Goal: Task Accomplishment & Management: Manage account settings

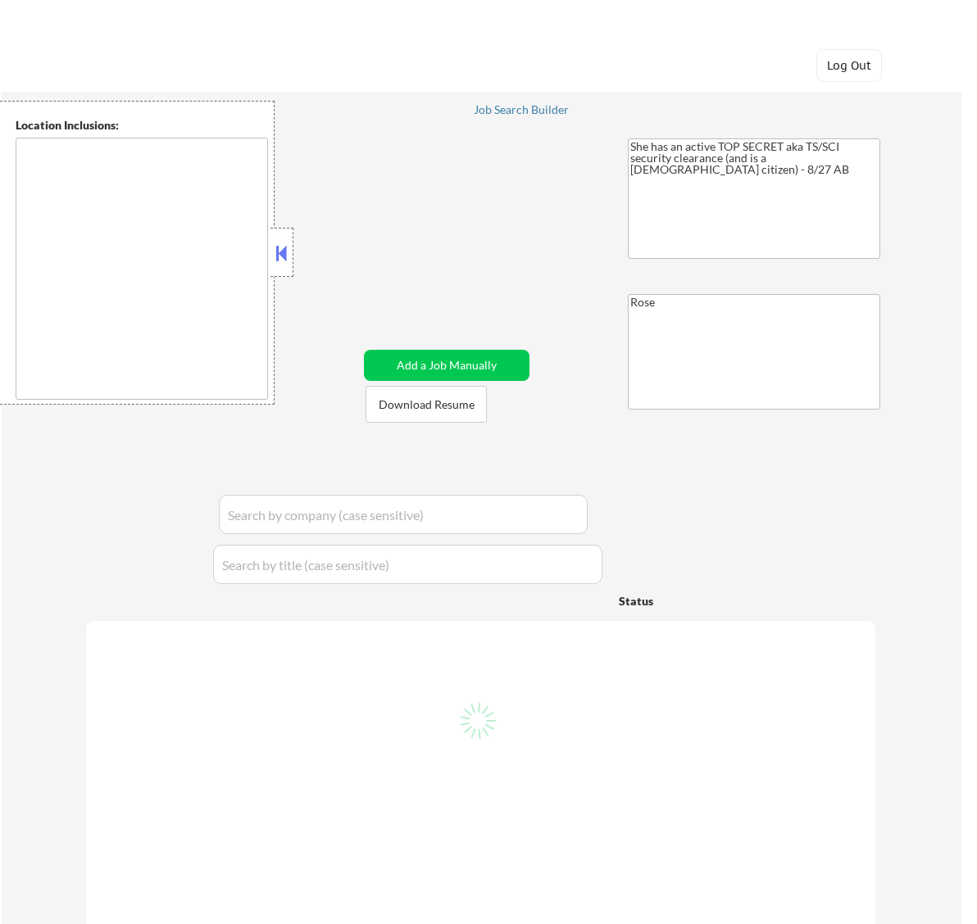
type textarea "Bellaire, TX West University Place, TX Southside Place, TX Hunters Creek Villag…"
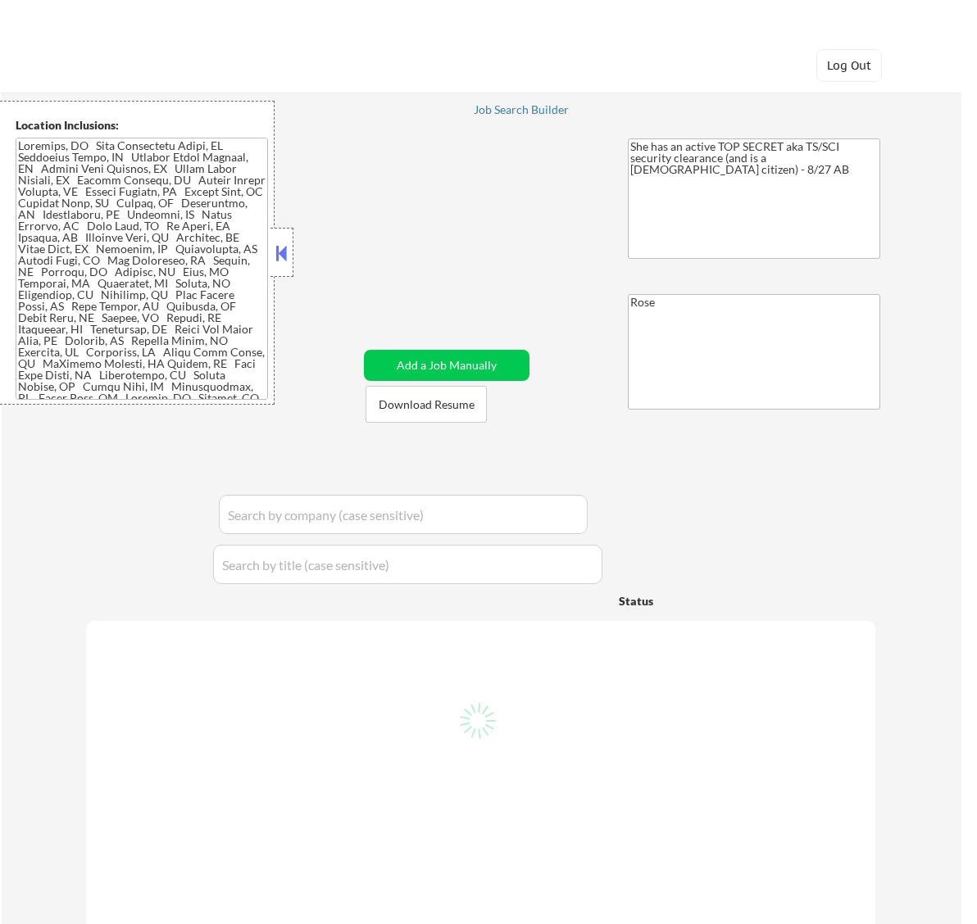
select select ""pending""
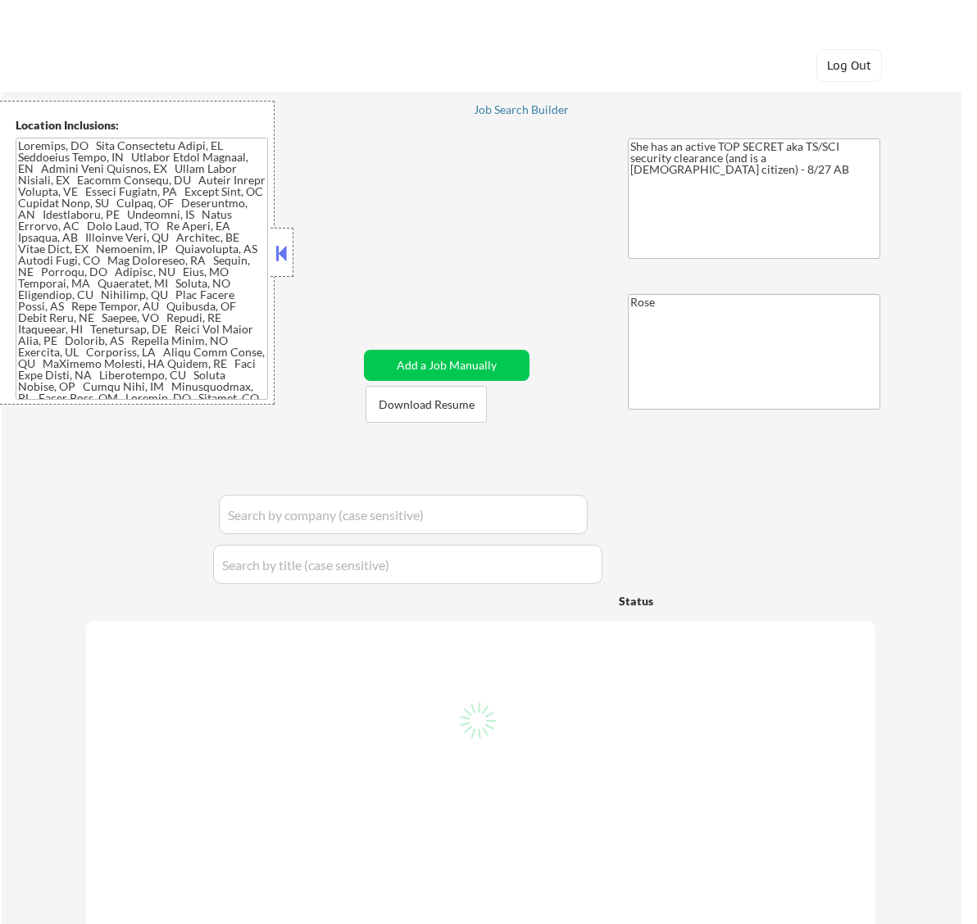
select select ""pending""
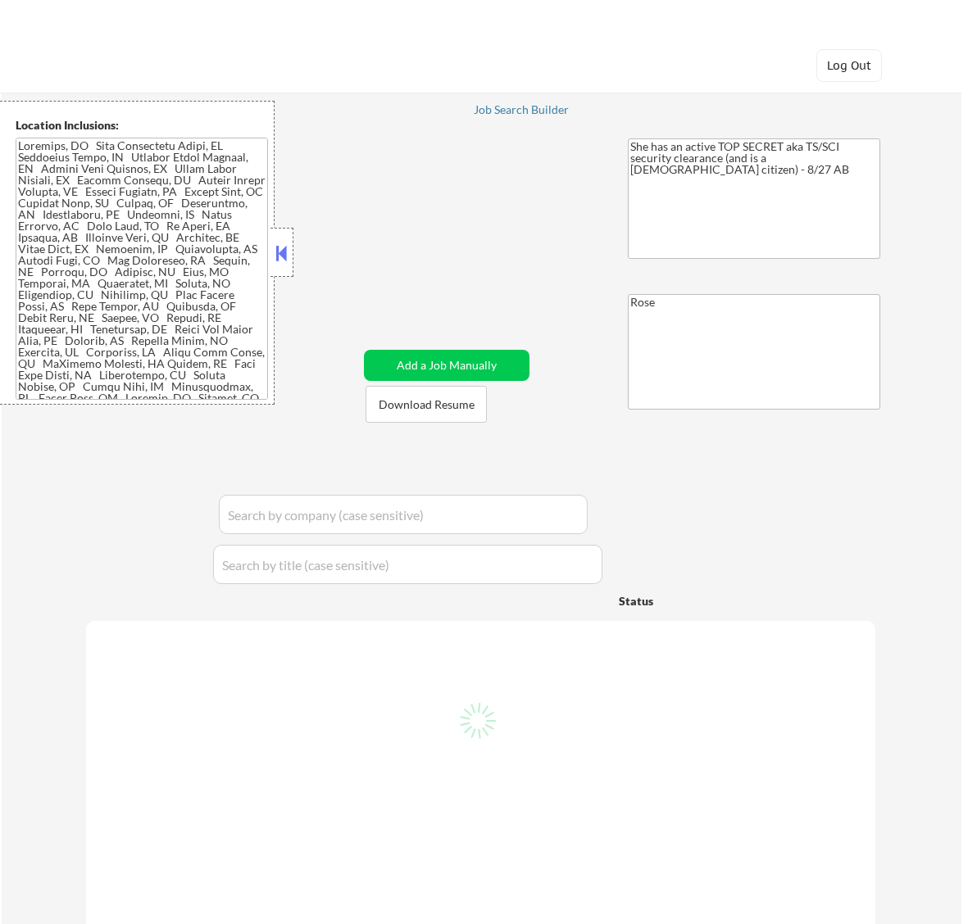
select select ""pending""
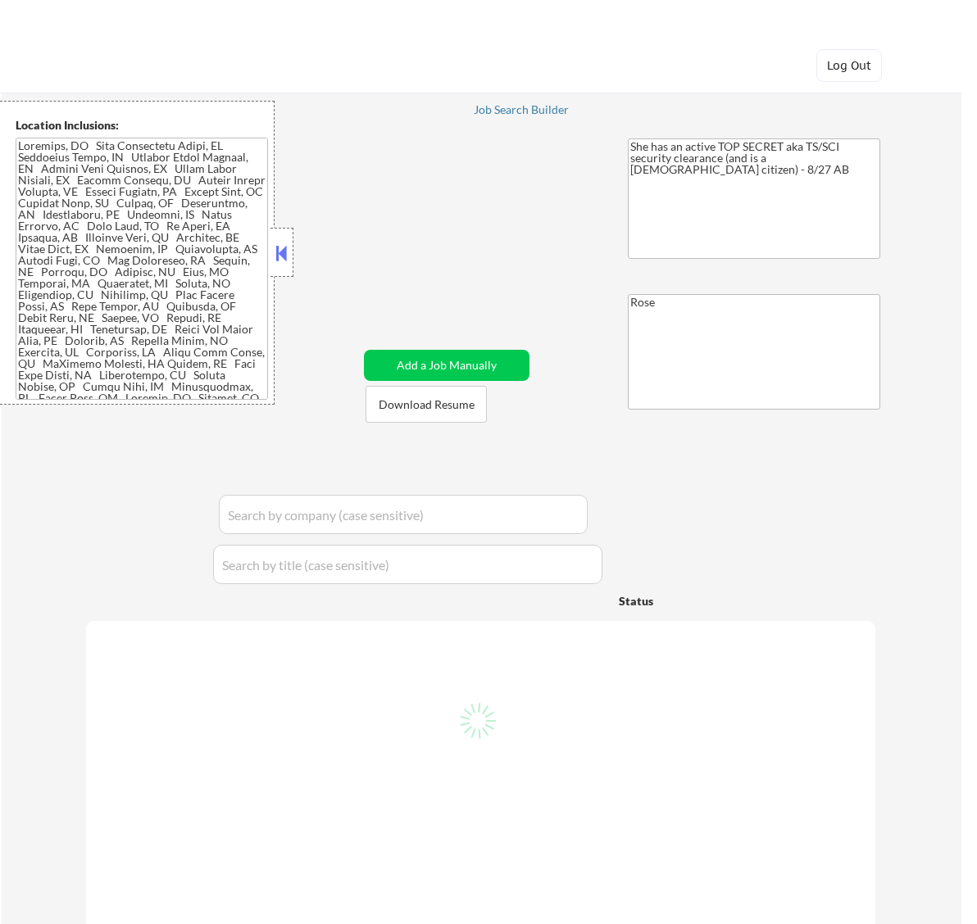
select select ""pending""
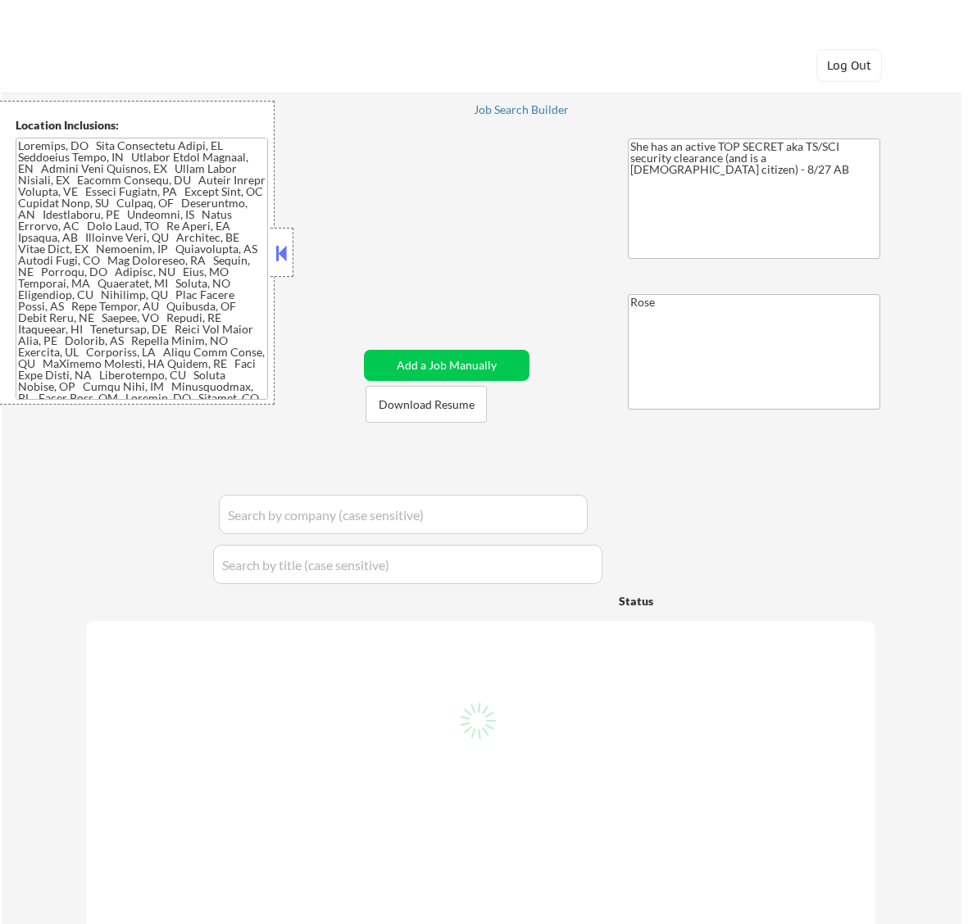
select select ""pending""
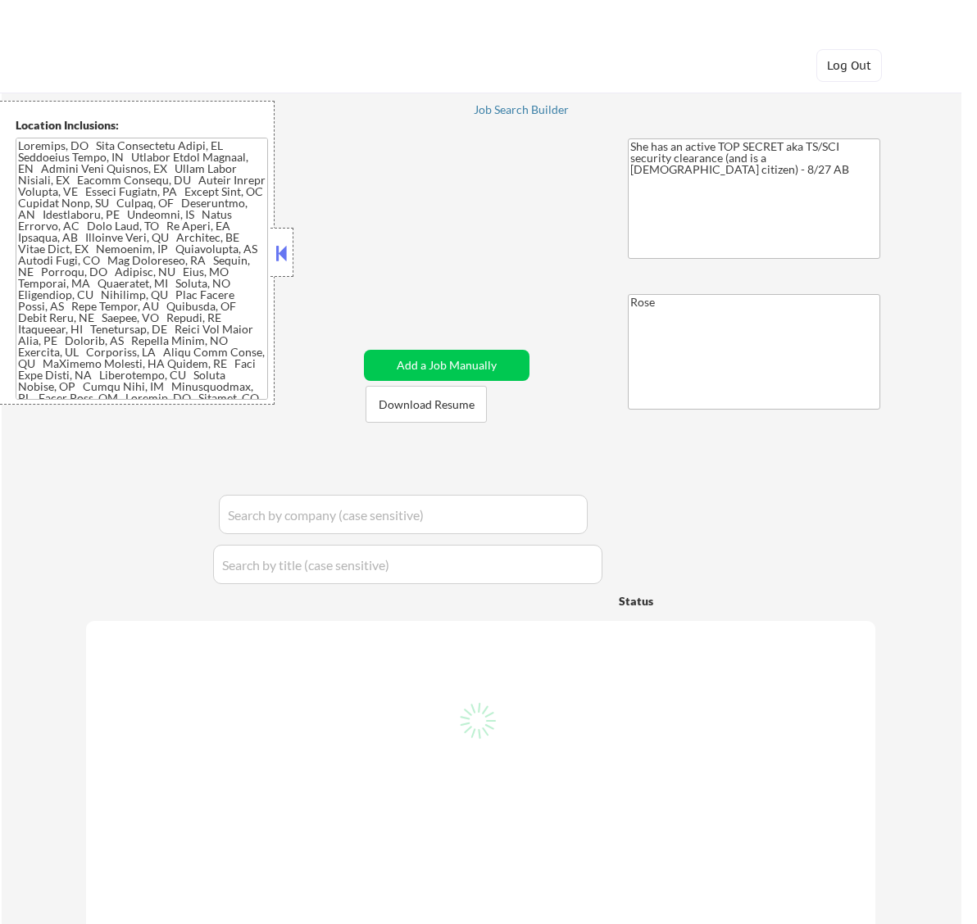
select select ""pending""
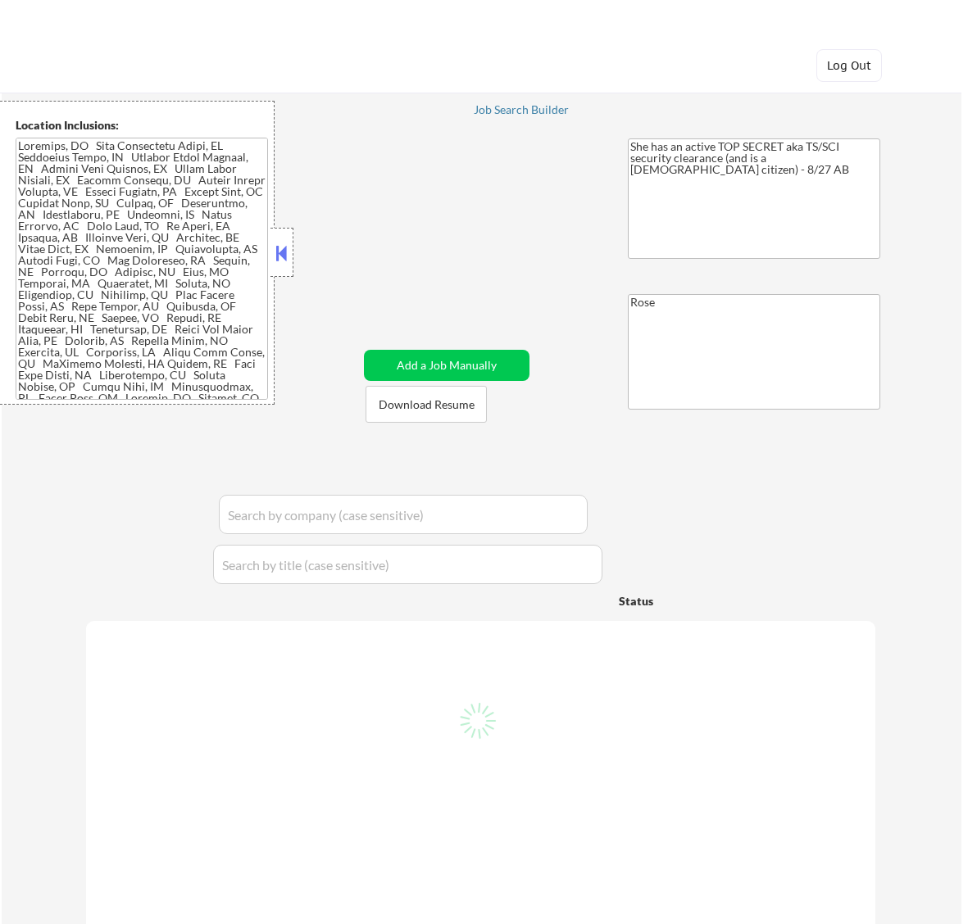
select select ""pending""
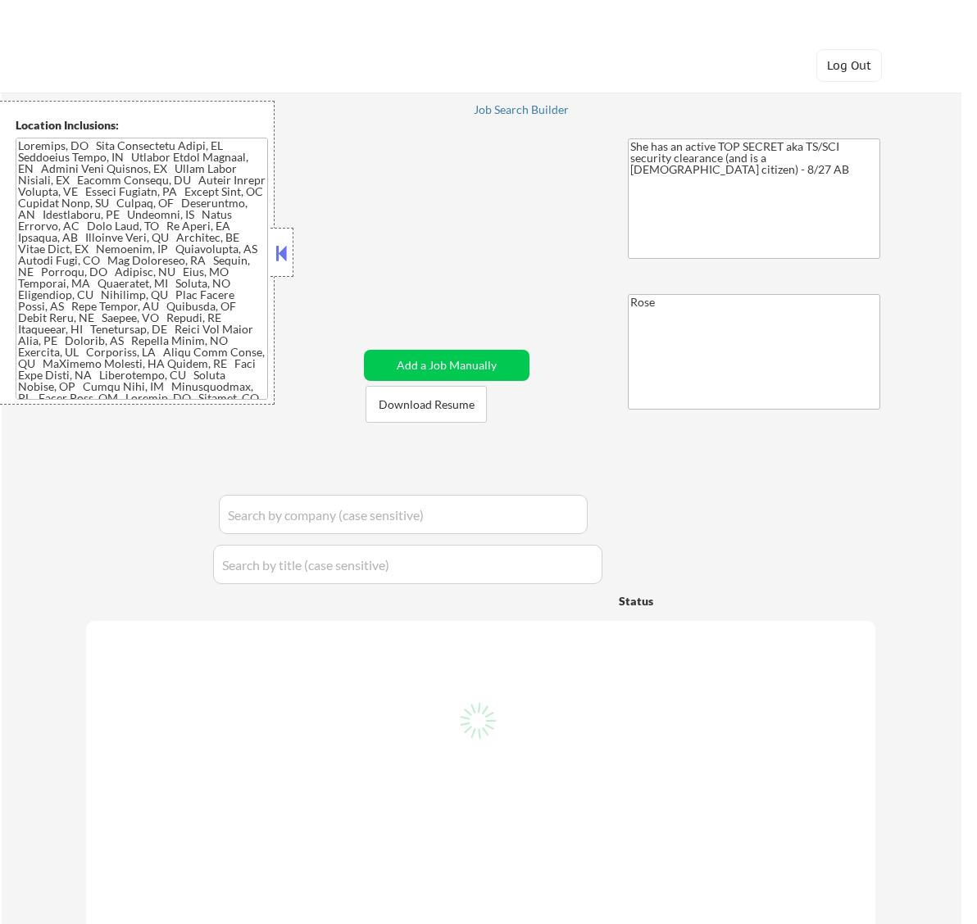
select select ""pending""
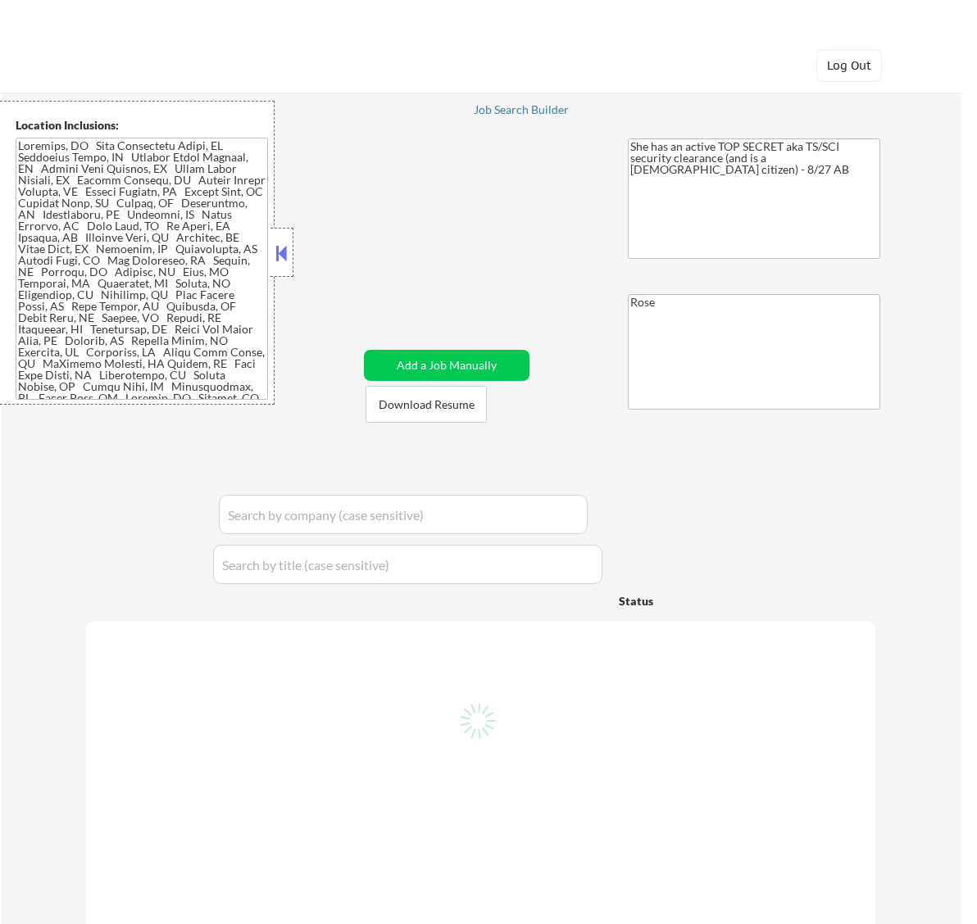
select select ""pending""
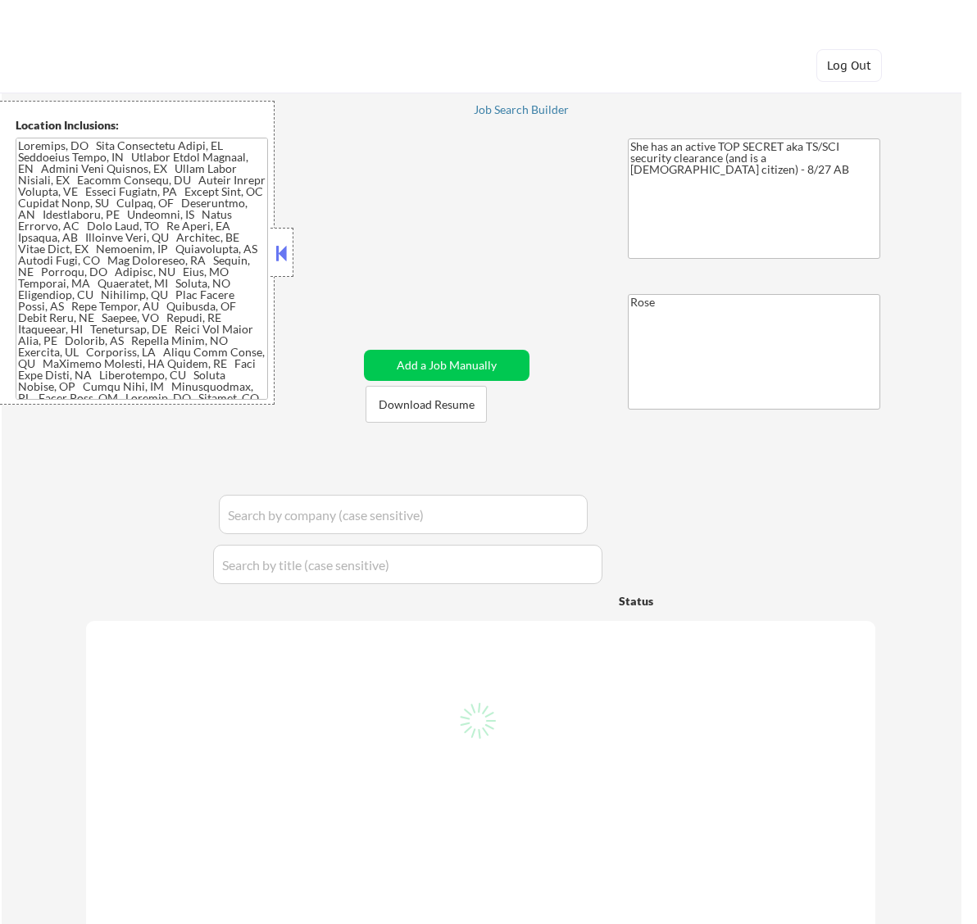
select select ""pending""
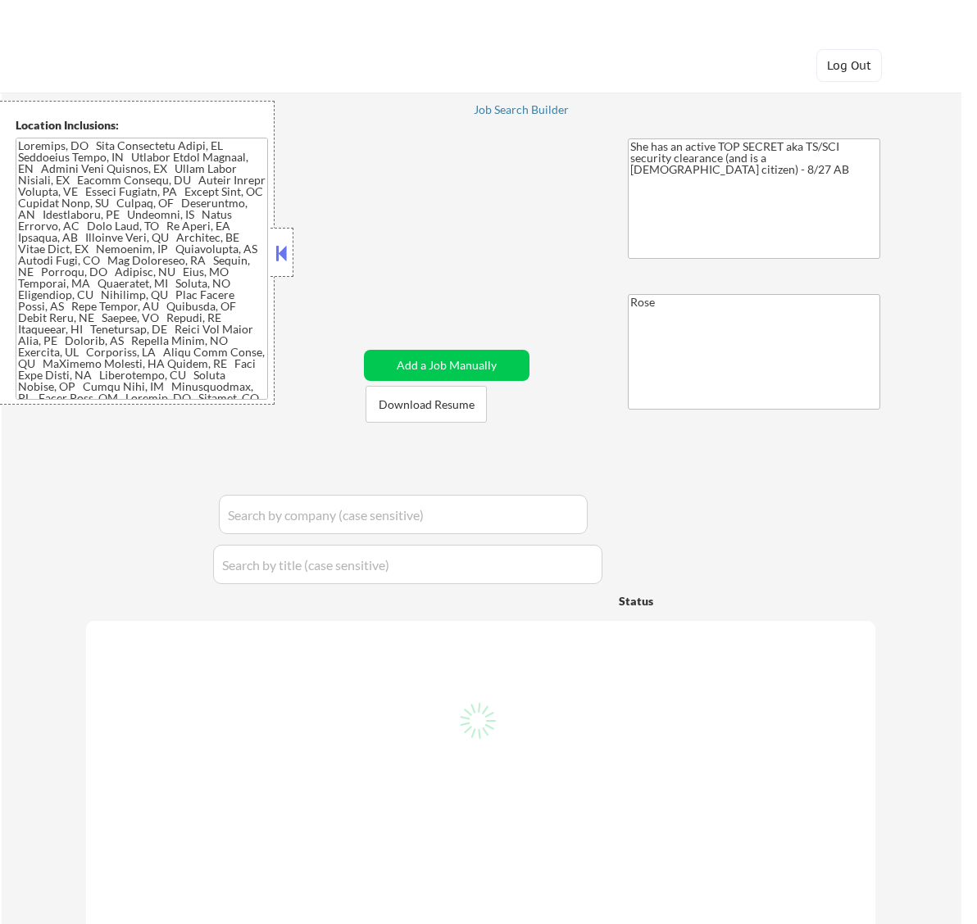
select select ""pending""
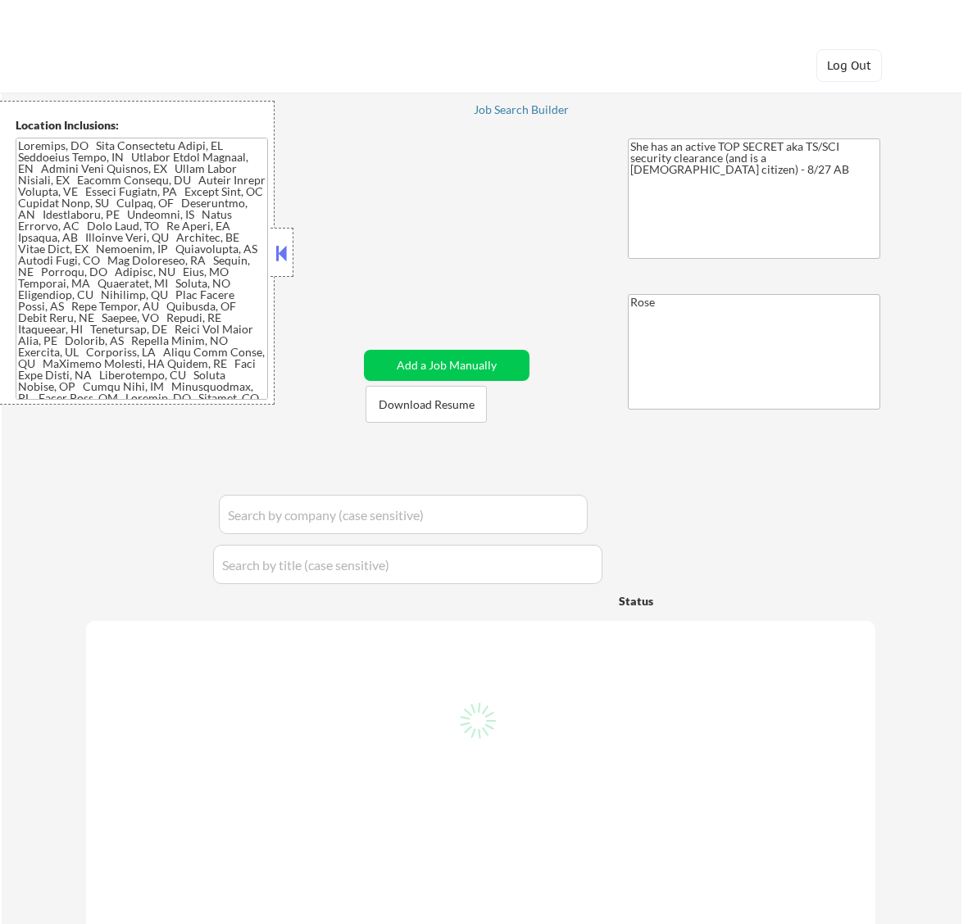
select select ""pending""
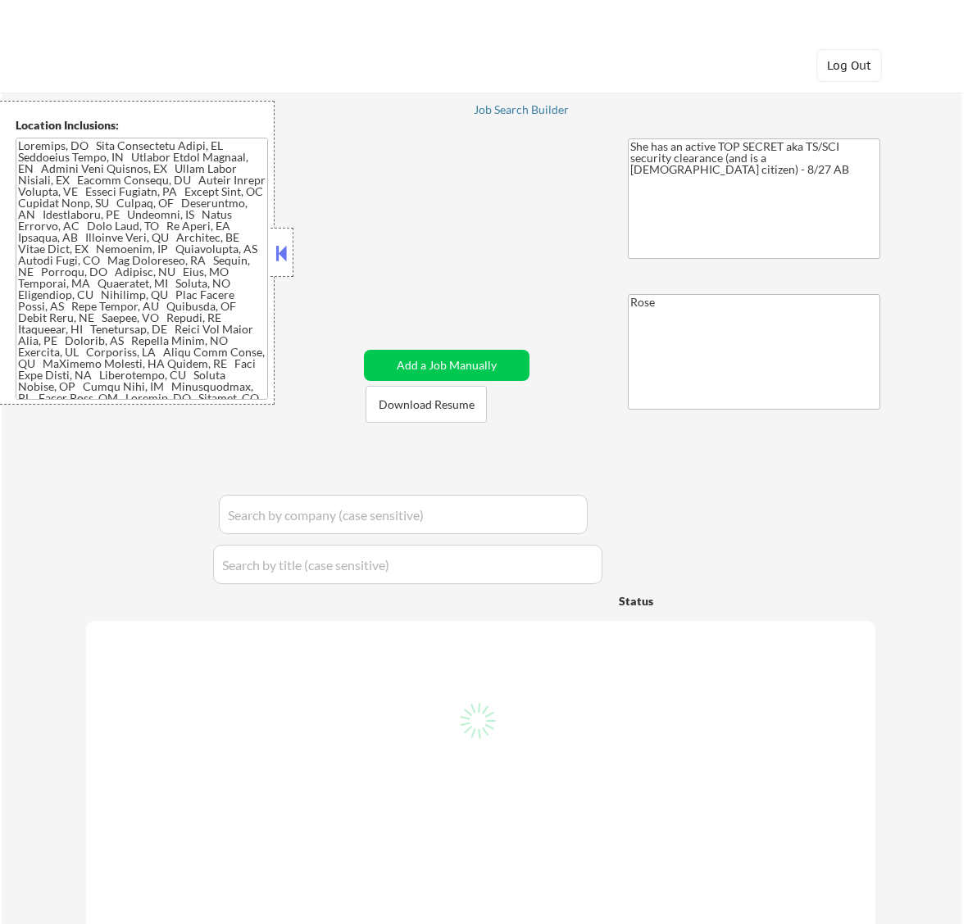
select select ""pending""
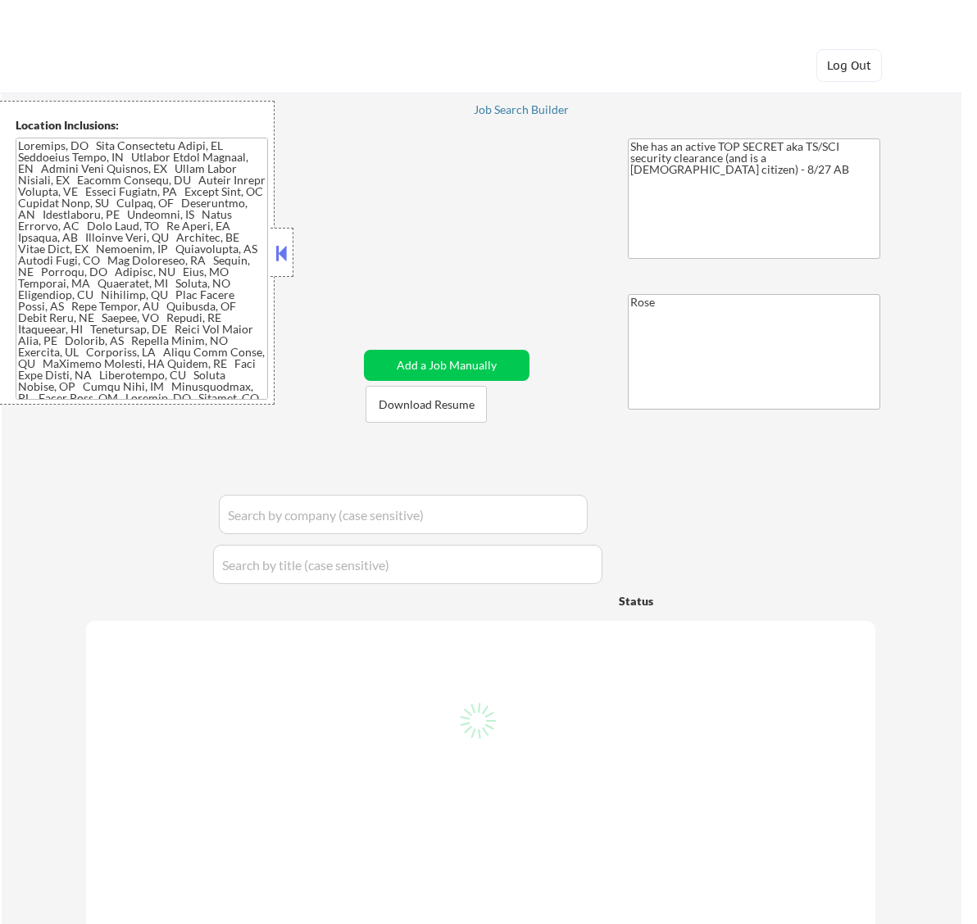
select select ""pending""
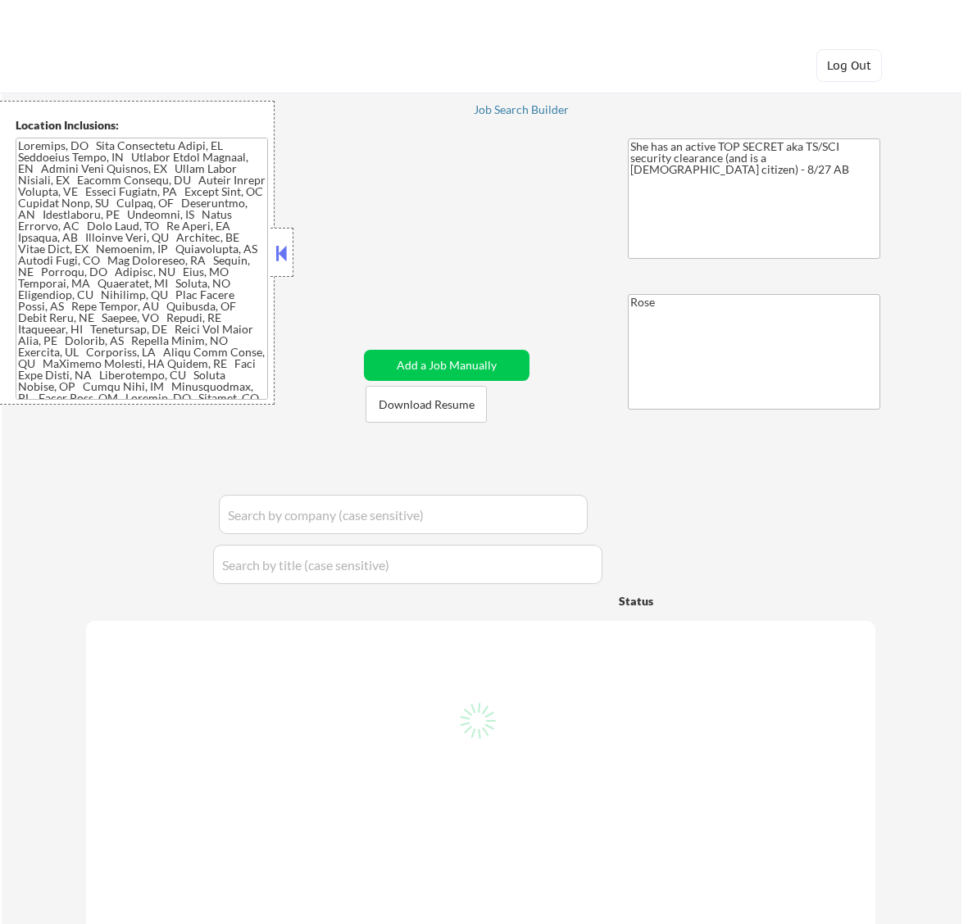
select select ""pending""
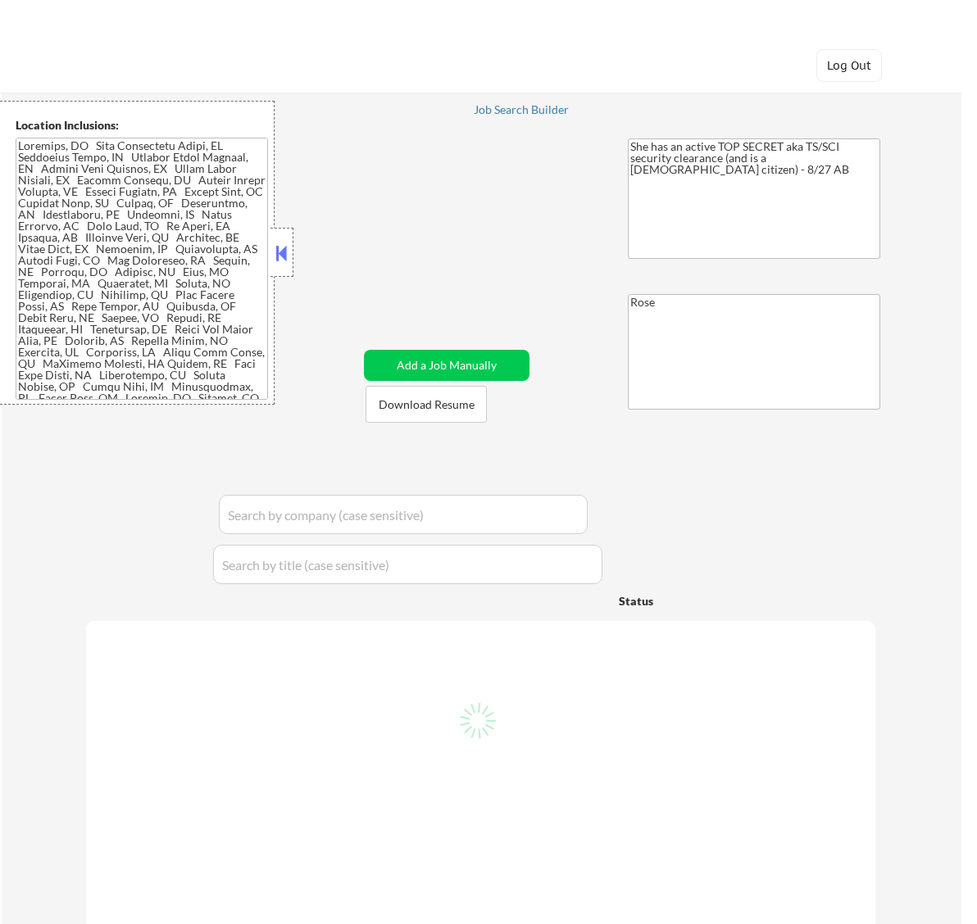
select select ""pending""
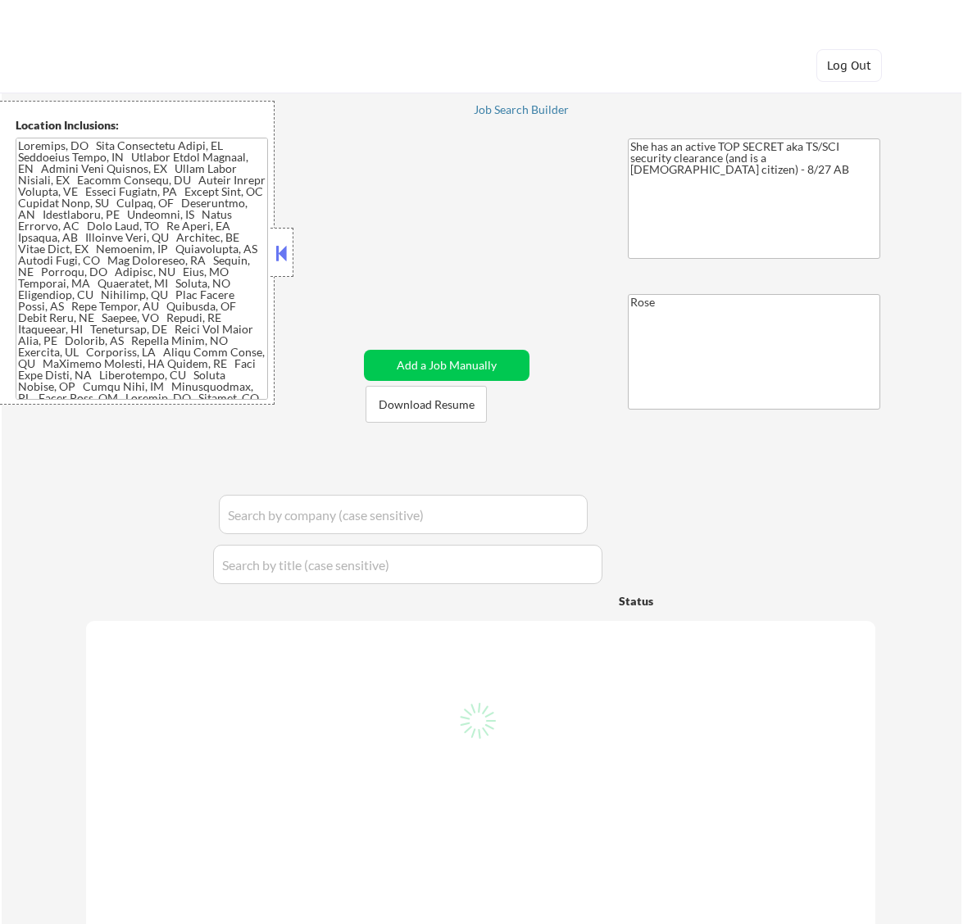
select select ""pending""
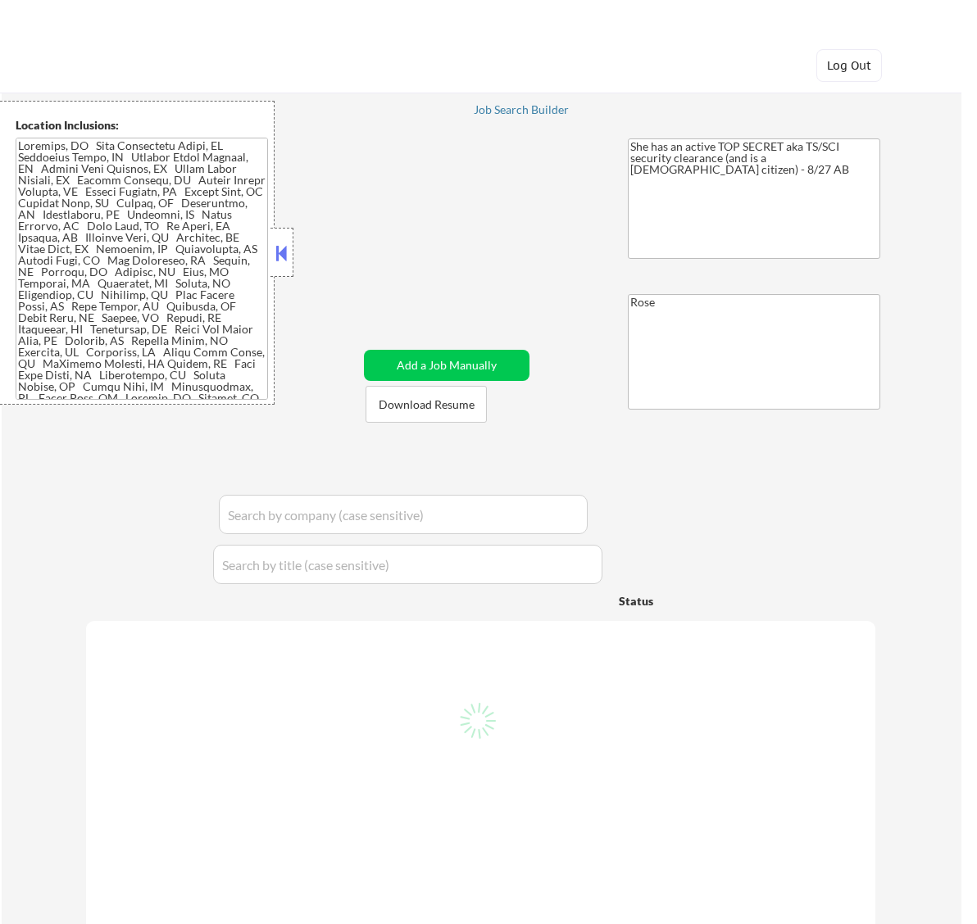
select select ""pending""
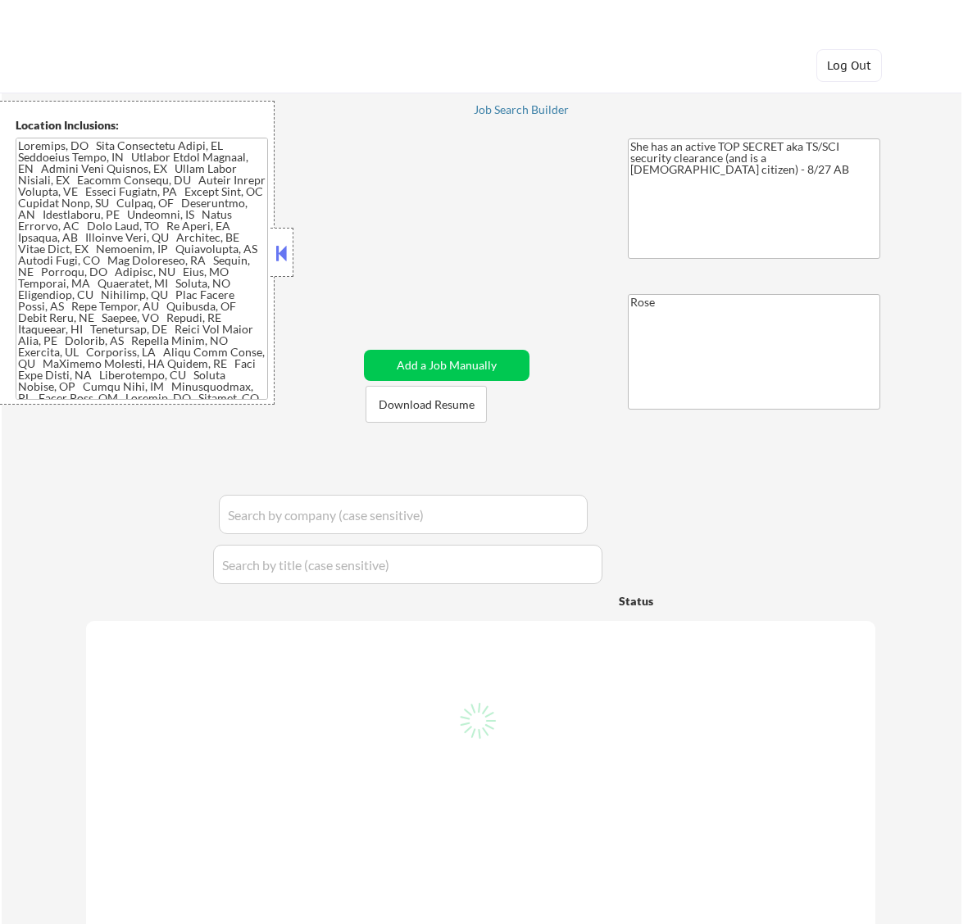
select select ""pending""
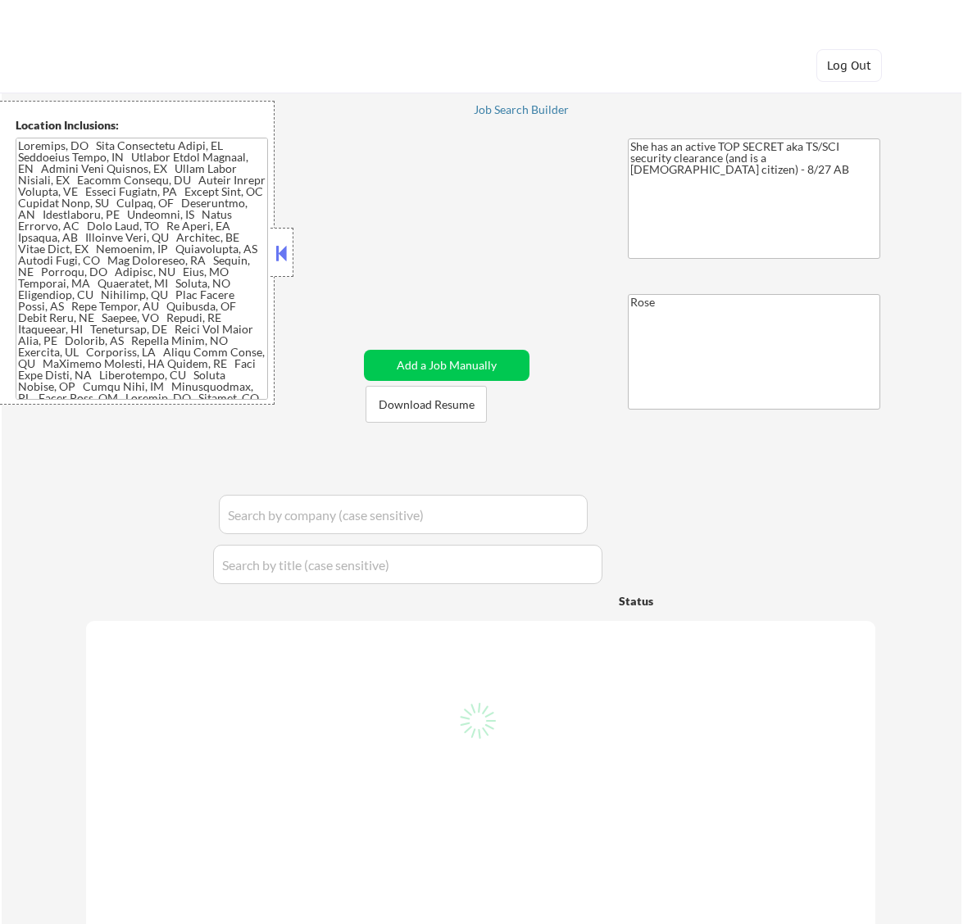
select select ""pending""
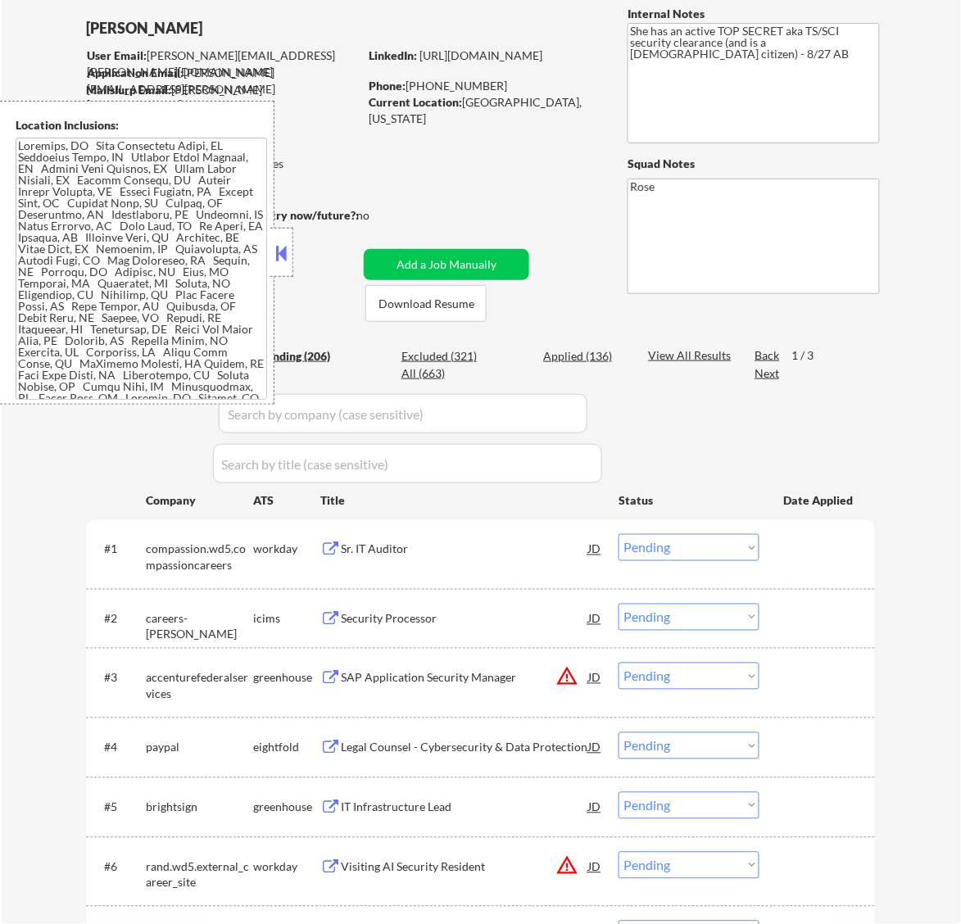
scroll to position [102, 0]
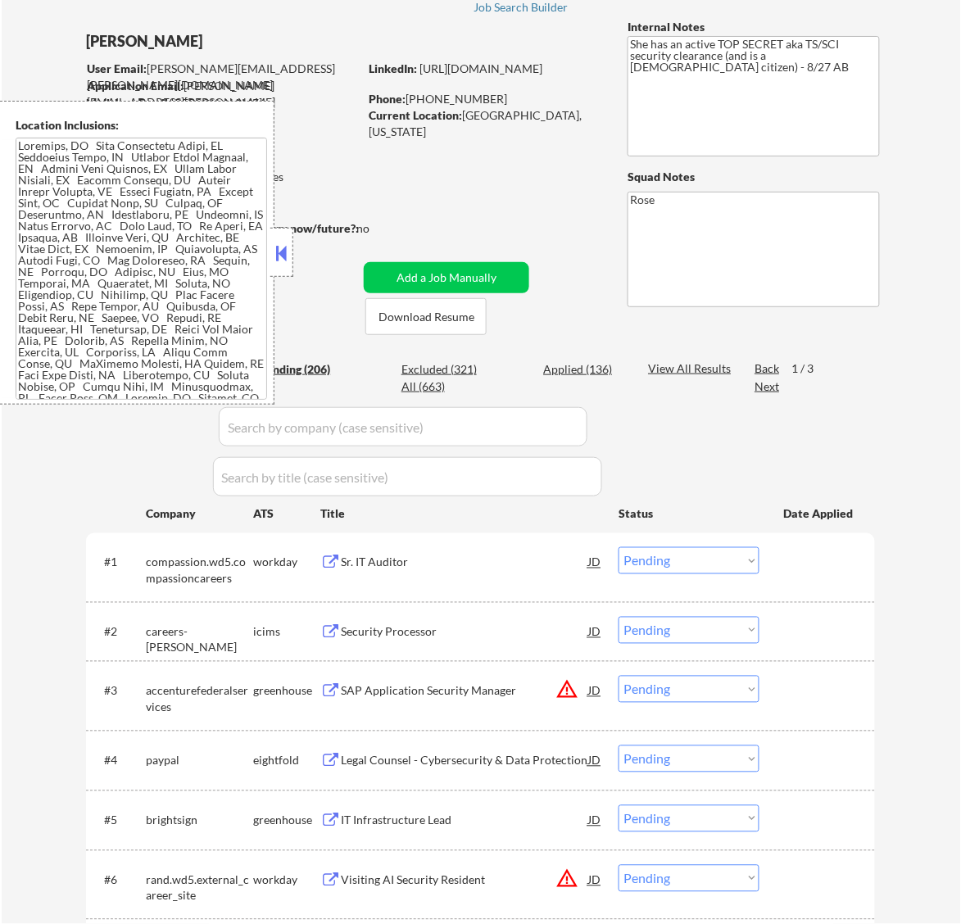
click at [275, 252] on button at bounding box center [281, 253] width 18 height 25
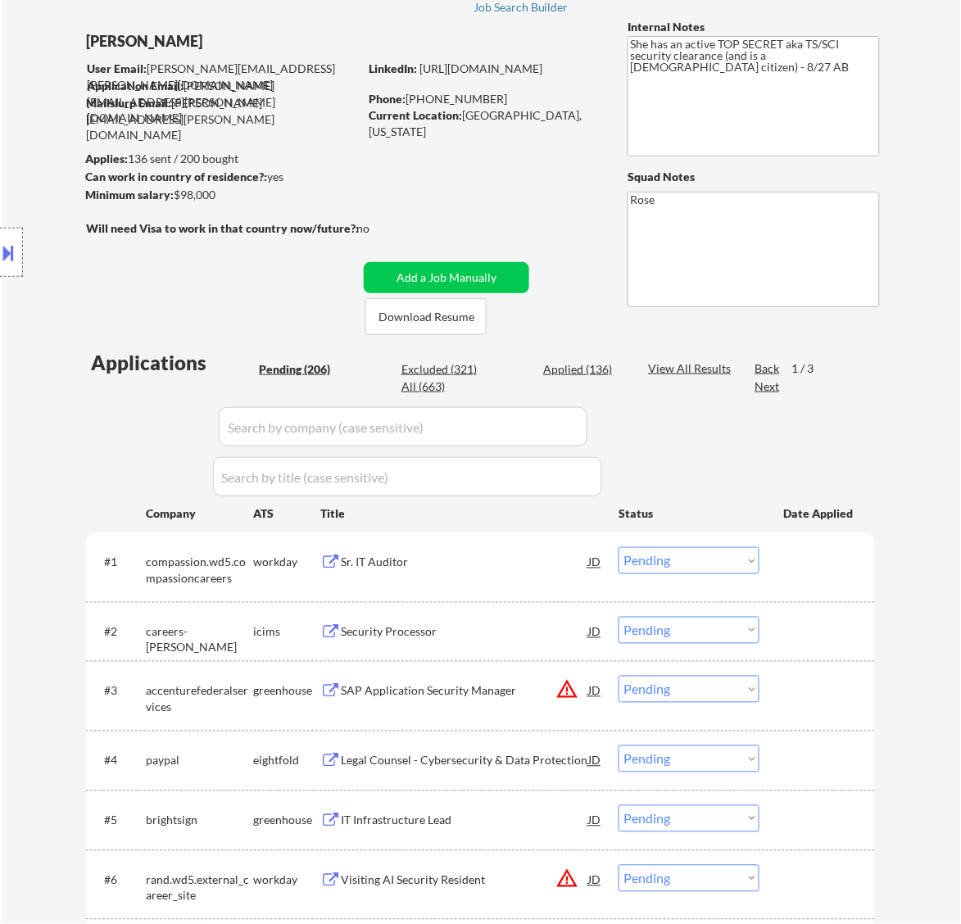
scroll to position [0, 0]
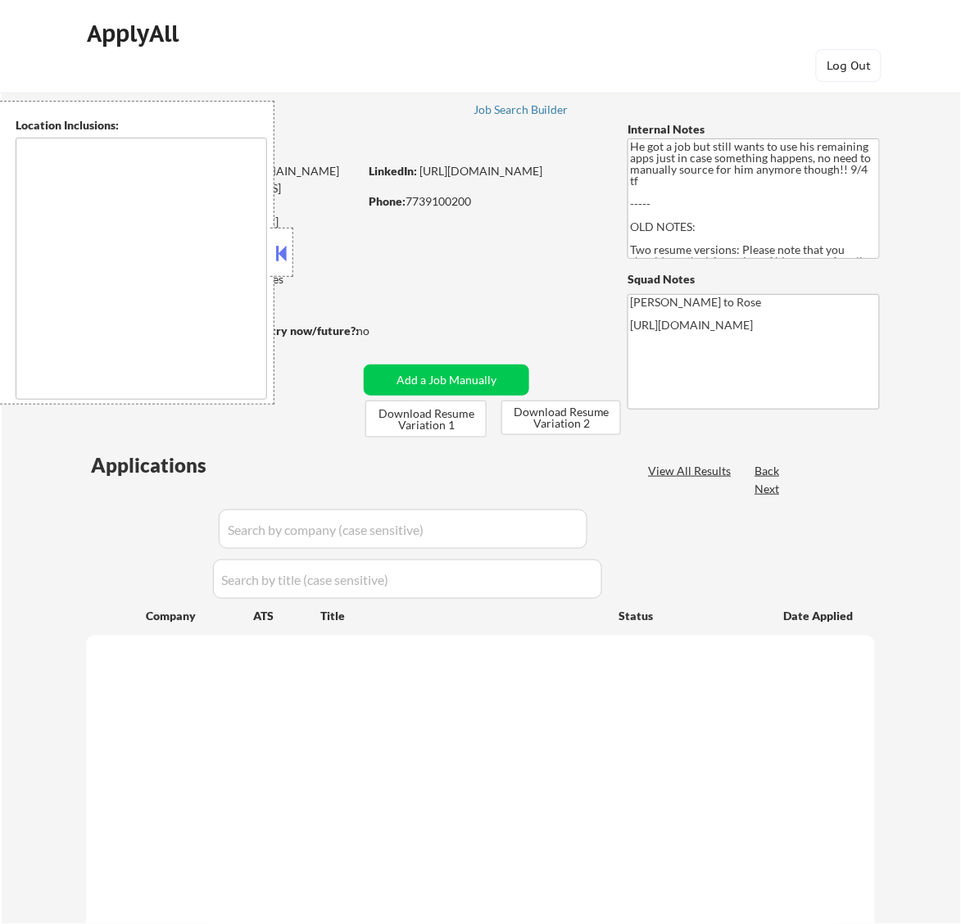
type textarea "[GEOGRAPHIC_DATA], [GEOGRAPHIC_DATA] [GEOGRAPHIC_DATA], [GEOGRAPHIC_DATA] [GEOG…"
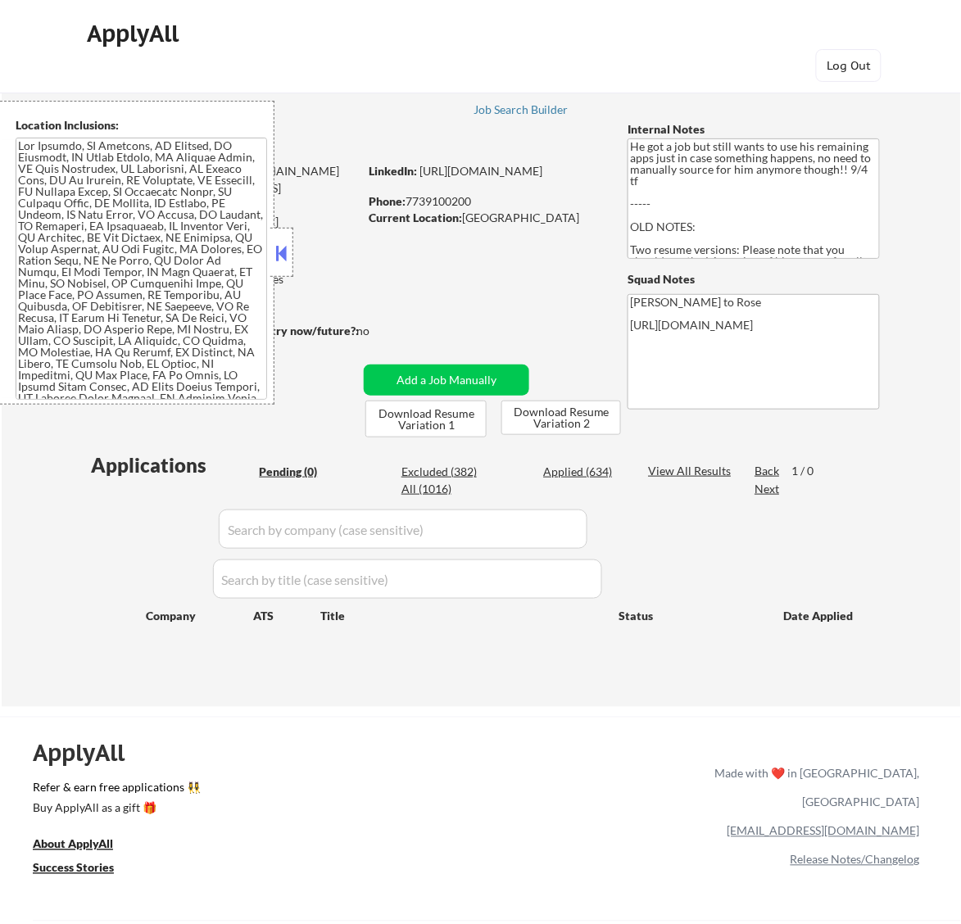
click at [288, 254] on button at bounding box center [281, 253] width 18 height 25
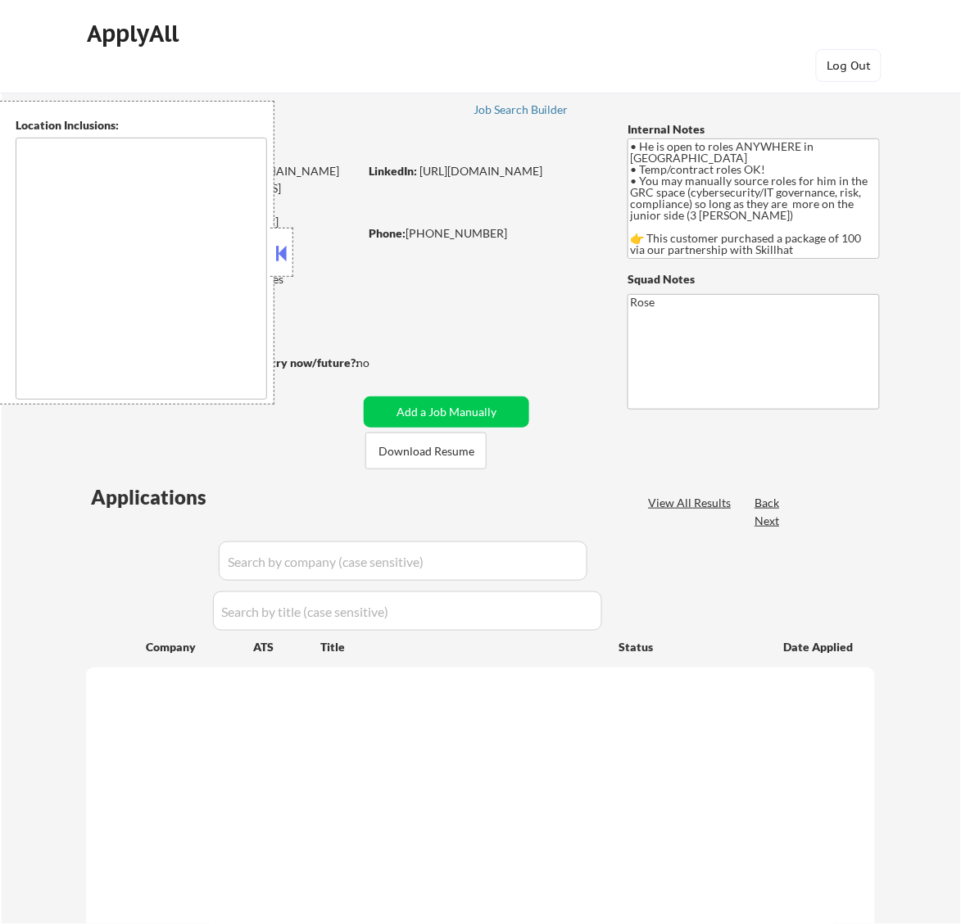
type textarea "country: CA"
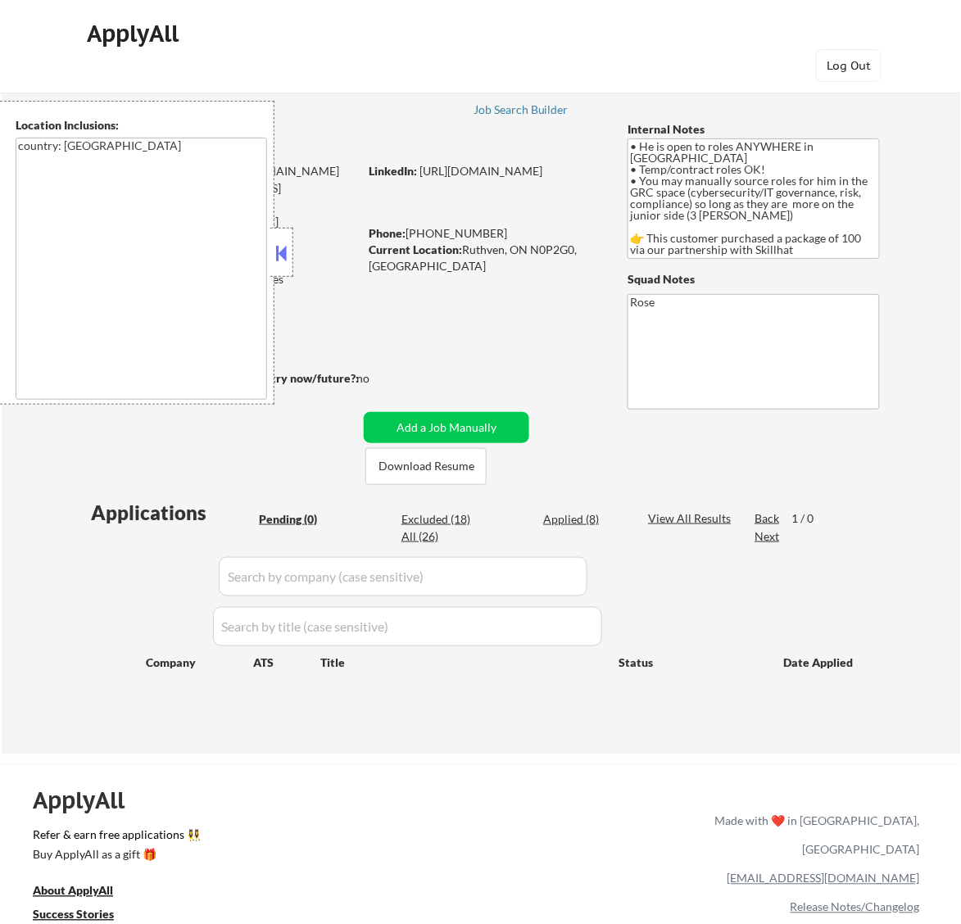
click at [527, 314] on div "← Return to /applysquad Mailslurp Inbox Job Search Builder Ralph Obiri-Danso Us…" at bounding box center [481, 404] width 818 height 676
click at [297, 243] on div "← Return to /applysquad Mailslurp Inbox Job Search Builder Ralph Obiri-Danso Us…" at bounding box center [481, 404] width 818 height 676
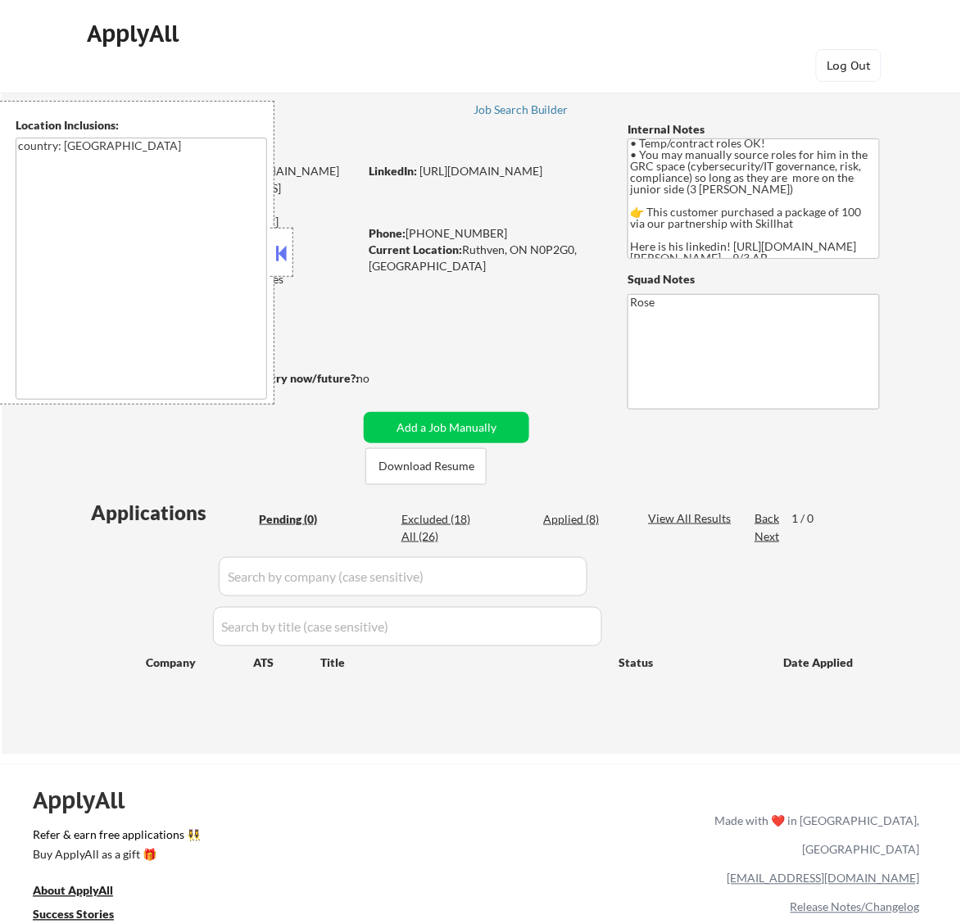
scroll to position [34, 0]
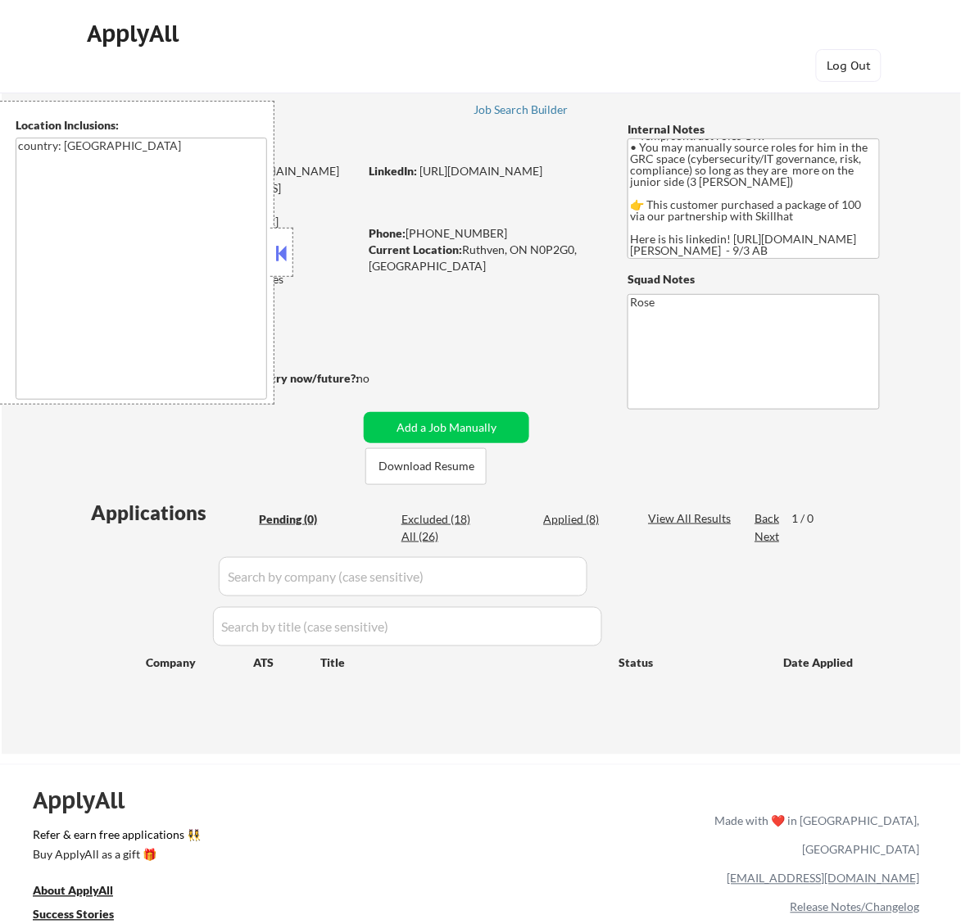
click at [284, 250] on button at bounding box center [281, 253] width 18 height 25
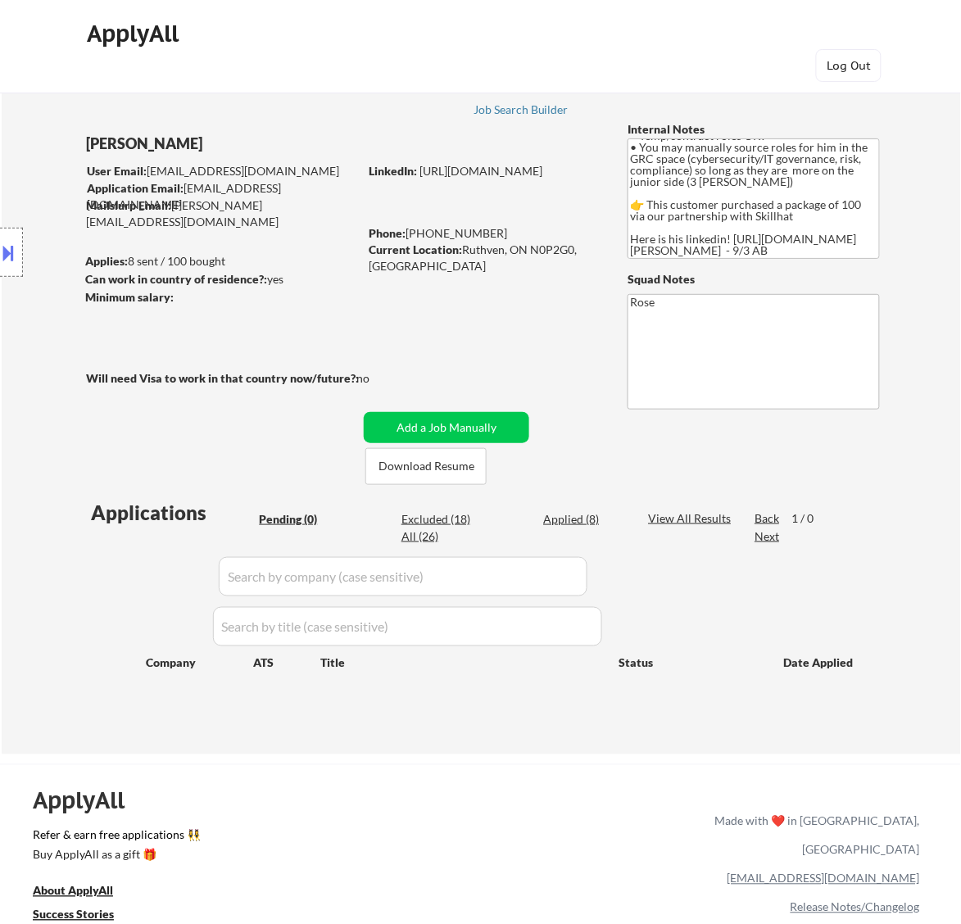
click at [10, 248] on button at bounding box center [9, 252] width 18 height 27
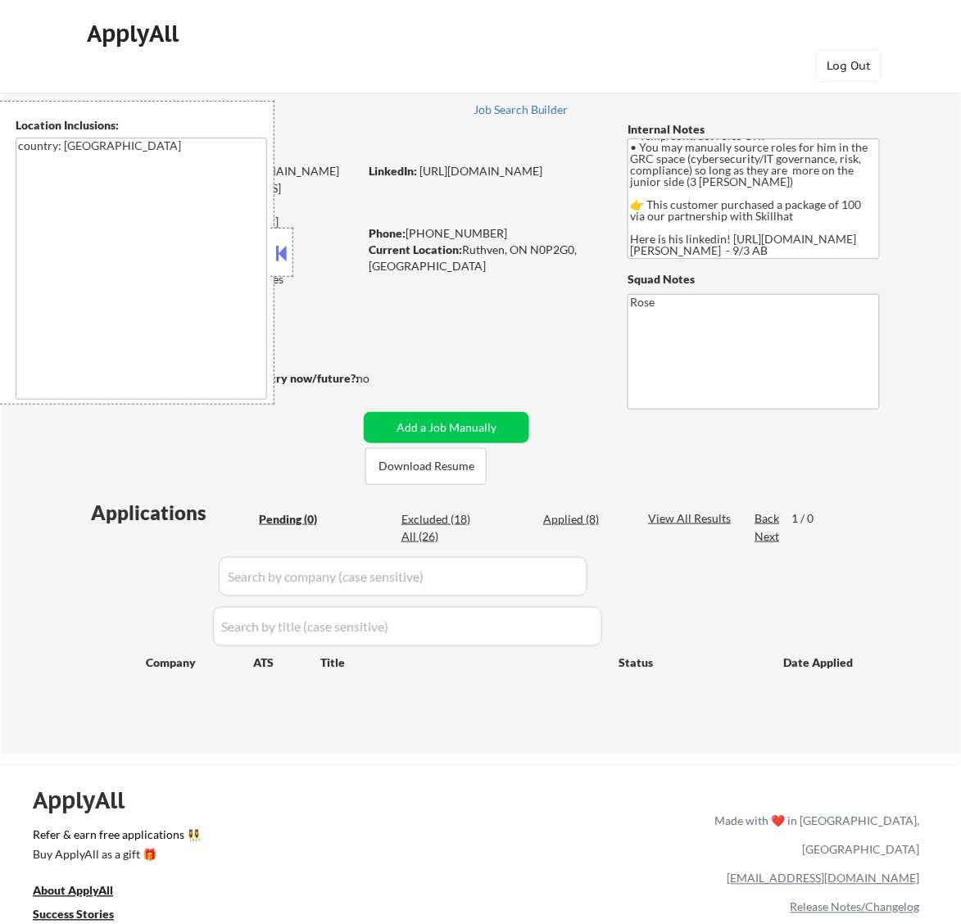
click at [279, 252] on button at bounding box center [281, 253] width 18 height 25
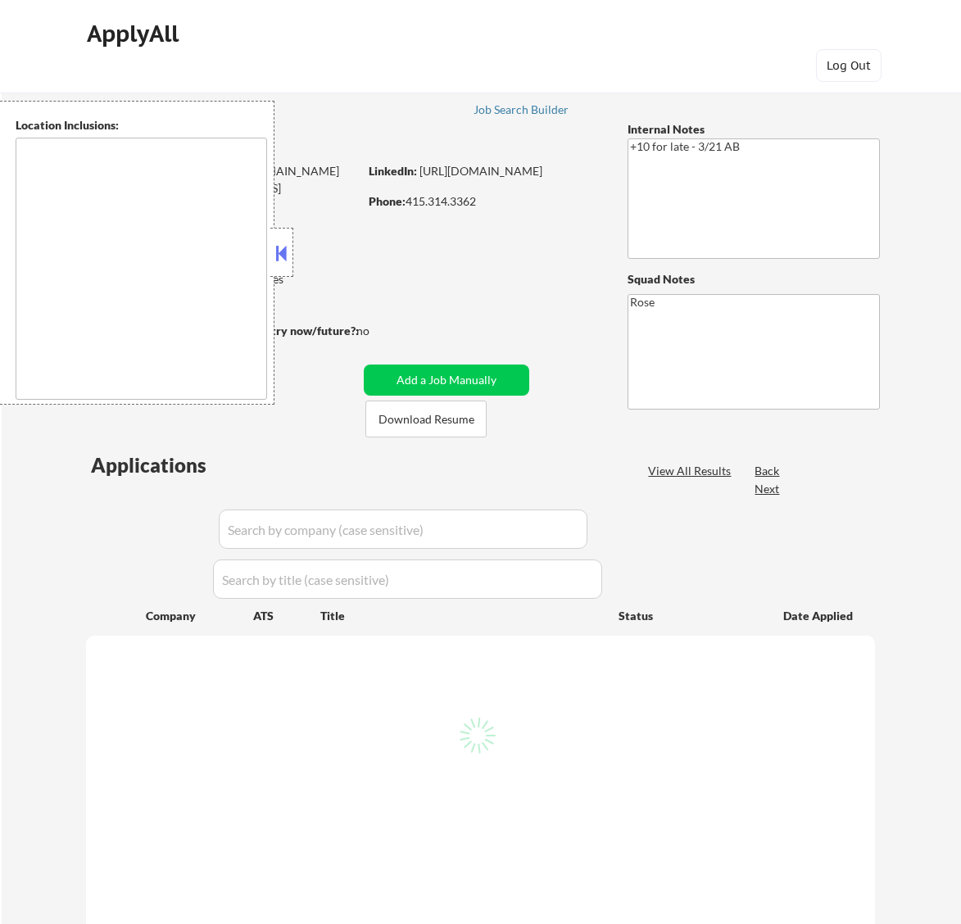
type textarea "San Francisco, CA Daly City, CA South San Francisco, CA Brisbane, CA Colma, CA …"
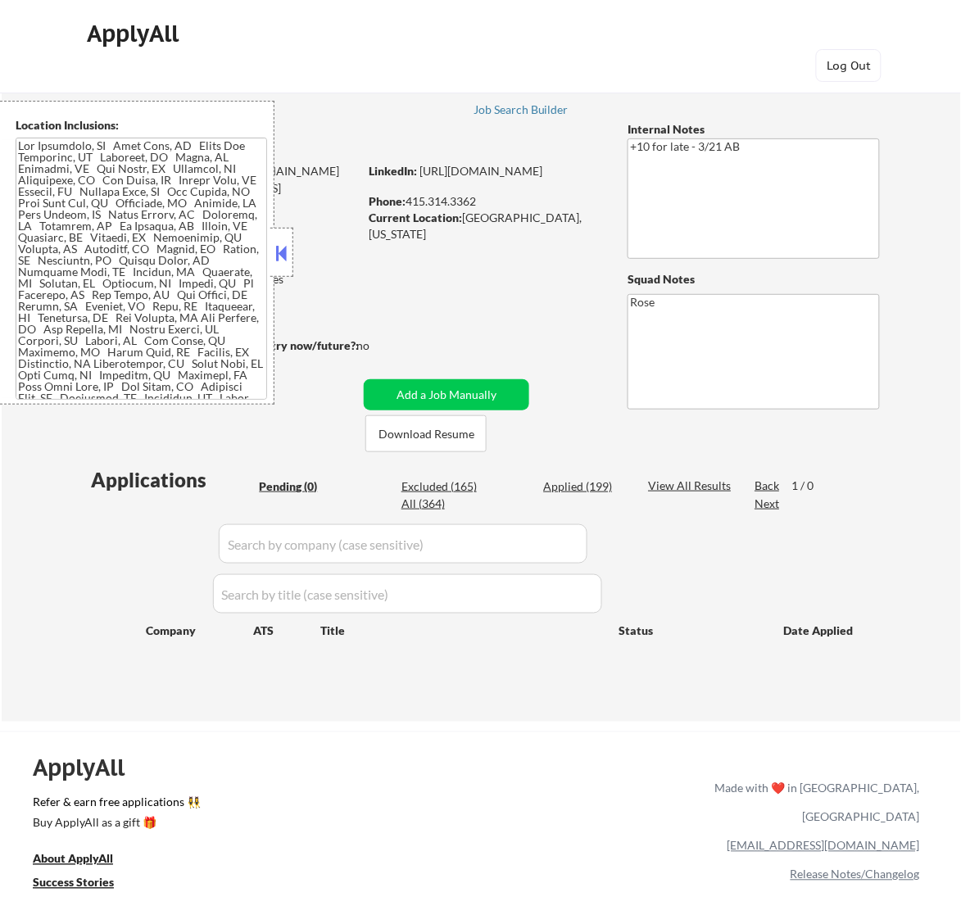
click at [284, 256] on button at bounding box center [281, 253] width 18 height 25
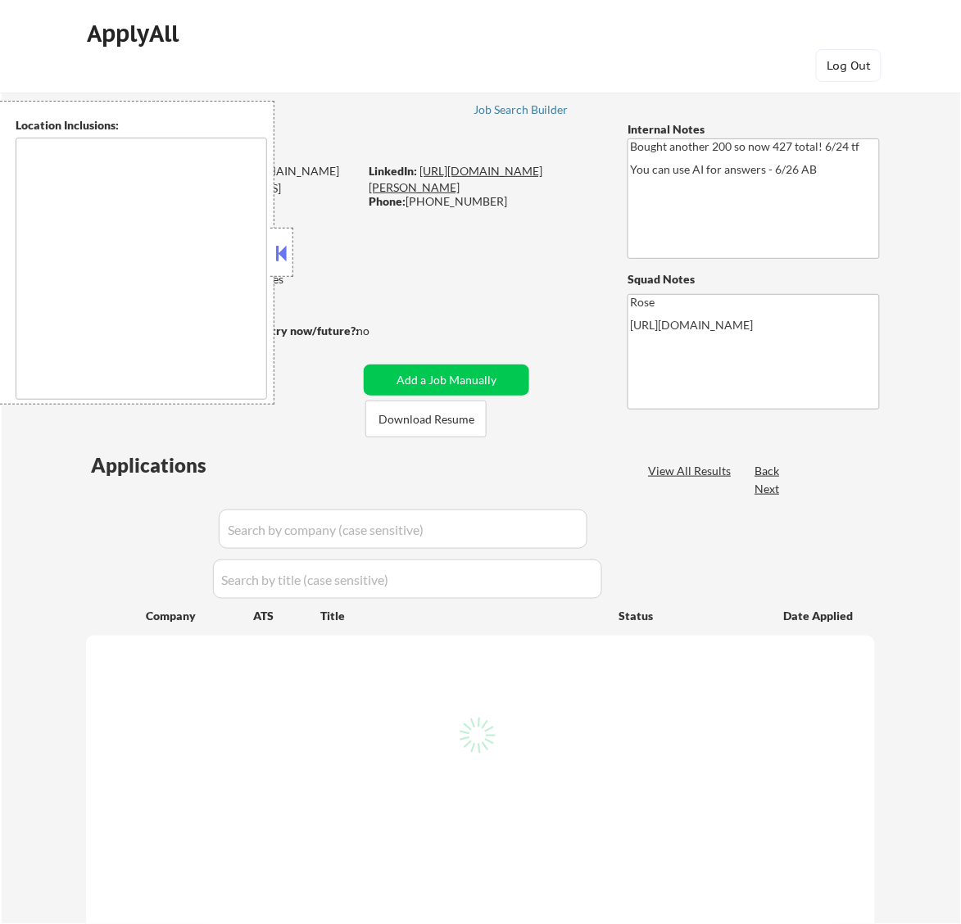
type textarea "[GEOGRAPHIC_DATA], [GEOGRAPHIC_DATA] [GEOGRAPHIC_DATA], [GEOGRAPHIC_DATA] [GEOG…"
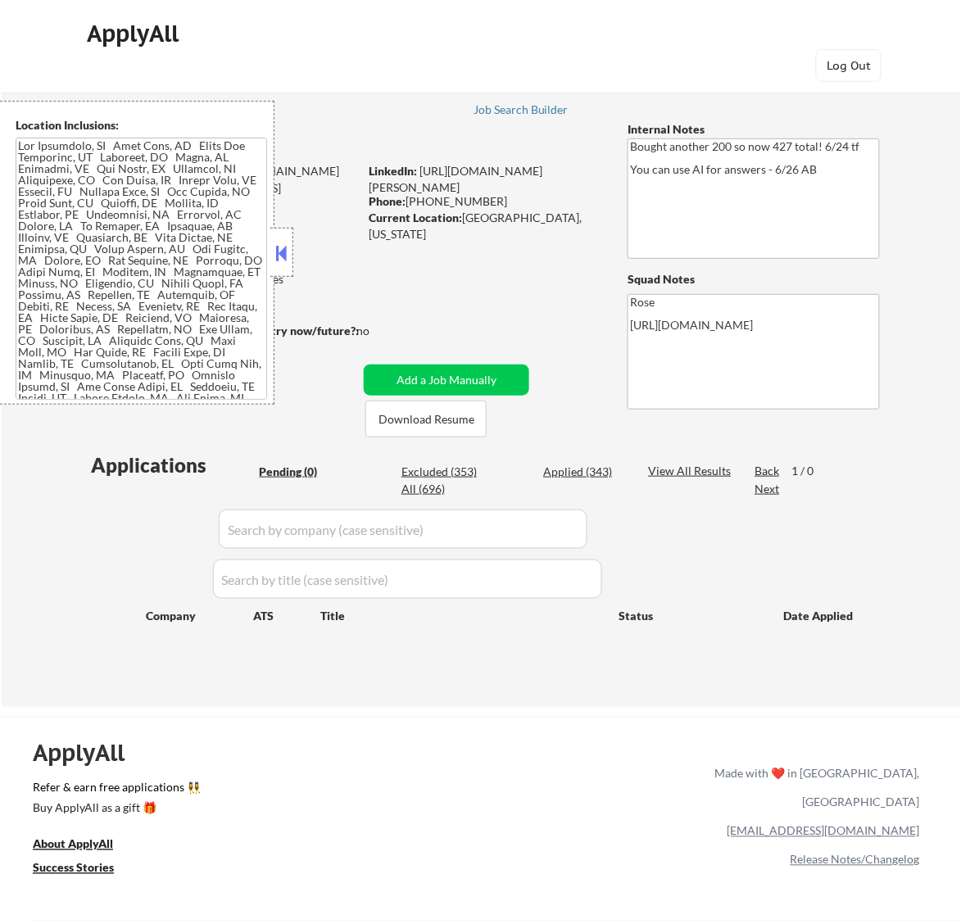
click at [276, 252] on button at bounding box center [281, 253] width 18 height 25
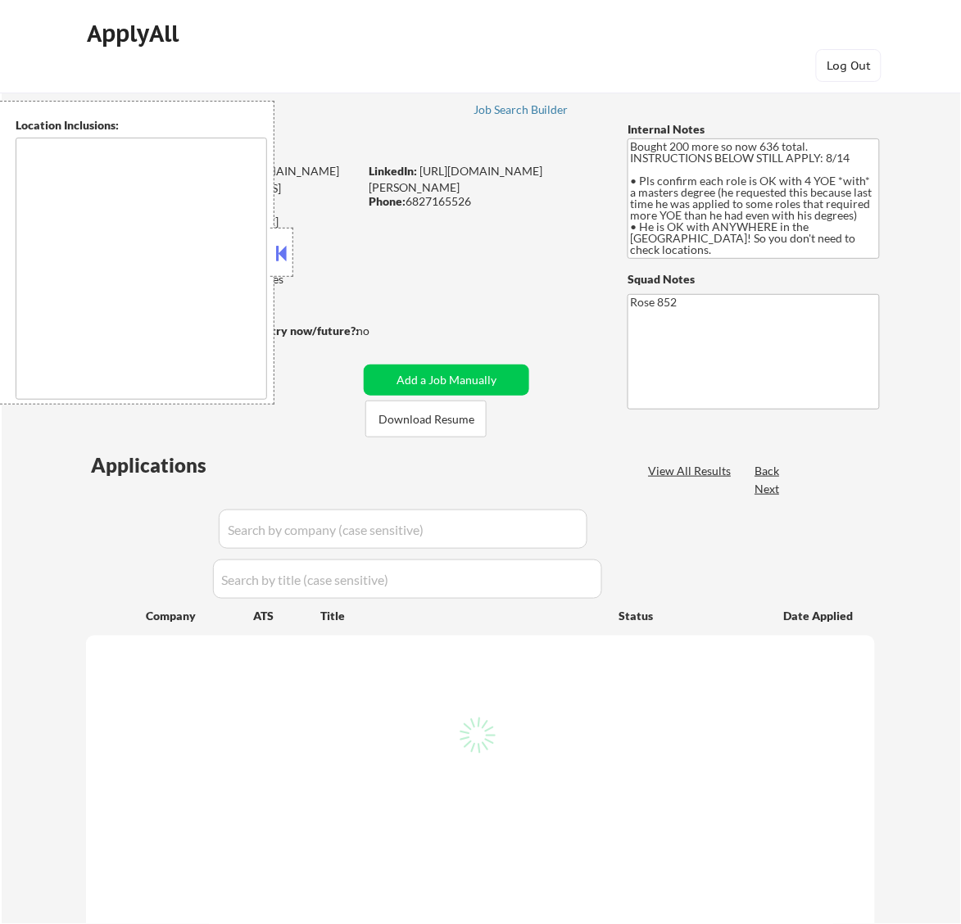
type textarea "Daly City, CA South San Francisco, CA Brisbane, CA Colma, CA Pacifica, CA San B…"
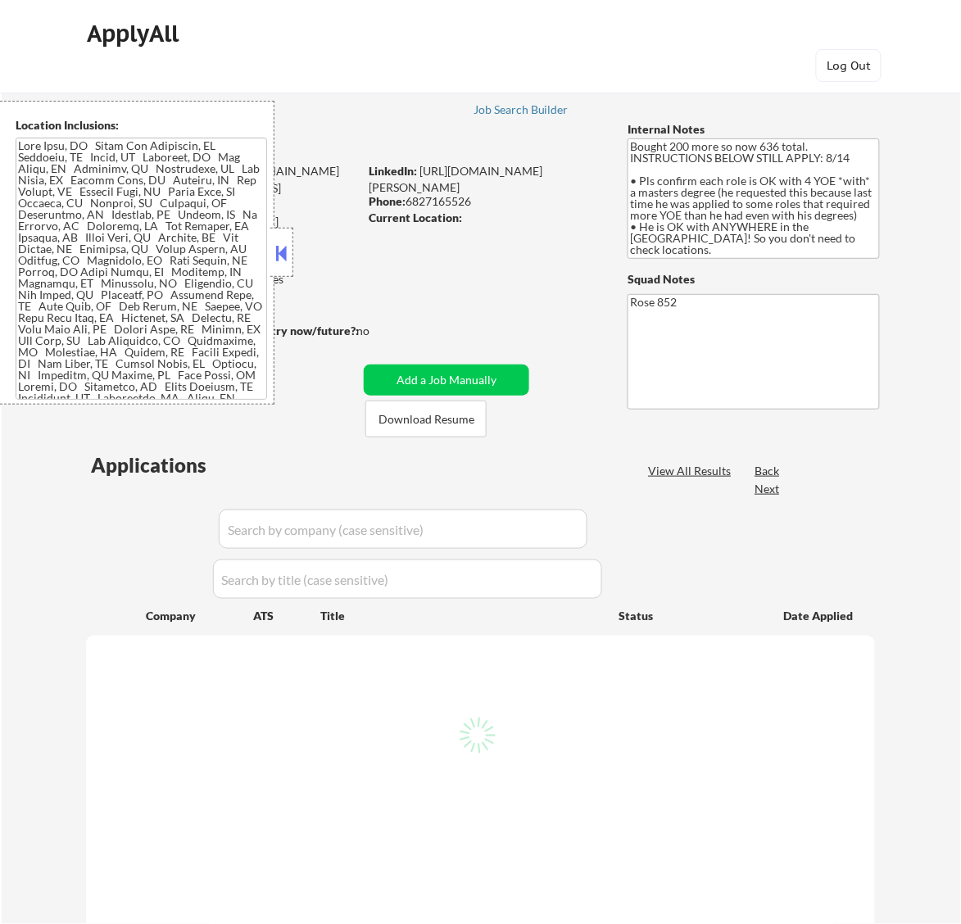
select select ""pending""
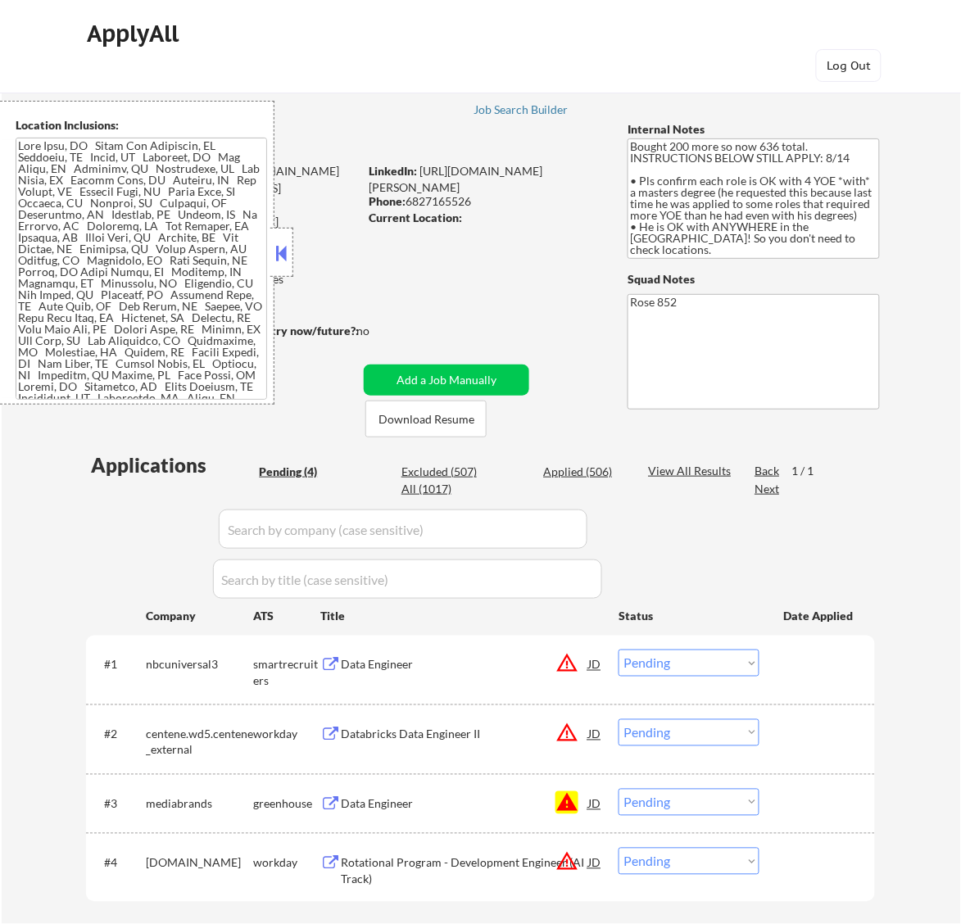
click at [272, 252] on button at bounding box center [281, 253] width 18 height 25
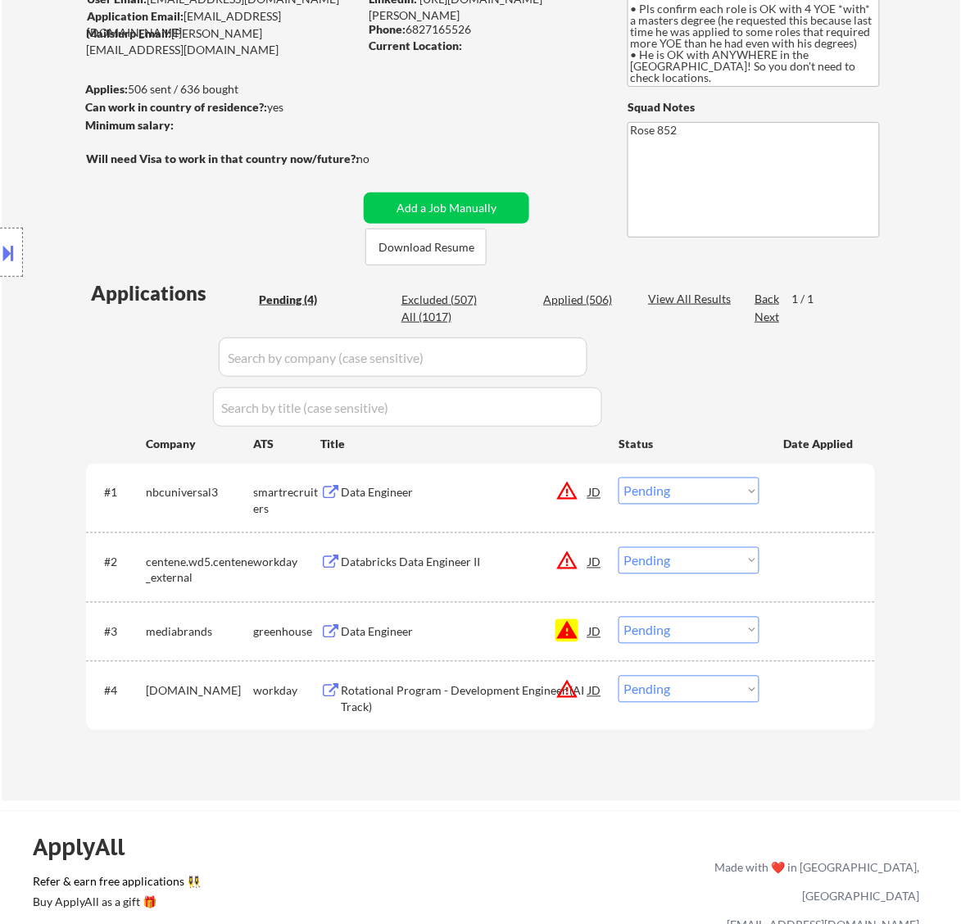
scroll to position [205, 0]
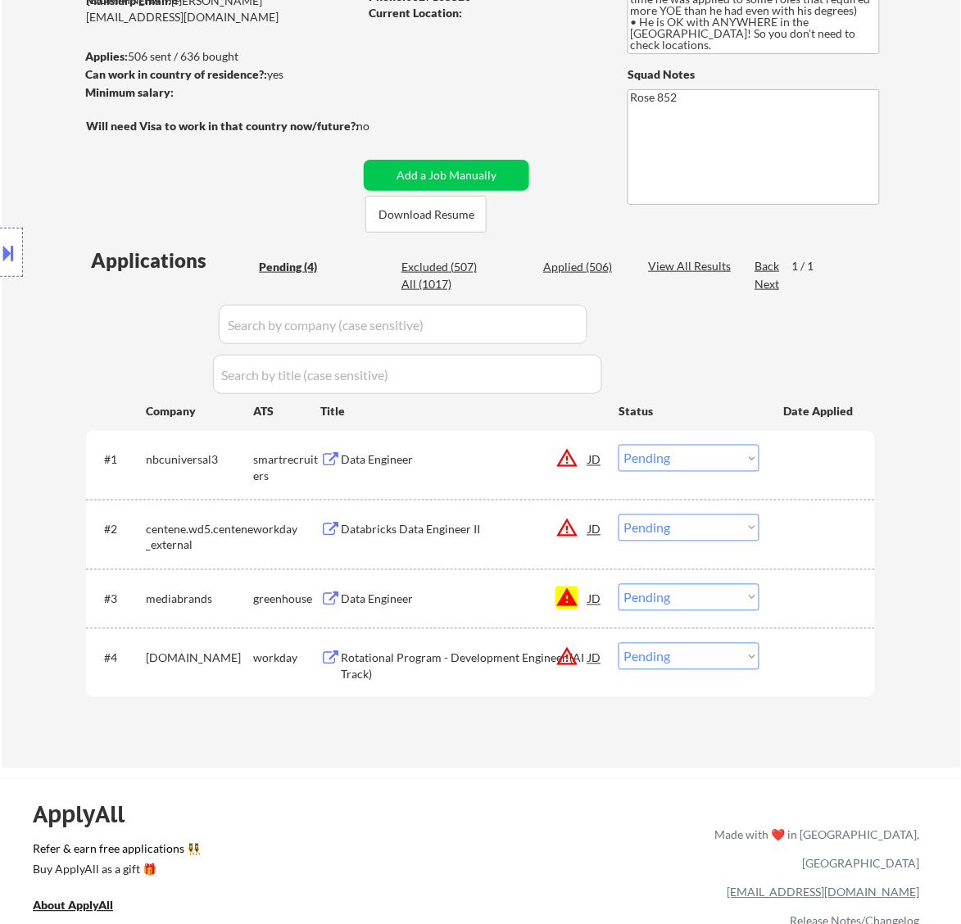
click at [522, 468] on div "Data Engineer" at bounding box center [464, 460] width 247 height 16
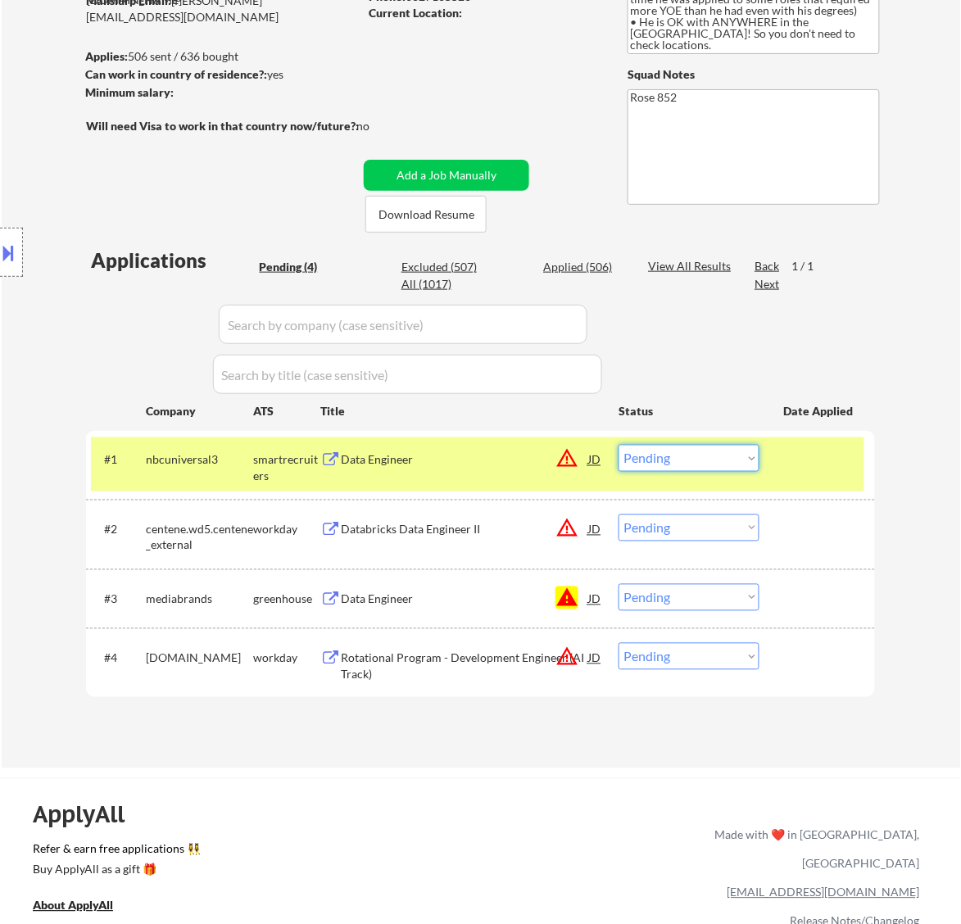
click at [715, 456] on select "Choose an option... Pending Applied Excluded (Questions) Excluded (Expired) Exc…" at bounding box center [689, 458] width 141 height 27
click at [619, 445] on select "Choose an option... Pending Applied Excluded (Questions) Excluded (Expired) Exc…" at bounding box center [689, 458] width 141 height 27
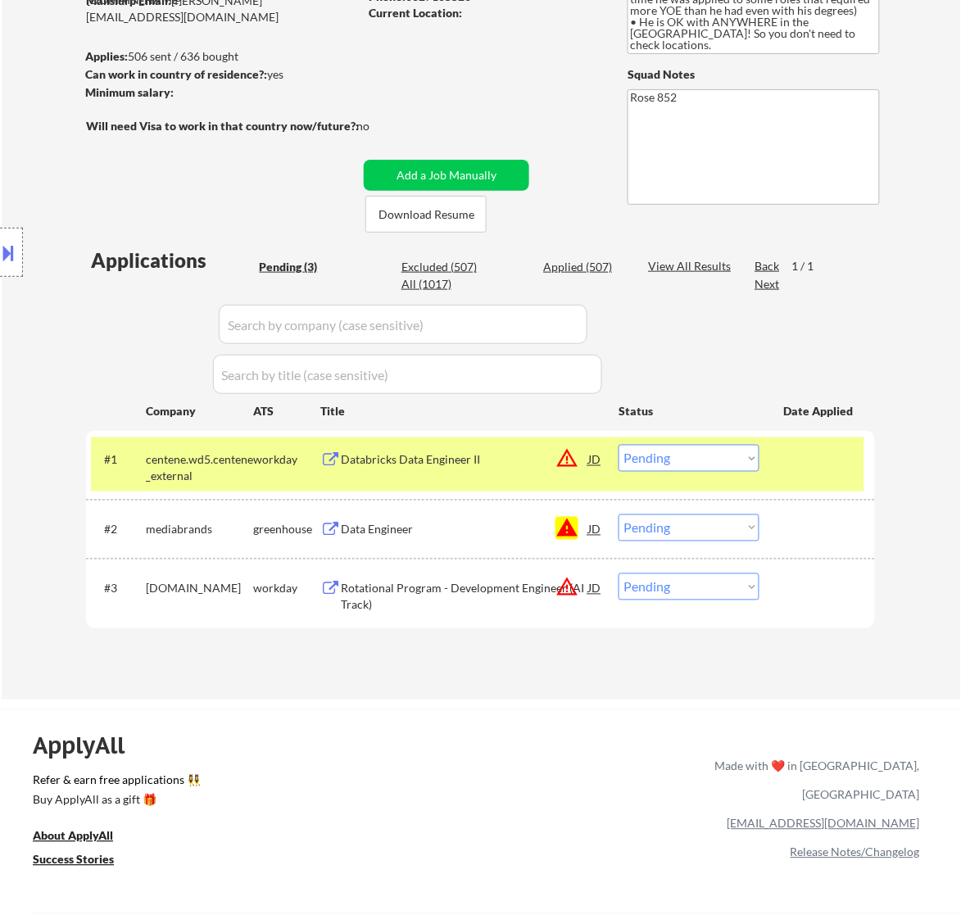
click at [665, 456] on select "Choose an option... Pending Applied Excluded (Questions) Excluded (Expired) Exc…" at bounding box center [689, 458] width 141 height 27
click at [619, 445] on select "Choose an option... Pending Applied Excluded (Questions) Excluded (Expired) Exc…" at bounding box center [689, 458] width 141 height 27
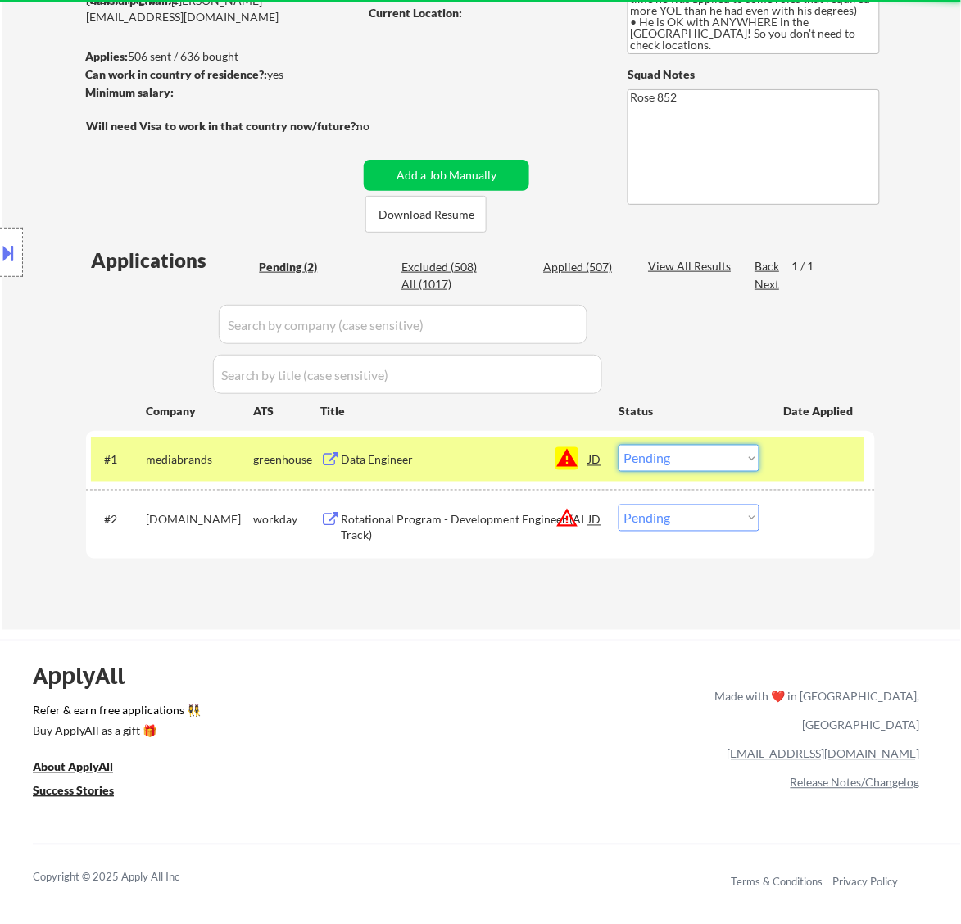
click at [697, 455] on select "Choose an option... Pending Applied Excluded (Questions) Excluded (Expired) Exc…" at bounding box center [689, 458] width 141 height 27
click at [619, 445] on select "Choose an option... Pending Applied Excluded (Questions) Excluded (Expired) Exc…" at bounding box center [689, 458] width 141 height 27
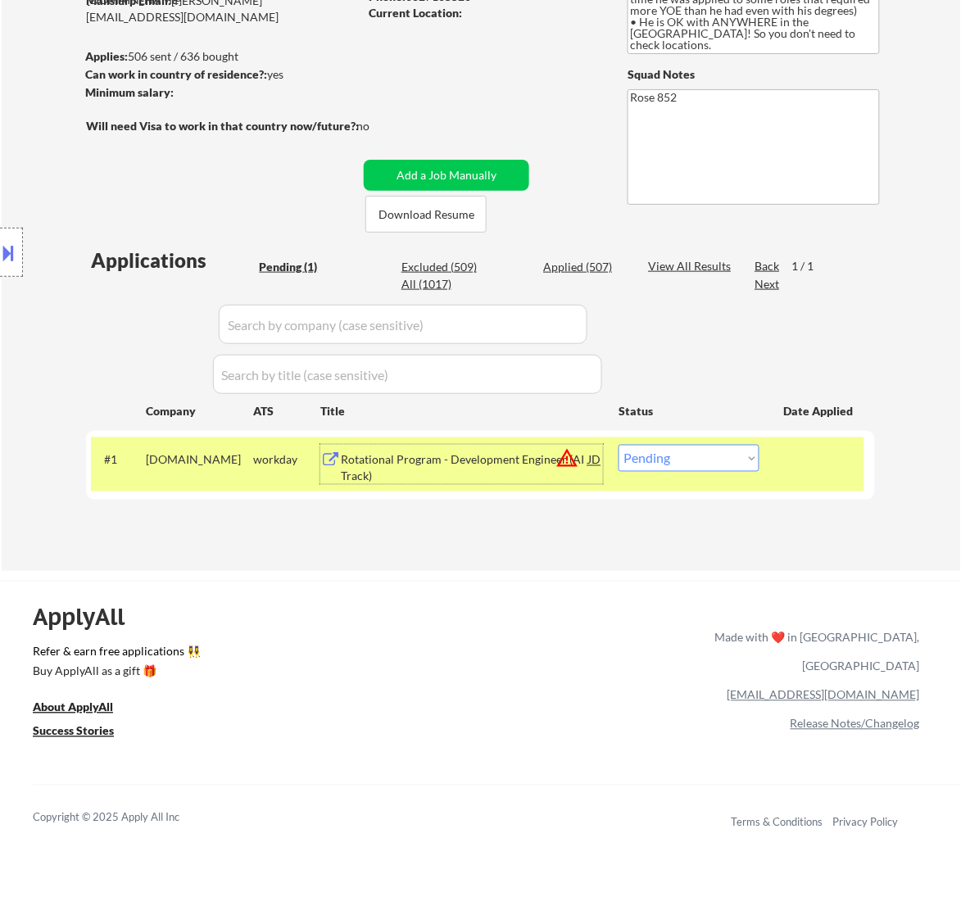
click at [530, 445] on div "Rotational Program - Development Engineer (AI Track)" at bounding box center [464, 464] width 247 height 39
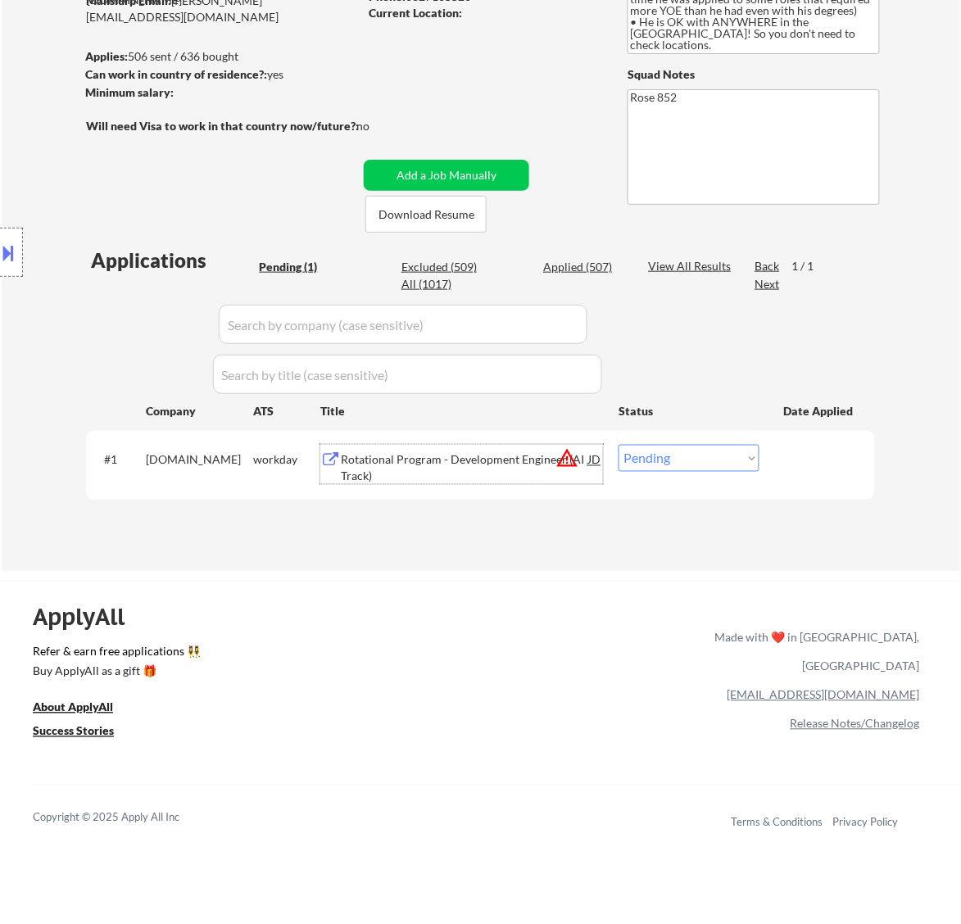
click at [687, 464] on select "Choose an option... Pending Applied Excluded (Questions) Excluded (Expired) Exc…" at bounding box center [689, 458] width 141 height 27
select select ""excluded__bad_match_""
click at [619, 445] on select "Choose an option... Pending Applied Excluded (Questions) Excluded (Expired) Exc…" at bounding box center [689, 458] width 141 height 27
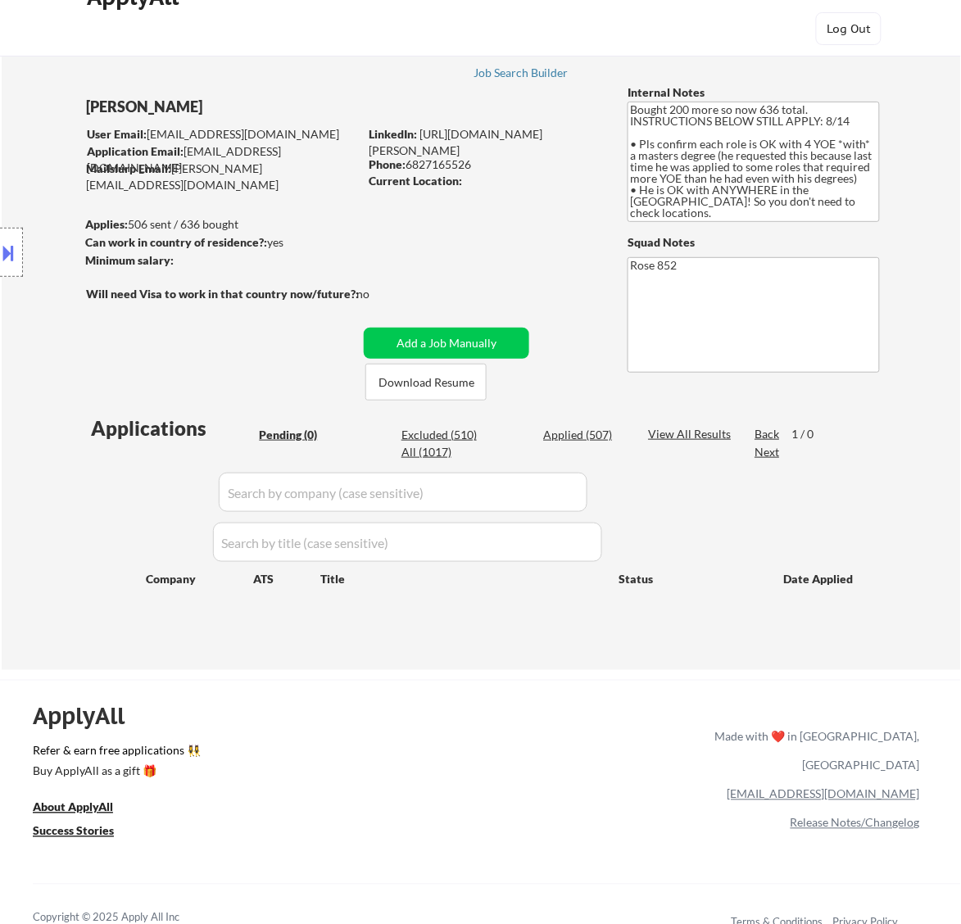
scroll to position [0, 0]
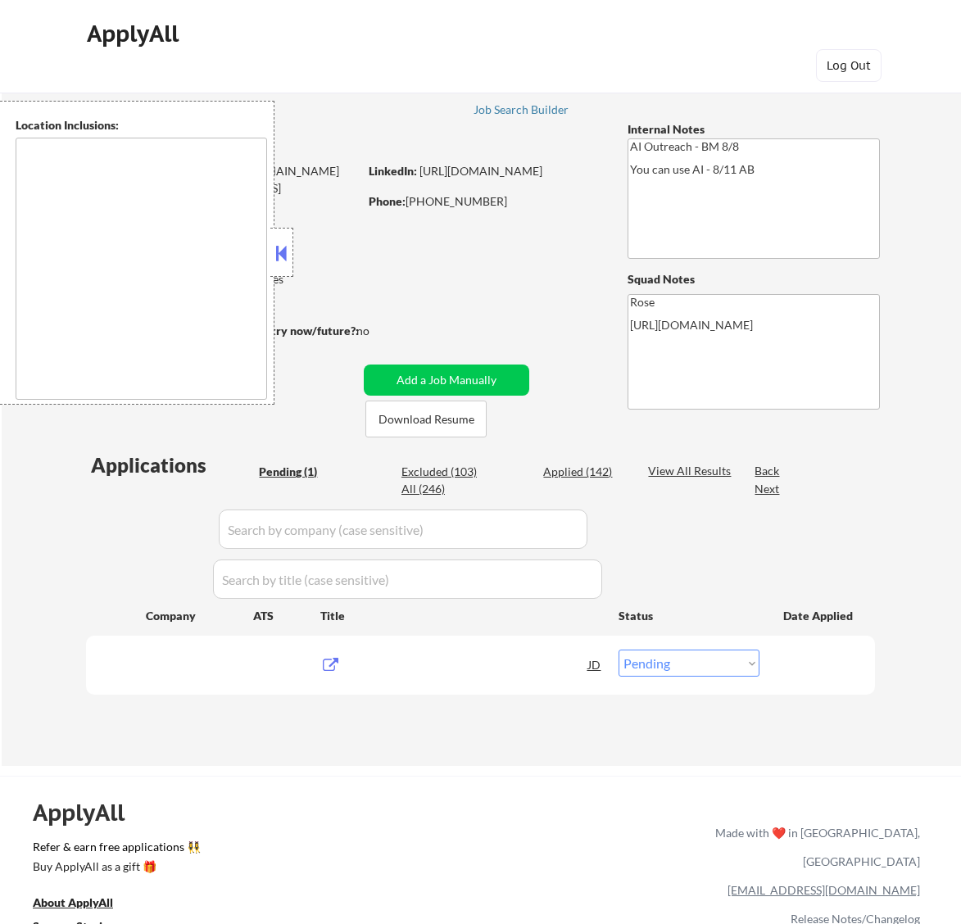
select select ""pending""
type textarea "Fountain Valley, CA Huntington Beach, CA Costa Mesa, CA Santa Ana, CA Garden Gr…"
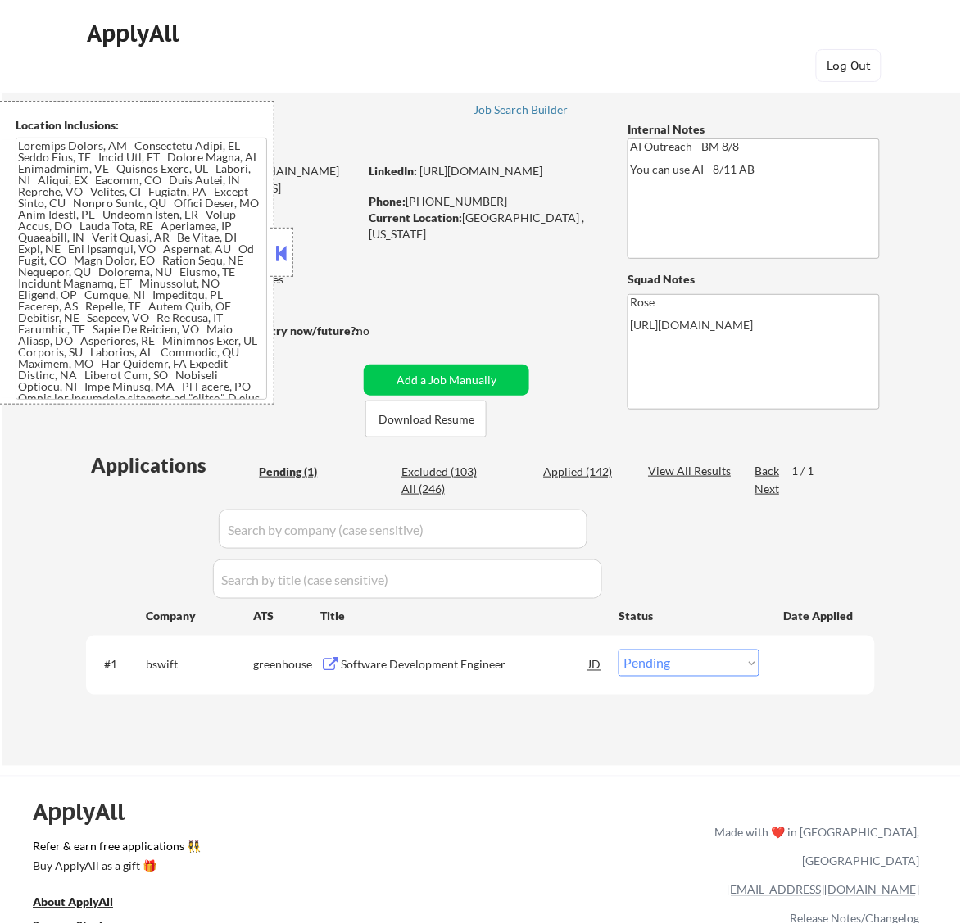
click at [275, 256] on button at bounding box center [281, 253] width 18 height 25
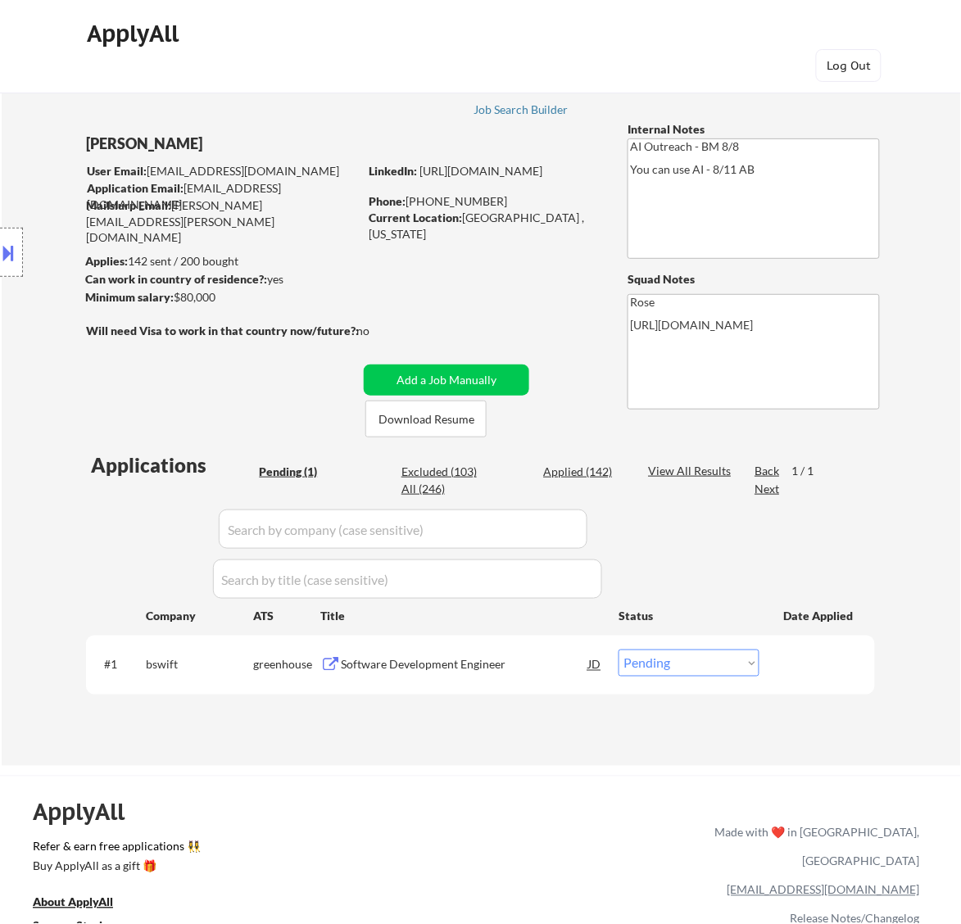
click at [440, 665] on div "Software Development Engineer" at bounding box center [464, 665] width 247 height 16
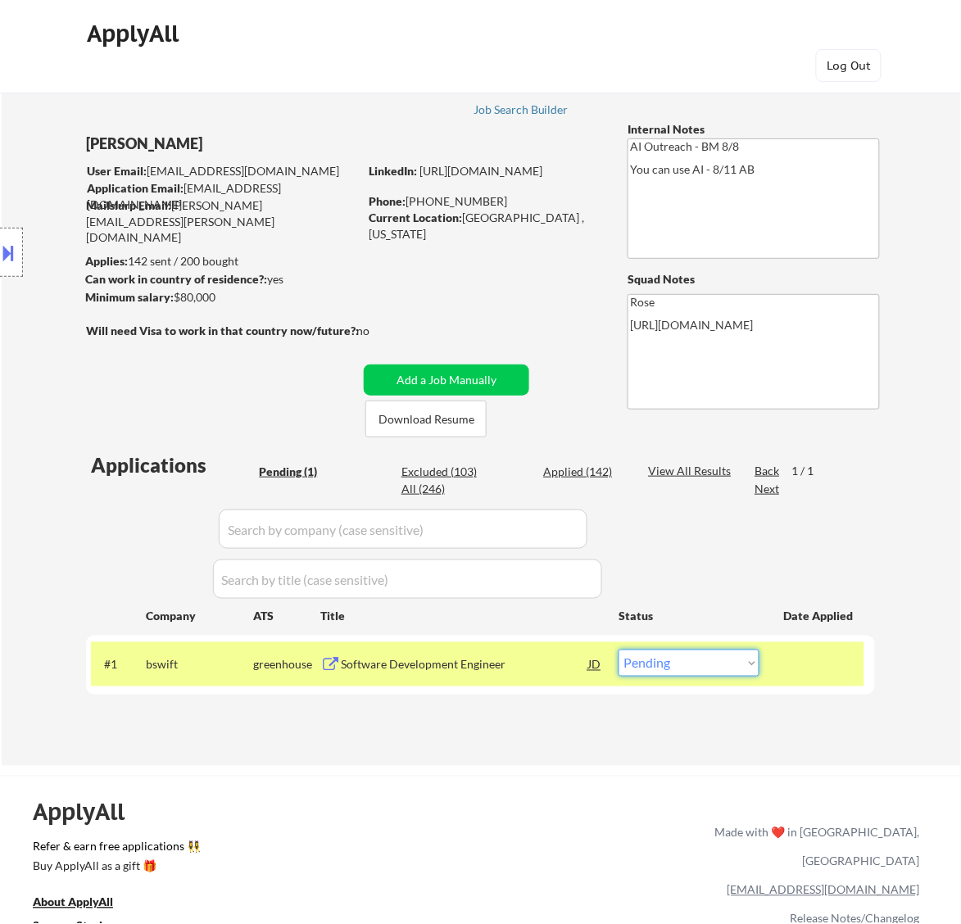
click at [706, 662] on select "Choose an option... Pending Applied Excluded (Questions) Excluded (Expired) Exc…" at bounding box center [689, 663] width 141 height 27
select select ""applied""
click at [619, 650] on select "Choose an option... Pending Applied Excluded (Questions) Excluded (Expired) Exc…" at bounding box center [689, 663] width 141 height 27
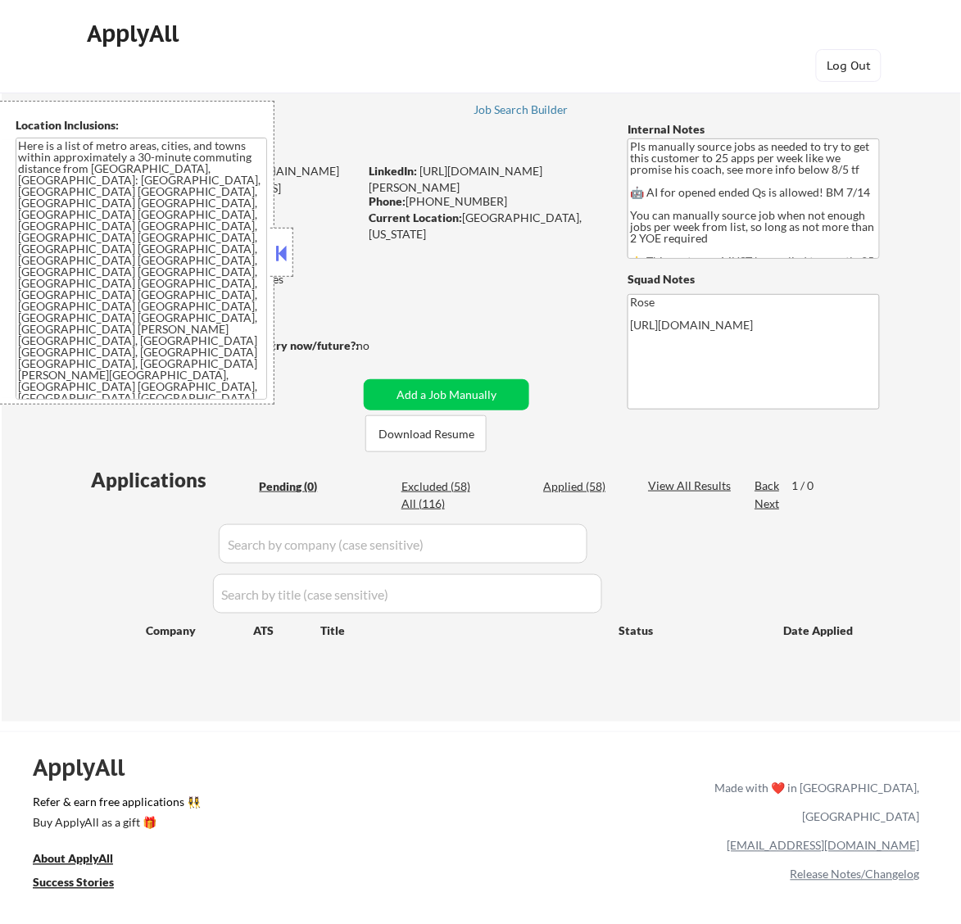
drag, startPoint x: 285, startPoint y: 256, endPoint x: 349, endPoint y: 205, distance: 81.7
click at [287, 256] on button at bounding box center [281, 253] width 18 height 25
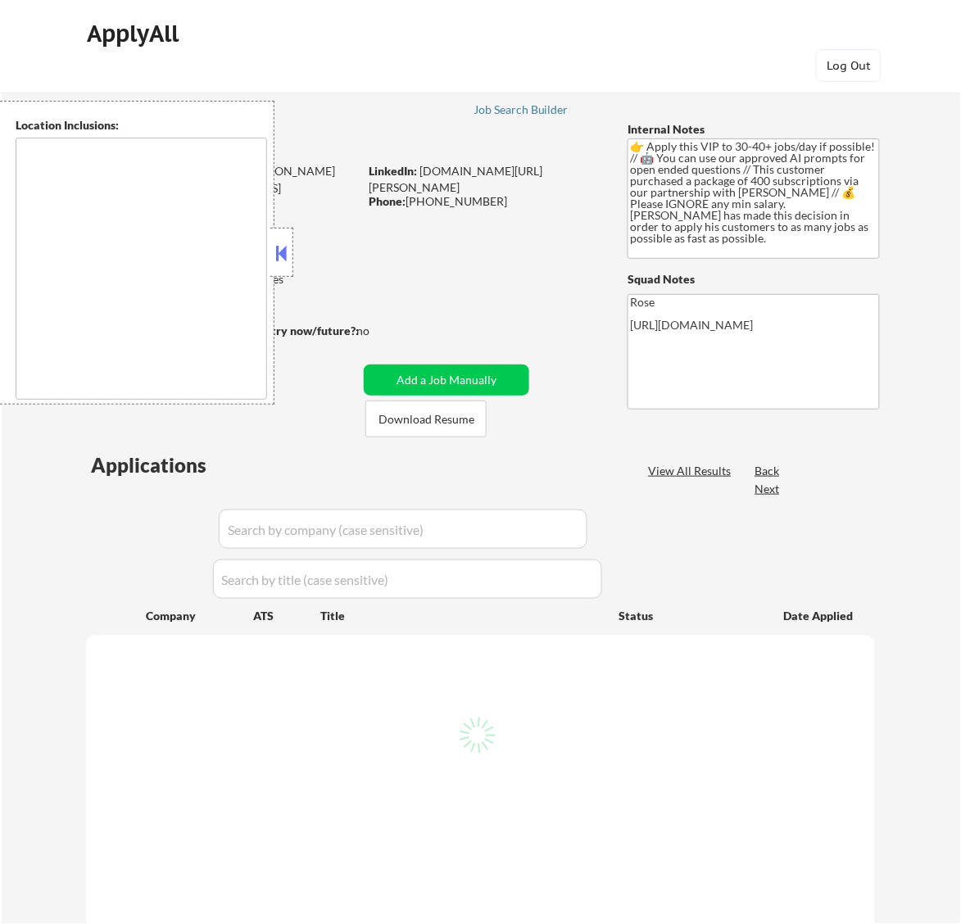
select select ""pending""
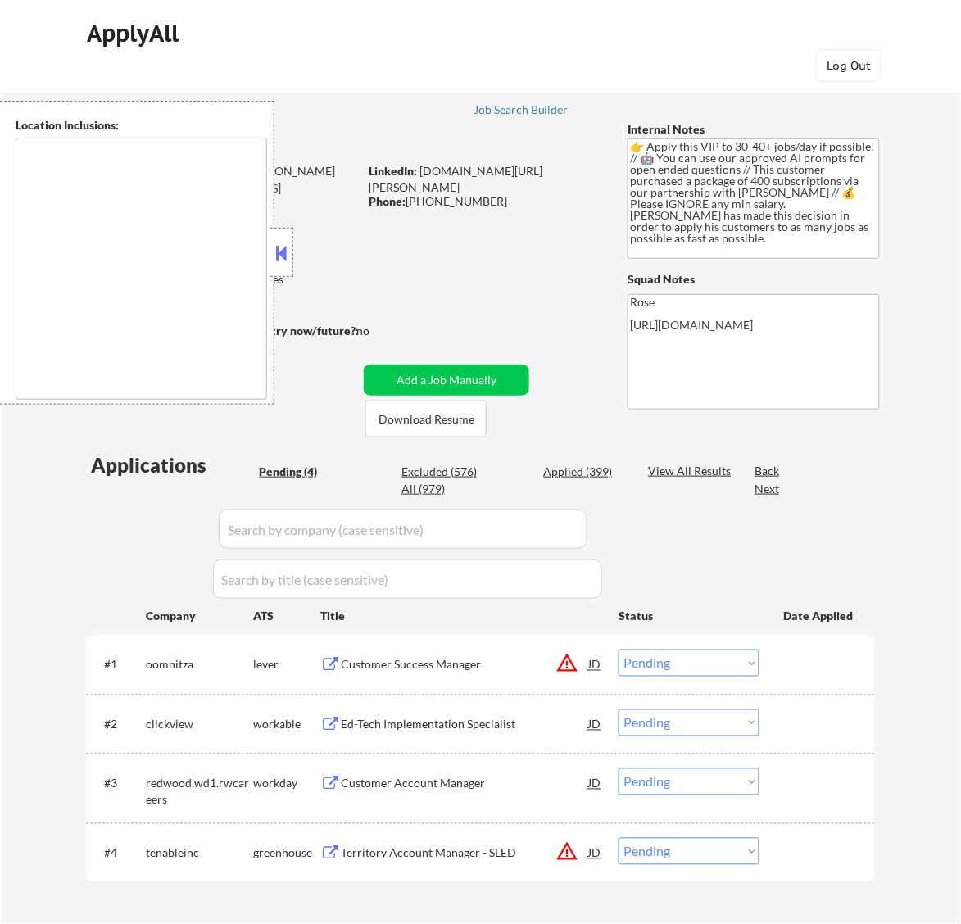
type textarea "remote"
click at [287, 257] on button at bounding box center [281, 253] width 18 height 25
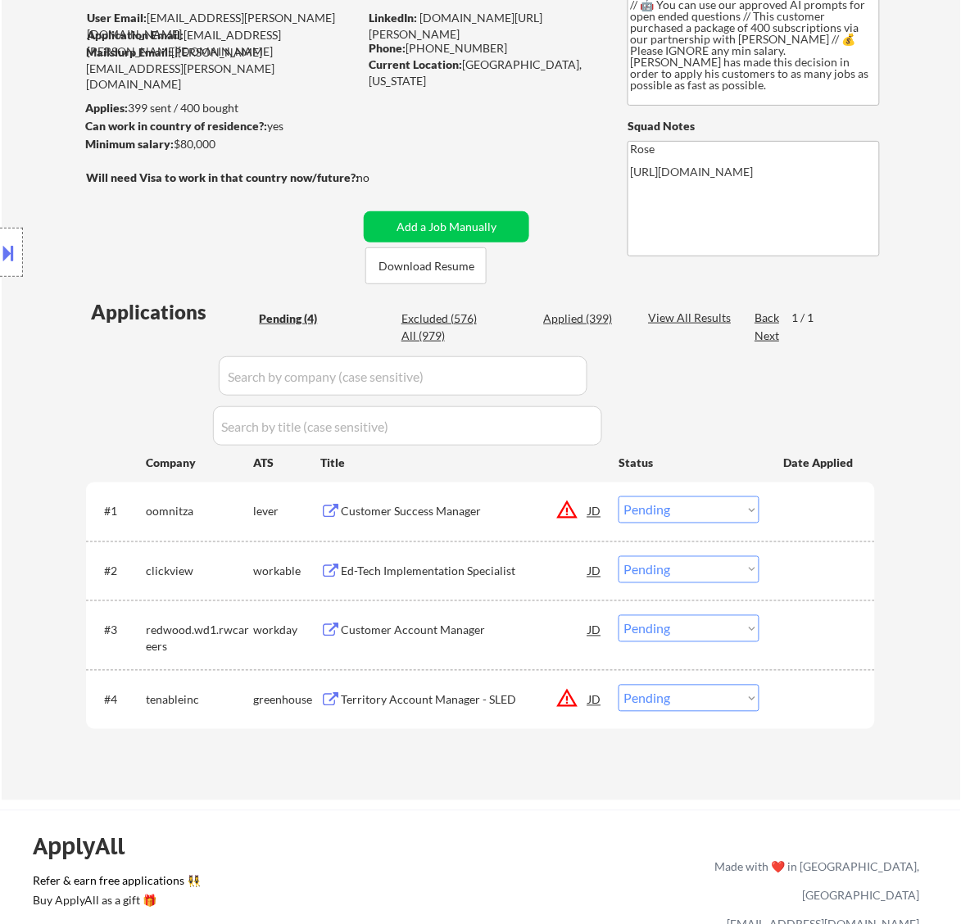
scroll to position [205, 0]
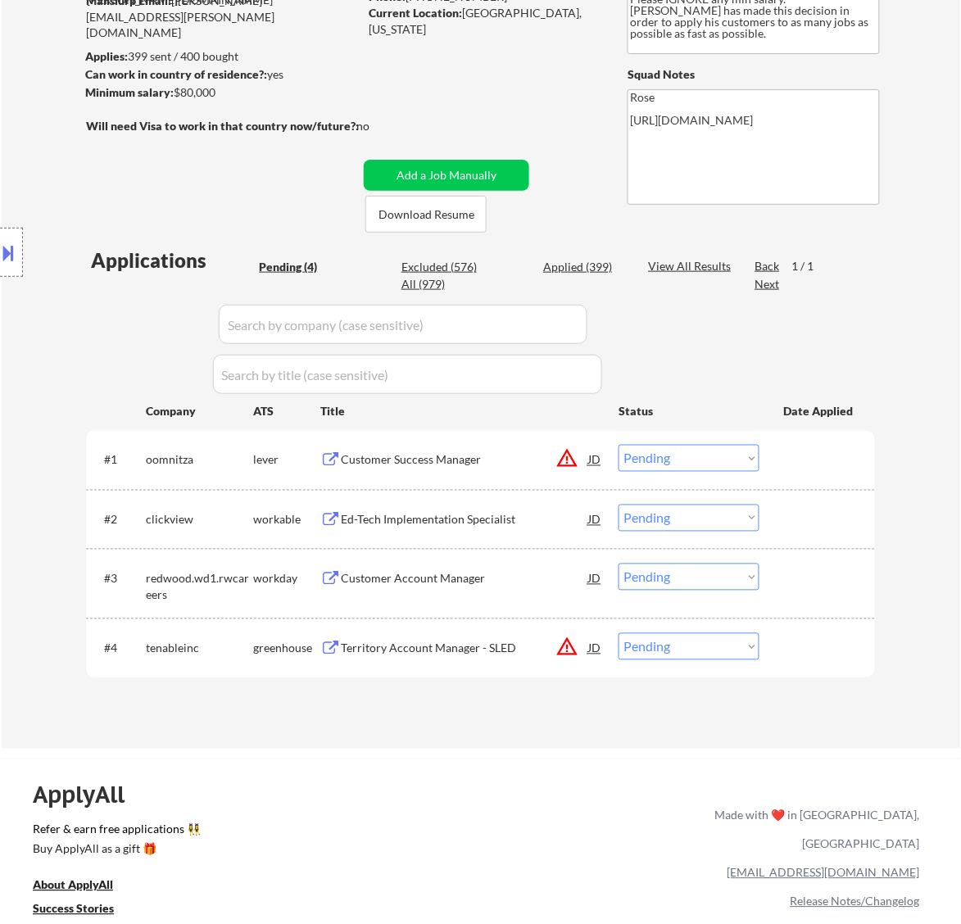
click at [477, 456] on div "Customer Success Manager" at bounding box center [464, 460] width 247 height 16
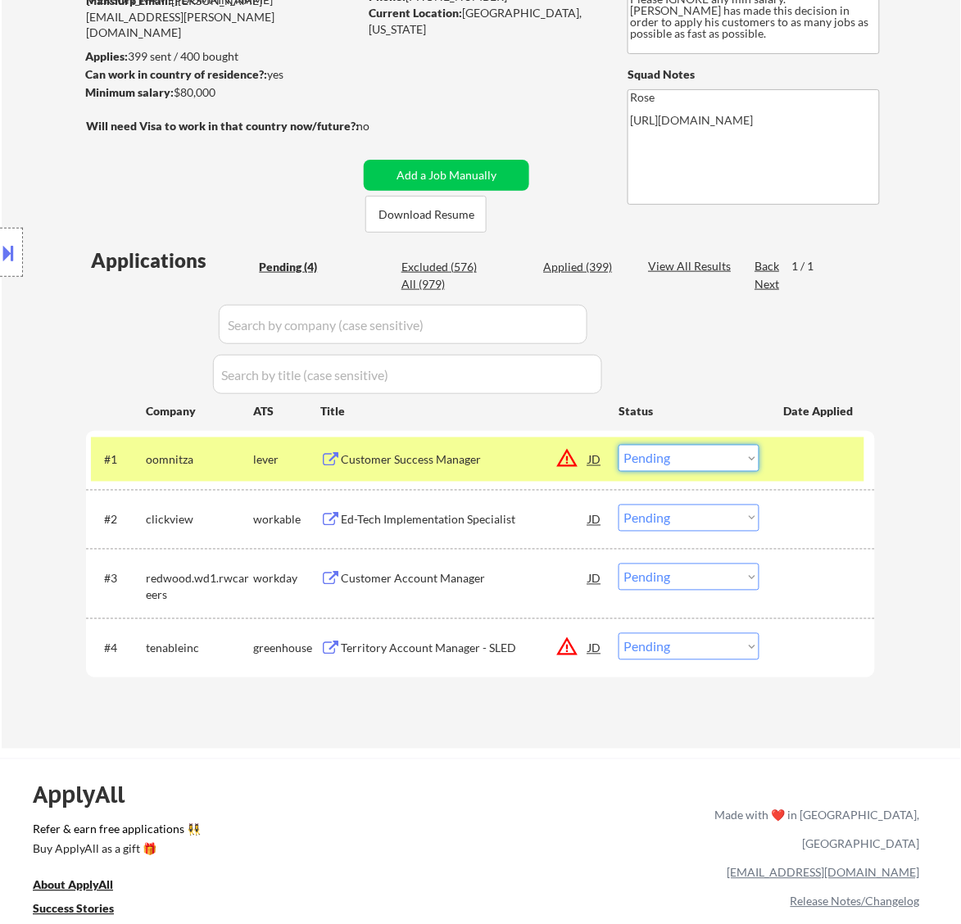
click at [707, 456] on select "Choose an option... Pending Applied Excluded (Questions) Excluded (Expired) Exc…" at bounding box center [689, 458] width 141 height 27
click at [619, 445] on select "Choose an option... Pending Applied Excluded (Questions) Excluded (Expired) Exc…" at bounding box center [689, 458] width 141 height 27
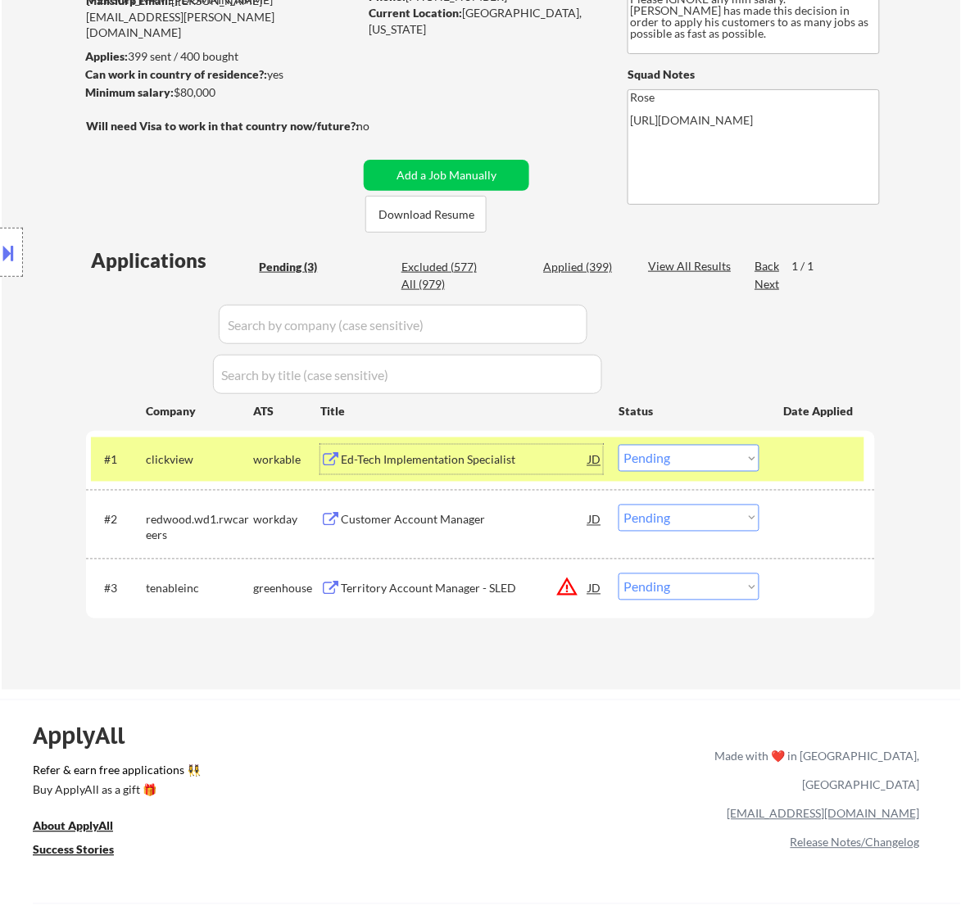
click at [547, 464] on div "Ed-Tech Implementation Specialist" at bounding box center [464, 460] width 247 height 16
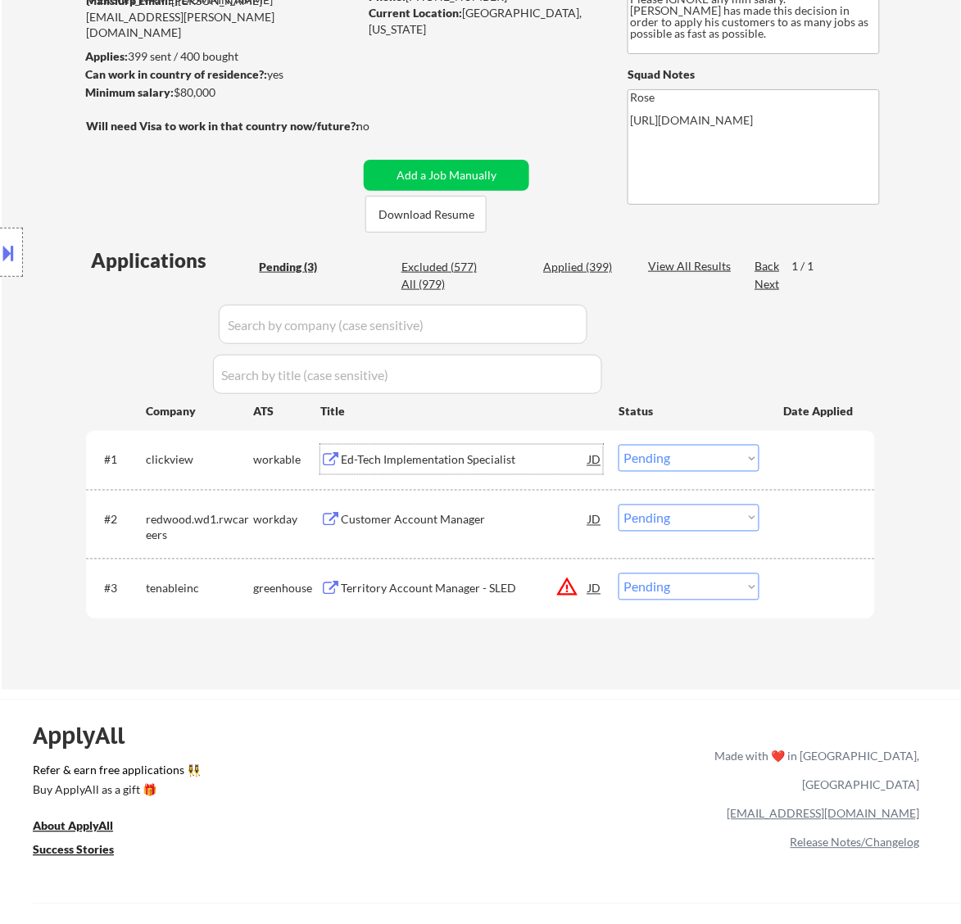
click at [661, 449] on select "Choose an option... Pending Applied Excluded (Questions) Excluded (Expired) Exc…" at bounding box center [689, 458] width 141 height 27
click at [619, 445] on select "Choose an option... Pending Applied Excluded (Questions) Excluded (Expired) Exc…" at bounding box center [689, 458] width 141 height 27
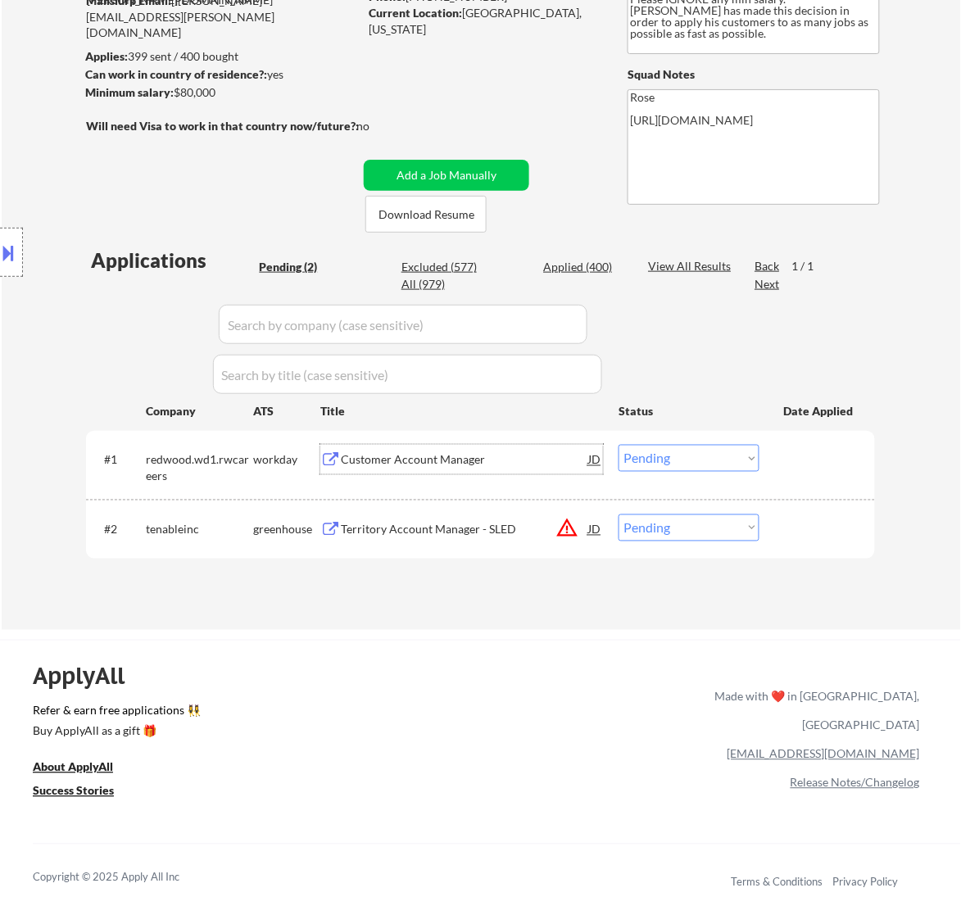
click at [500, 470] on div "Customer Account Manager" at bounding box center [464, 460] width 247 height 30
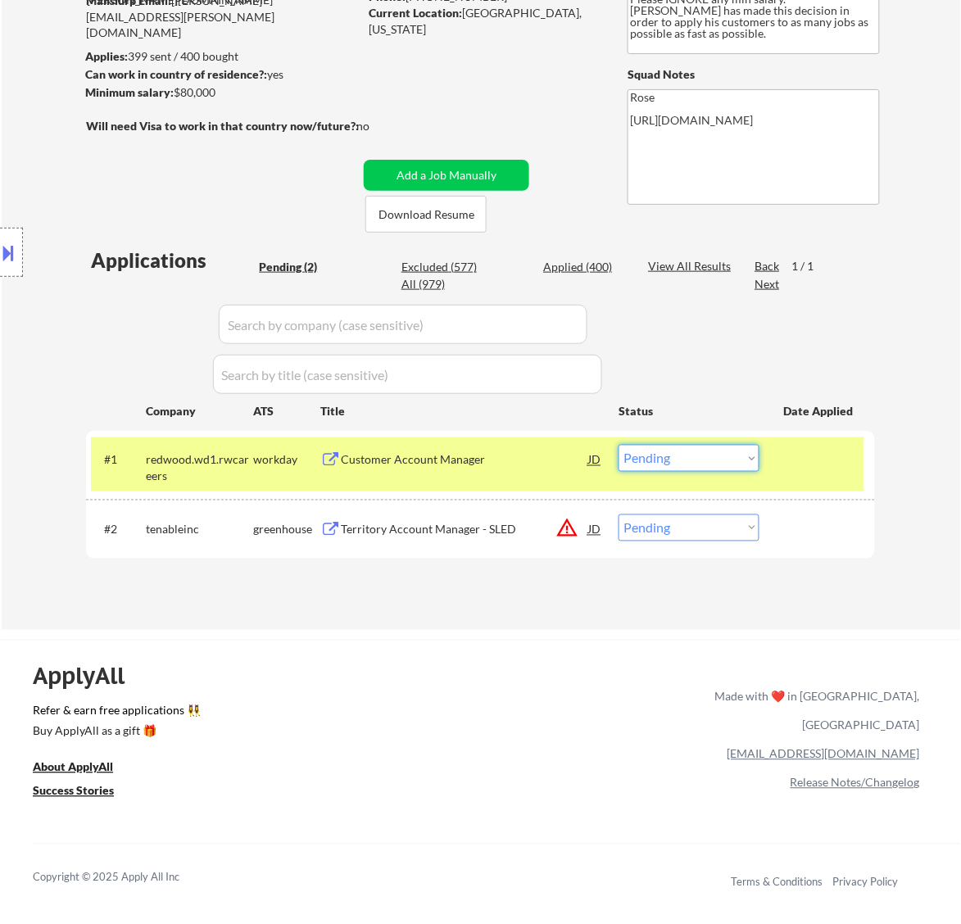
click at [709, 456] on select "Choose an option... Pending Applied Excluded (Questions) Excluded (Expired) Exc…" at bounding box center [689, 458] width 141 height 27
click at [619, 445] on select "Choose an option... Pending Applied Excluded (Questions) Excluded (Expired) Exc…" at bounding box center [689, 458] width 141 height 27
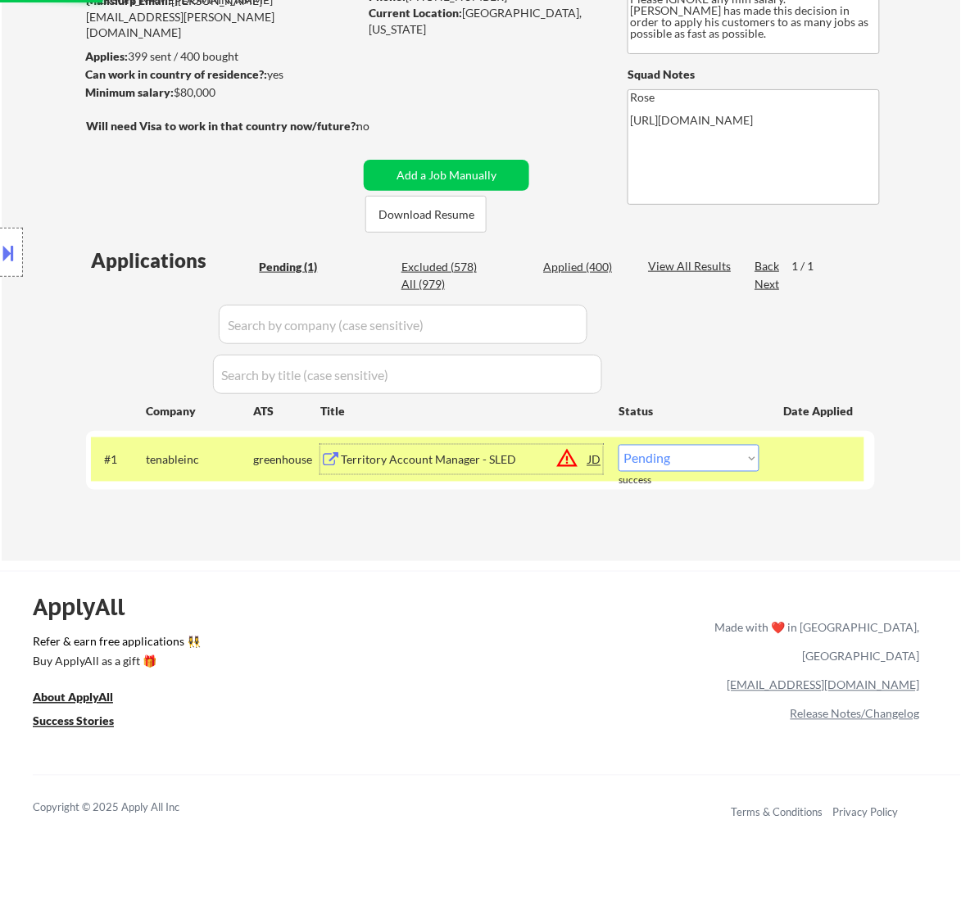
click at [513, 465] on div "Territory Account Manager - SLED" at bounding box center [464, 460] width 247 height 16
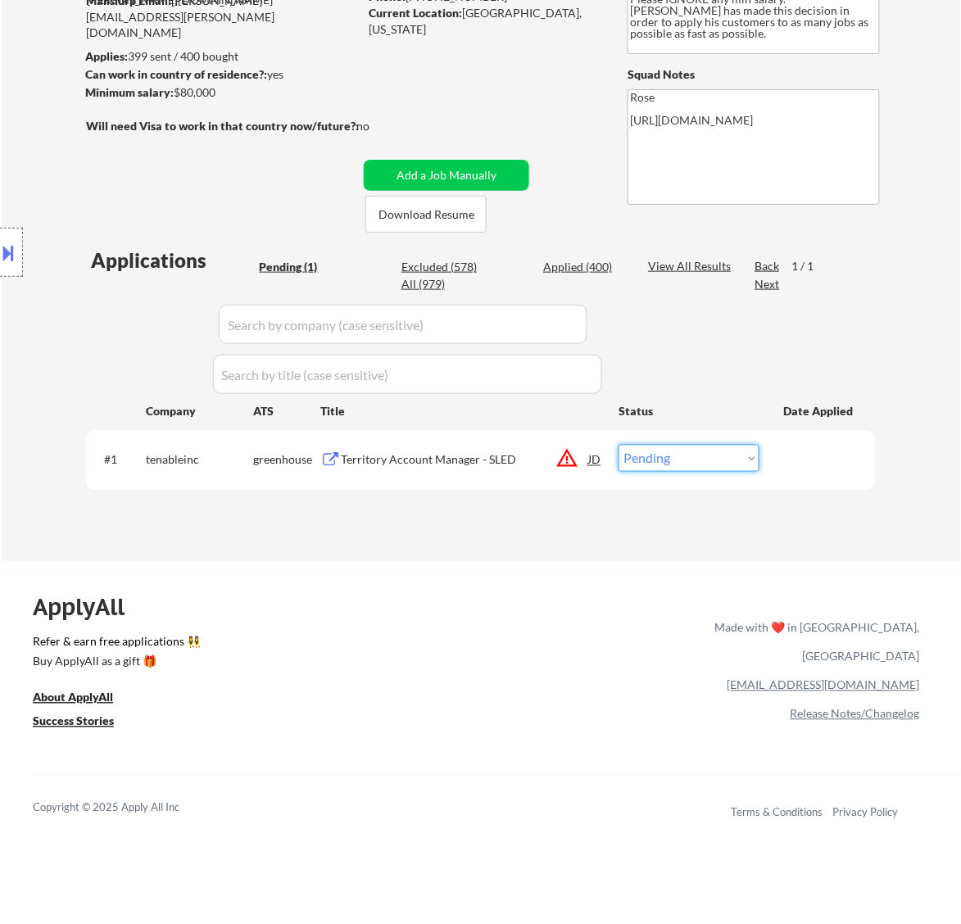
click at [652, 456] on select "Choose an option... Pending Applied Excluded (Questions) Excluded (Expired) Exc…" at bounding box center [689, 458] width 141 height 27
select select ""excluded__location_""
click at [619, 445] on select "Choose an option... Pending Applied Excluded (Questions) Excluded (Expired) Exc…" at bounding box center [689, 458] width 141 height 27
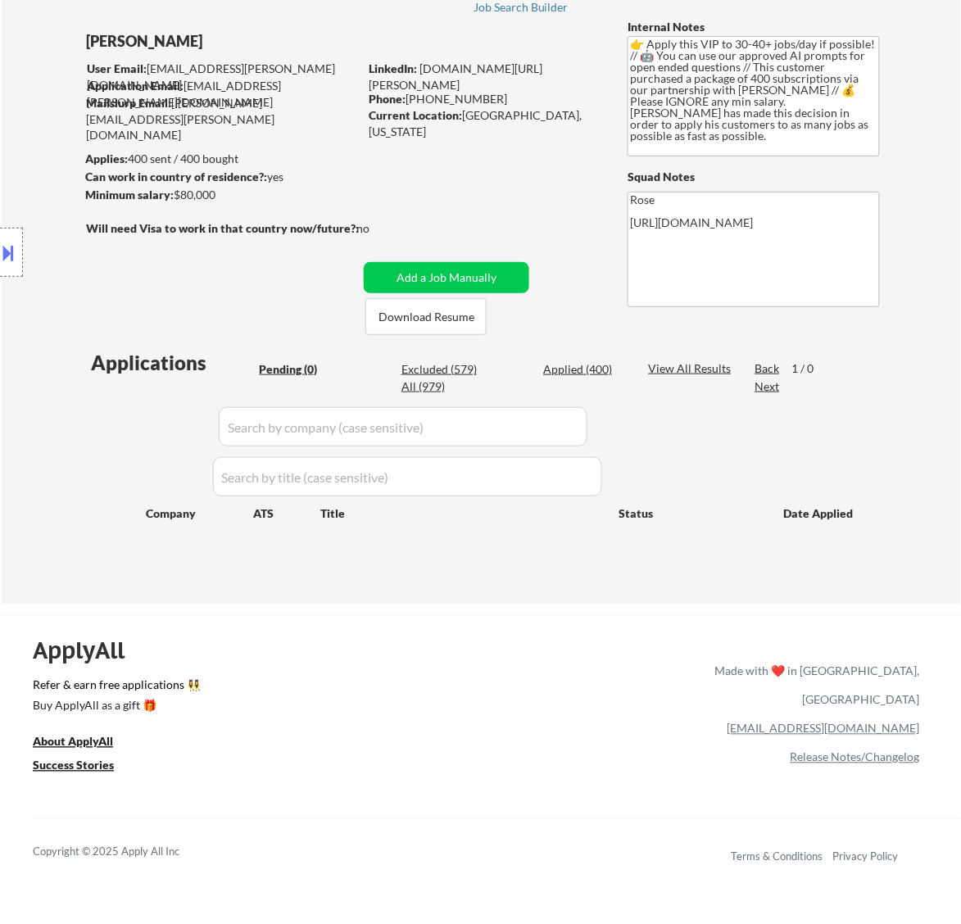
scroll to position [0, 0]
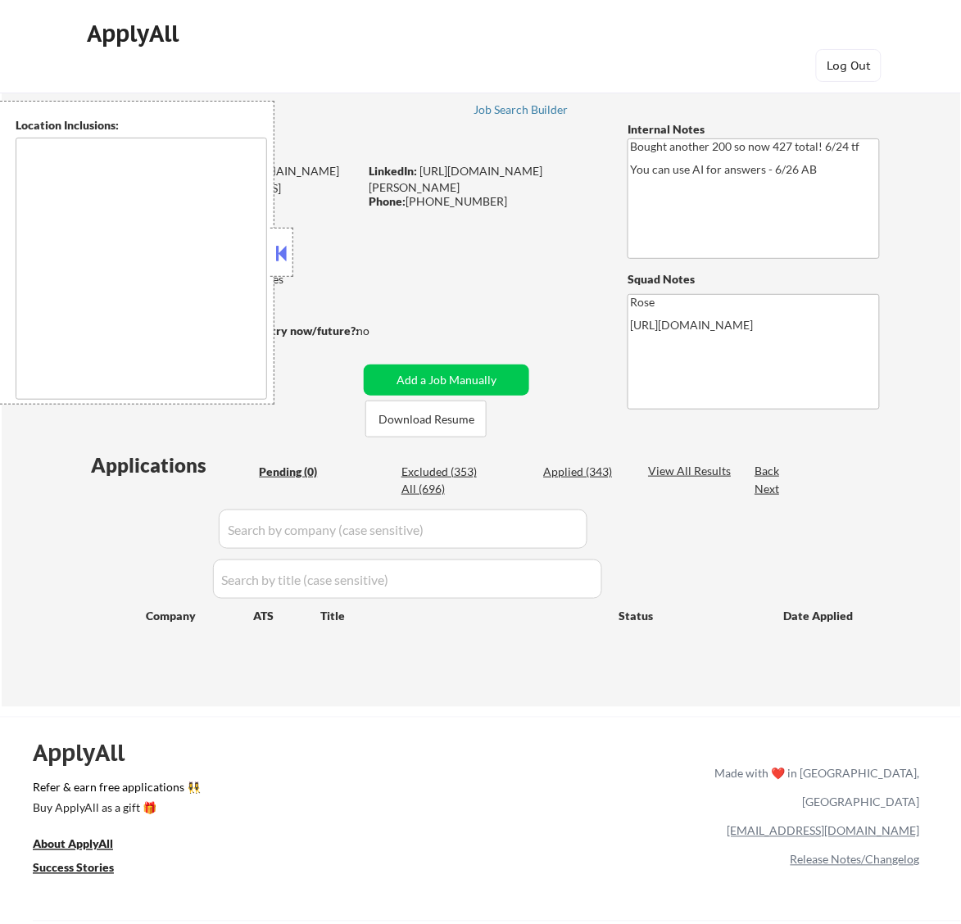
type textarea "[GEOGRAPHIC_DATA], [GEOGRAPHIC_DATA] [GEOGRAPHIC_DATA], [GEOGRAPHIC_DATA] [GEOG…"
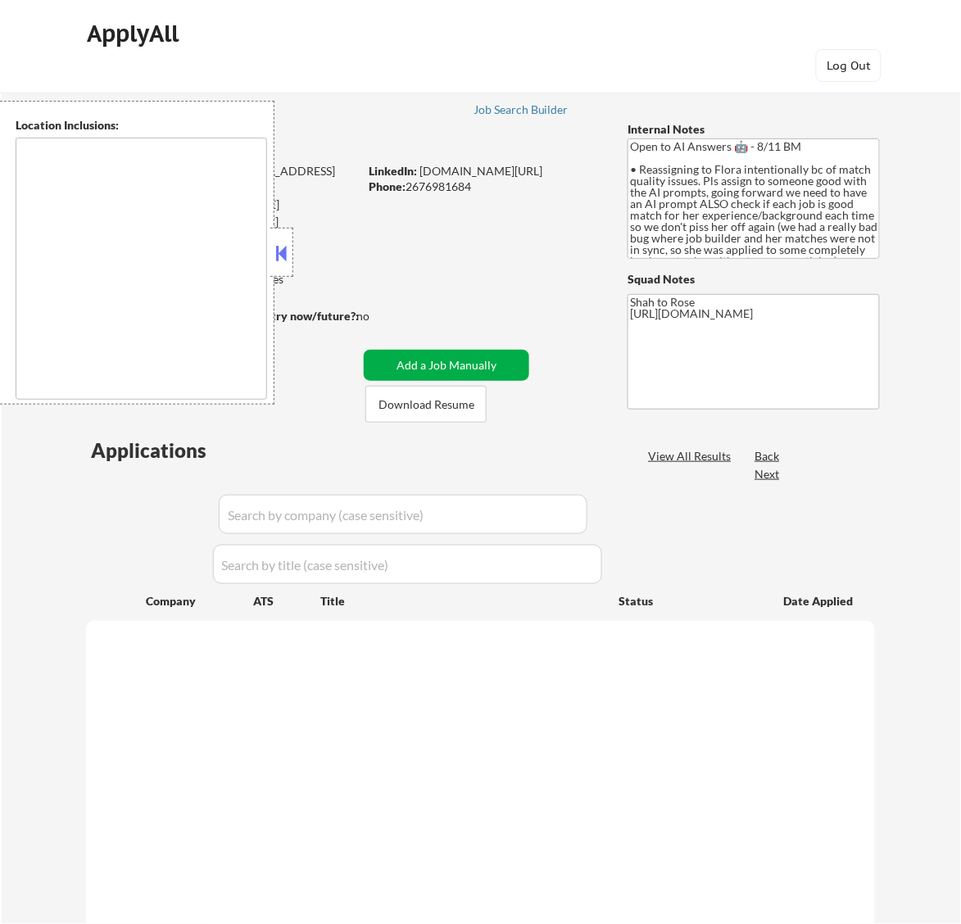
select select ""pending""
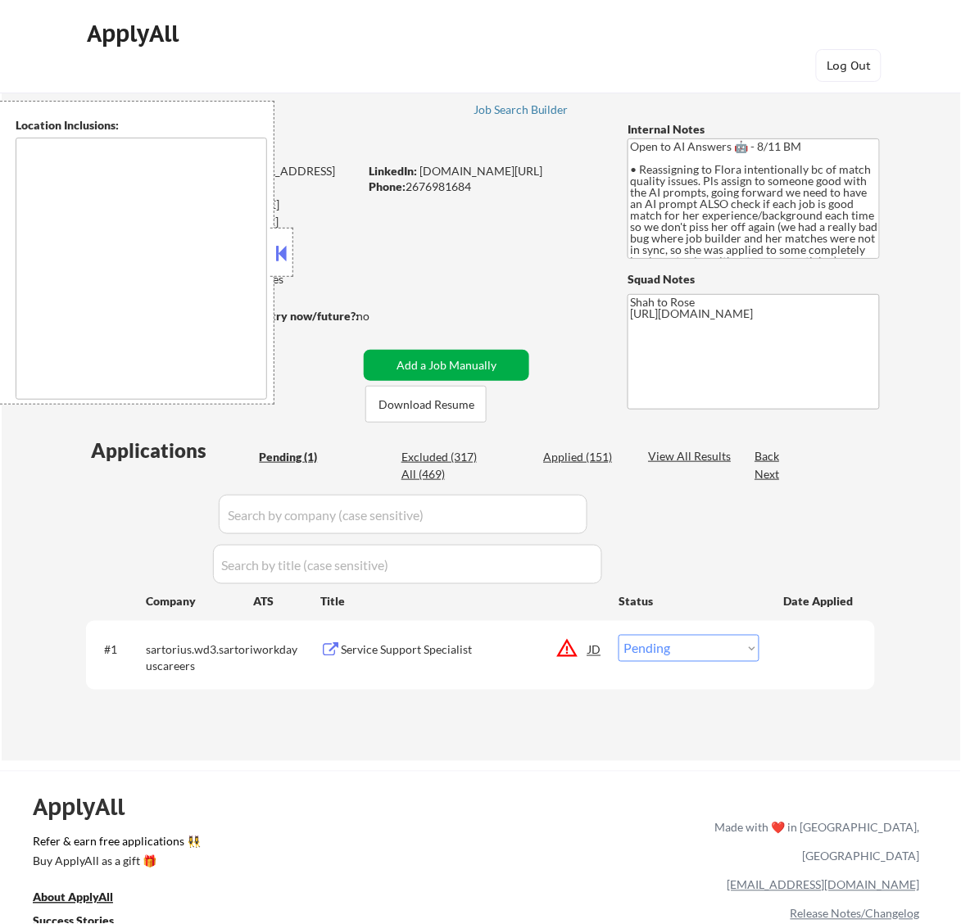
type textarea "remote"
click at [283, 251] on button at bounding box center [281, 253] width 18 height 25
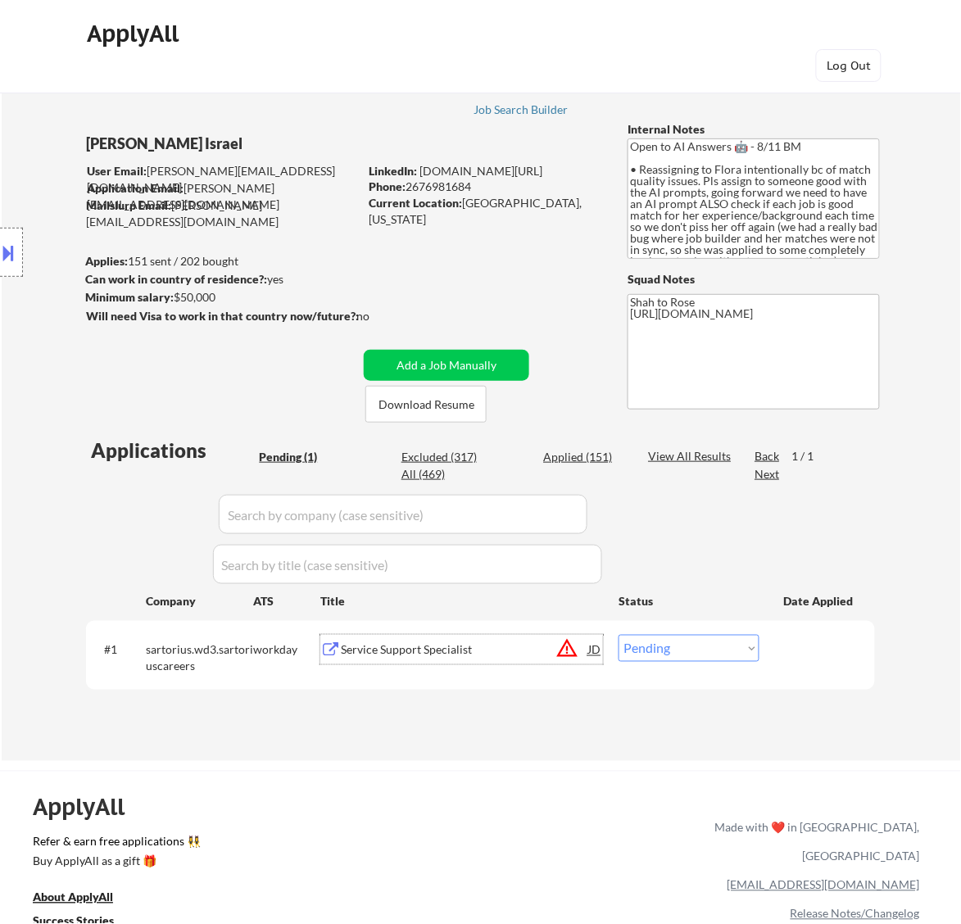
click at [471, 658] on div "Service Support Specialist" at bounding box center [464, 650] width 247 height 30
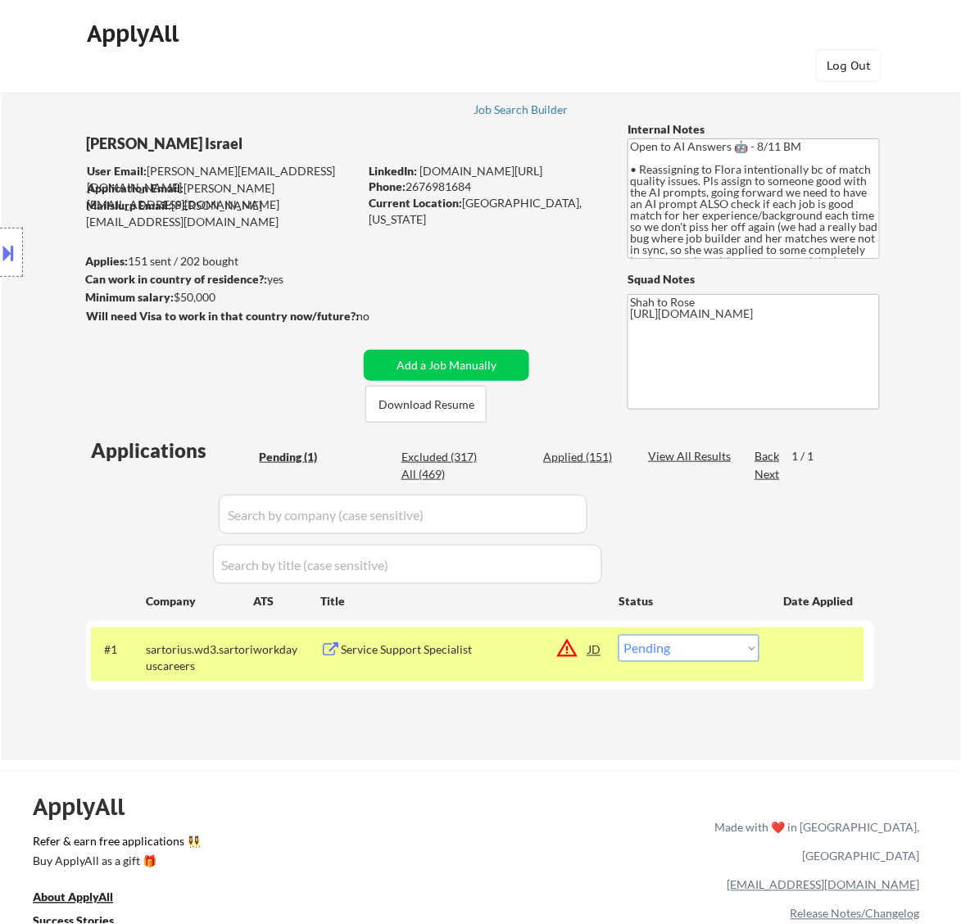
drag, startPoint x: 473, startPoint y: 183, endPoint x: 411, endPoint y: 184, distance: 62.3
click at [411, 184] on div "Phone: 2676981684" at bounding box center [485, 187] width 232 height 16
copy div "2676981684"
click at [707, 649] on select "Choose an option... Pending Applied Excluded (Questions) Excluded (Expired) Exc…" at bounding box center [689, 648] width 141 height 27
select select ""applied""
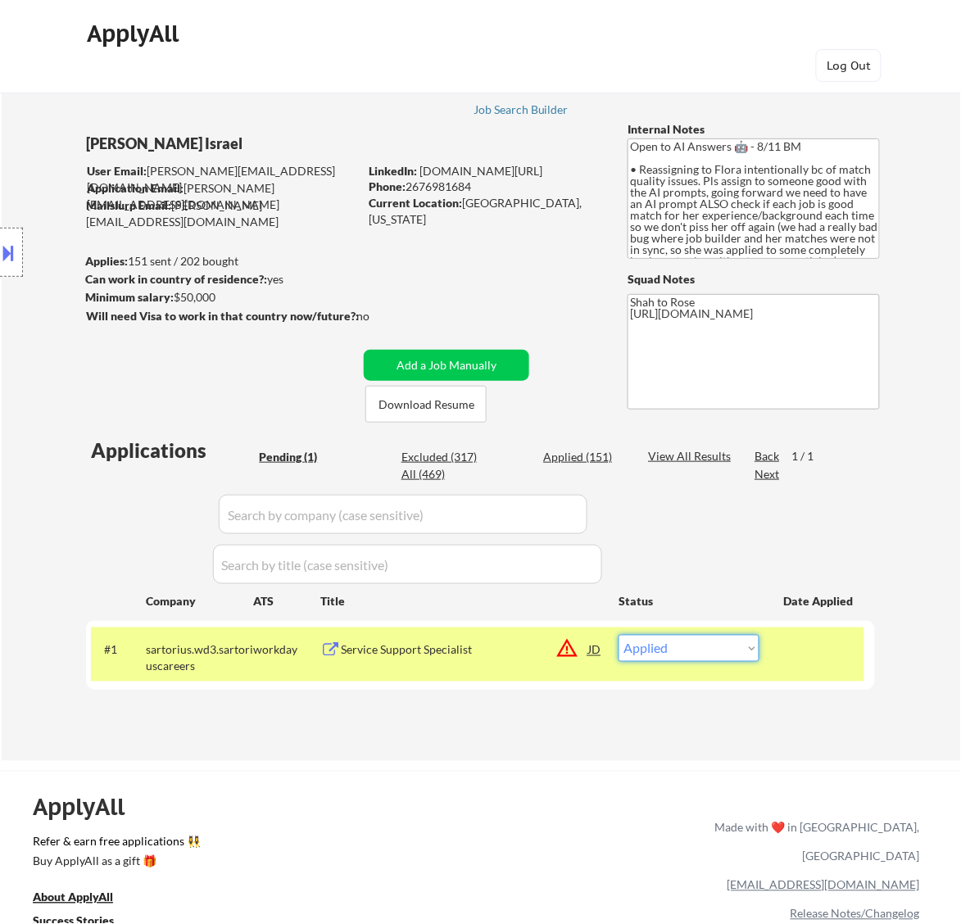
click at [619, 635] on select "Choose an option... Pending Applied Excluded (Questions) Excluded (Expired) Exc…" at bounding box center [689, 648] width 141 height 27
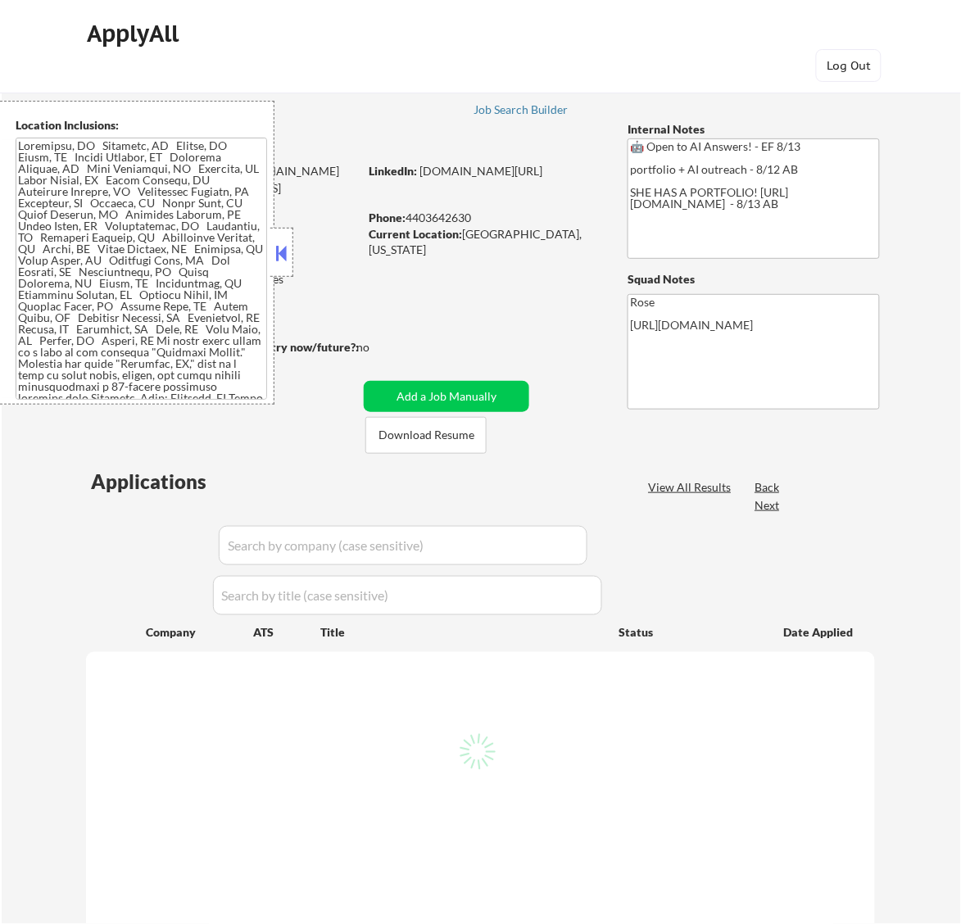
select select ""pending""
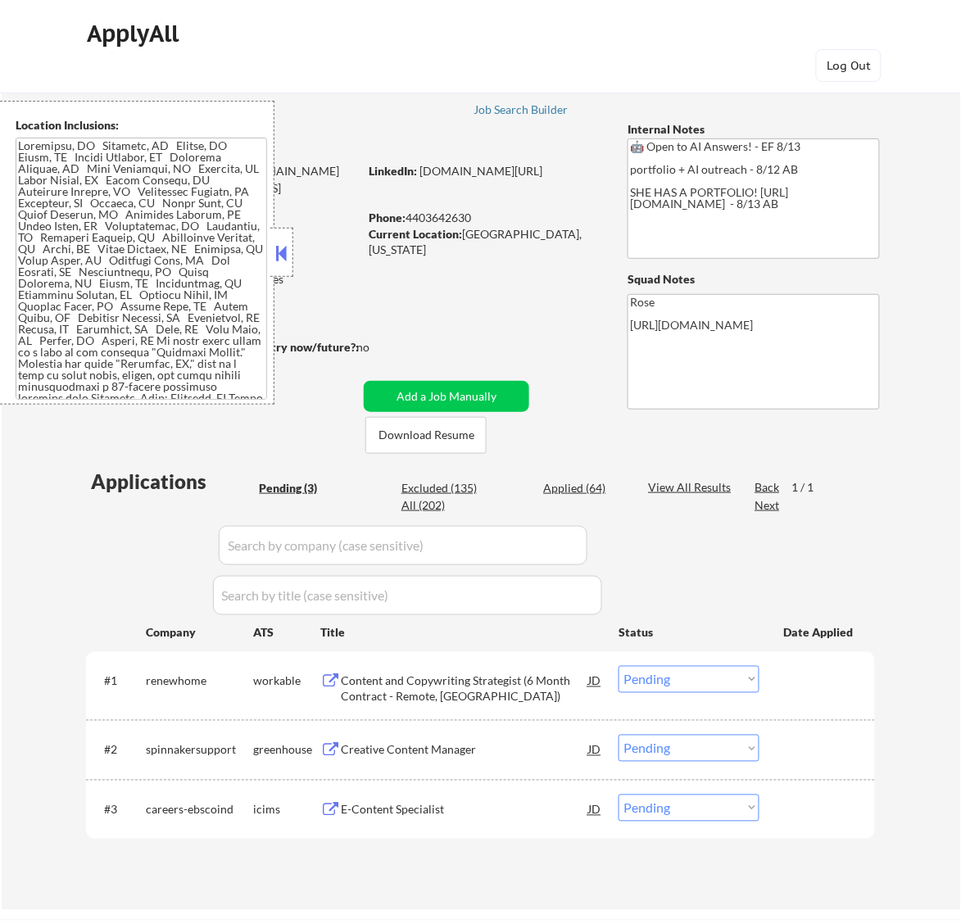
click at [284, 252] on button at bounding box center [281, 253] width 18 height 25
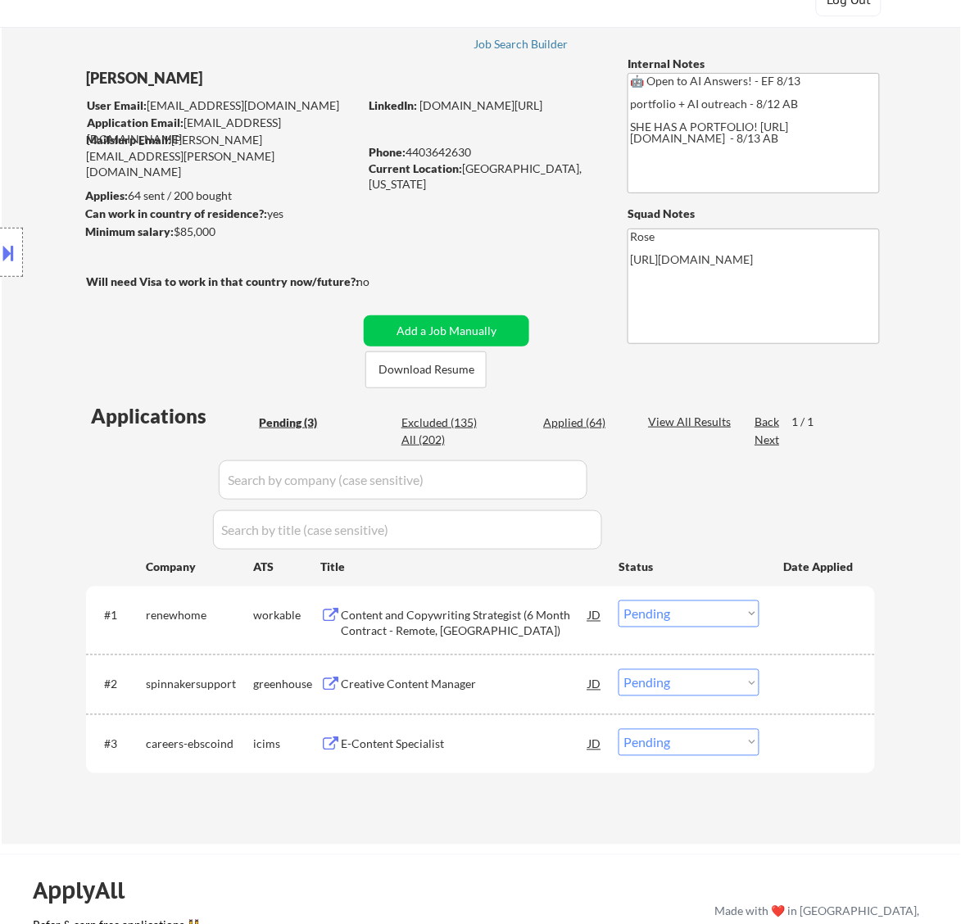
scroll to position [102, 0]
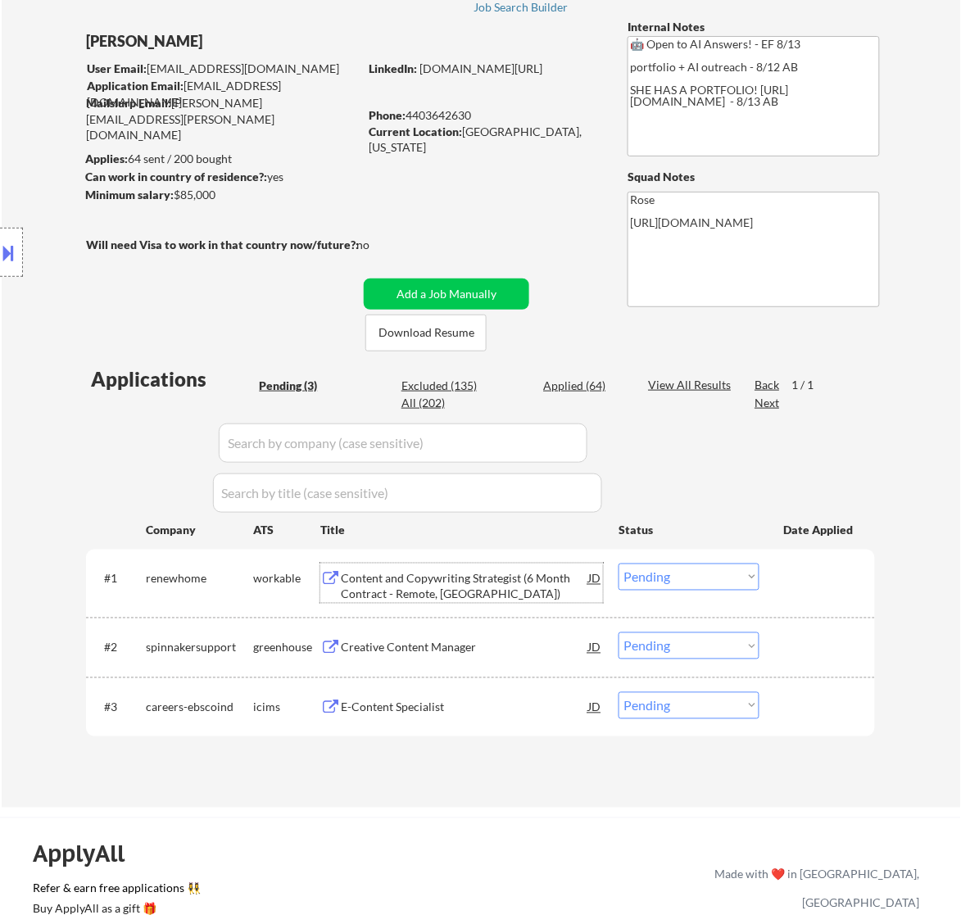
click at [489, 571] on div "Content and Copywriting Strategist (6 Month Contract - Remote, US)" at bounding box center [464, 587] width 247 height 32
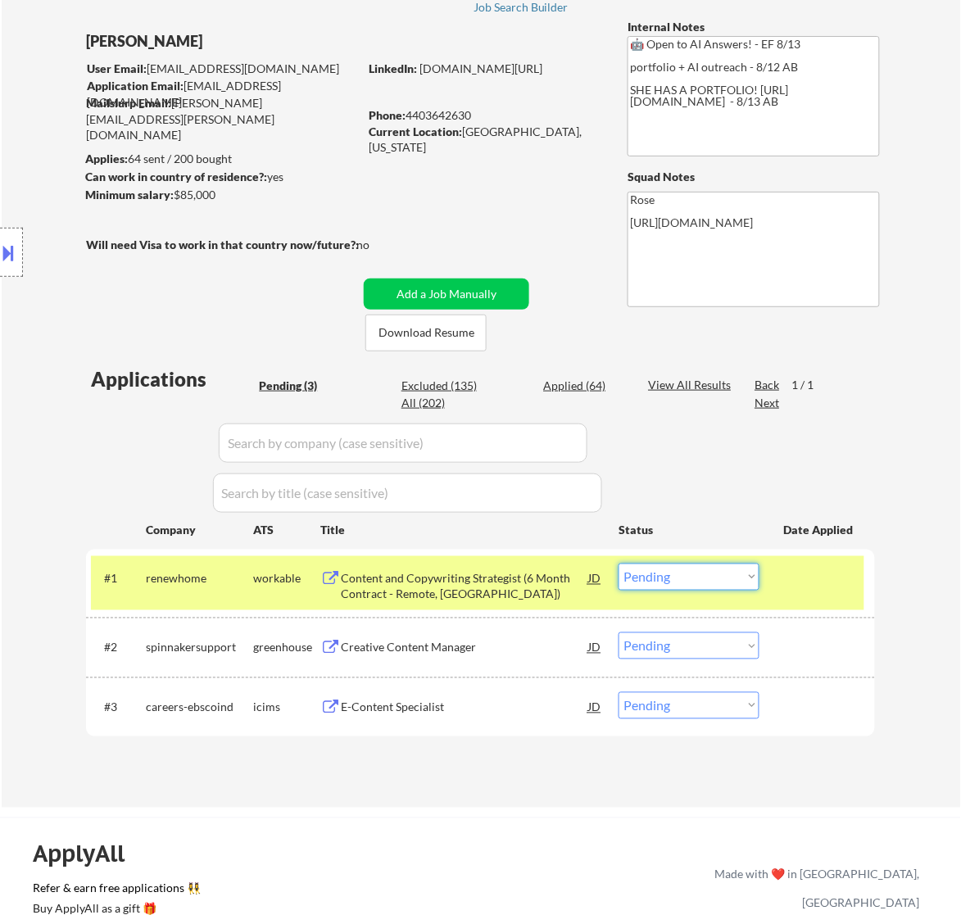
drag, startPoint x: 718, startPoint y: 576, endPoint x: 723, endPoint y: 586, distance: 11.0
click at [718, 575] on select "Choose an option... Pending Applied Excluded (Questions) Excluded (Expired) Exc…" at bounding box center [689, 577] width 141 height 27
click at [619, 564] on select "Choose an option... Pending Applied Excluded (Questions) Excluded (Expired) Exc…" at bounding box center [689, 577] width 141 height 27
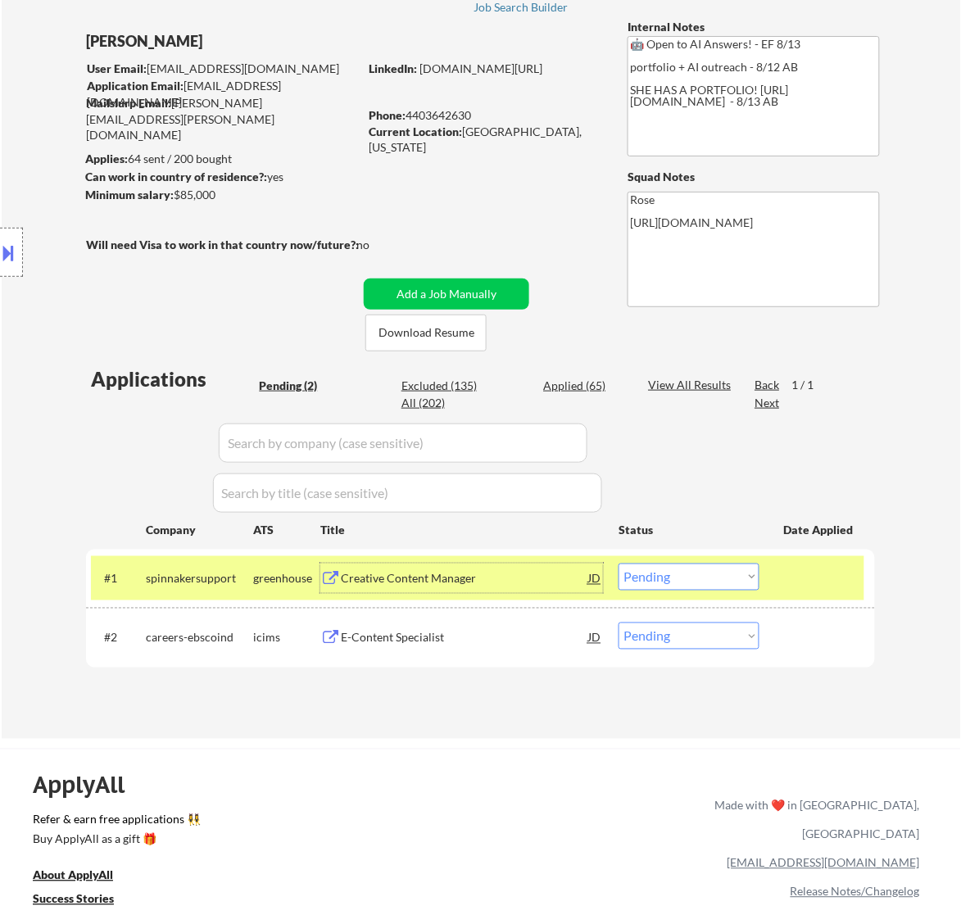
click at [538, 578] on div "Creative Content Manager" at bounding box center [464, 579] width 247 height 16
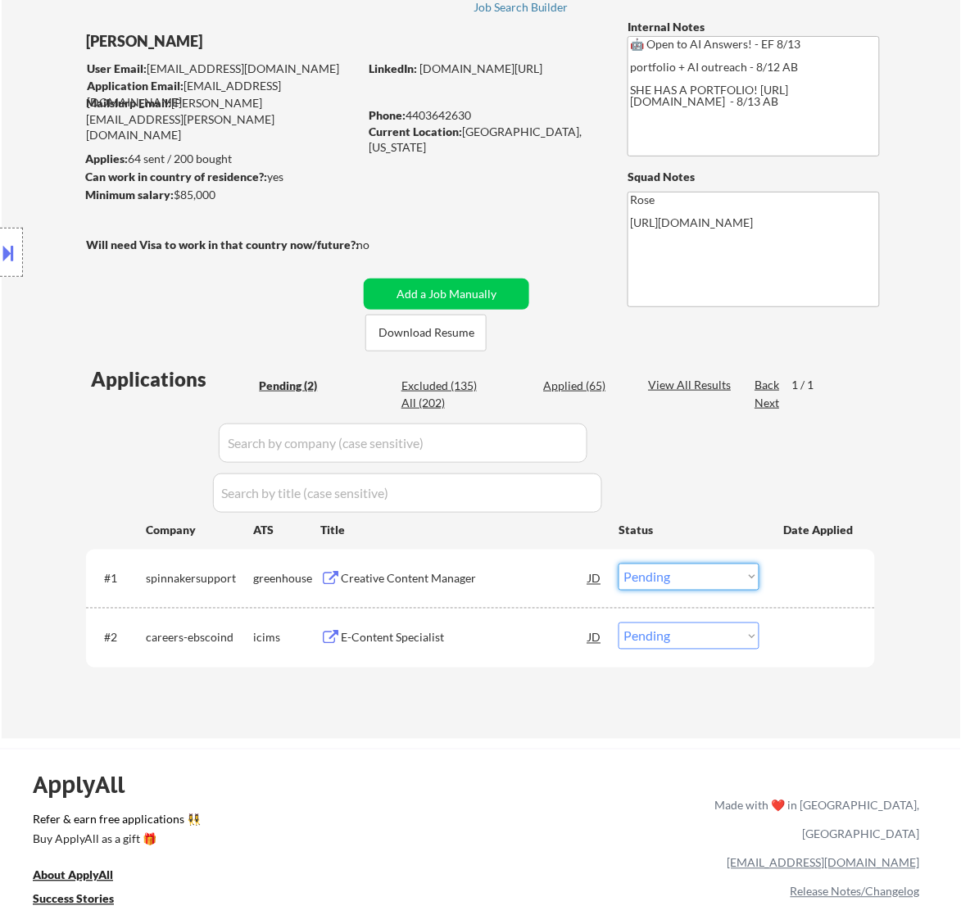
click at [690, 565] on select "Choose an option... Pending Applied Excluded (Questions) Excluded (Expired) Exc…" at bounding box center [689, 577] width 141 height 27
click at [619, 564] on select "Choose an option... Pending Applied Excluded (Questions) Excluded (Expired) Exc…" at bounding box center [689, 577] width 141 height 27
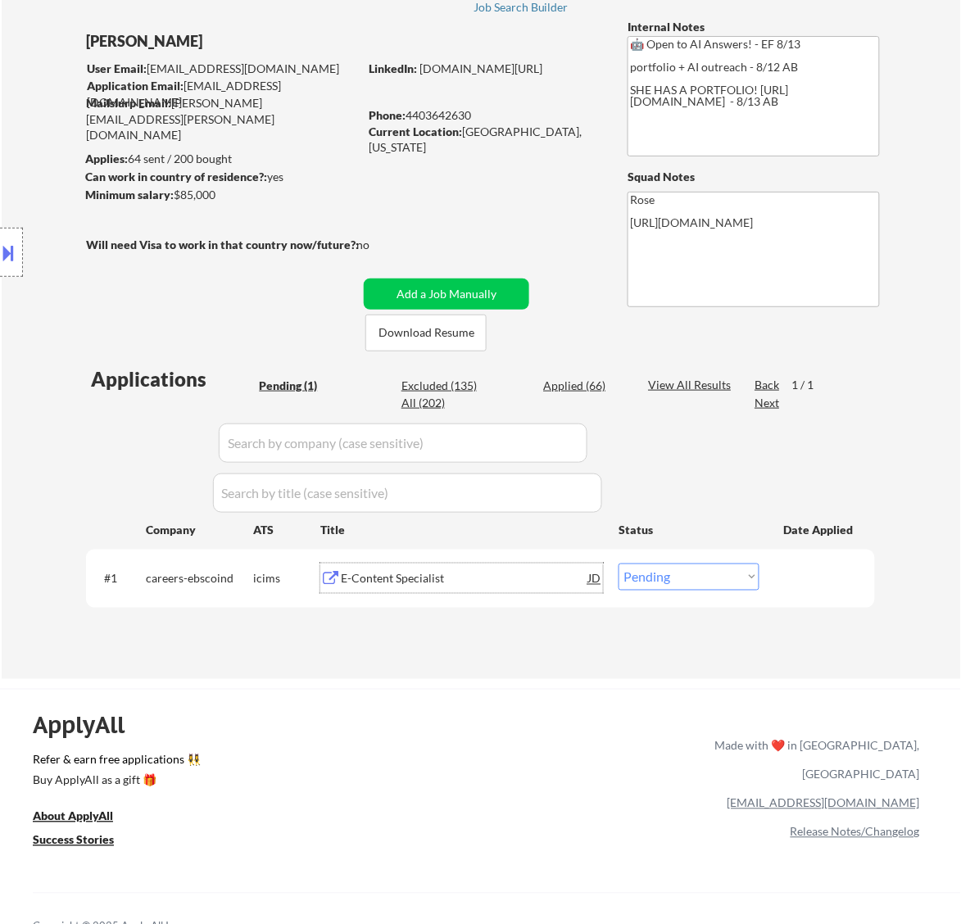
click at [486, 584] on div "E-Content Specialist" at bounding box center [464, 579] width 247 height 16
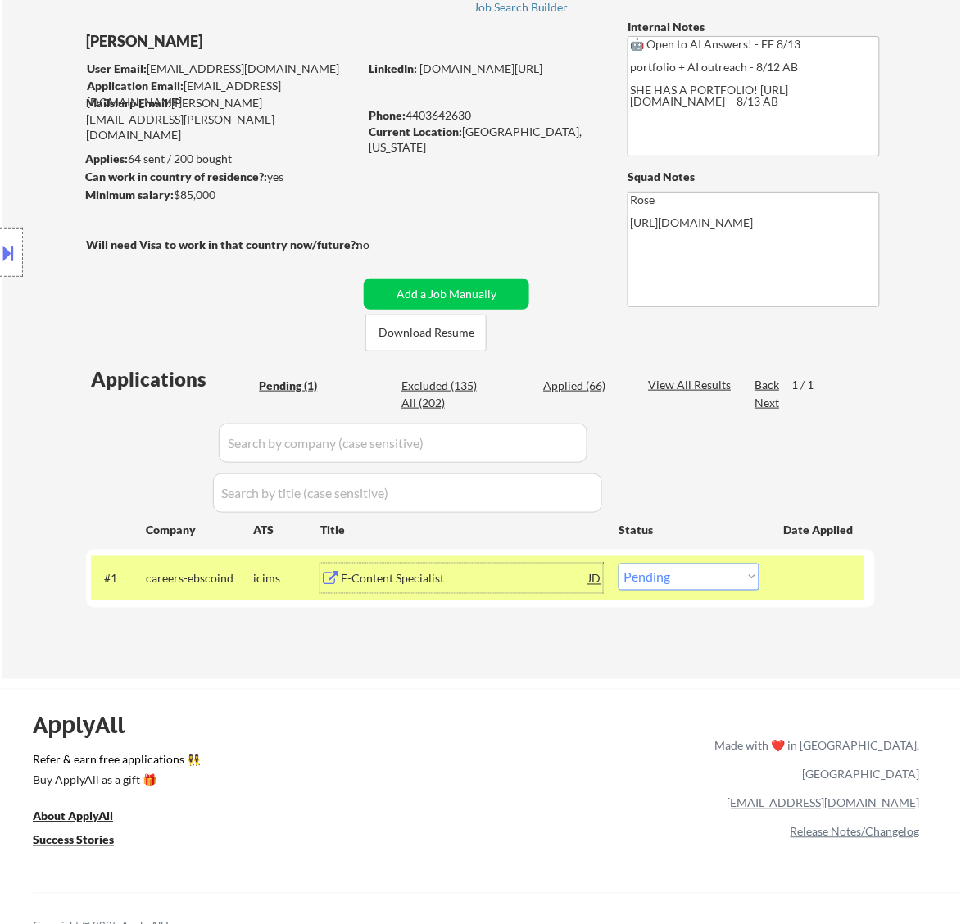
click at [554, 571] on div "E-Content Specialist" at bounding box center [464, 579] width 247 height 16
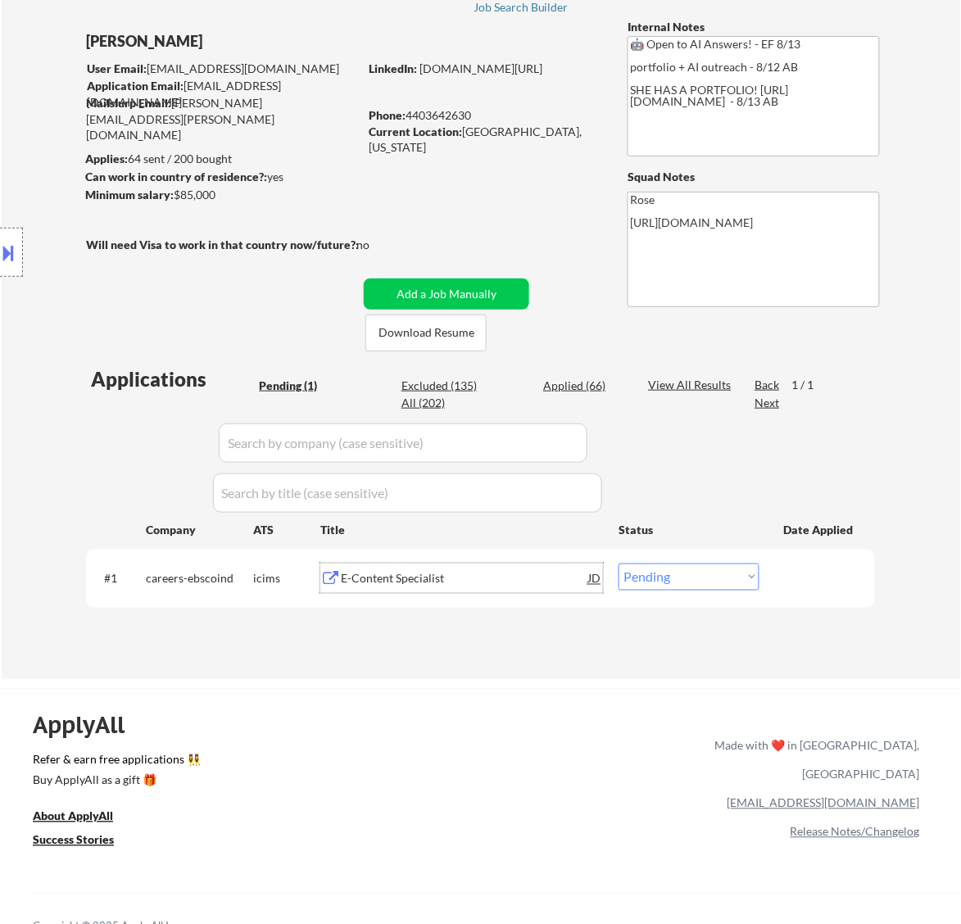
click at [693, 580] on select "Choose an option... Pending Applied Excluded (Questions) Excluded (Expired) Exc…" at bounding box center [689, 577] width 141 height 27
select select ""excluded__salary_""
click at [619, 564] on select "Choose an option... Pending Applied Excluded (Questions) Excluded (Expired) Exc…" at bounding box center [689, 577] width 141 height 27
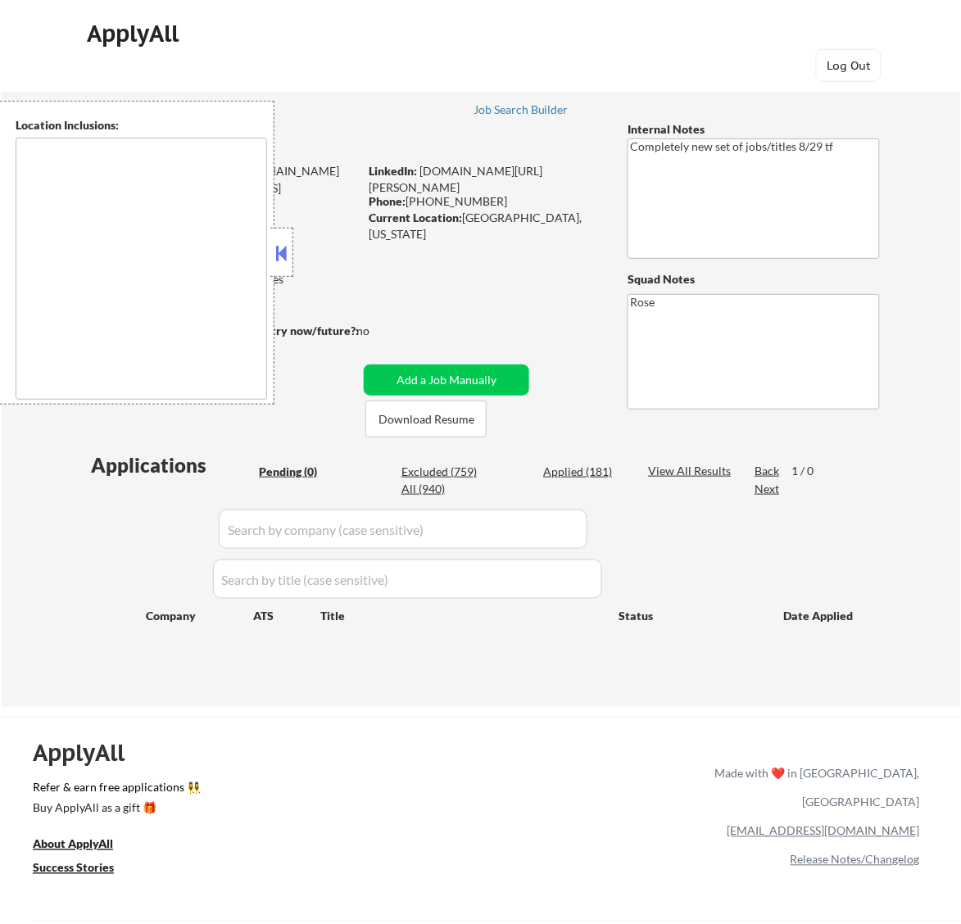
click at [291, 247] on div at bounding box center [281, 252] width 23 height 49
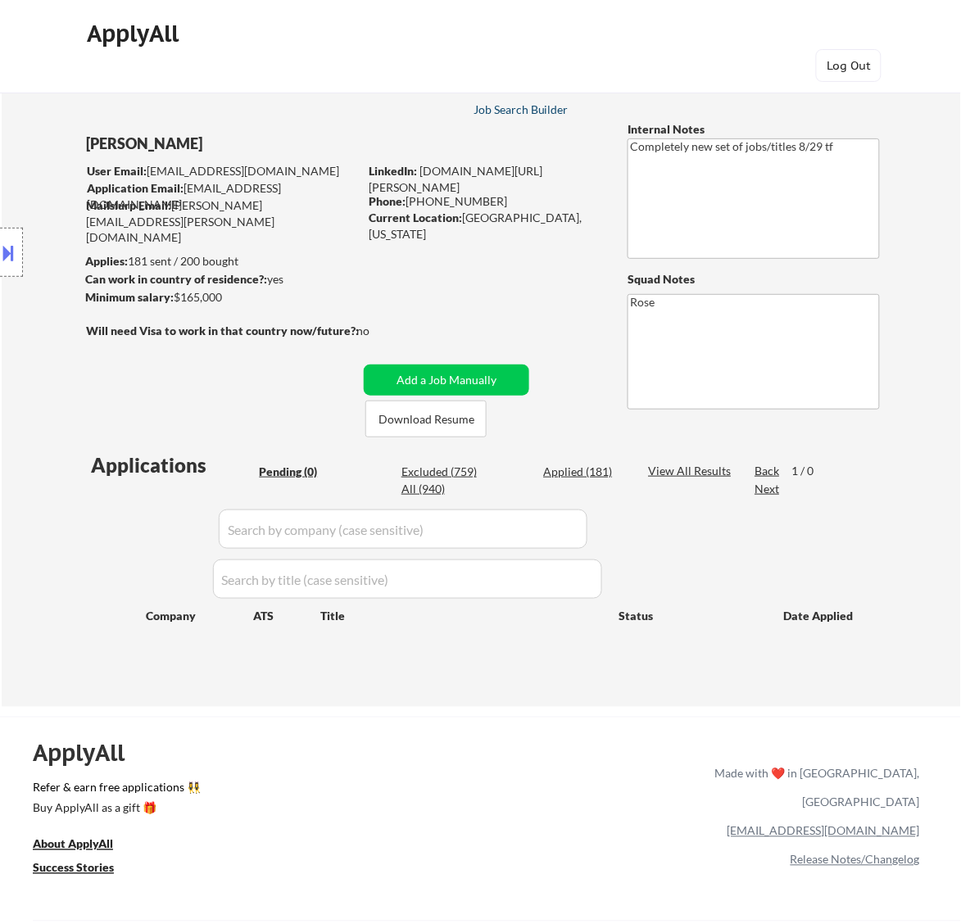
click at [517, 115] on div "Job Search Builder" at bounding box center [522, 109] width 96 height 11
click at [19, 260] on div at bounding box center [11, 252] width 23 height 49
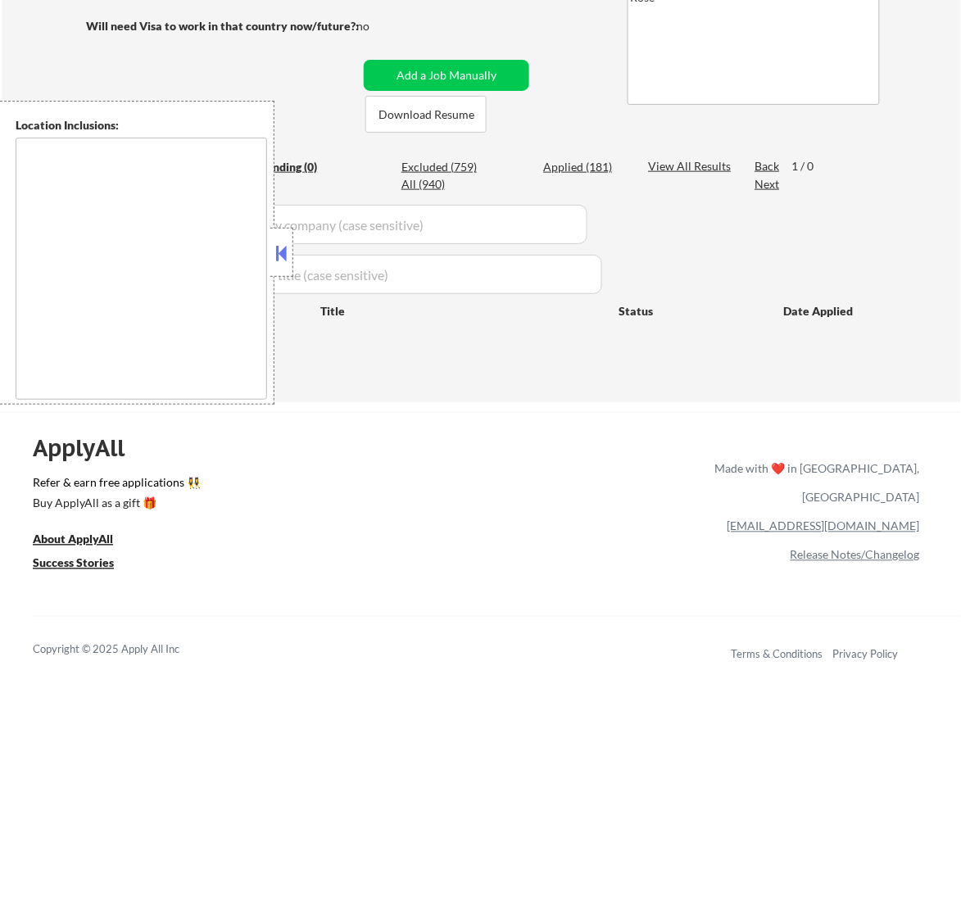
scroll to position [307, 0]
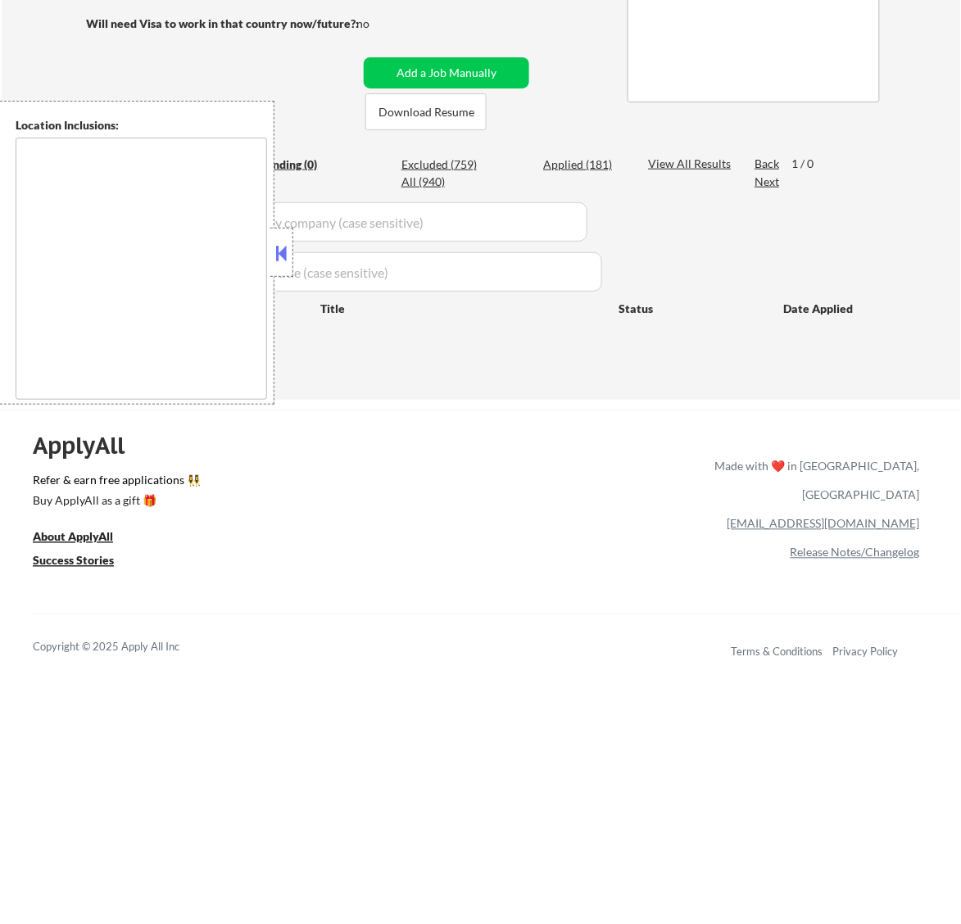
click at [277, 251] on button at bounding box center [281, 253] width 18 height 25
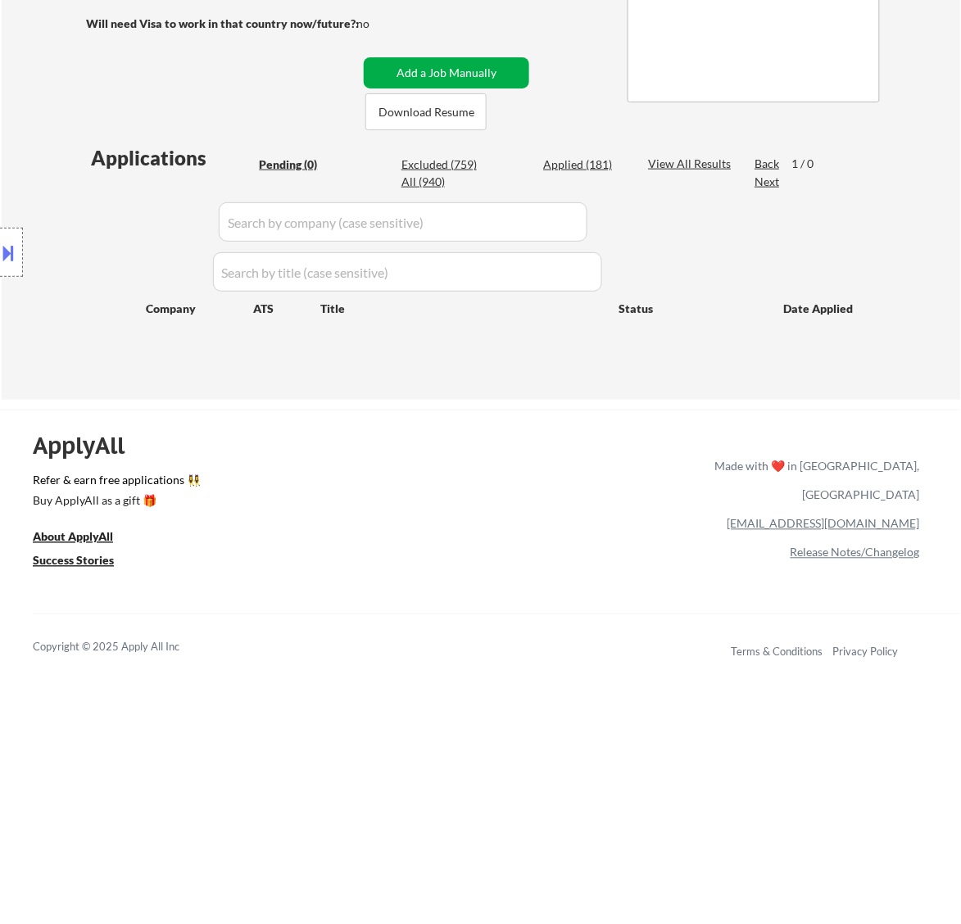
scroll to position [0, 0]
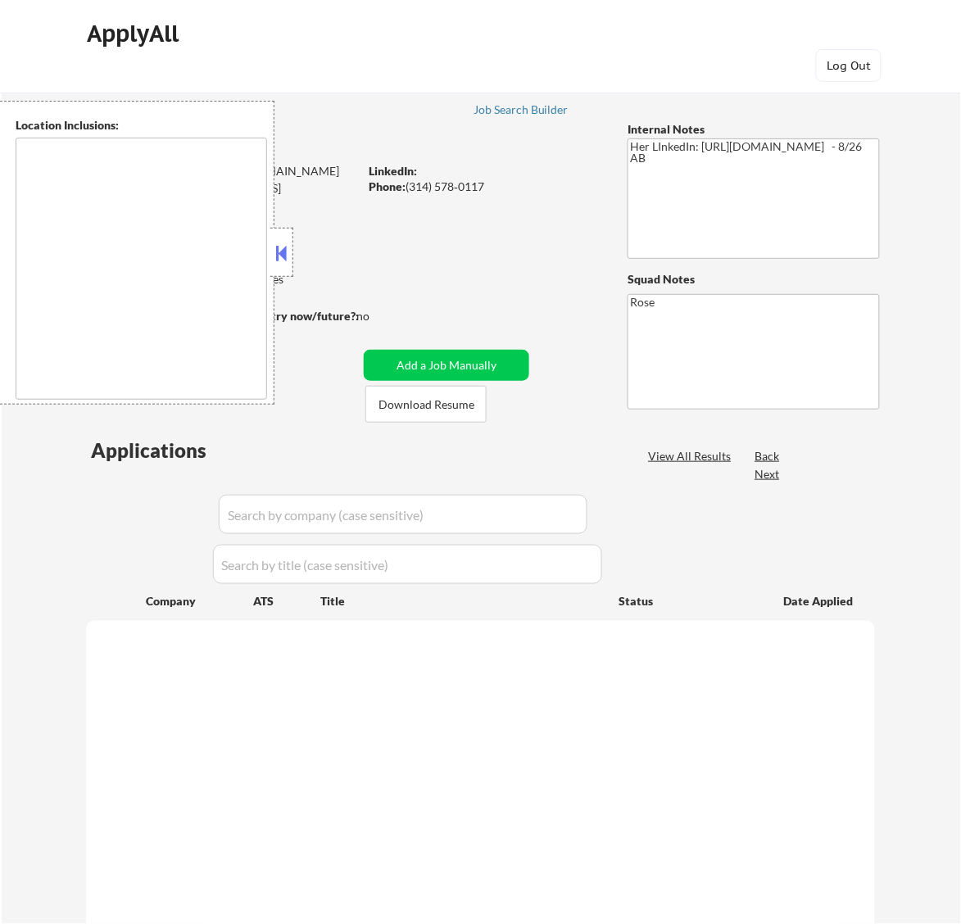
select select ""pending""
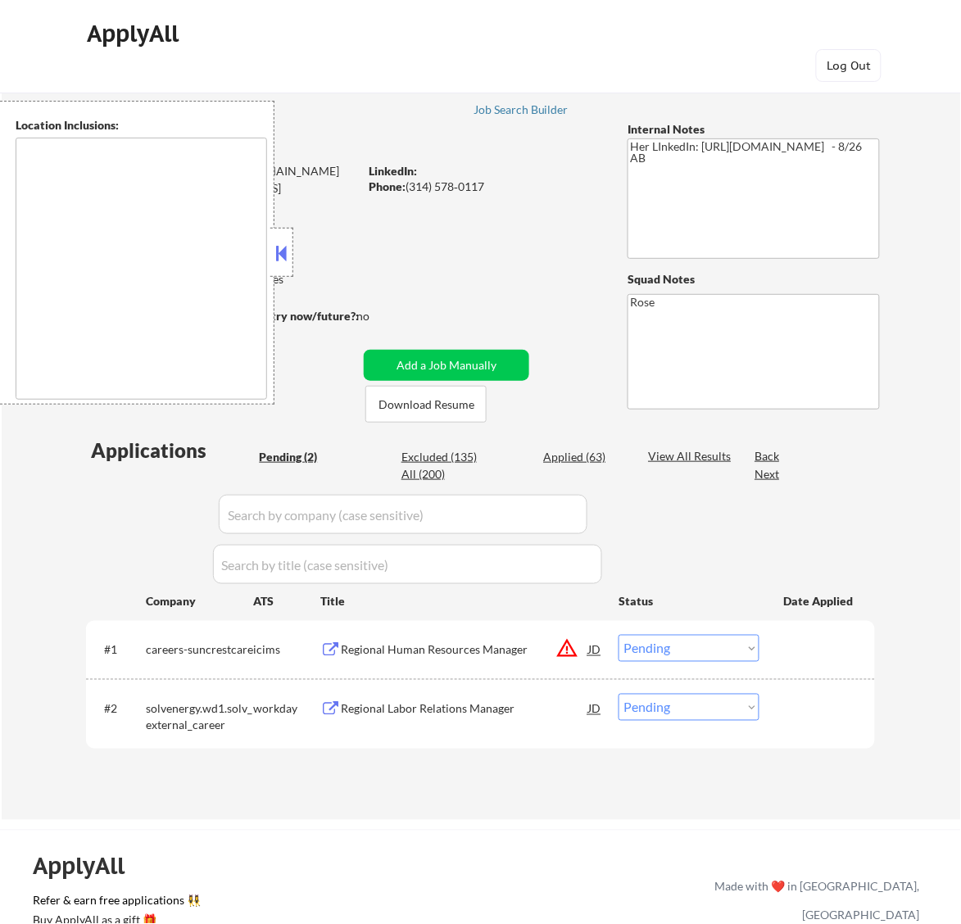
type textarea "St. Louis, MO Clayton, MO Maplewood, MO Richmond Heights, MO University City, M…"
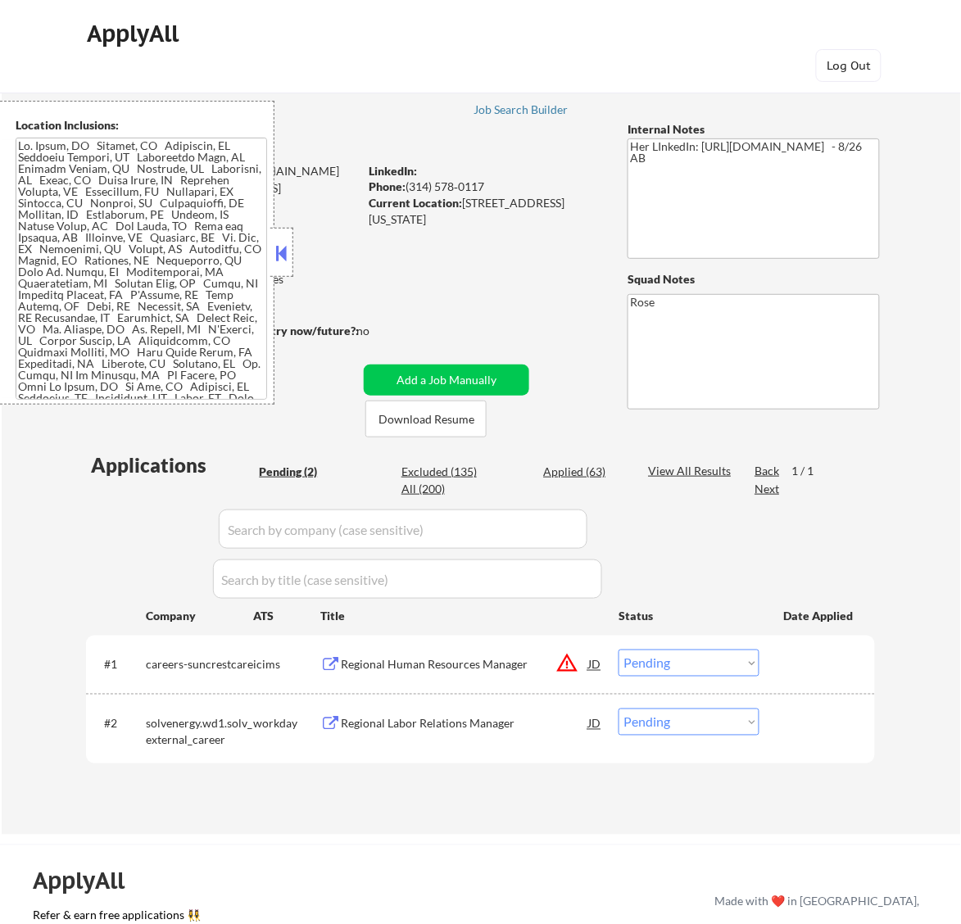
click at [288, 247] on button at bounding box center [281, 253] width 18 height 25
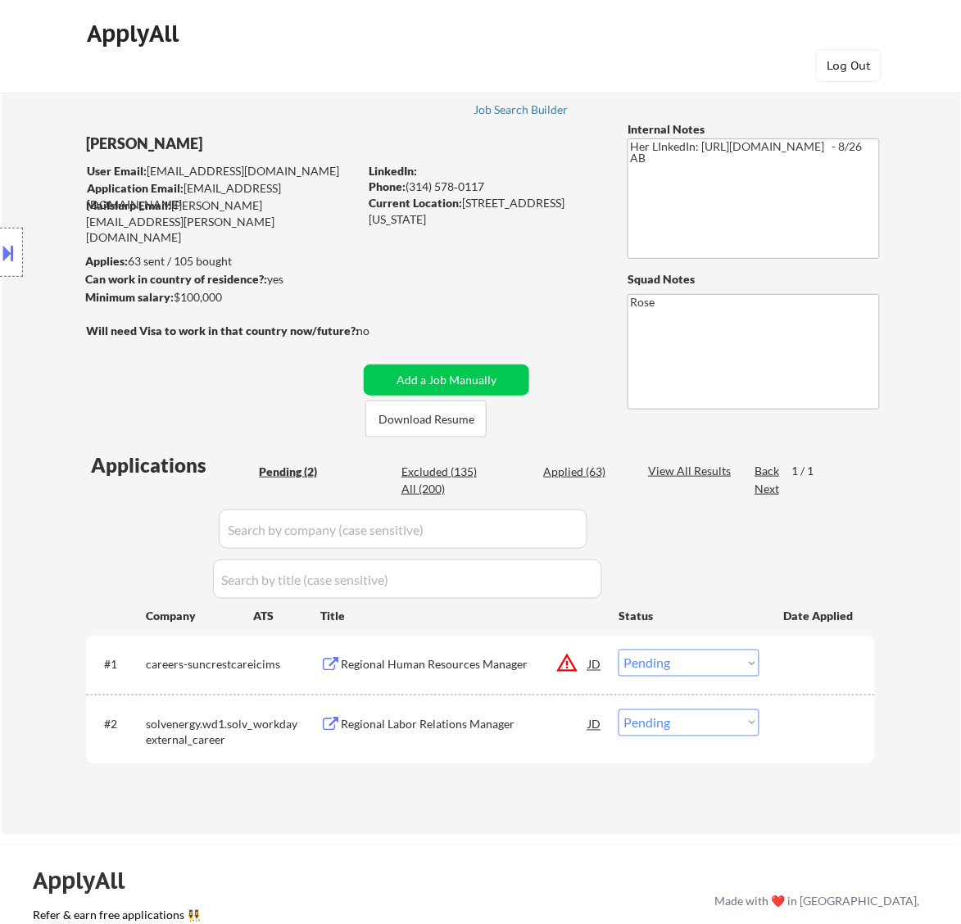
click at [510, 665] on div "Regional Human Resources Manager" at bounding box center [464, 665] width 247 height 16
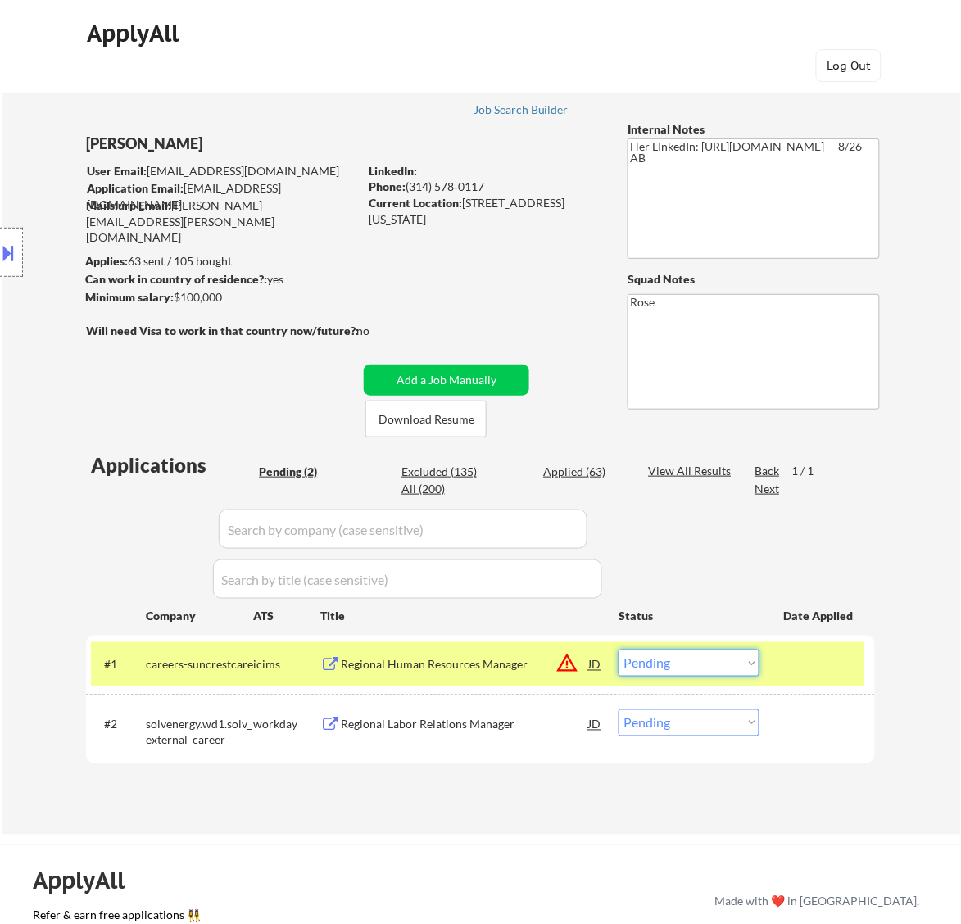
click at [688, 665] on select "Choose an option... Pending Applied Excluded (Questions) Excluded (Expired) Exc…" at bounding box center [689, 663] width 141 height 27
click at [619, 650] on select "Choose an option... Pending Applied Excluded (Questions) Excluded (Expired) Exc…" at bounding box center [689, 663] width 141 height 27
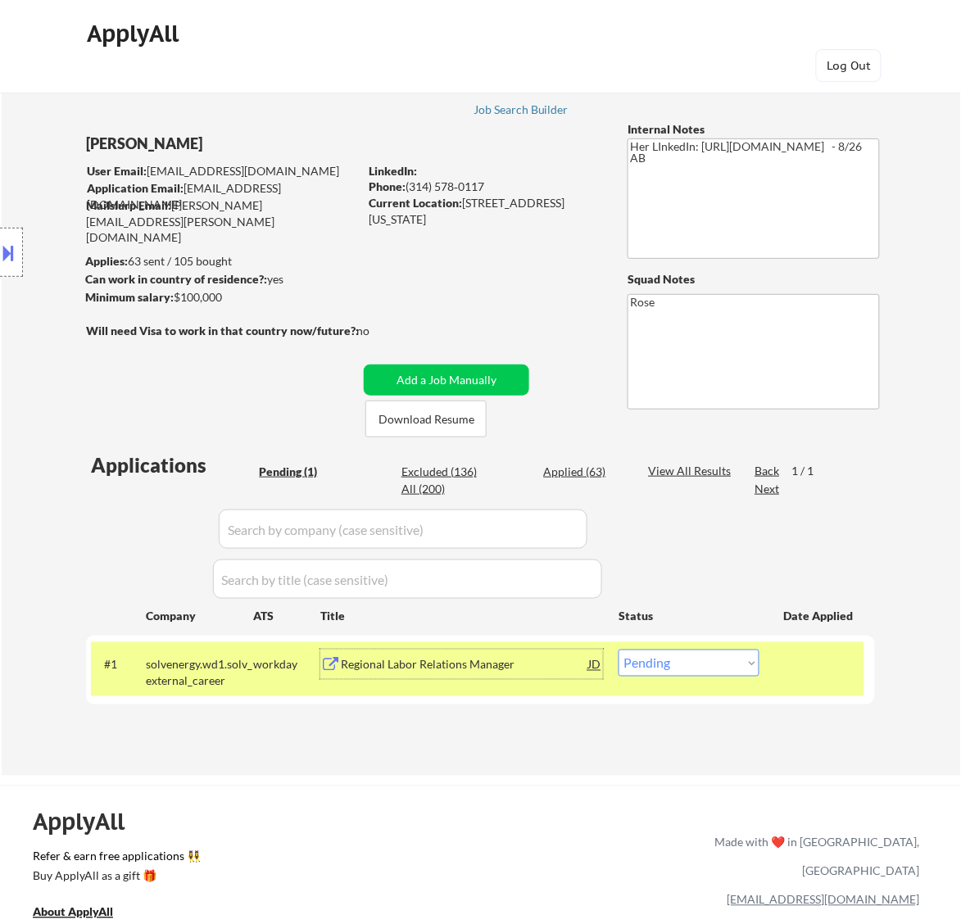
click at [555, 668] on div "Regional Labor Relations Manager" at bounding box center [464, 665] width 247 height 16
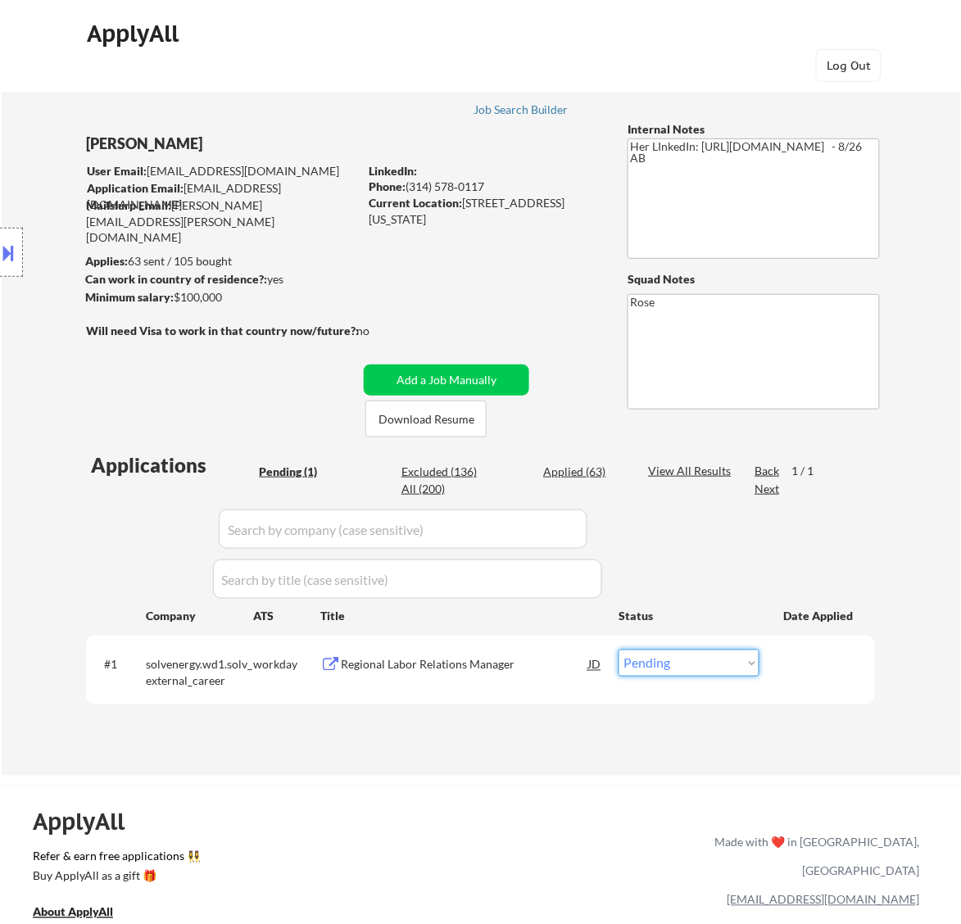
click at [674, 656] on select "Choose an option... Pending Applied Excluded (Questions) Excluded (Expired) Exc…" at bounding box center [689, 663] width 141 height 27
select select ""excluded__bad_match_""
click at [619, 650] on select "Choose an option... Pending Applied Excluded (Questions) Excluded (Expired) Exc…" at bounding box center [689, 663] width 141 height 27
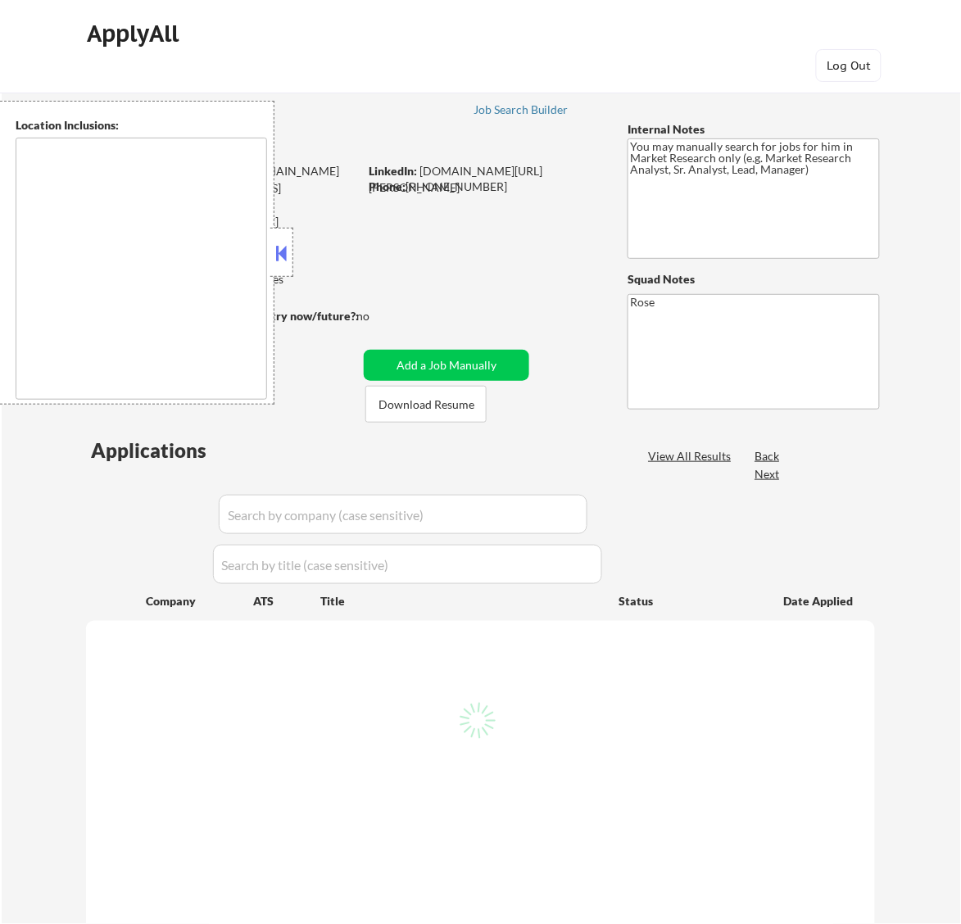
type textarea "Galesburg, IL Knoxville, IL Abingdon, IL East Galesburg, IL Wataga, IL Henderso…"
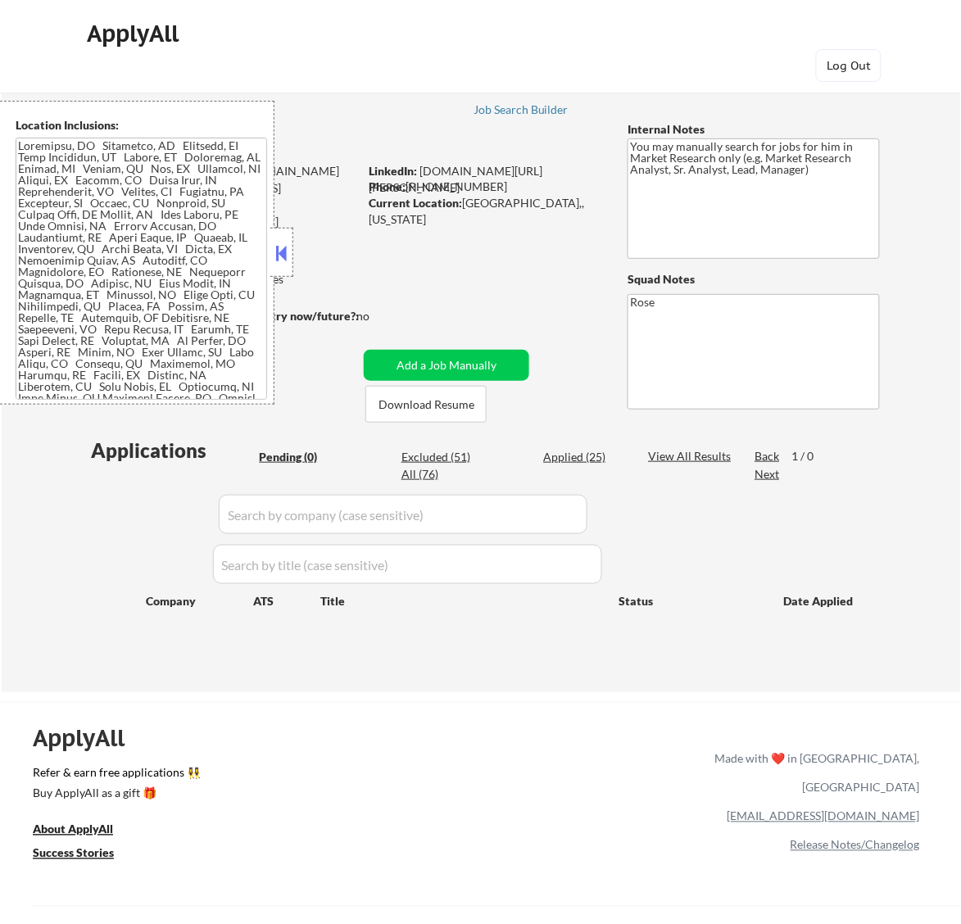
click at [279, 255] on button at bounding box center [281, 253] width 18 height 25
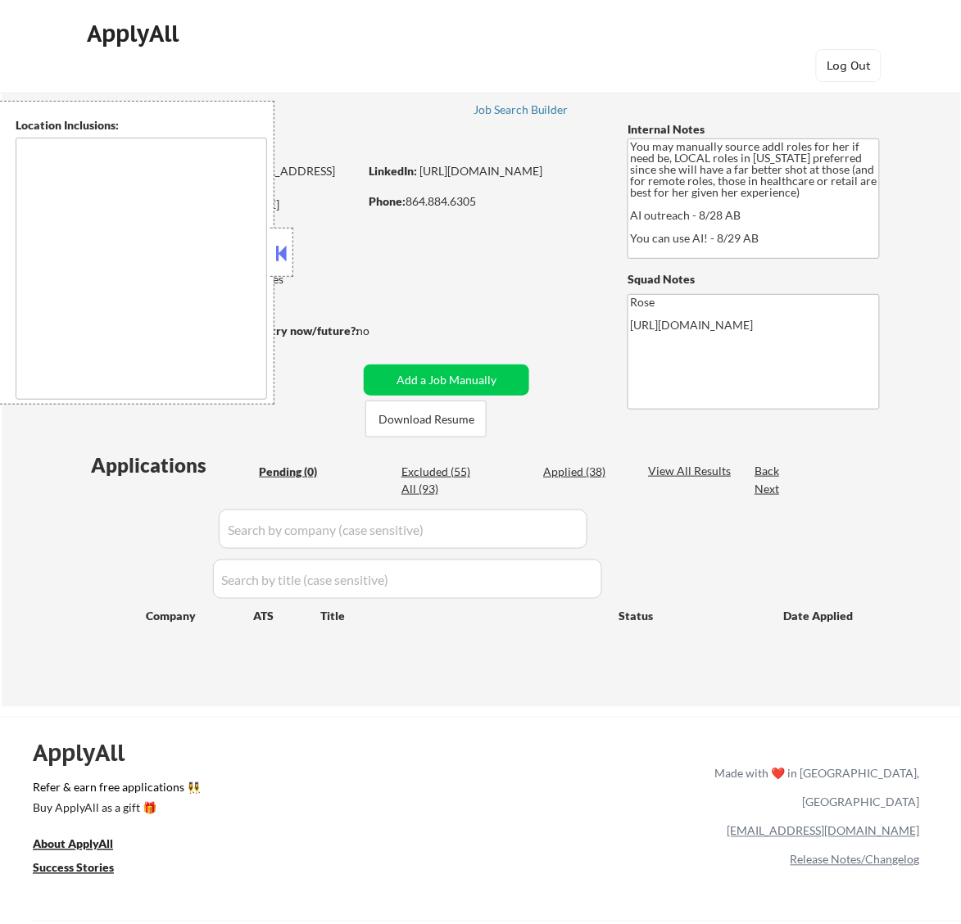
type textarea "[GEOGRAPHIC_DATA], [GEOGRAPHIC_DATA] [GEOGRAPHIC_DATA], [GEOGRAPHIC_DATA] [GEOG…"
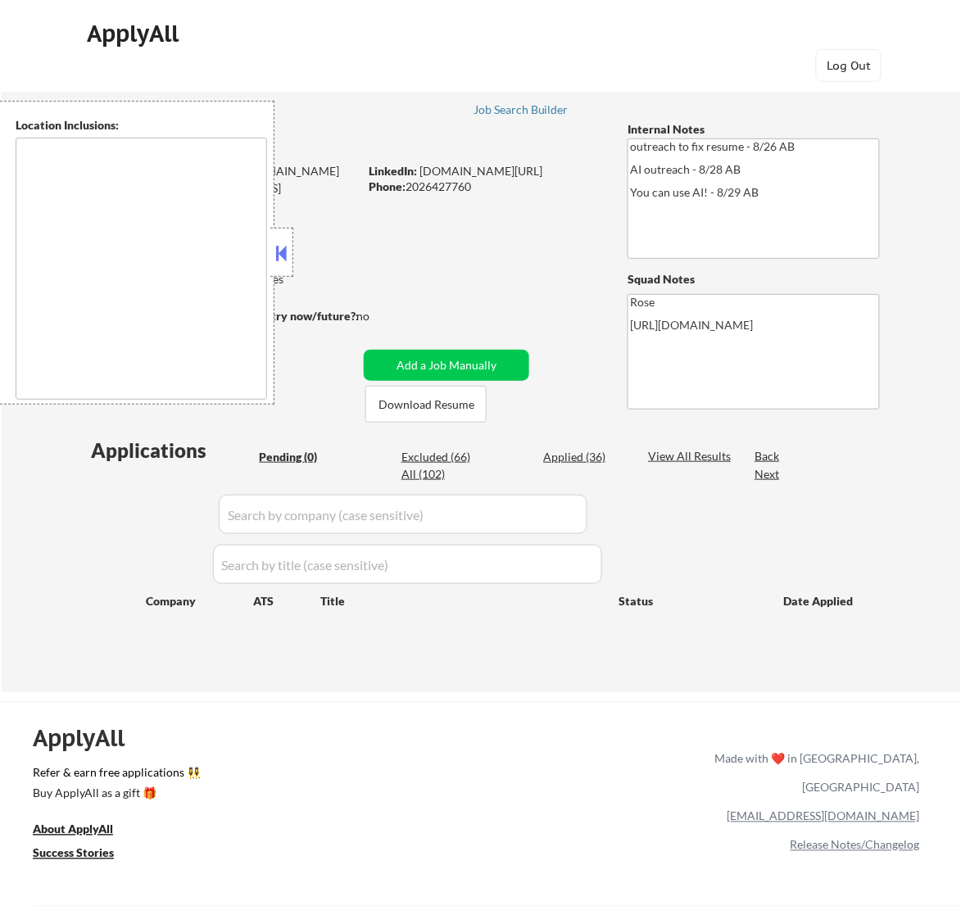
type textarea "Reston, [GEOGRAPHIC_DATA] [GEOGRAPHIC_DATA], [GEOGRAPHIC_DATA] [GEOGRAPHIC_DATA…"
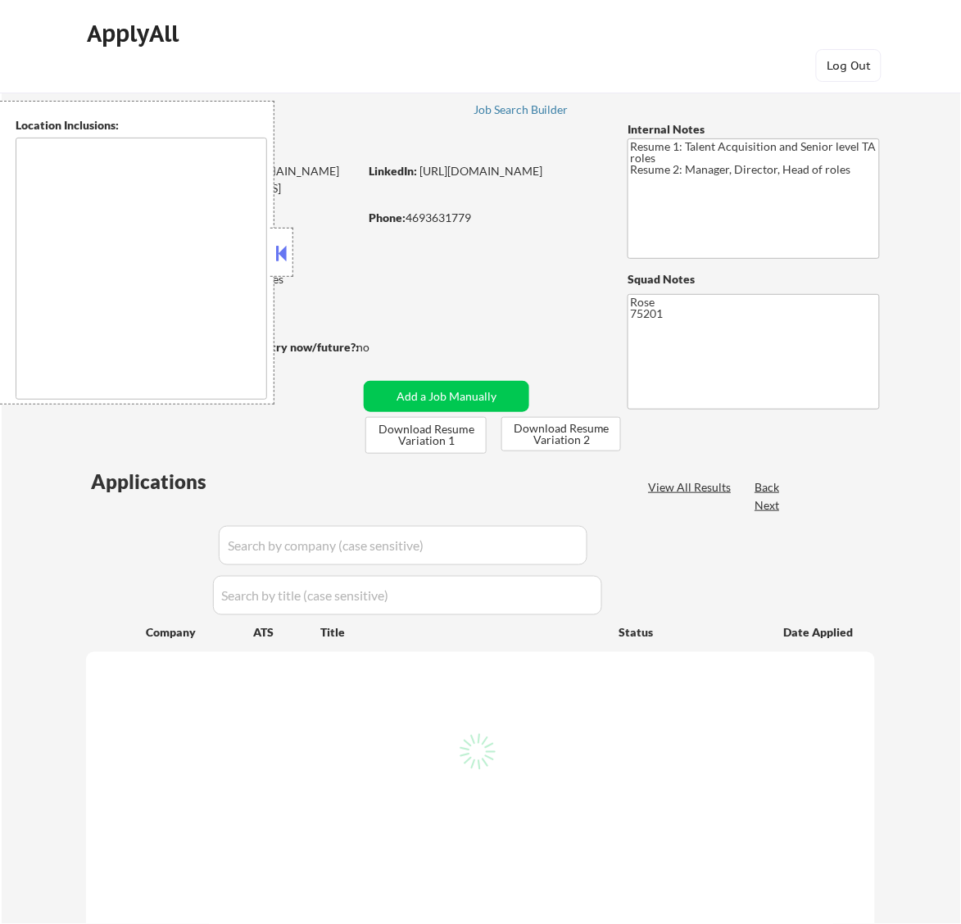
select select ""pending""
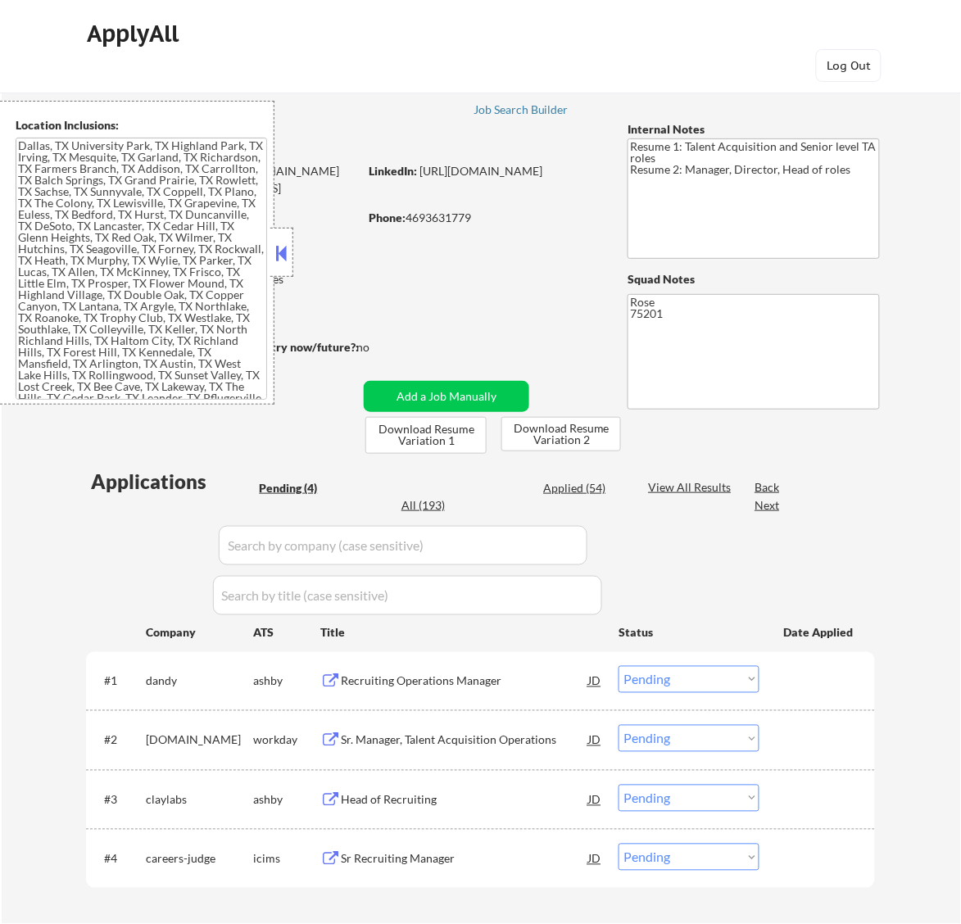
type textarea "Dallas, TX University Park, TX Highland Park, TX Irving, TX Mesquite, TX Garlan…"
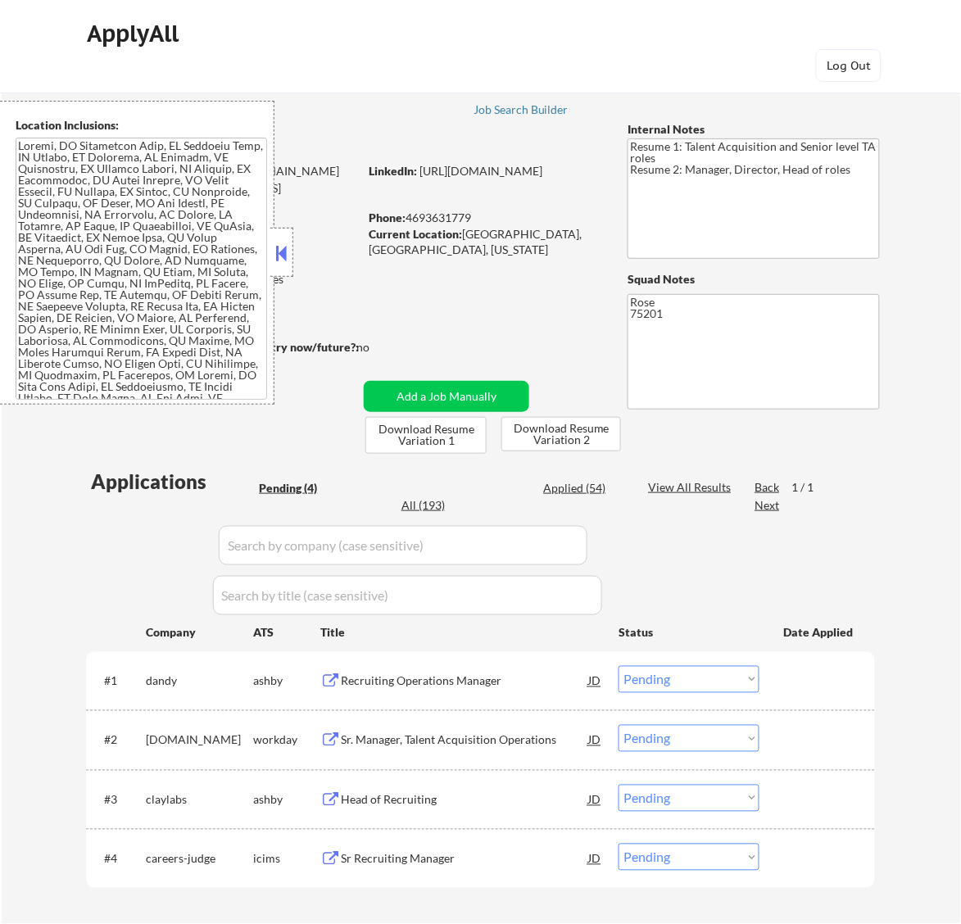
click at [283, 252] on button at bounding box center [281, 253] width 18 height 25
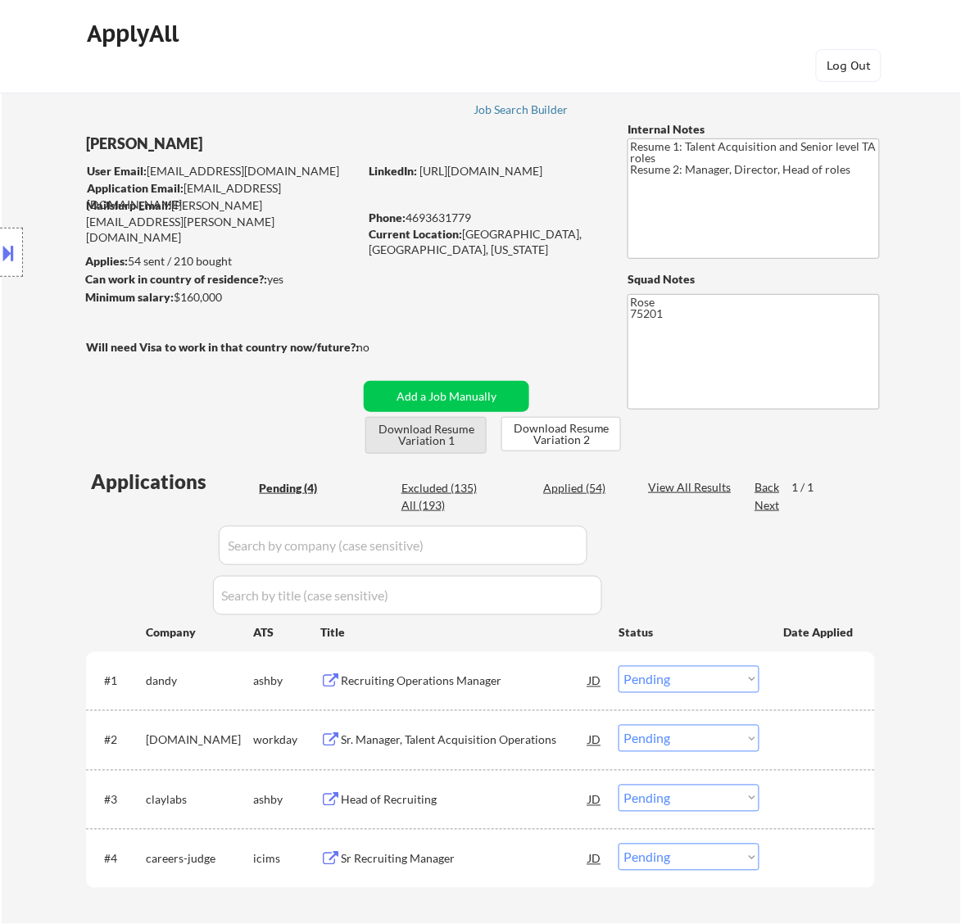
scroll to position [102, 0]
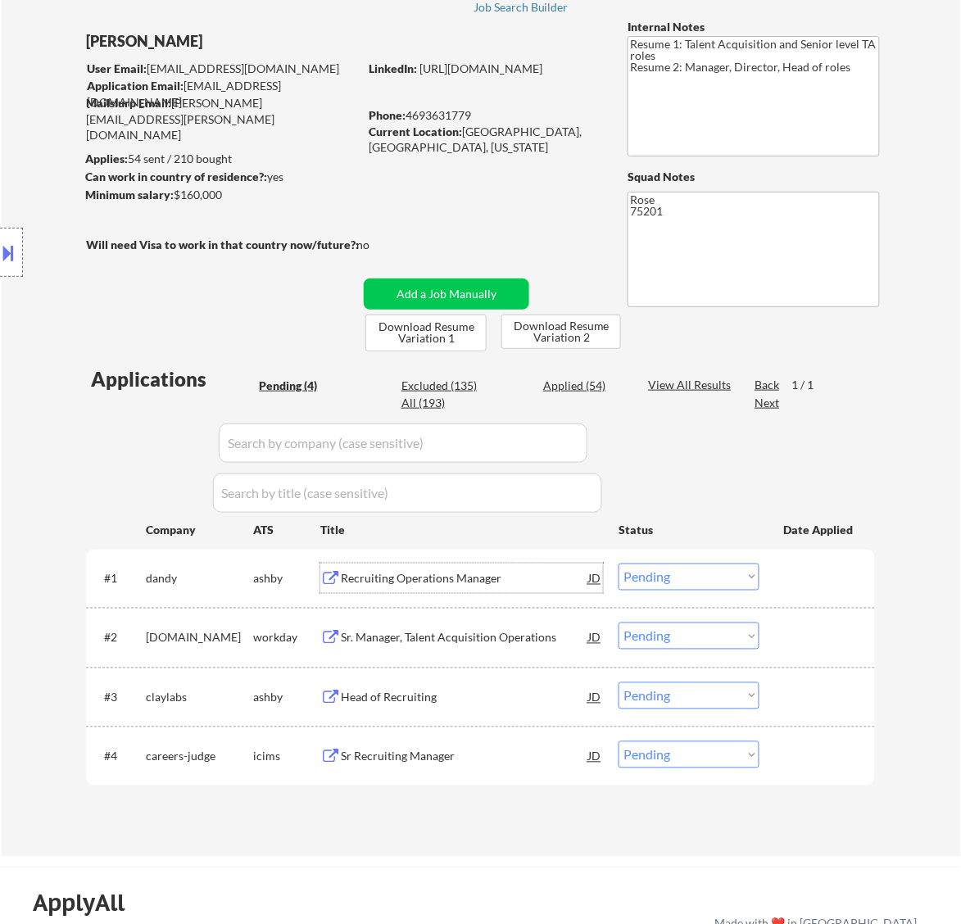
click at [416, 579] on div "Recruiting Operations Manager" at bounding box center [464, 579] width 247 height 16
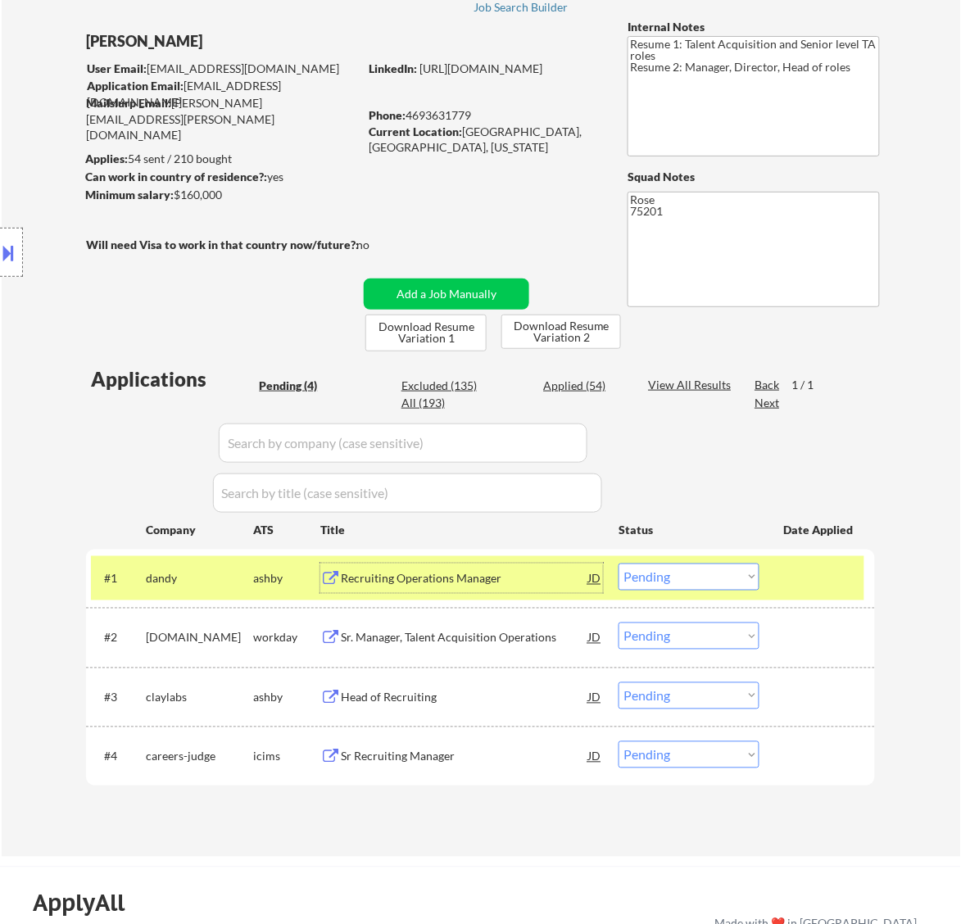
click at [715, 572] on select "Choose an option... Pending Applied Excluded (Questions) Excluded (Expired) Exc…" at bounding box center [689, 577] width 141 height 27
click at [619, 564] on select "Choose an option... Pending Applied Excluded (Questions) Excluded (Expired) Exc…" at bounding box center [689, 577] width 141 height 27
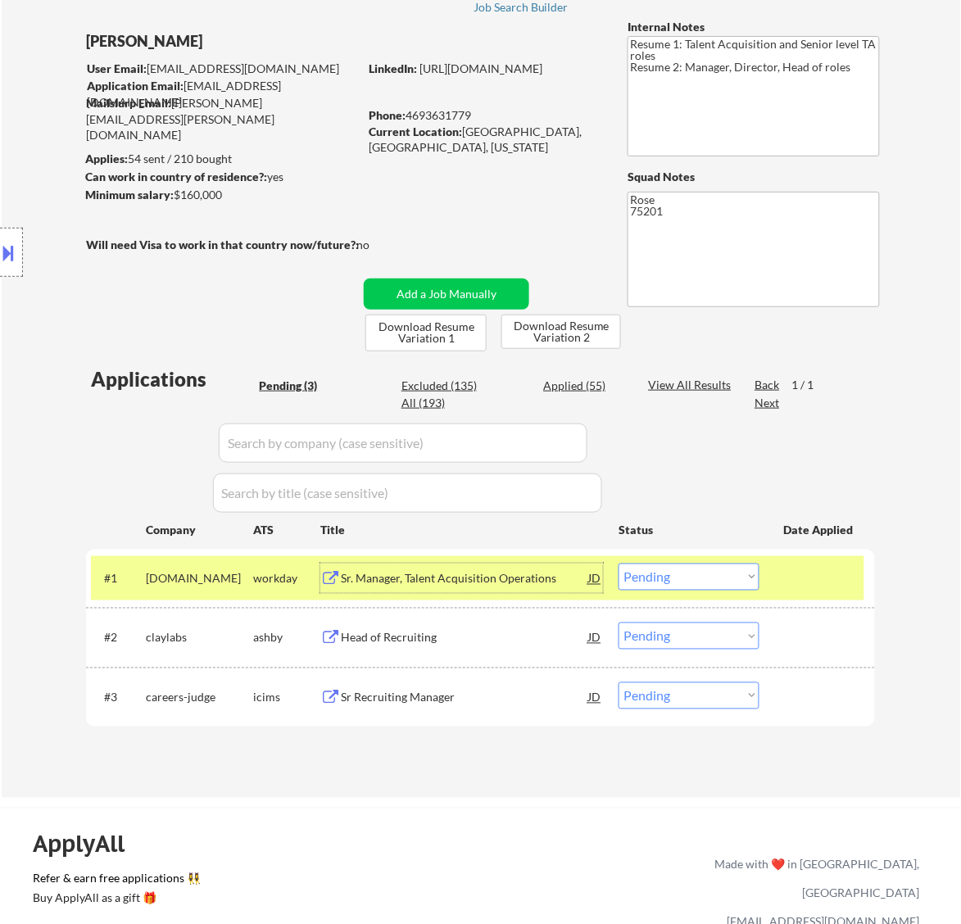
click at [542, 586] on div "Sr. Manager, Talent Acquisition Operations" at bounding box center [464, 579] width 247 height 16
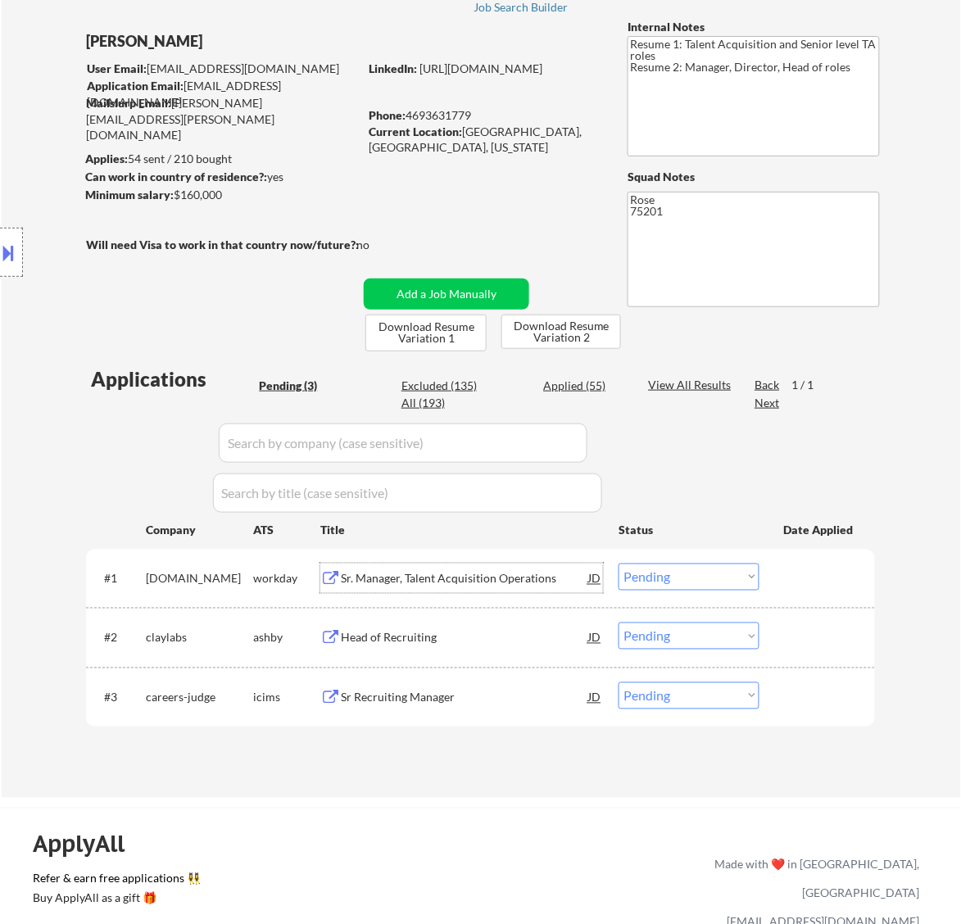
click at [665, 579] on select "Choose an option... Pending Applied Excluded (Questions) Excluded (Expired) Exc…" at bounding box center [689, 577] width 141 height 27
click at [619, 564] on select "Choose an option... Pending Applied Excluded (Questions) Excluded (Expired) Exc…" at bounding box center [689, 577] width 141 height 27
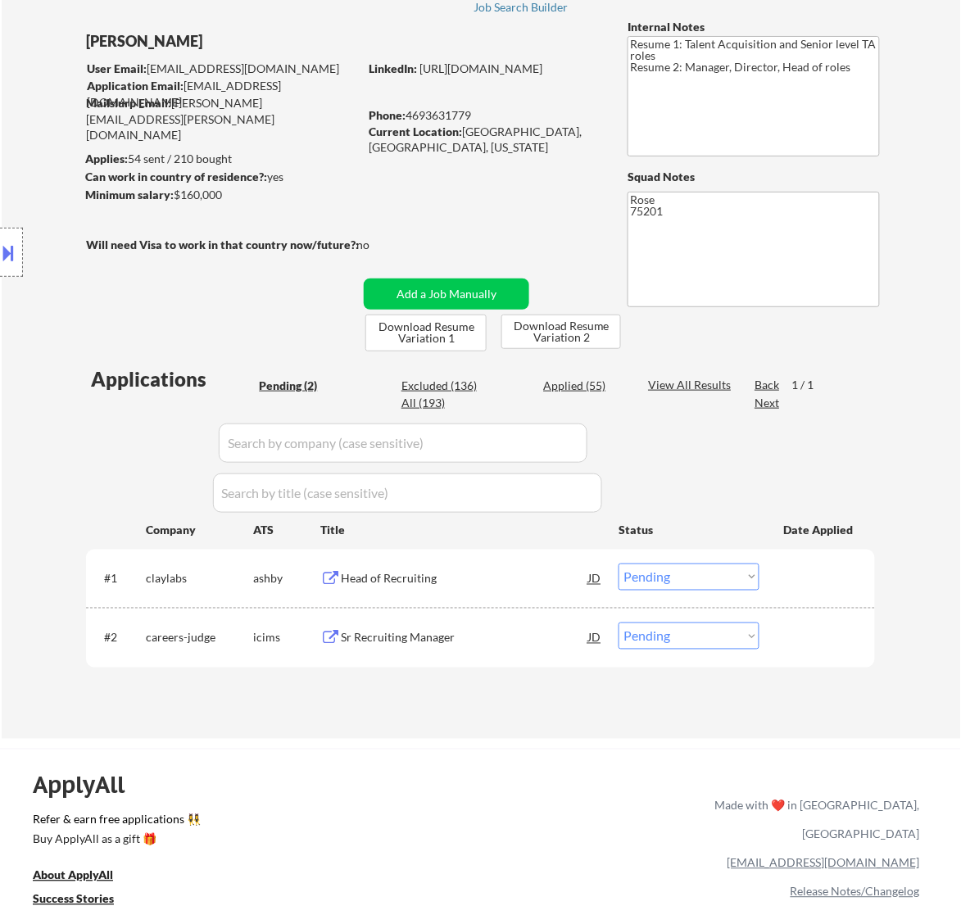
click at [554, 570] on div "Head of Recruiting" at bounding box center [464, 579] width 247 height 30
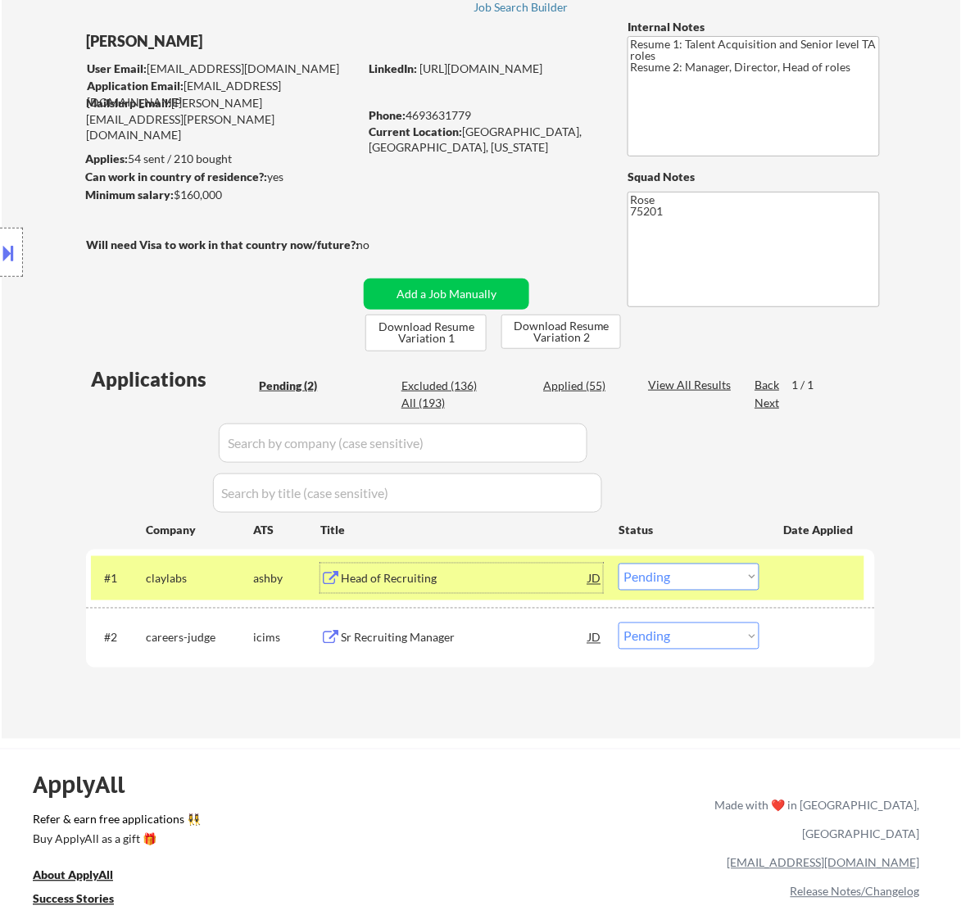
click at [7, 242] on button at bounding box center [9, 252] width 18 height 27
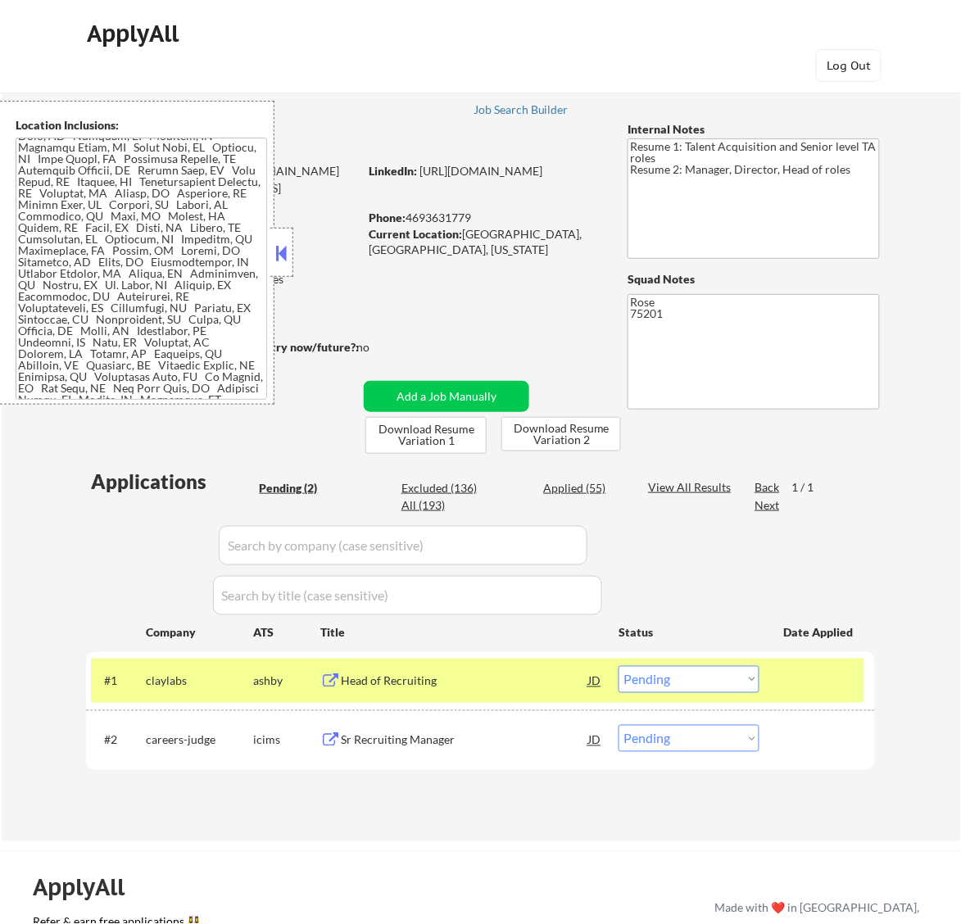
scroll to position [1693, 0]
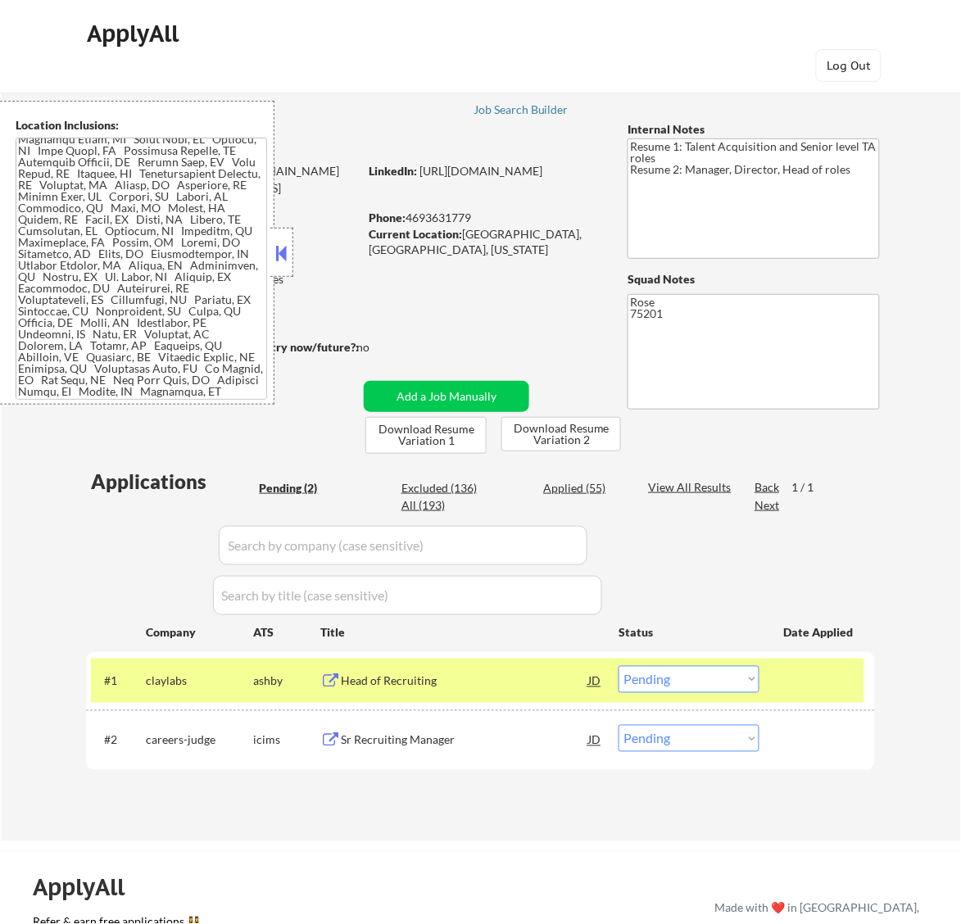
click at [284, 257] on button at bounding box center [281, 253] width 18 height 25
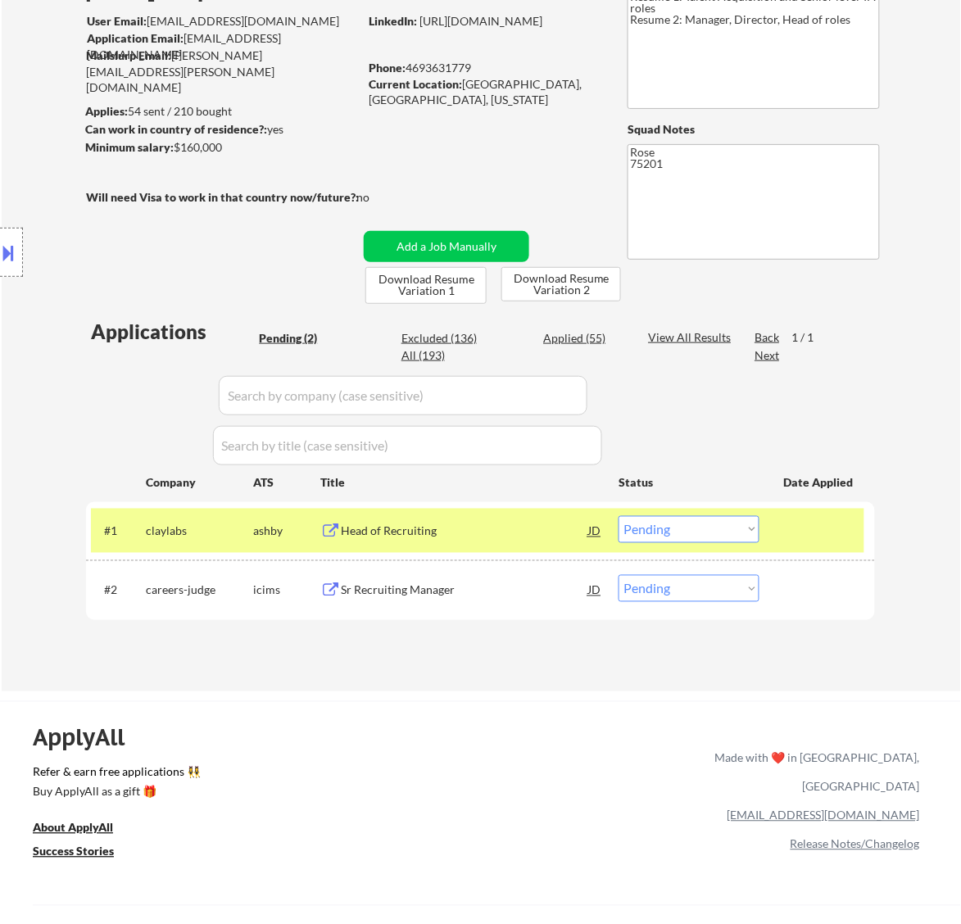
scroll to position [205, 0]
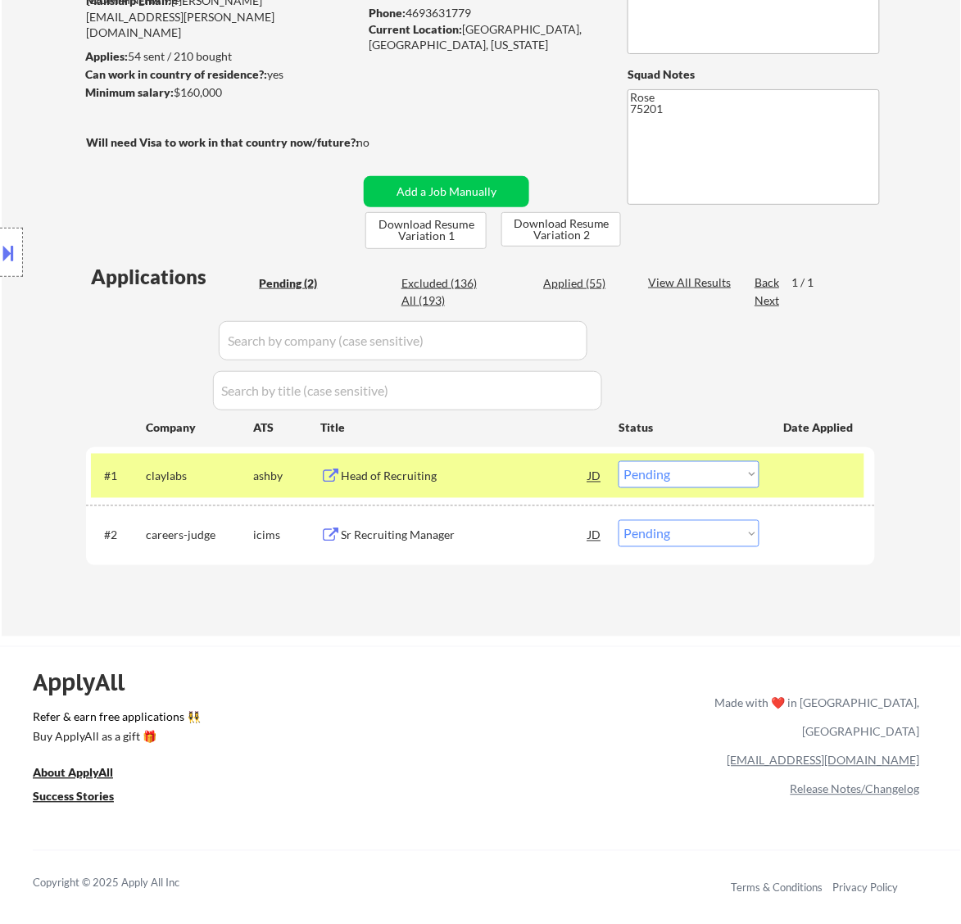
click at [747, 479] on select "Choose an option... Pending Applied Excluded (Questions) Excluded (Expired) Exc…" at bounding box center [689, 474] width 141 height 27
click at [619, 461] on select "Choose an option... Pending Applied Excluded (Questions) Excluded (Expired) Exc…" at bounding box center [689, 474] width 141 height 27
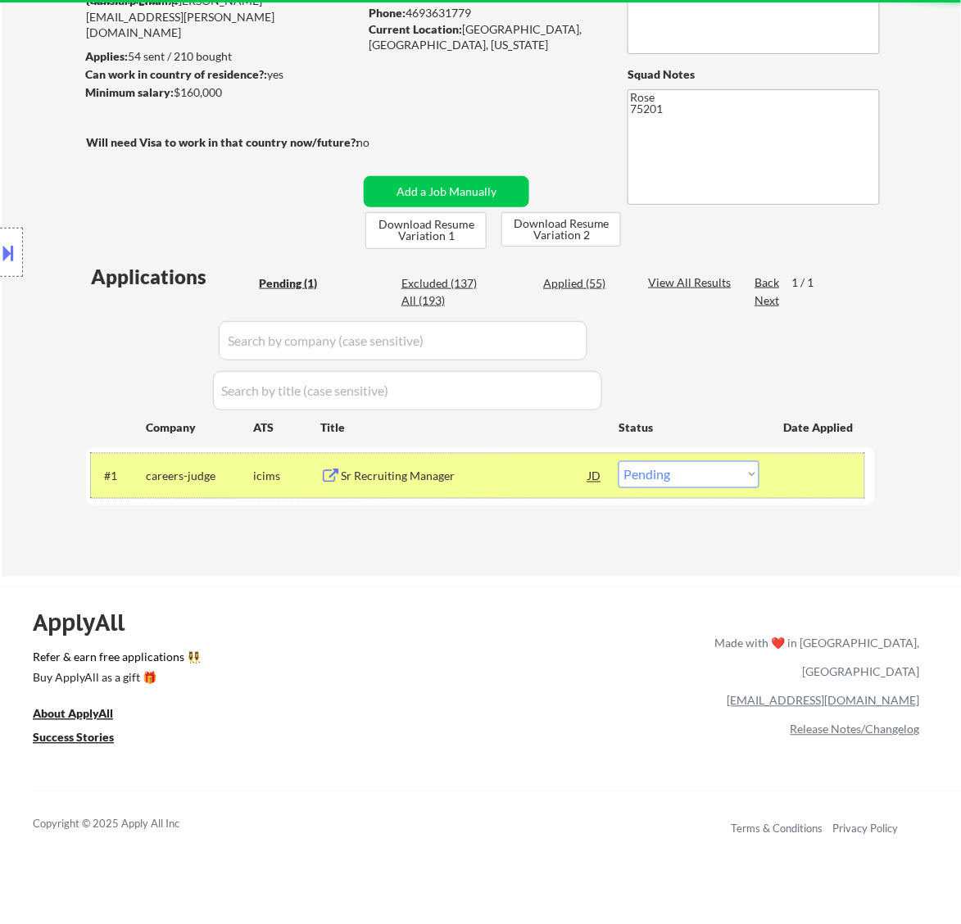
click at [534, 492] on div "#1 careers-judge icims Sr Recruiting Manager JD Choose an option... Pending App…" at bounding box center [478, 476] width 774 height 44
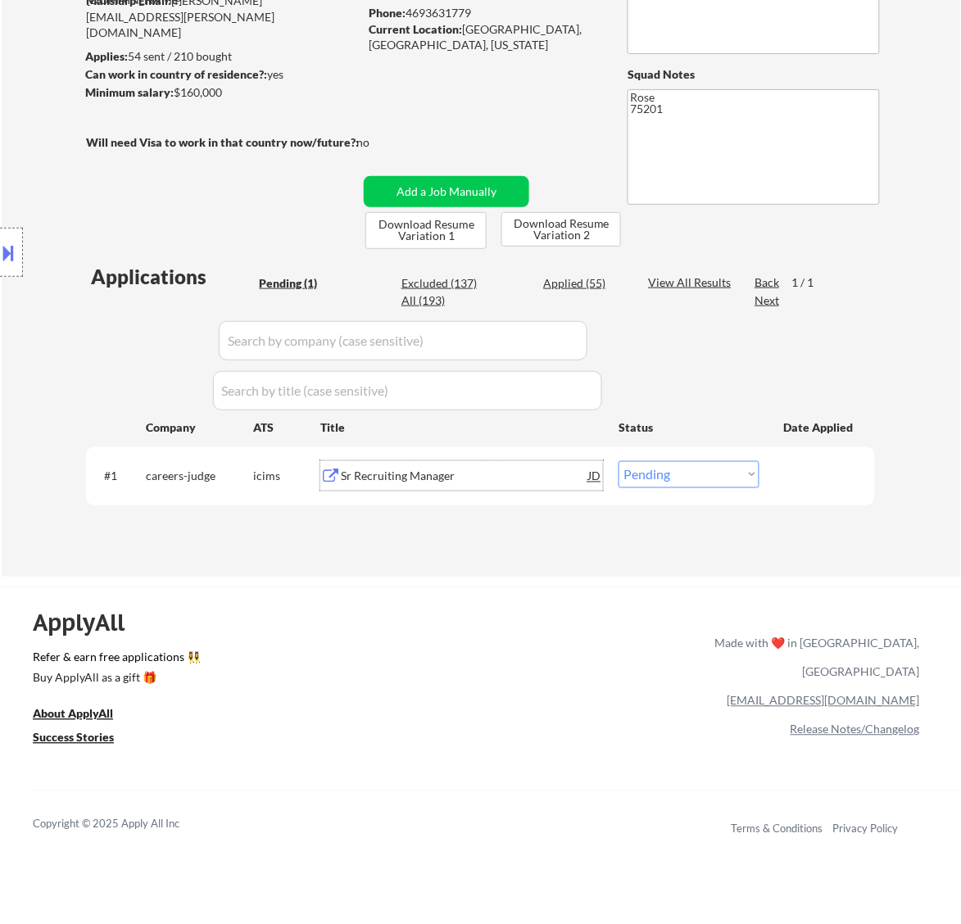
click at [510, 486] on div "Sr Recruiting Manager" at bounding box center [464, 476] width 247 height 30
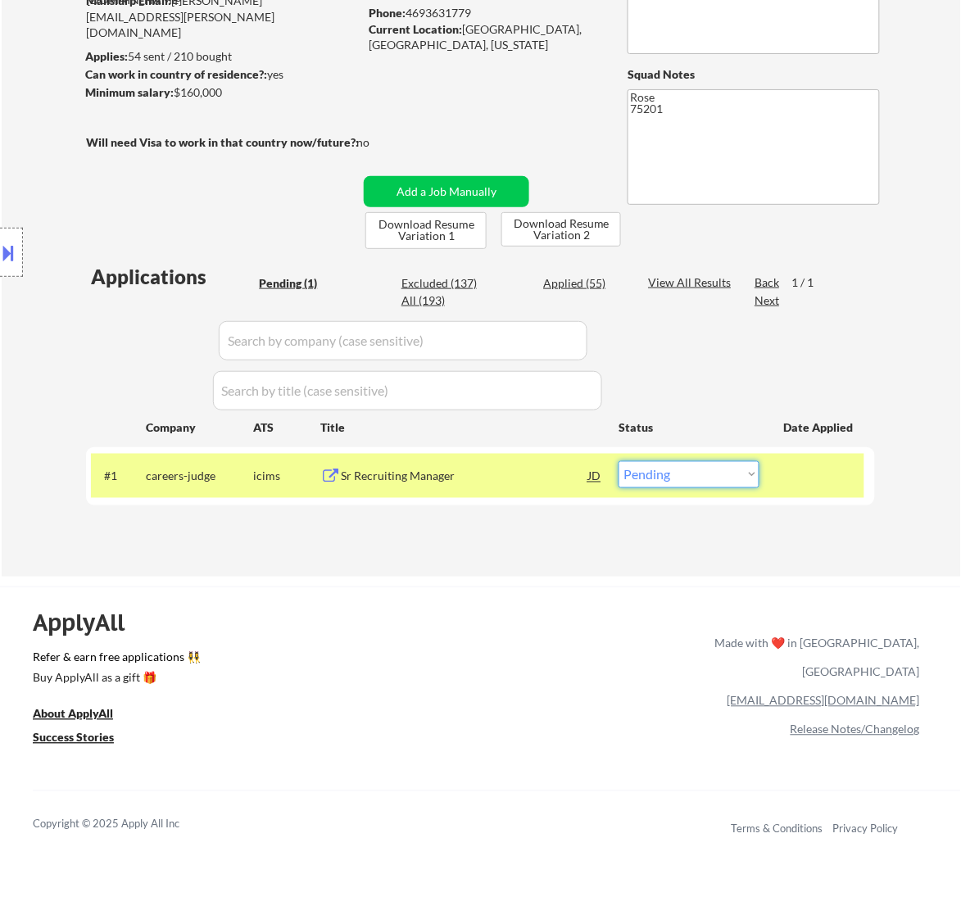
click at [707, 475] on select "Choose an option... Pending Applied Excluded (Questions) Excluded (Expired) Exc…" at bounding box center [689, 474] width 141 height 27
select select ""excluded__bad_match_""
click at [619, 461] on select "Choose an option... Pending Applied Excluded (Questions) Excluded (Expired) Exc…" at bounding box center [689, 474] width 141 height 27
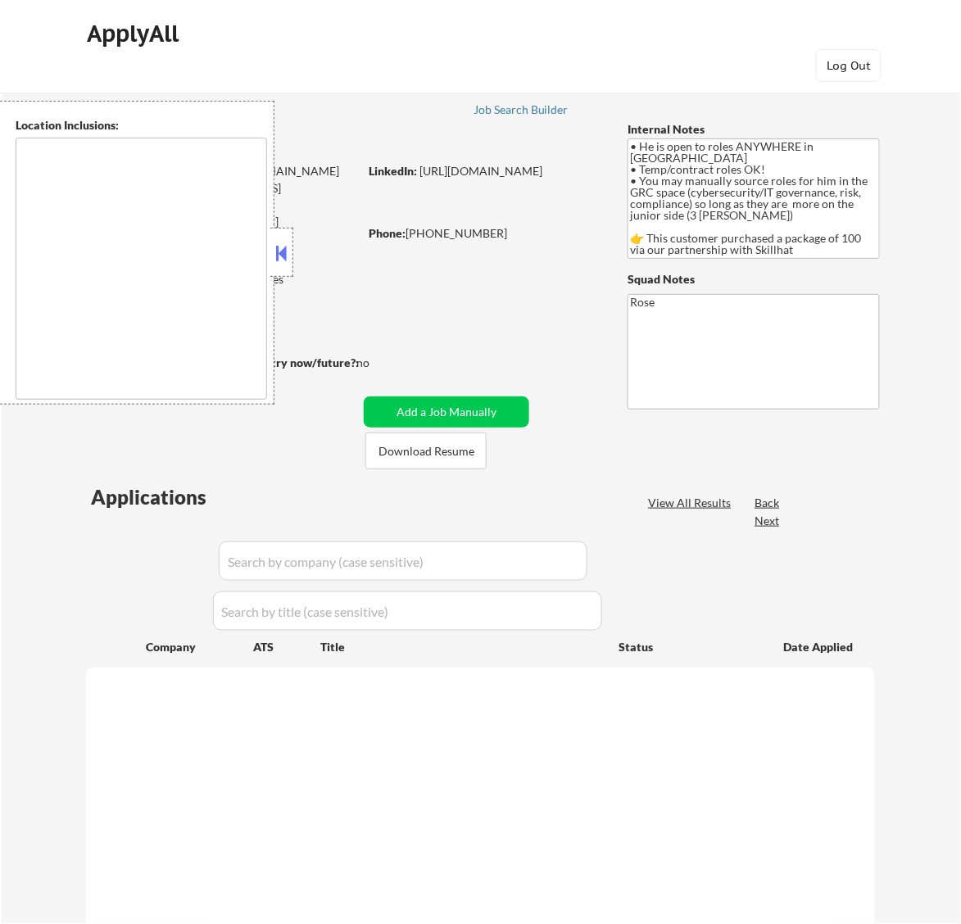
type textarea "country: [GEOGRAPHIC_DATA]"
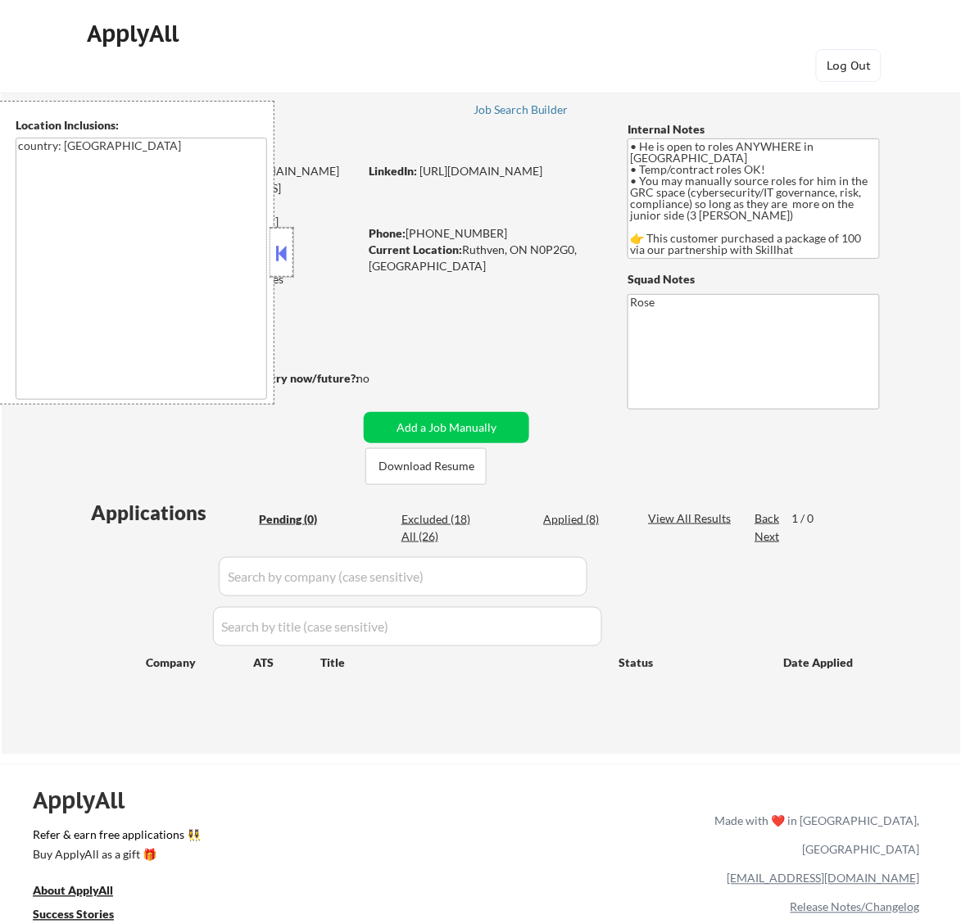
click at [276, 247] on div at bounding box center [281, 252] width 23 height 49
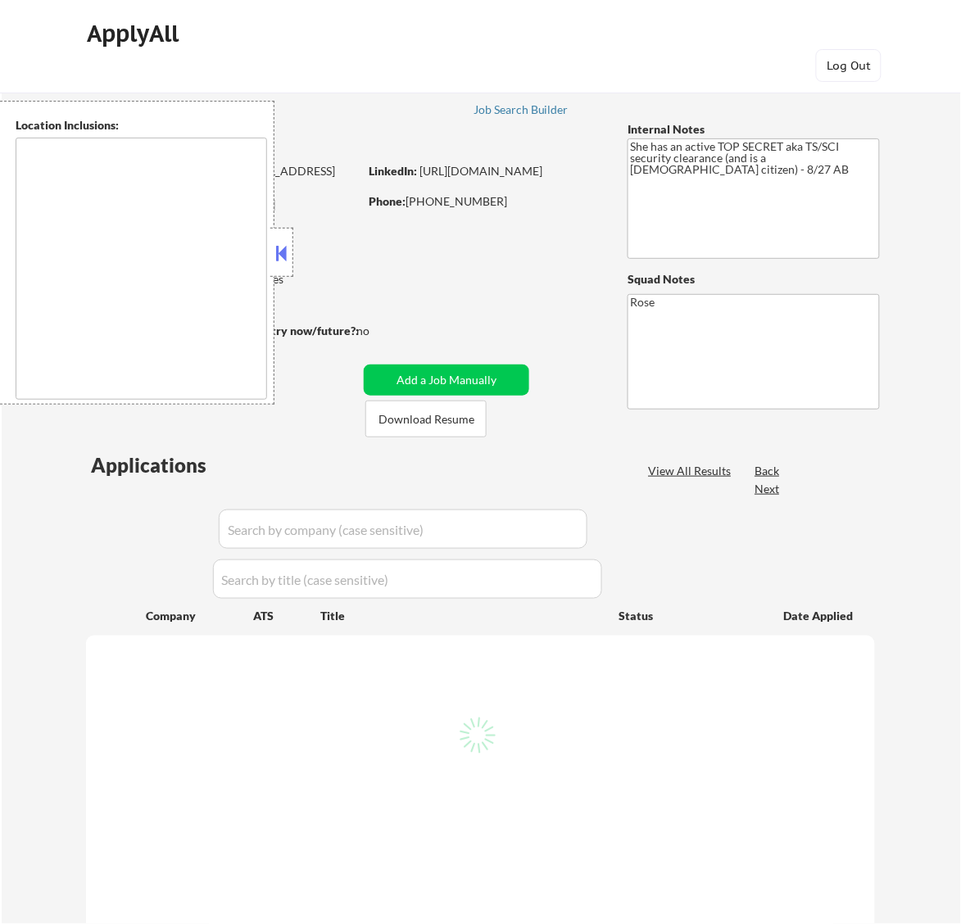
type textarea "[GEOGRAPHIC_DATA], [GEOGRAPHIC_DATA] [GEOGRAPHIC_DATA], [GEOGRAPHIC_DATA] [GEOG…"
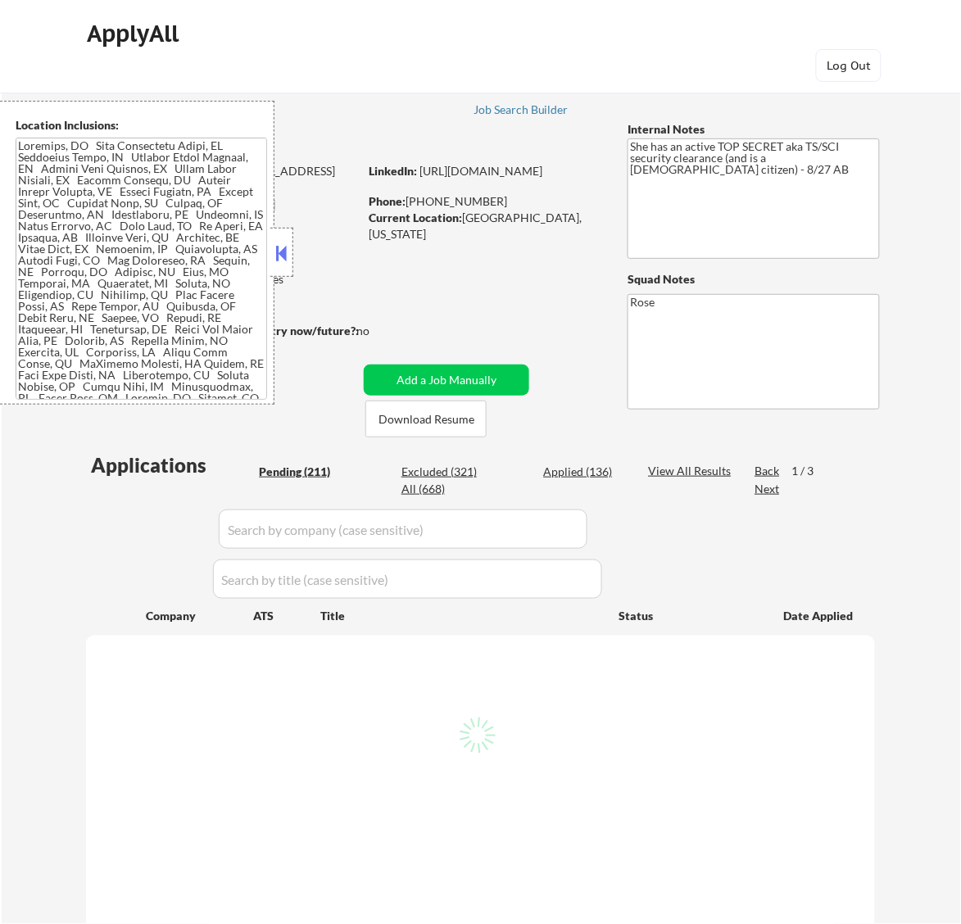
select select ""pending""
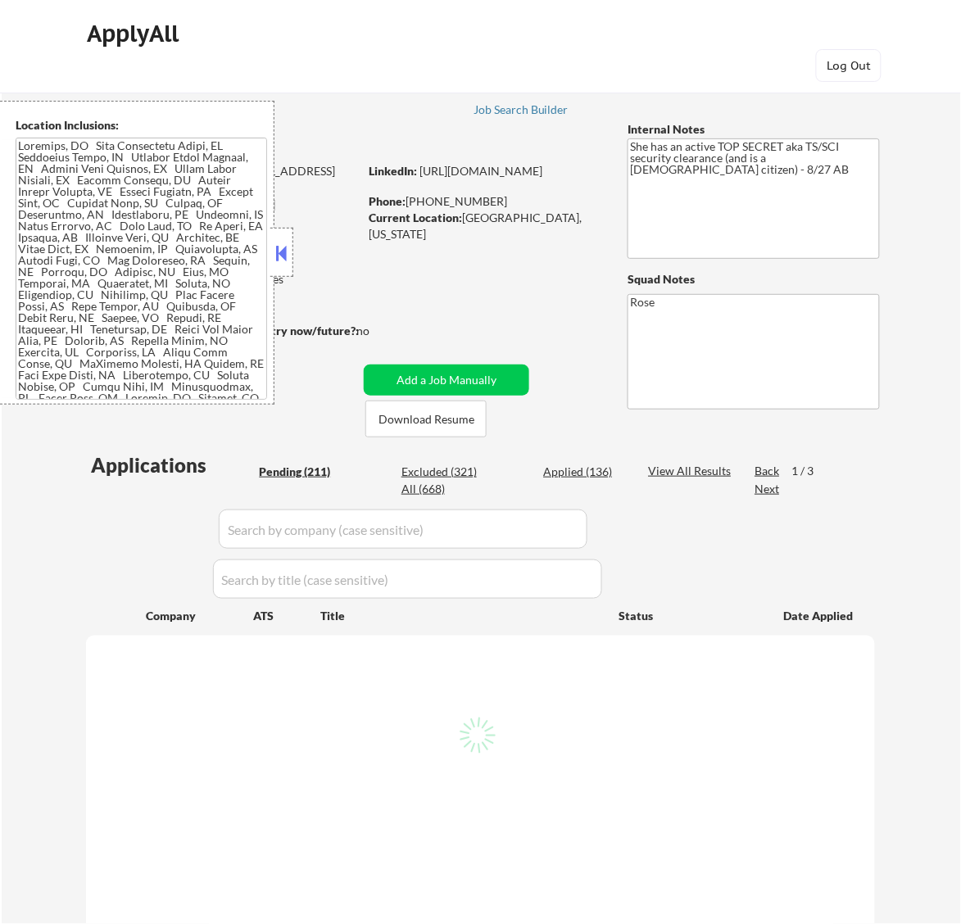
select select ""pending""
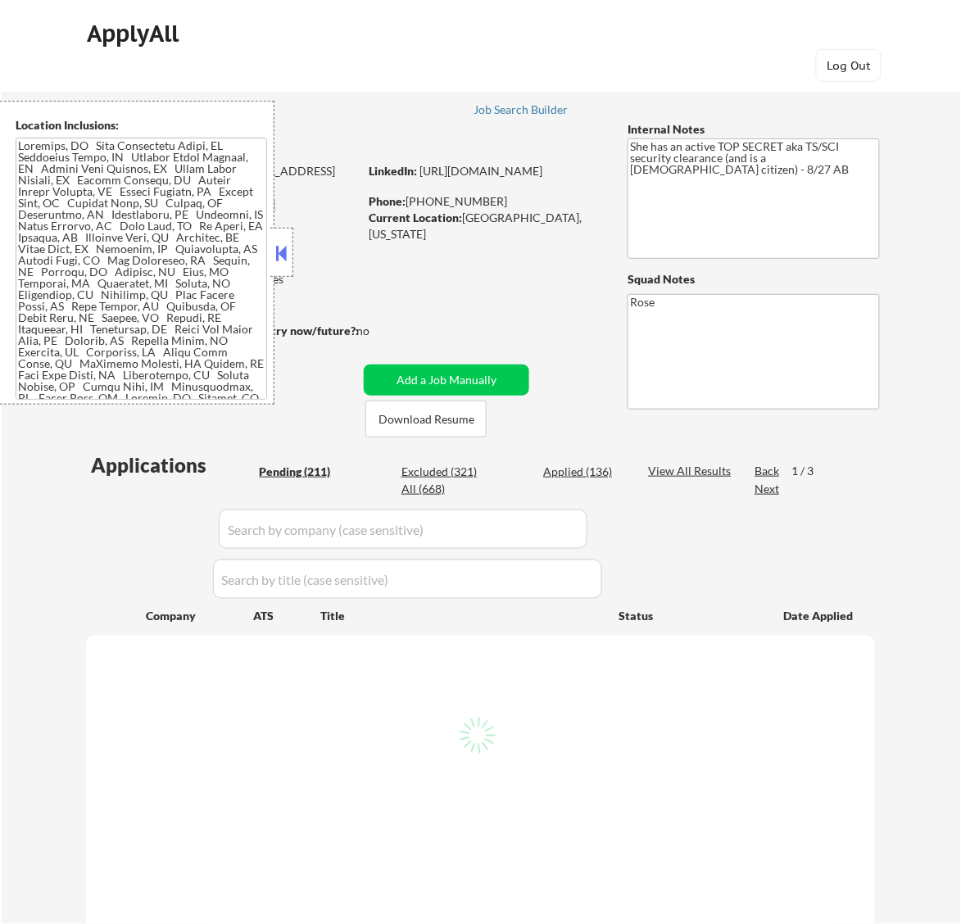
select select ""pending""
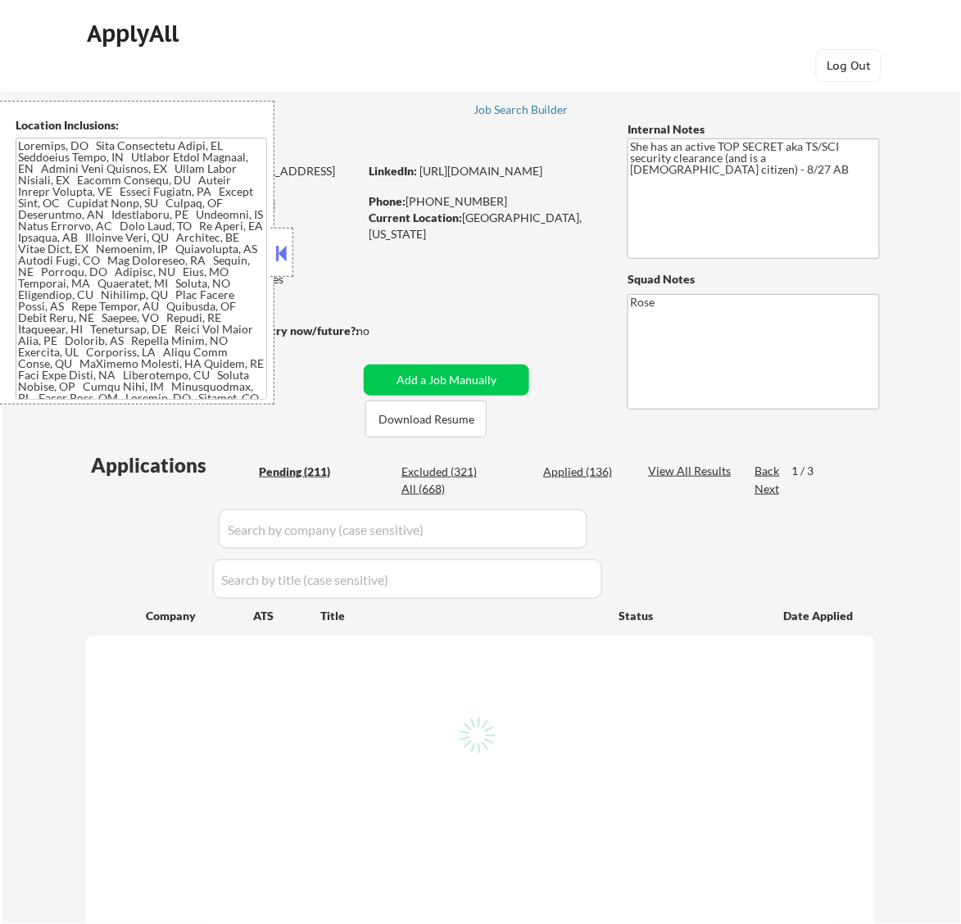
select select ""pending""
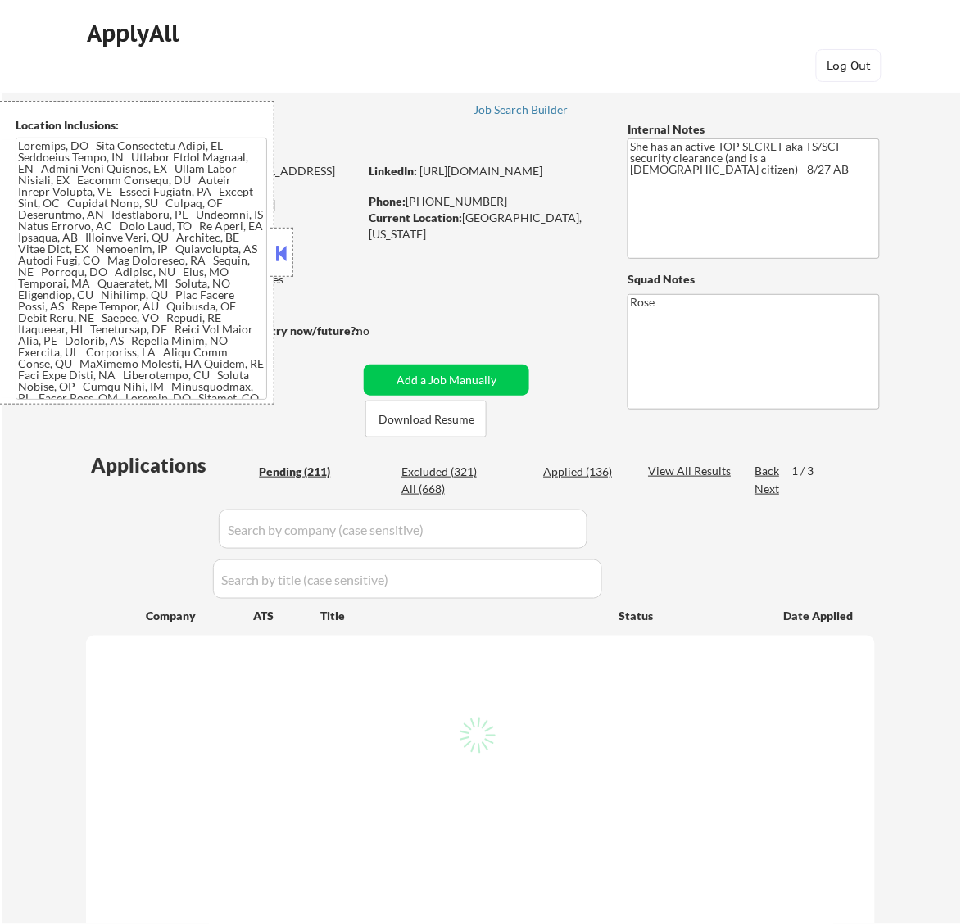
select select ""pending""
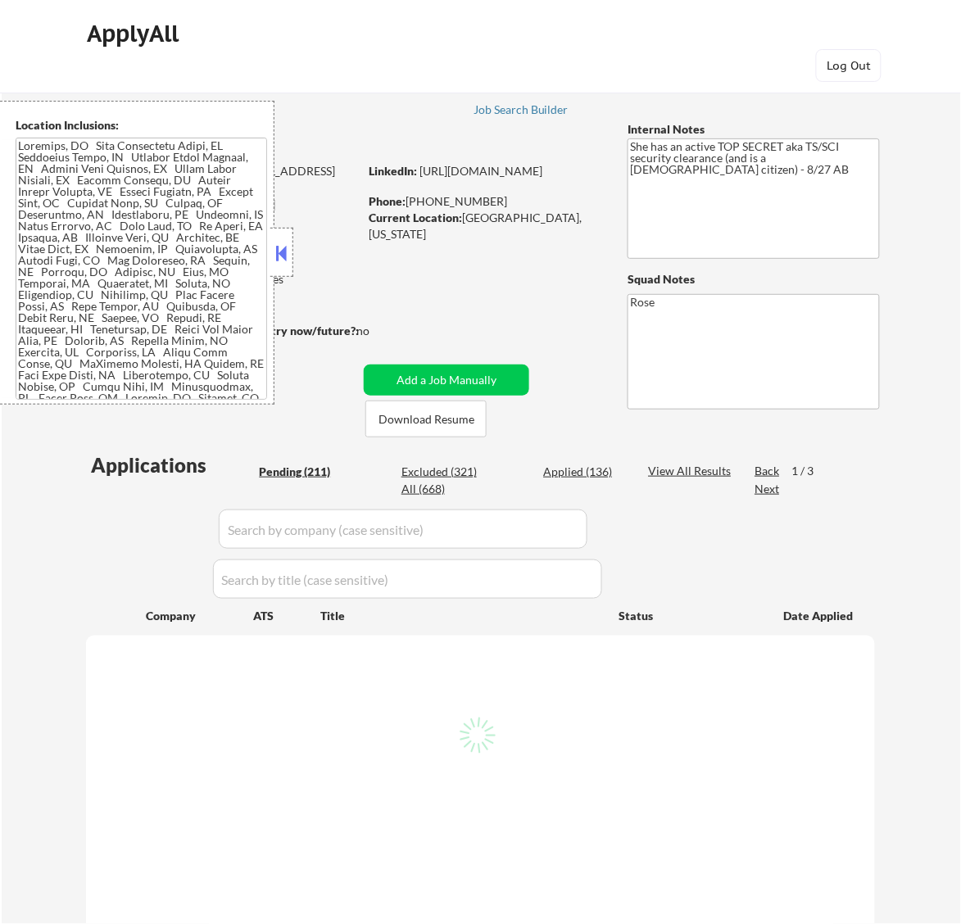
select select ""pending""
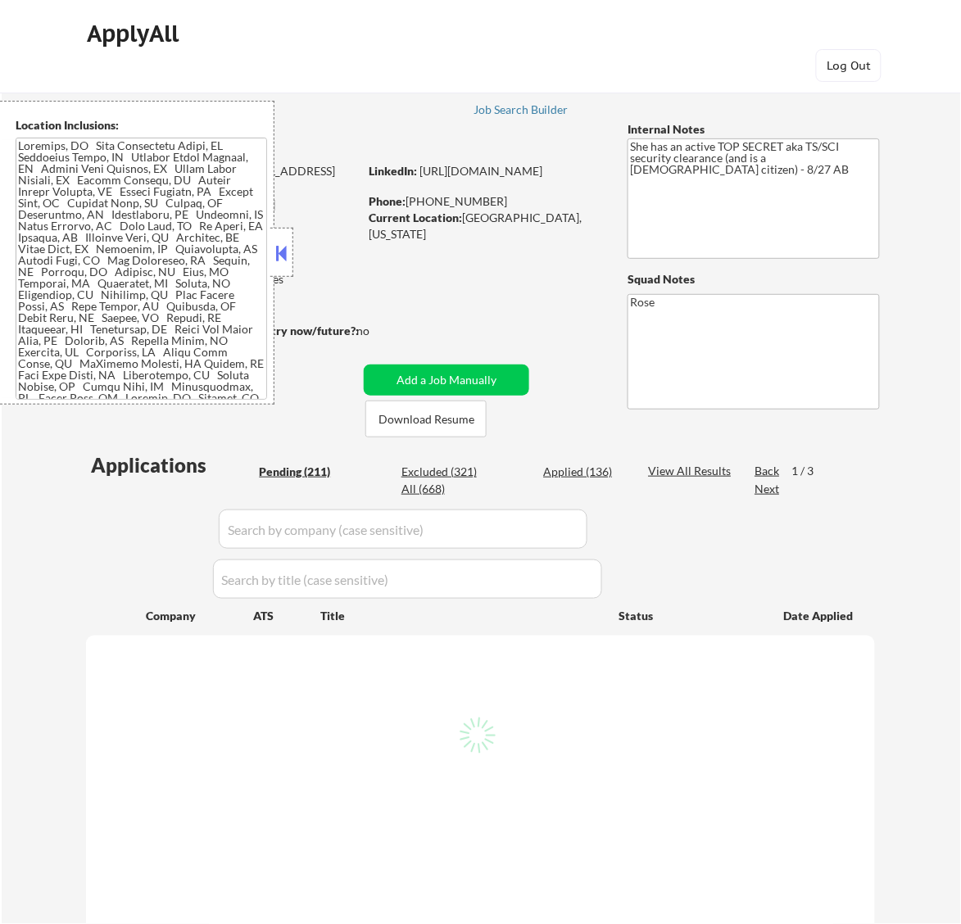
select select ""pending""
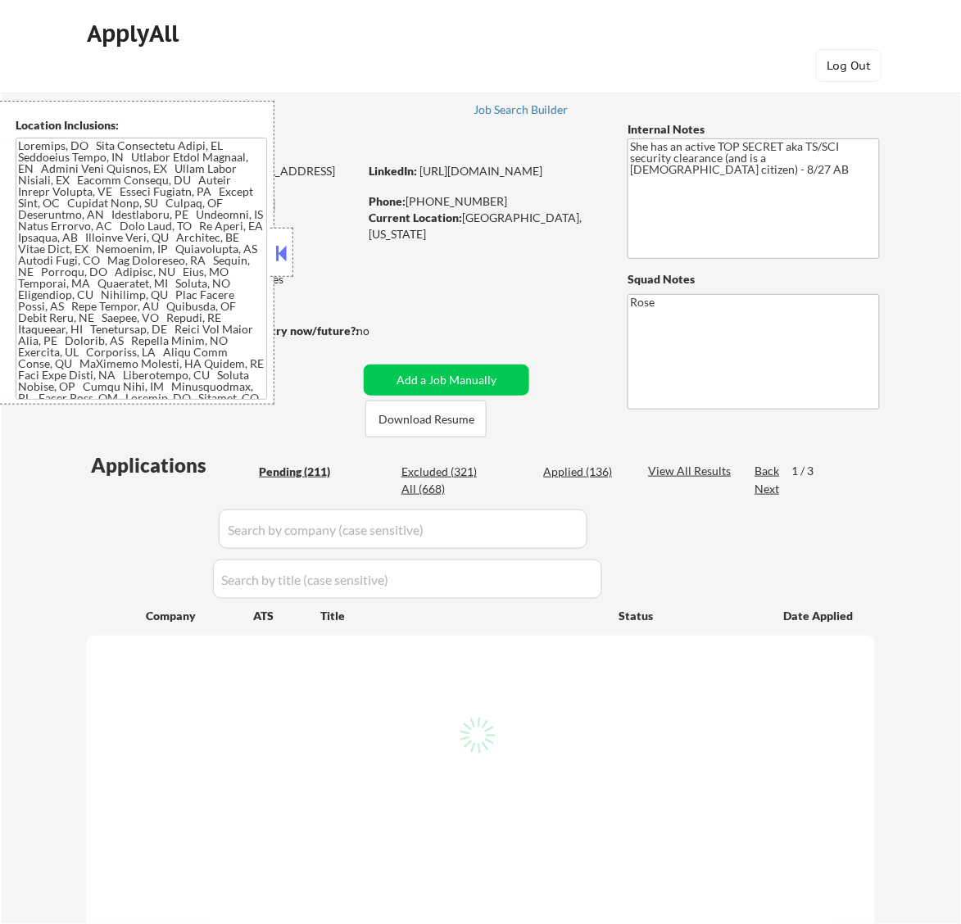
select select ""pending""
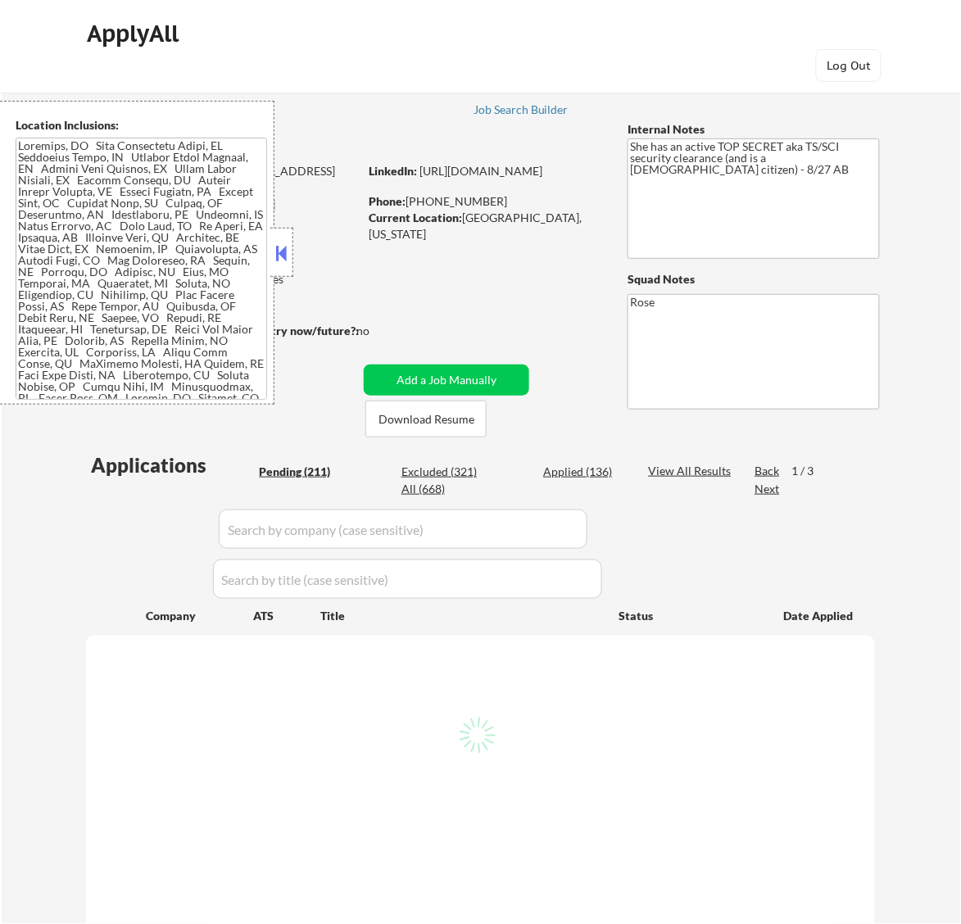
select select ""pending""
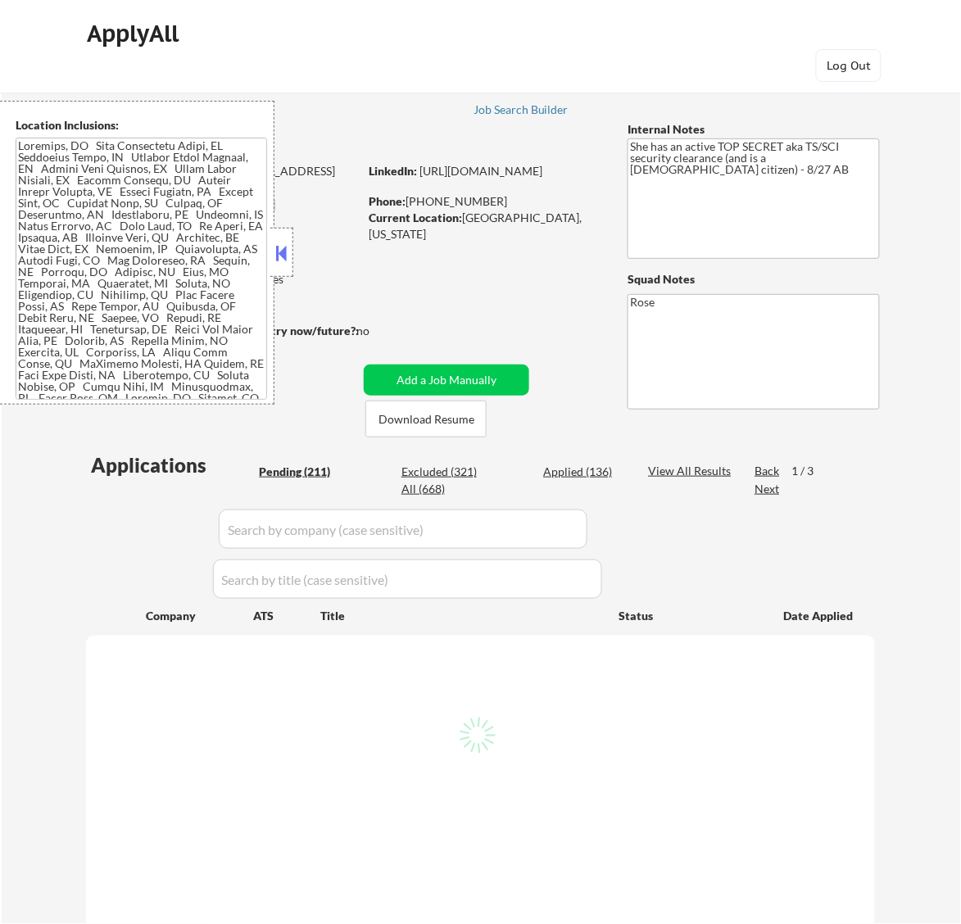
select select ""pending""
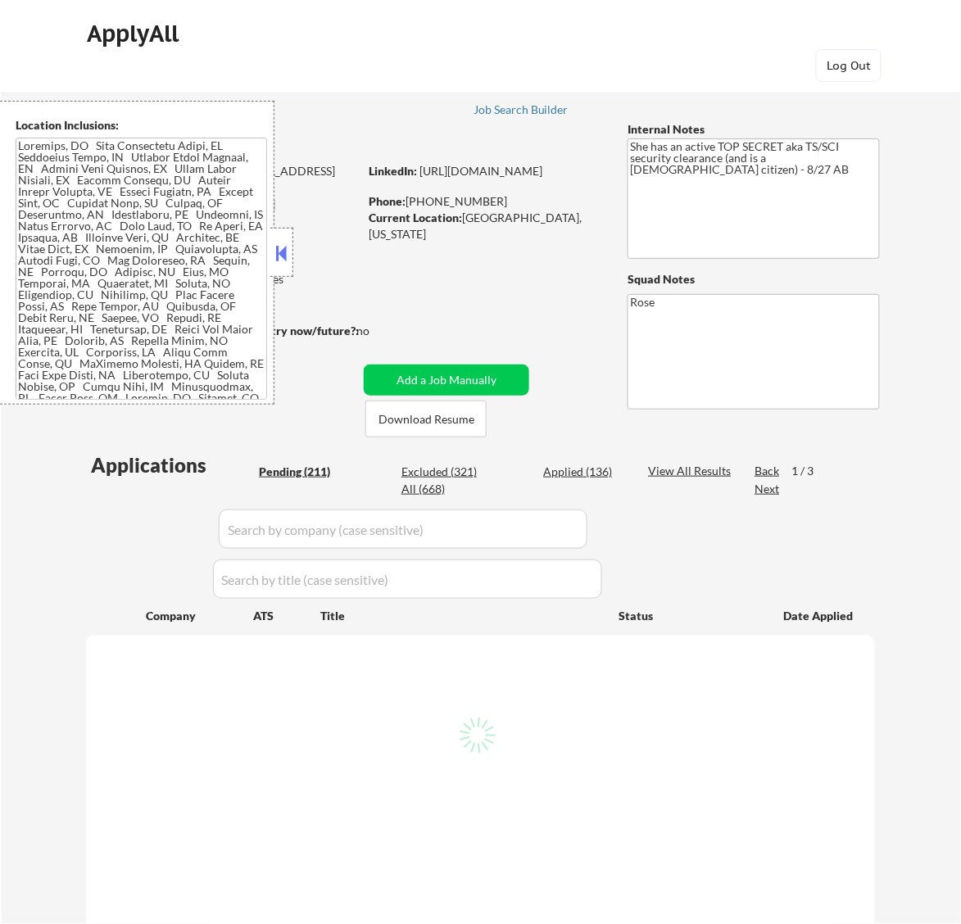
select select ""pending""
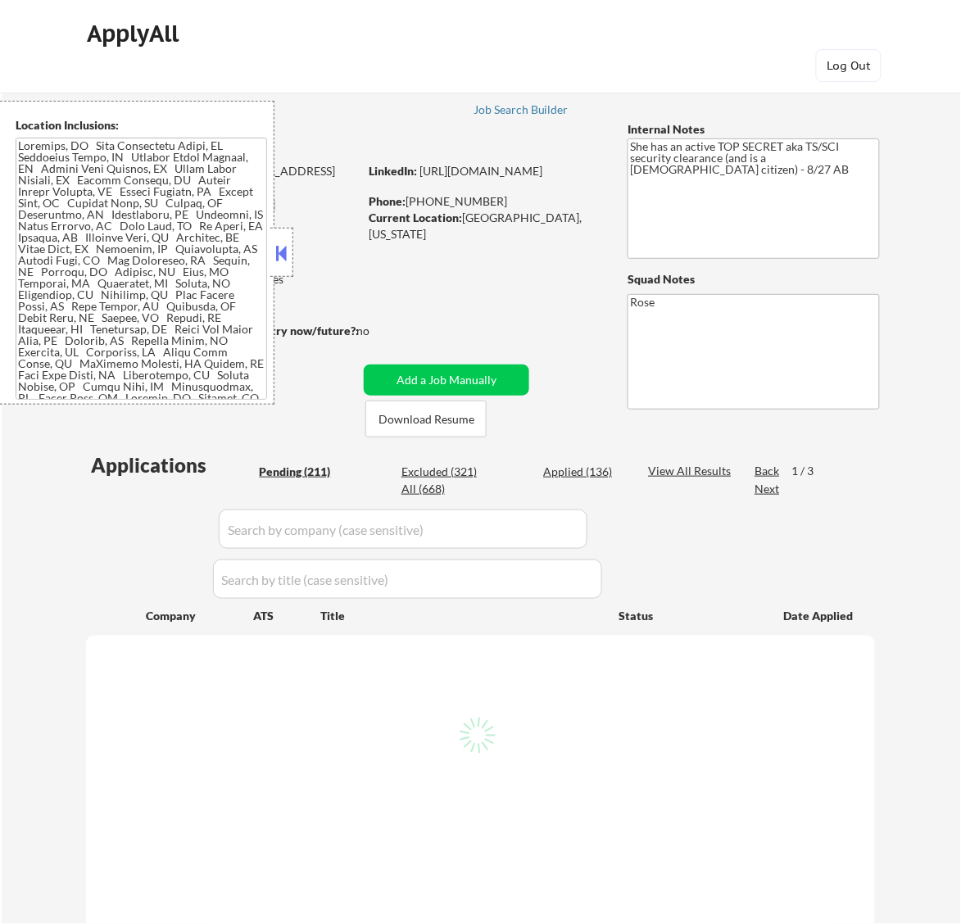
select select ""pending""
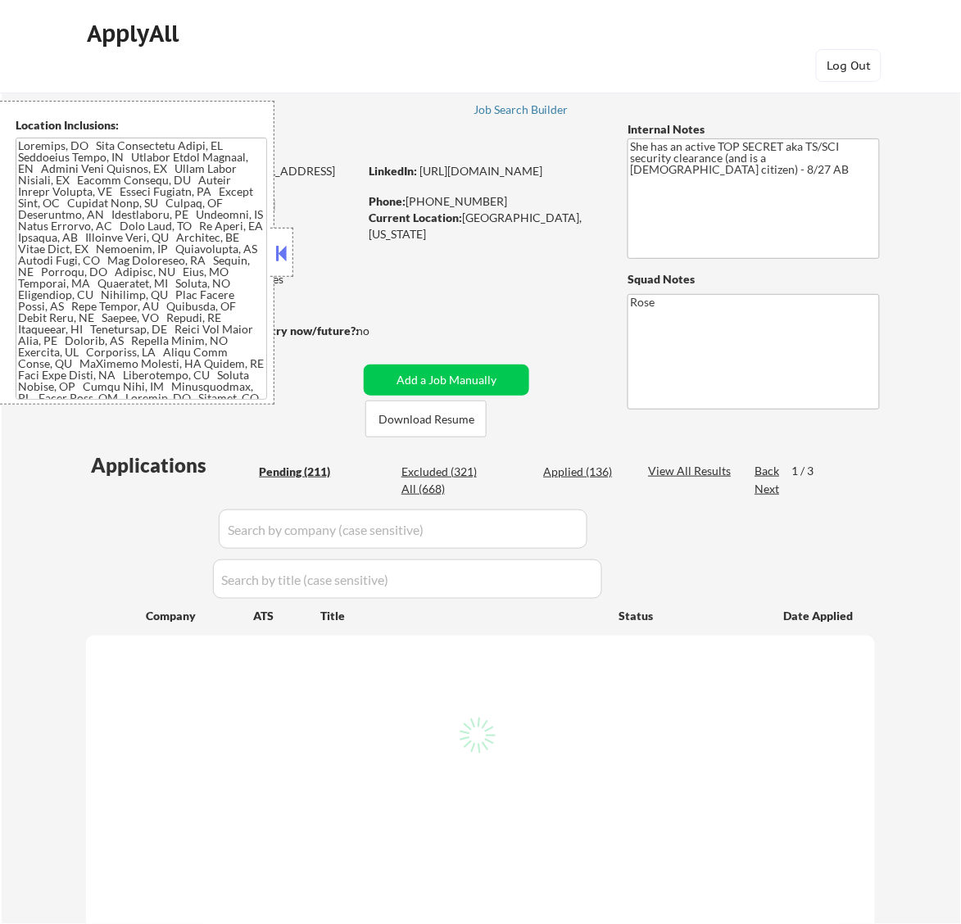
select select ""pending""
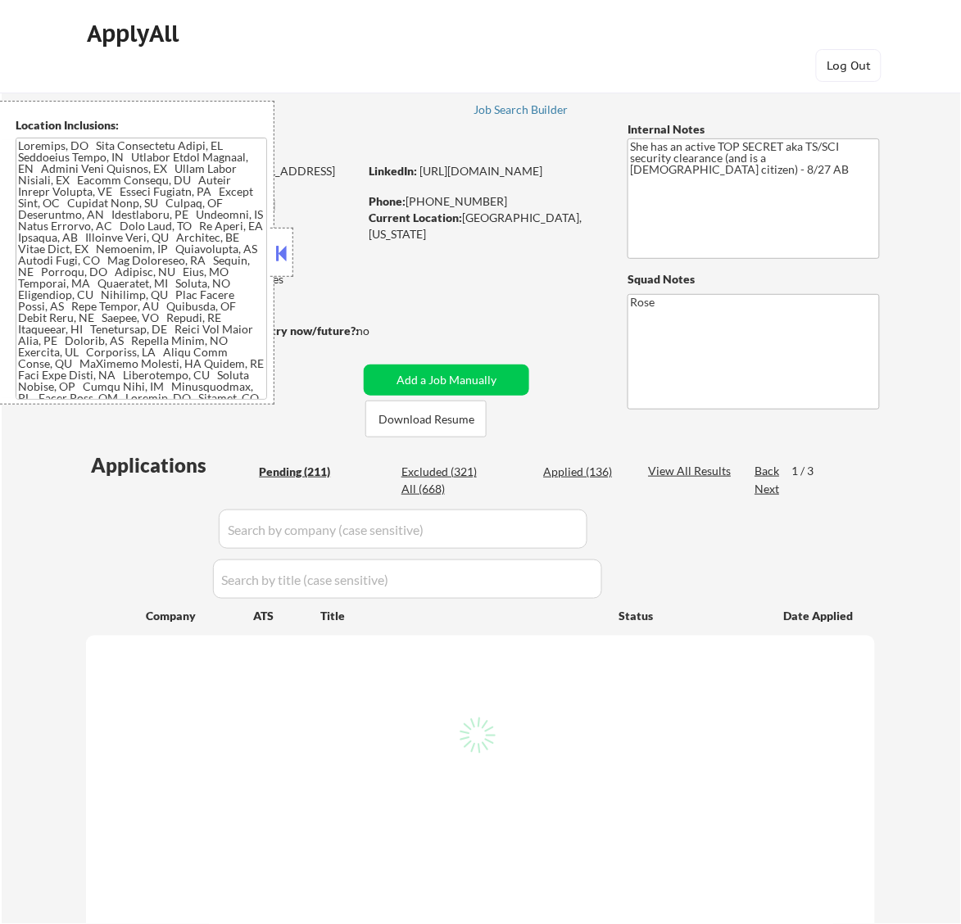
select select ""pending""
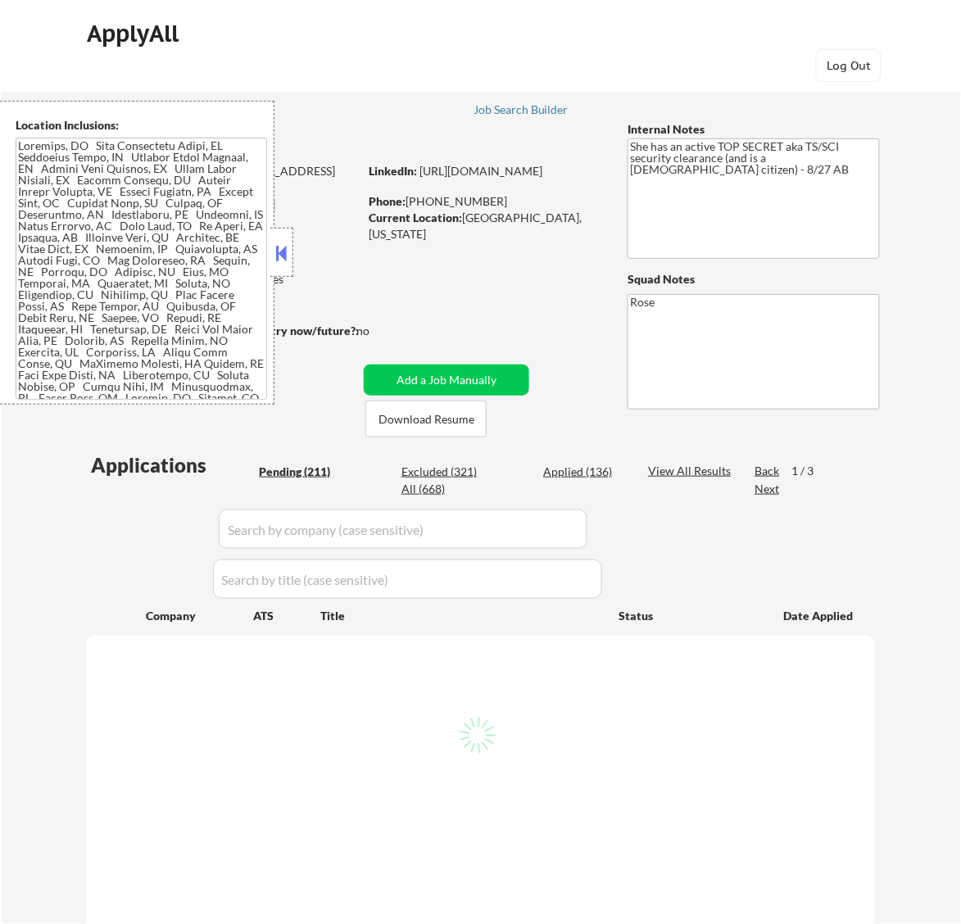
select select ""pending""
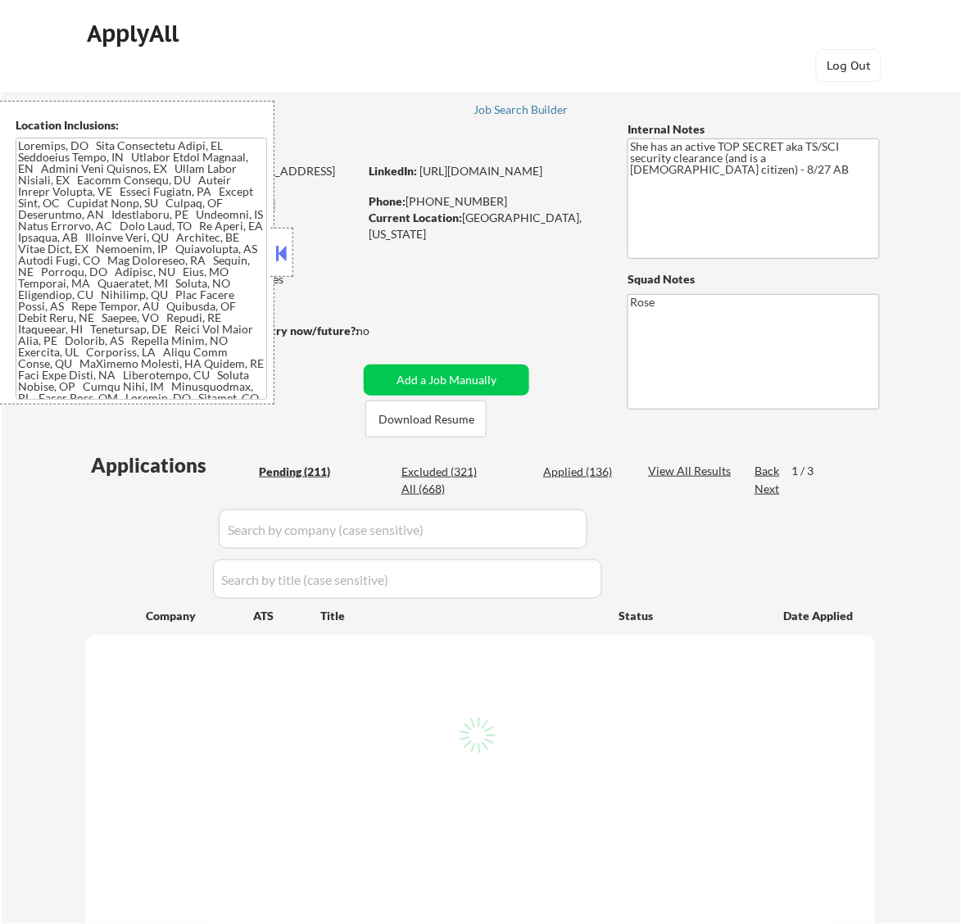
select select ""pending""
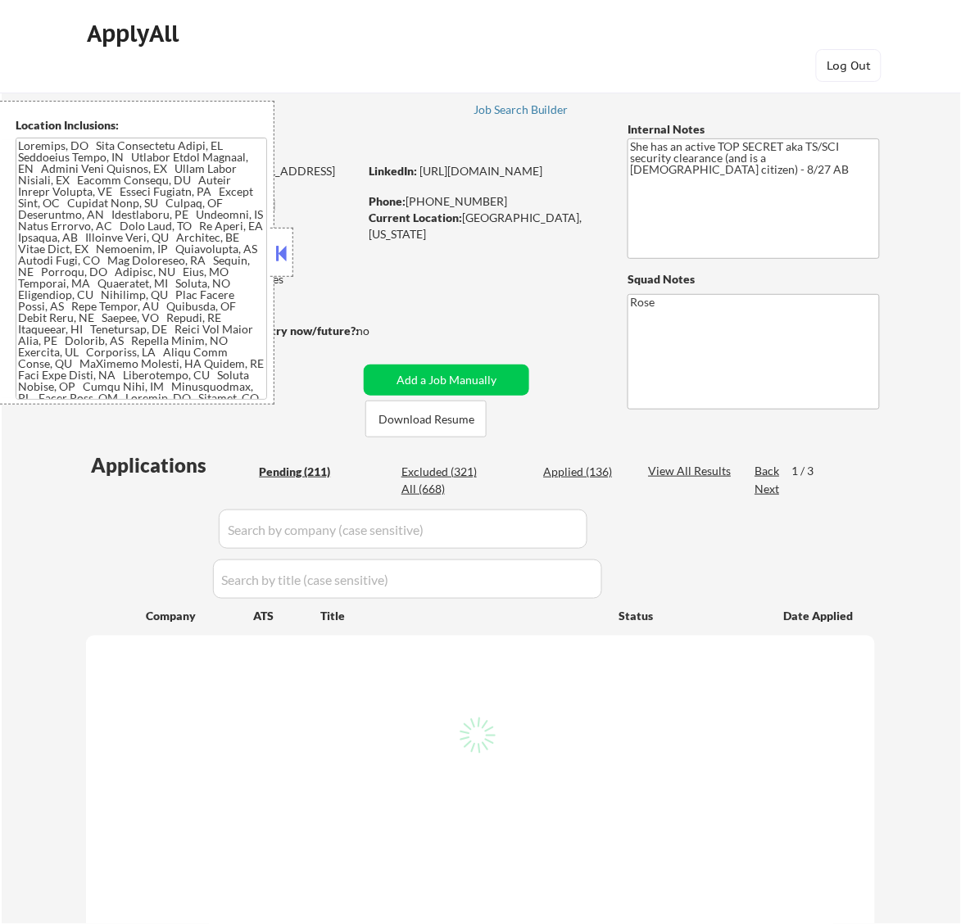
select select ""pending""
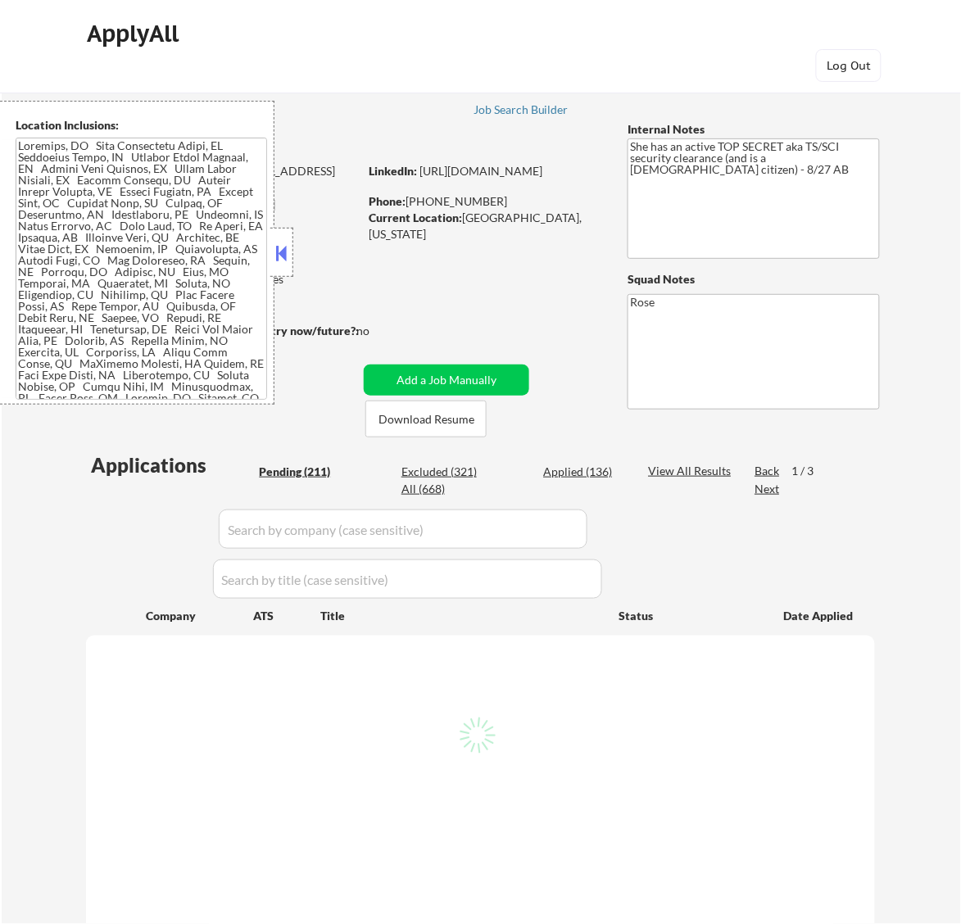
select select ""pending""
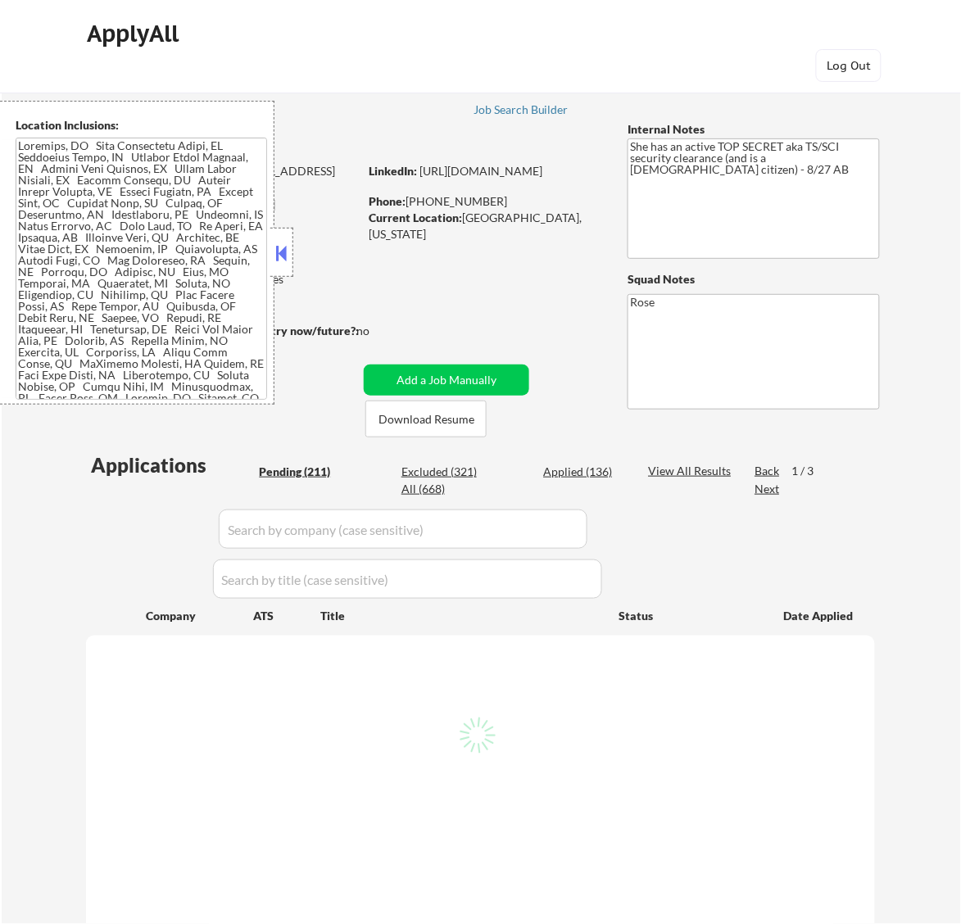
select select ""pending""
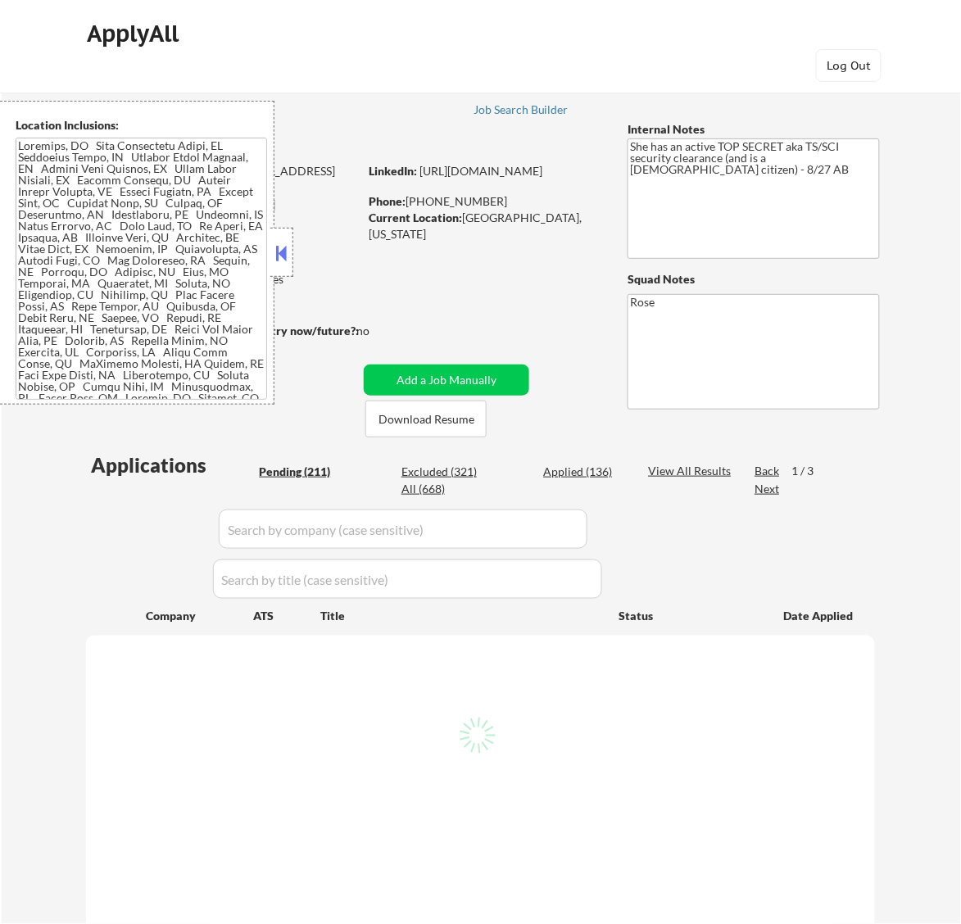
select select ""pending""
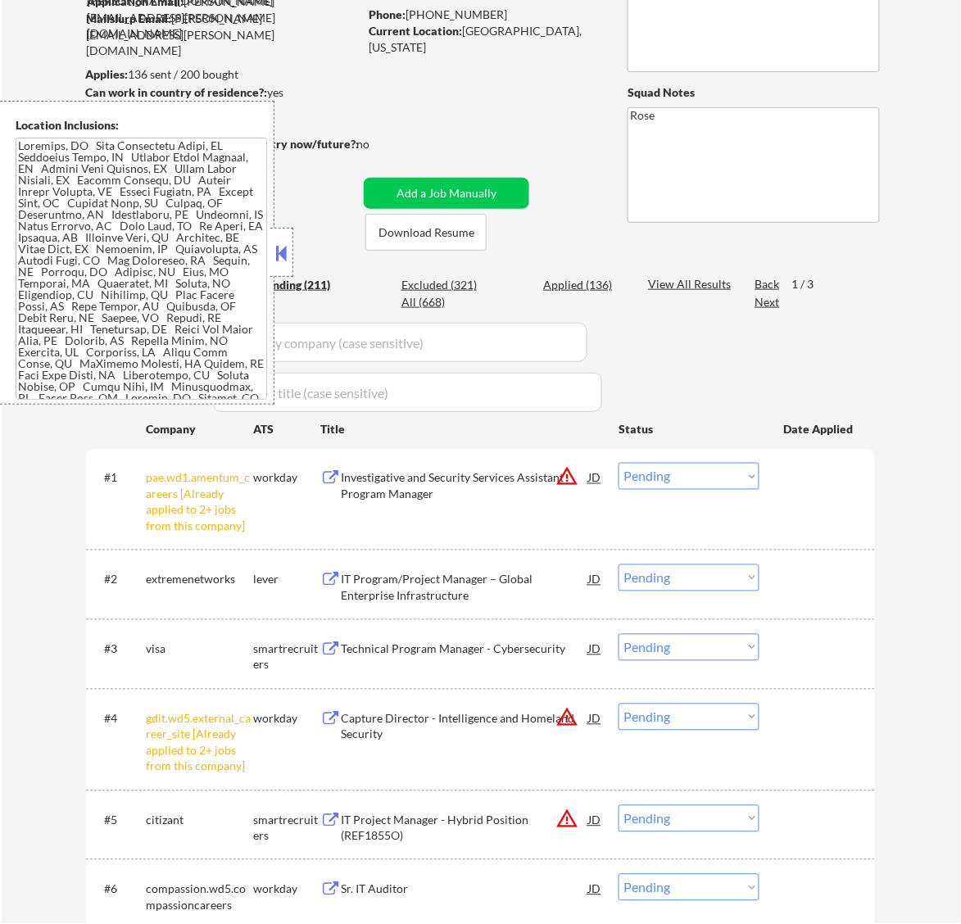
scroll to position [205, 0]
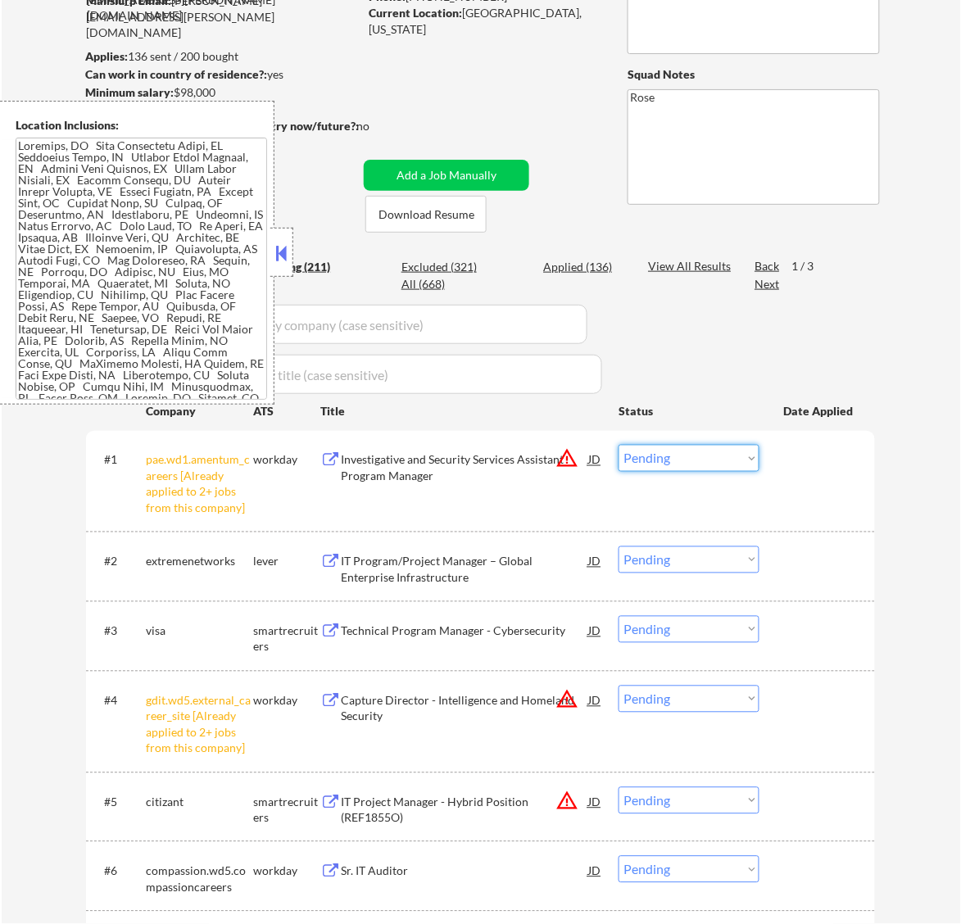
click at [701, 456] on select "Choose an option... Pending Applied Excluded (Questions) Excluded (Expired) Exc…" at bounding box center [689, 458] width 141 height 27
click at [619, 445] on select "Choose an option... Pending Applied Excluded (Questions) Excluded (Expired) Exc…" at bounding box center [689, 458] width 141 height 27
click at [276, 247] on button at bounding box center [281, 253] width 18 height 25
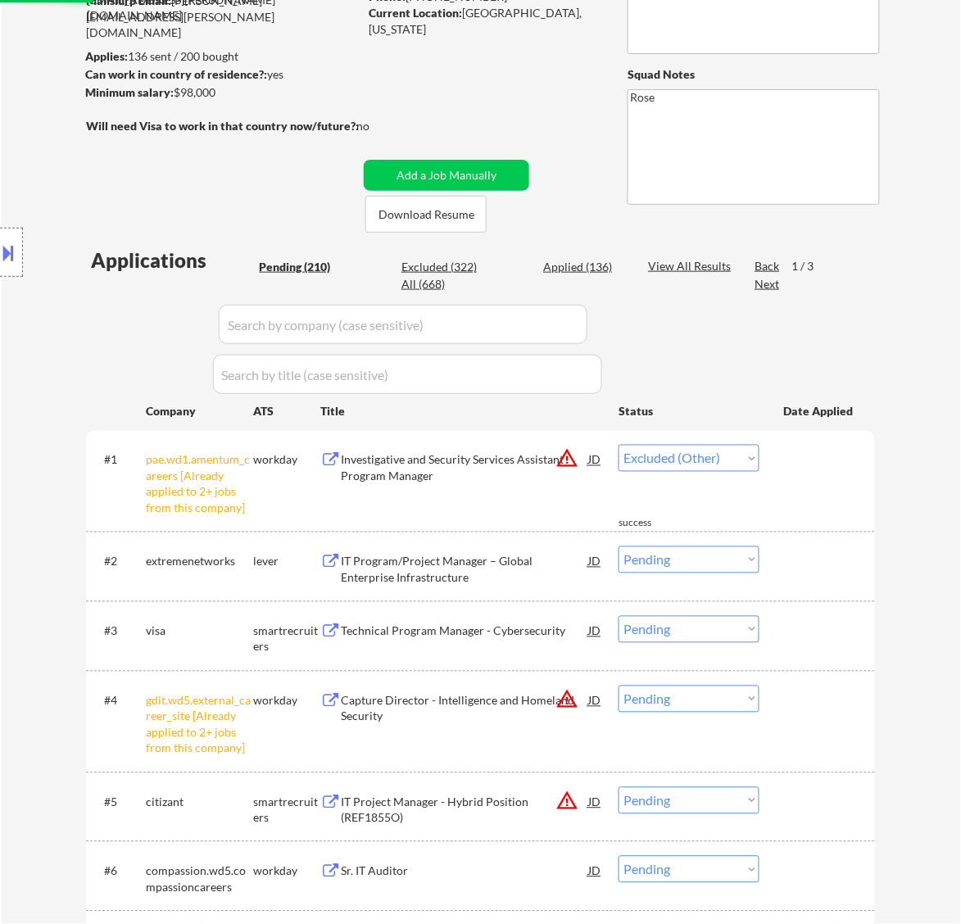
select select ""pending""
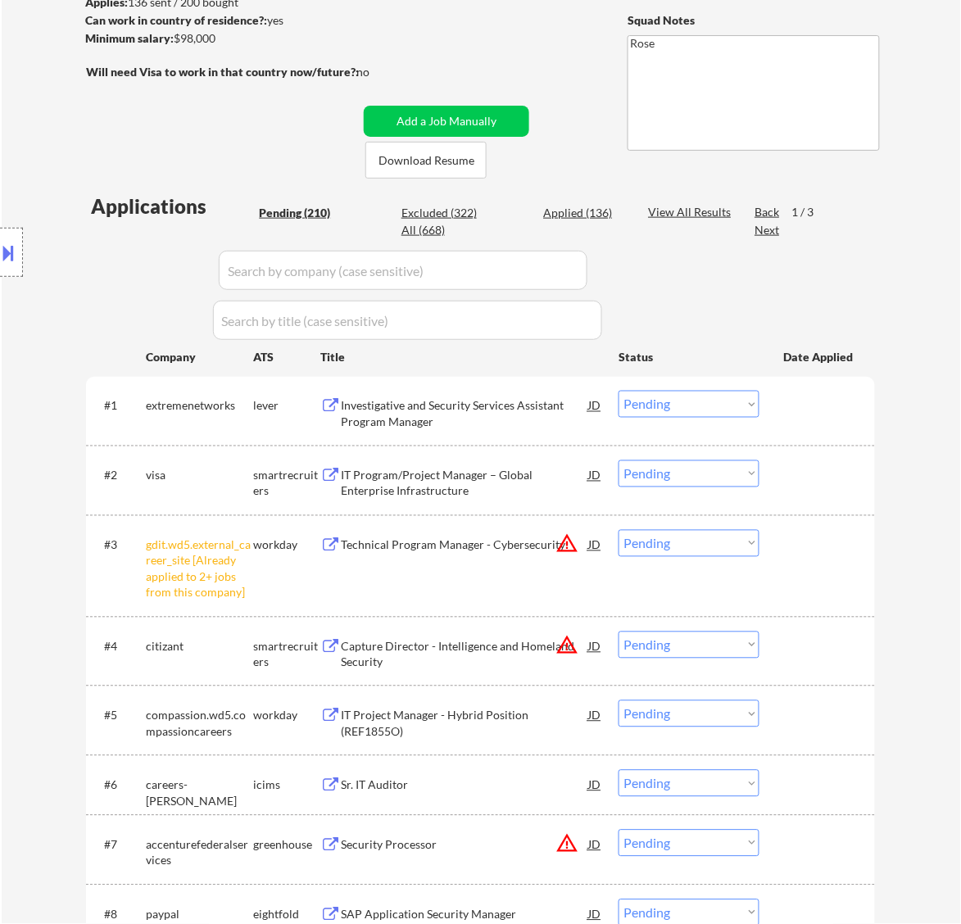
scroll to position [307, 0]
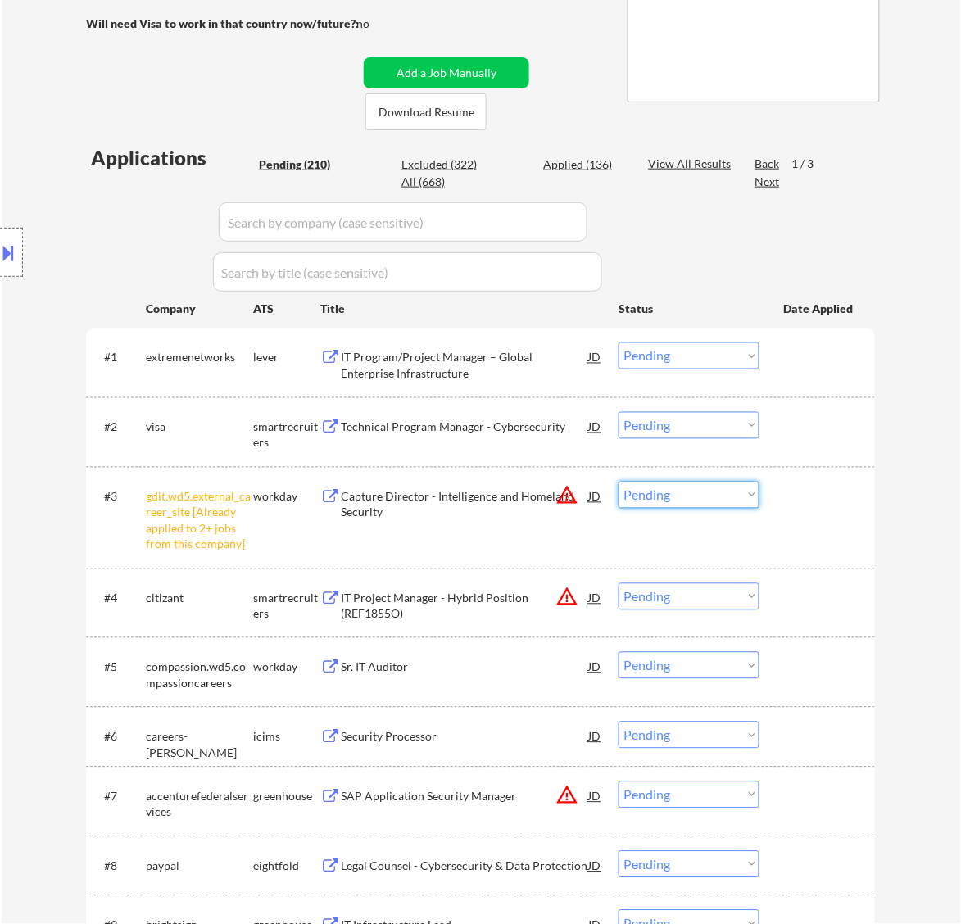
click at [720, 502] on select "Choose an option... Pending Applied Excluded (Questions) Excluded (Expired) Exc…" at bounding box center [689, 495] width 141 height 27
click at [619, 482] on select "Choose an option... Pending Applied Excluded (Questions) Excluded (Expired) Exc…" at bounding box center [689, 495] width 141 height 27
select select ""pending""
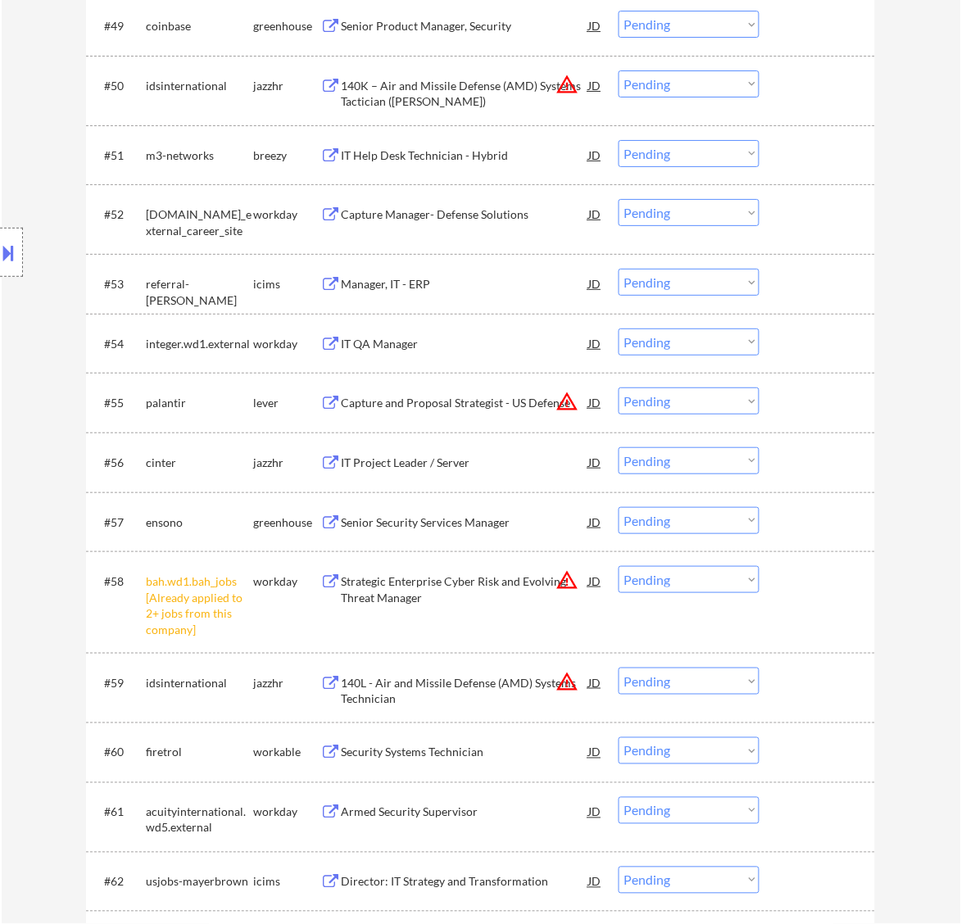
scroll to position [3790, 0]
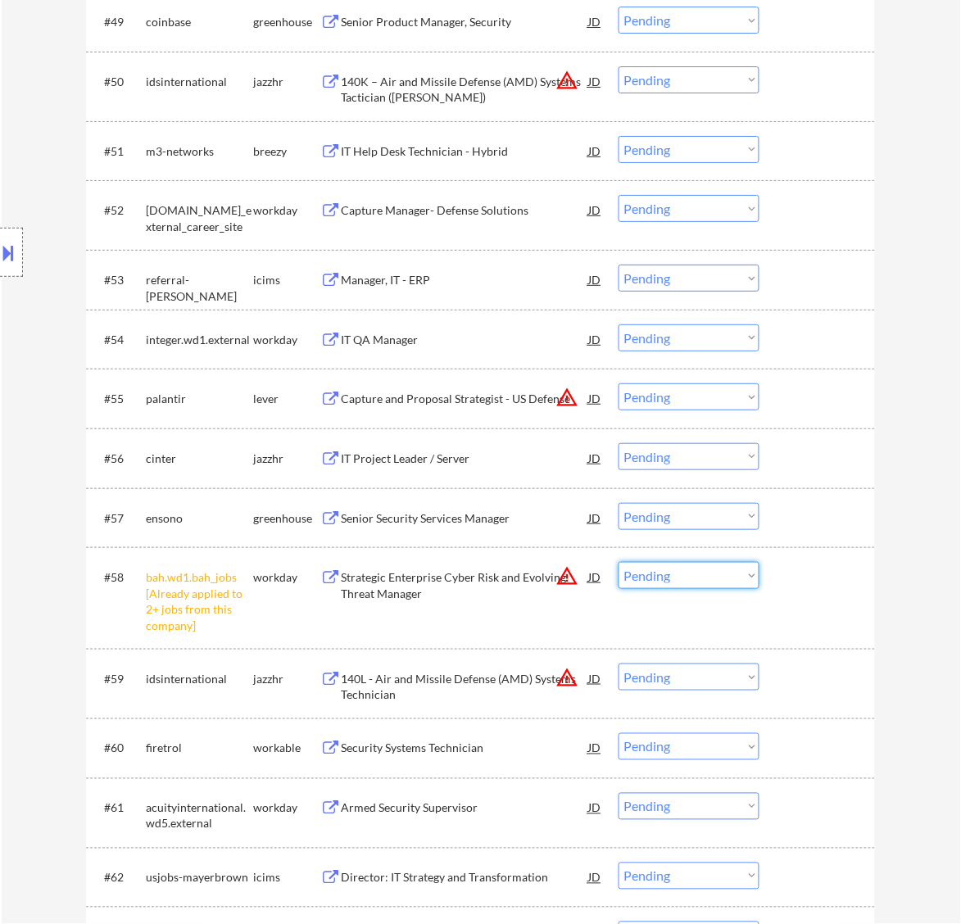
click at [684, 582] on select "Choose an option... Pending Applied Excluded (Questions) Excluded (Expired) Exc…" at bounding box center [689, 575] width 141 height 27
click at [619, 562] on select "Choose an option... Pending Applied Excluded (Questions) Excluded (Expired) Exc…" at bounding box center [689, 575] width 141 height 27
select select ""pending""
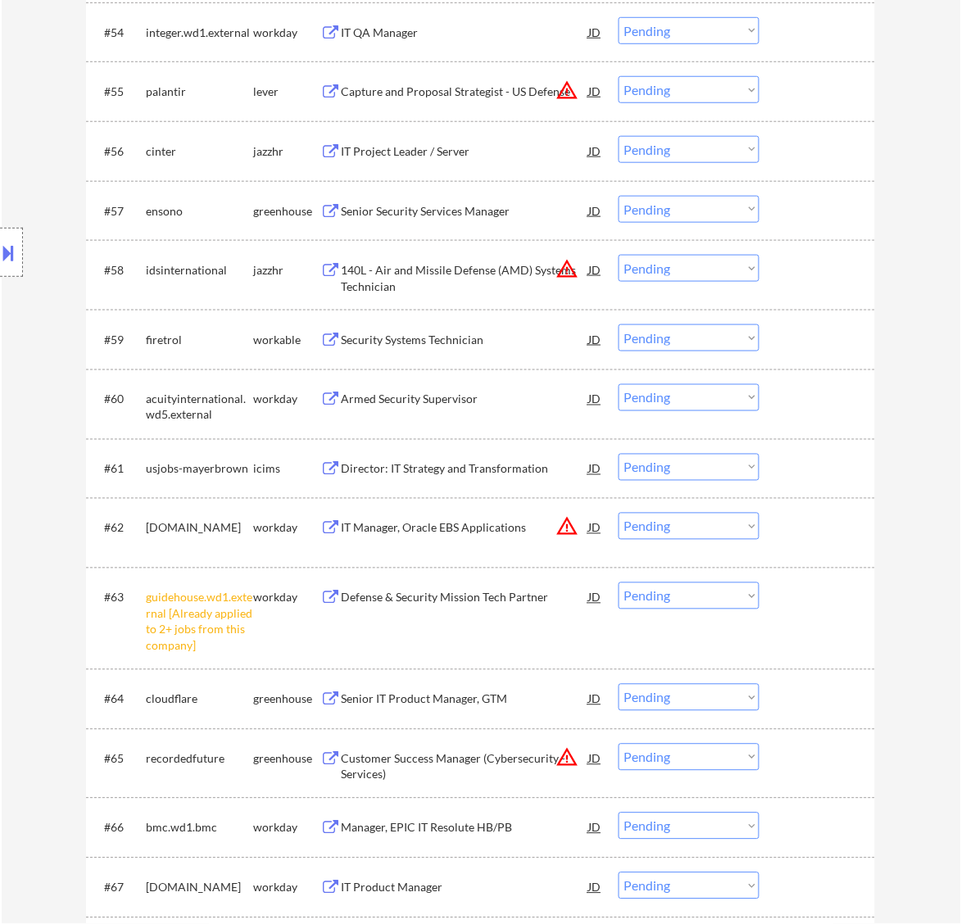
scroll to position [4200, 0]
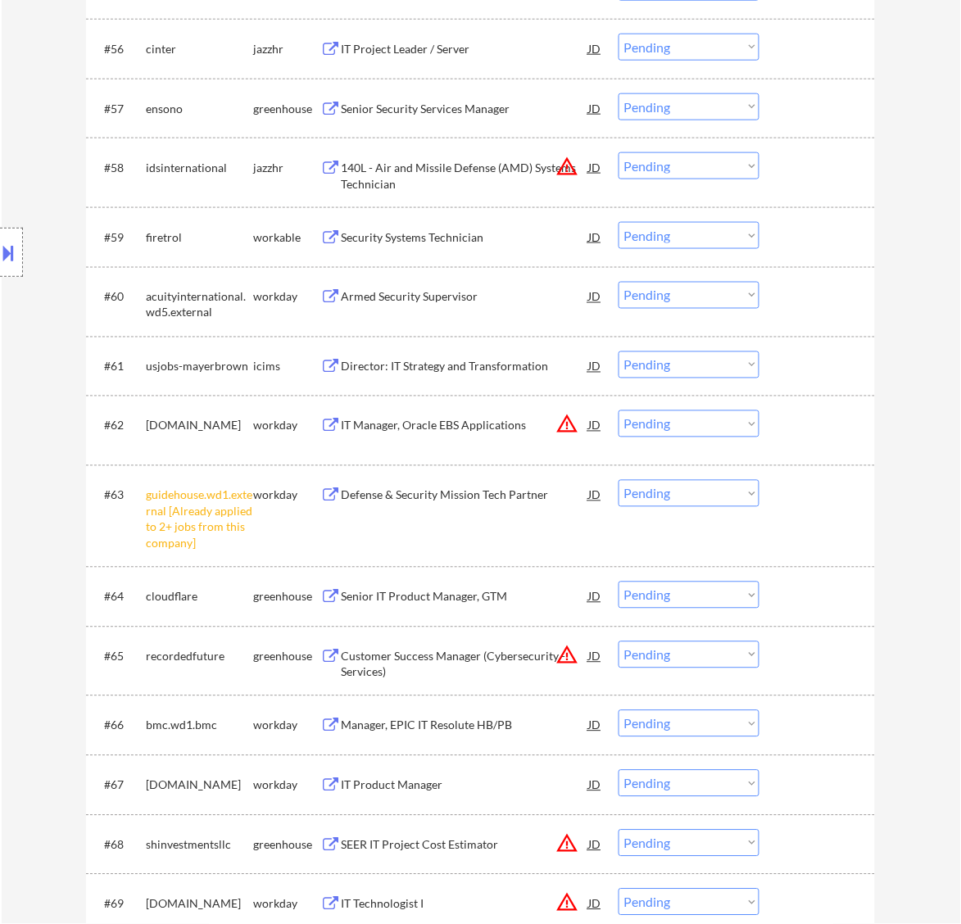
click at [735, 496] on select "Choose an option... Pending Applied Excluded (Questions) Excluded (Expired) Exc…" at bounding box center [689, 493] width 141 height 27
click at [619, 480] on select "Choose an option... Pending Applied Excluded (Questions) Excluded (Expired) Exc…" at bounding box center [689, 493] width 141 height 27
select select ""pending""
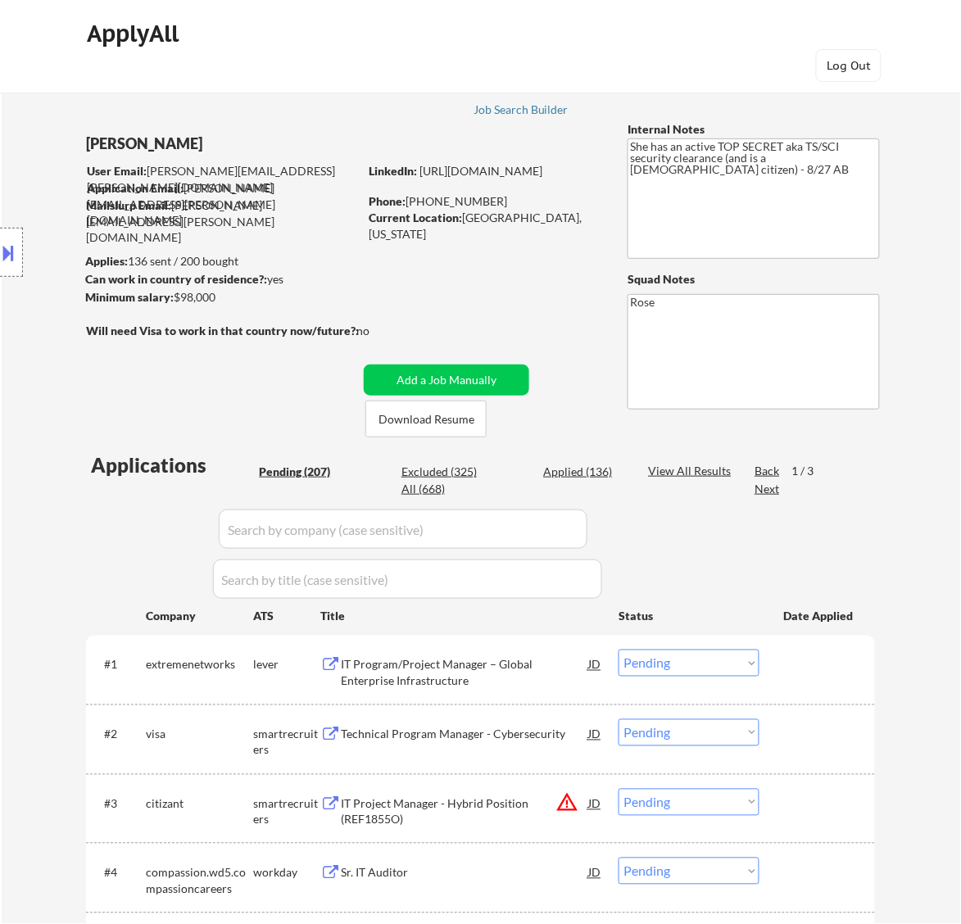
scroll to position [205, 0]
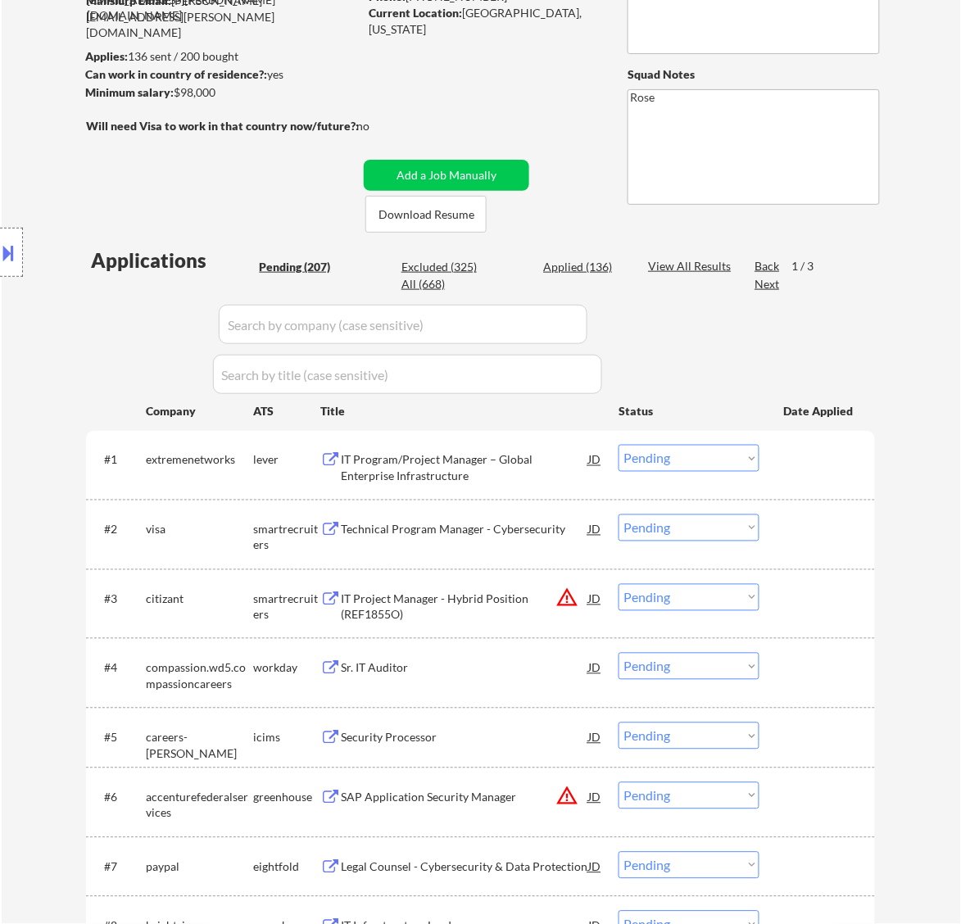
click at [550, 464] on div "IT Program/Project Manager – Global Enterprise Infrastructure" at bounding box center [464, 468] width 247 height 32
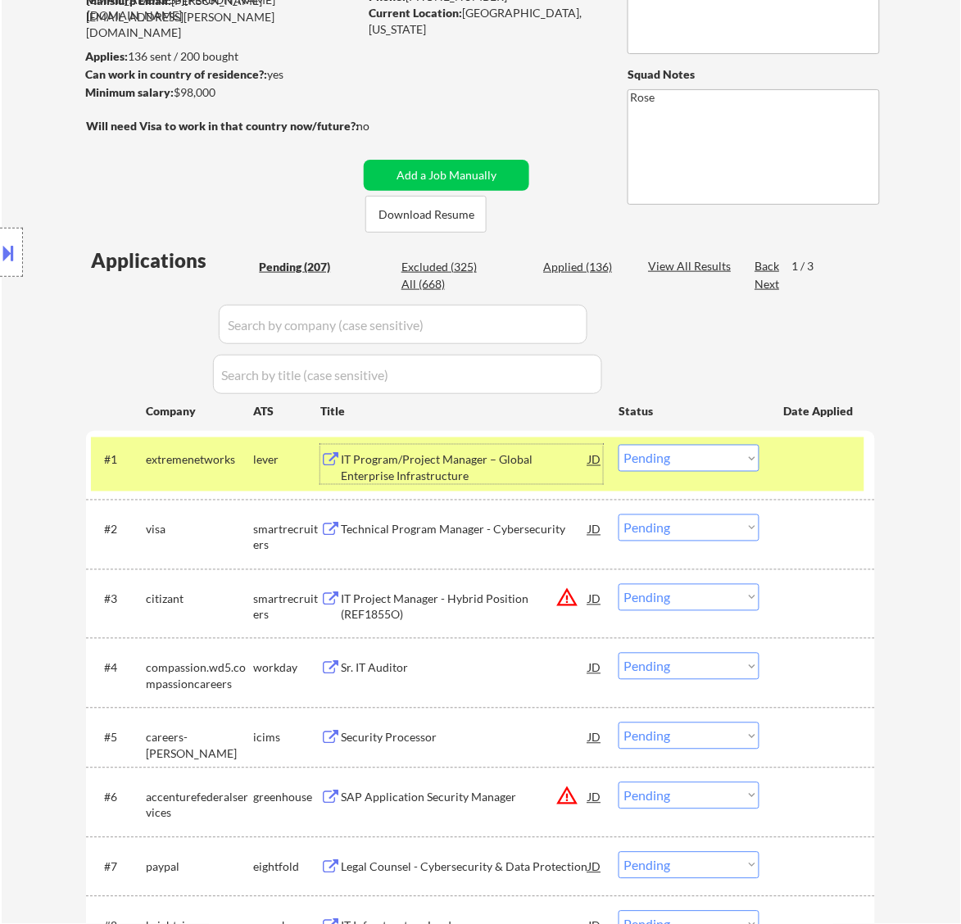
click at [701, 459] on select "Choose an option... Pending Applied Excluded (Questions) Excluded (Expired) Exc…" at bounding box center [689, 458] width 141 height 27
click at [619, 445] on select "Choose an option... Pending Applied Excluded (Questions) Excluded (Expired) Exc…" at bounding box center [689, 458] width 141 height 27
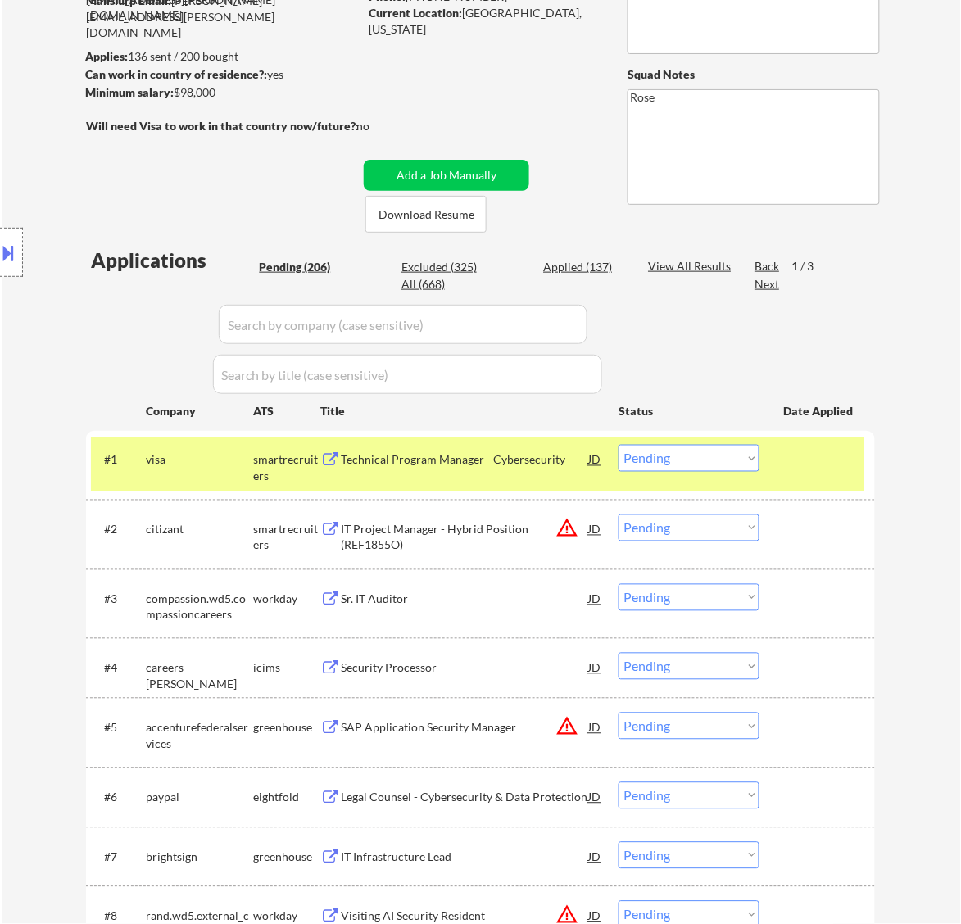
click at [489, 475] on div "#1 visa smartrecruiters Technical Program Manager - Cybersecurity JD warning_am…" at bounding box center [478, 465] width 774 height 54
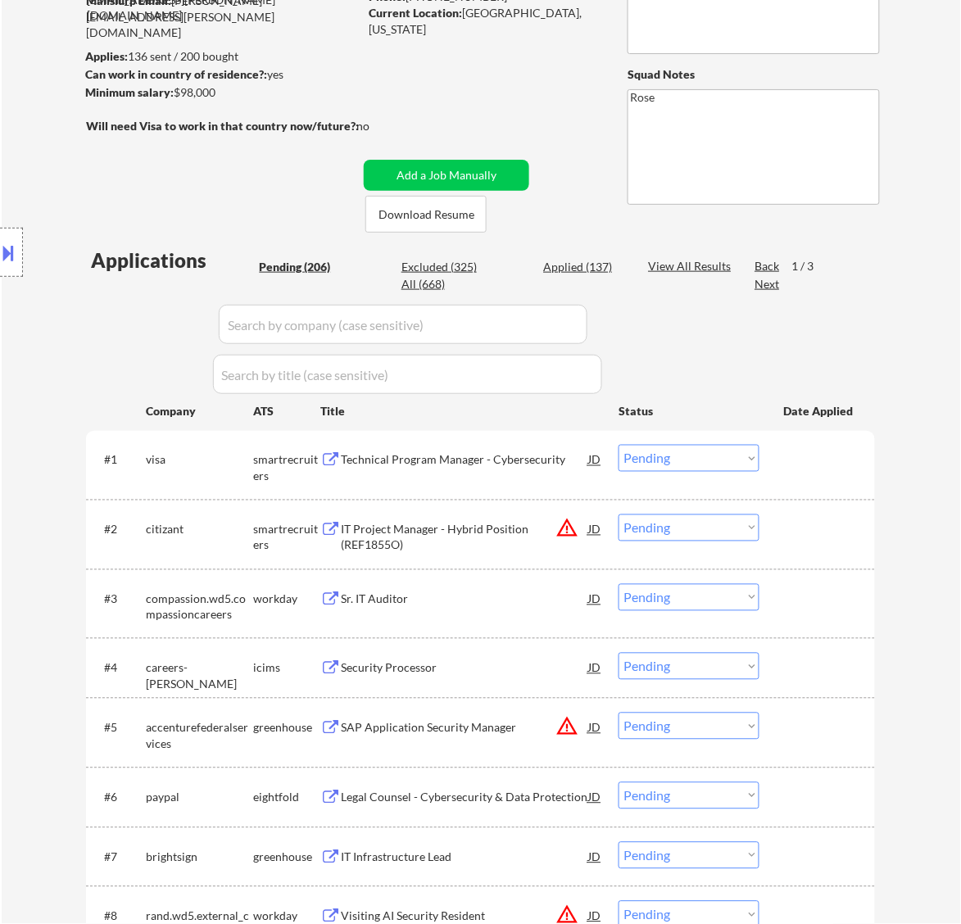
click at [511, 464] on div "Technical Program Manager - Cybersecurity" at bounding box center [464, 460] width 247 height 16
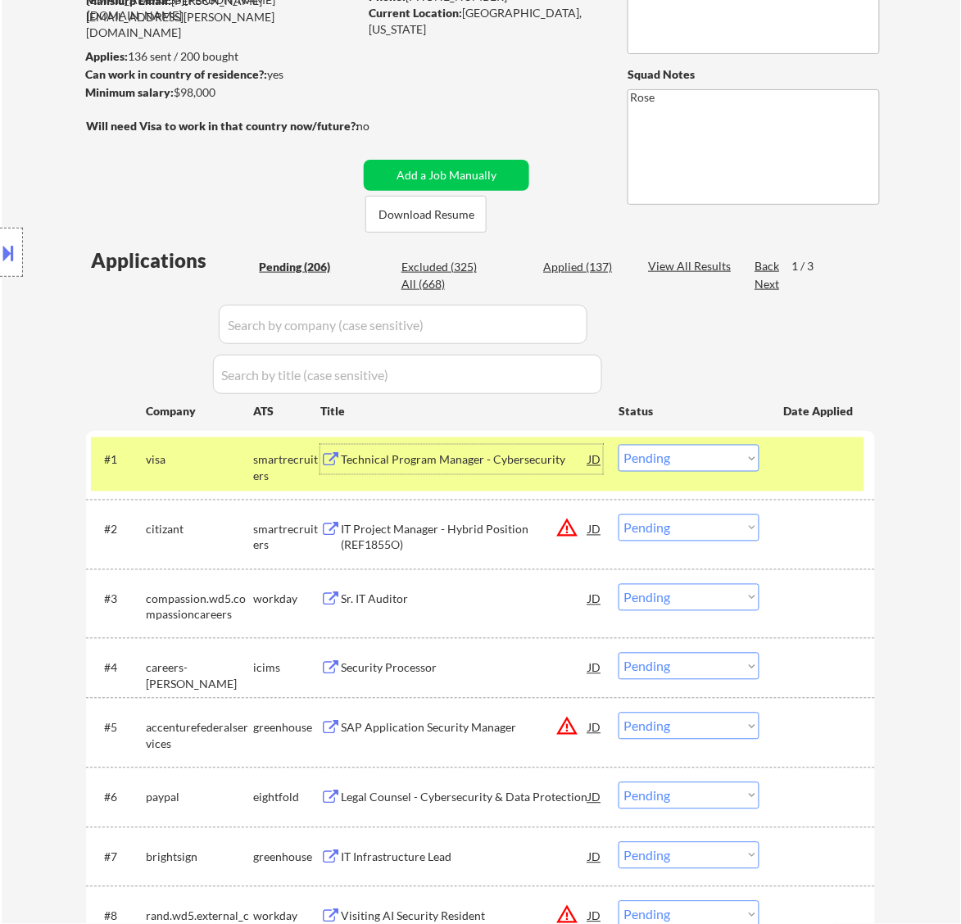
click at [688, 459] on select "Choose an option... Pending Applied Excluded (Questions) Excluded (Expired) Exc…" at bounding box center [689, 458] width 141 height 27
click at [619, 445] on select "Choose an option... Pending Applied Excluded (Questions) Excluded (Expired) Exc…" at bounding box center [689, 458] width 141 height 27
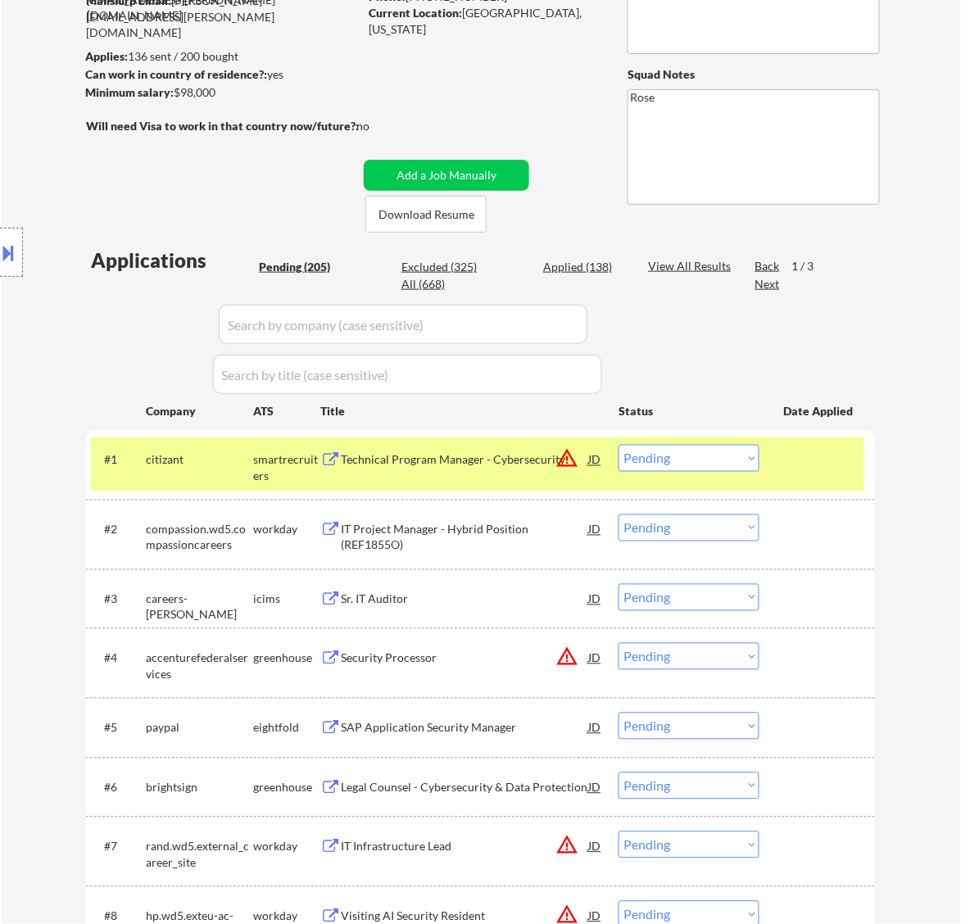
click at [500, 460] on div "Technical Program Manager - Cybersecurity" at bounding box center [464, 460] width 247 height 16
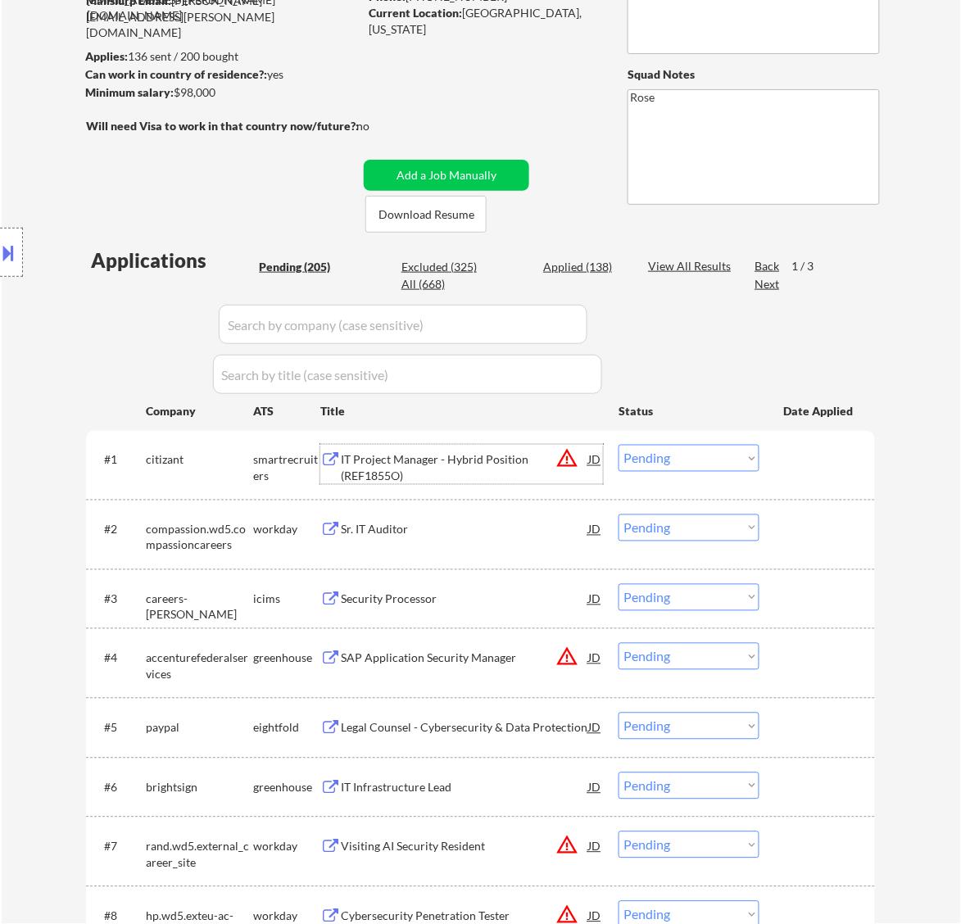
click at [723, 456] on select "Choose an option... Pending Applied Excluded (Questions) Excluded (Expired) Exc…" at bounding box center [689, 458] width 141 height 27
click at [619, 445] on select "Choose an option... Pending Applied Excluded (Questions) Excluded (Expired) Exc…" at bounding box center [689, 458] width 141 height 27
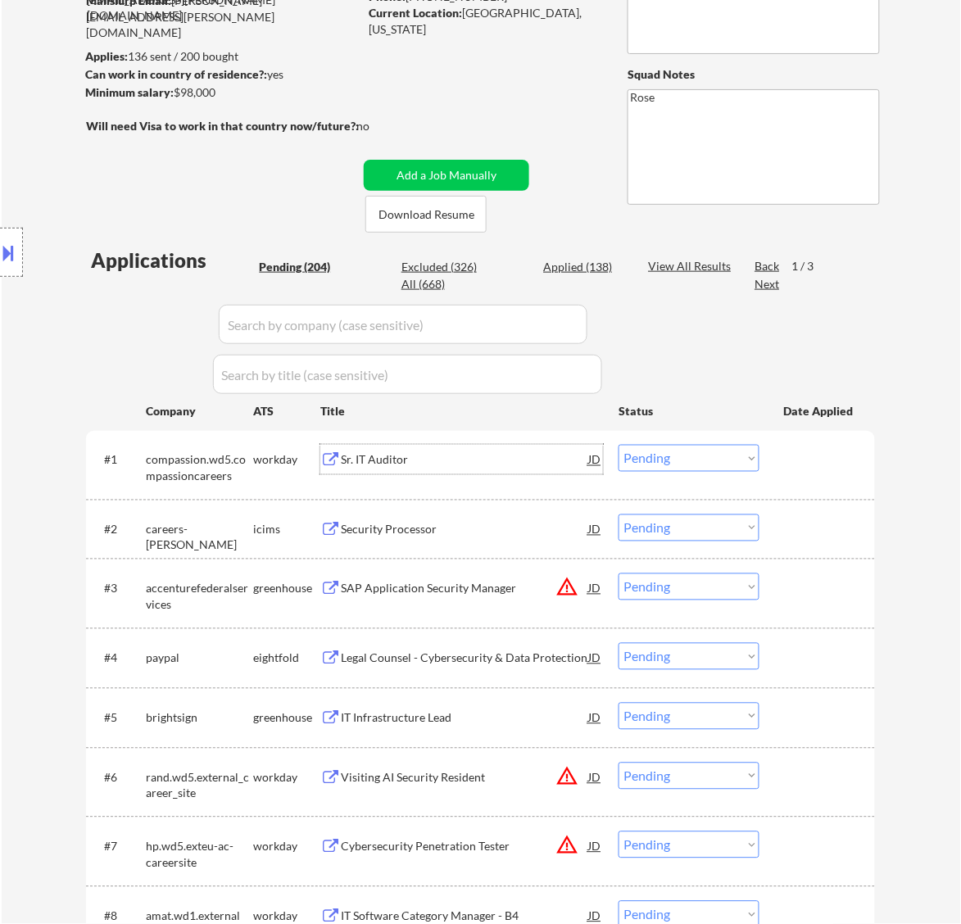
click at [516, 461] on div "Sr. IT Auditor" at bounding box center [464, 460] width 247 height 16
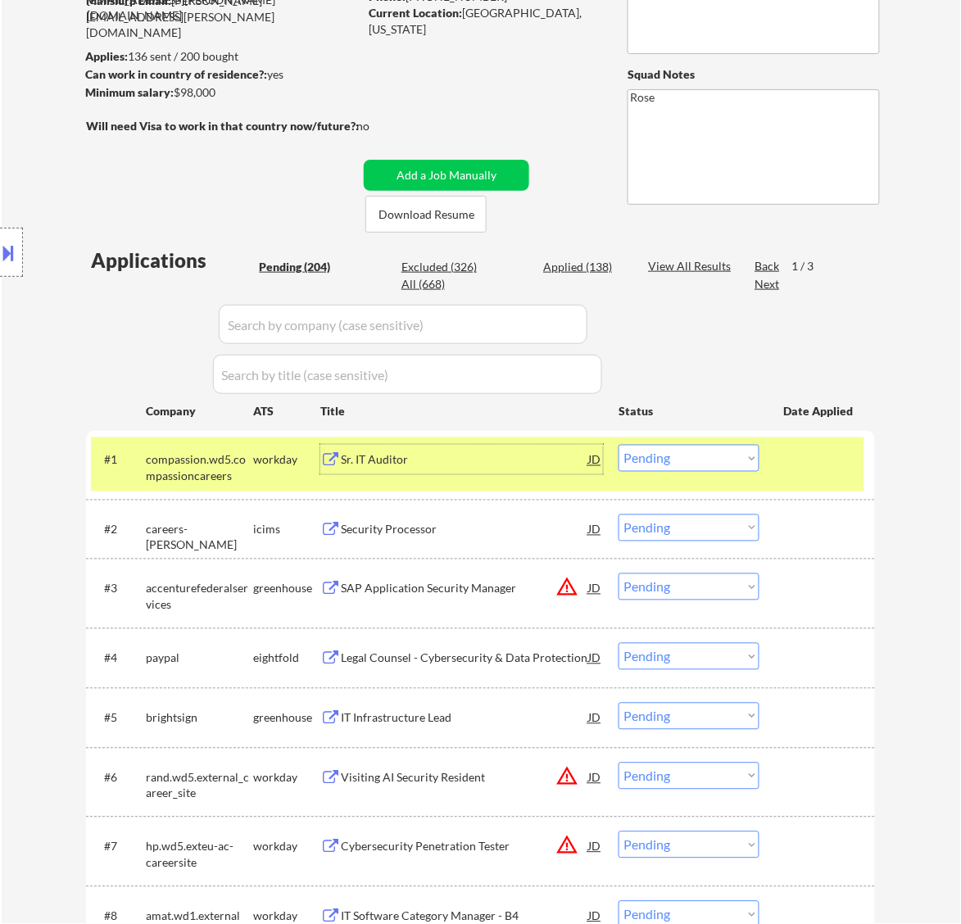
click at [725, 471] on select "Choose an option... Pending Applied Excluded (Questions) Excluded (Expired) Exc…" at bounding box center [689, 458] width 141 height 27
click at [619, 445] on select "Choose an option... Pending Applied Excluded (Questions) Excluded (Expired) Exc…" at bounding box center [689, 458] width 141 height 27
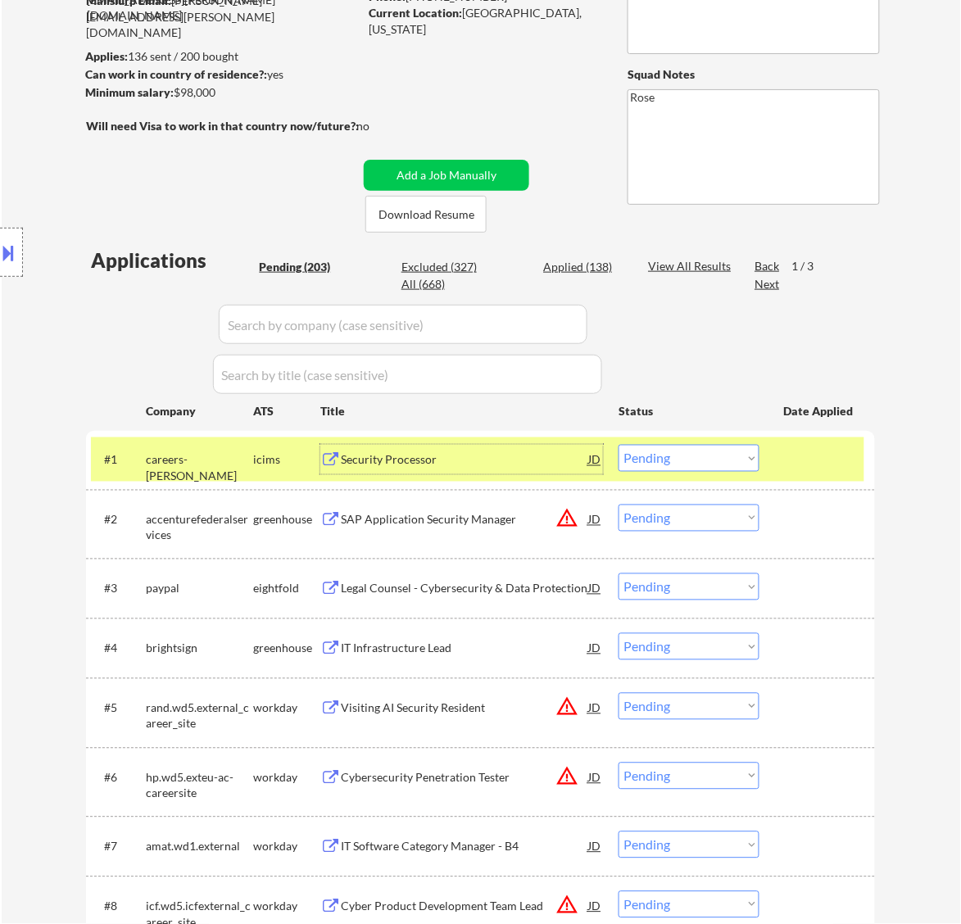
click at [482, 461] on div "Security Processor" at bounding box center [464, 460] width 247 height 16
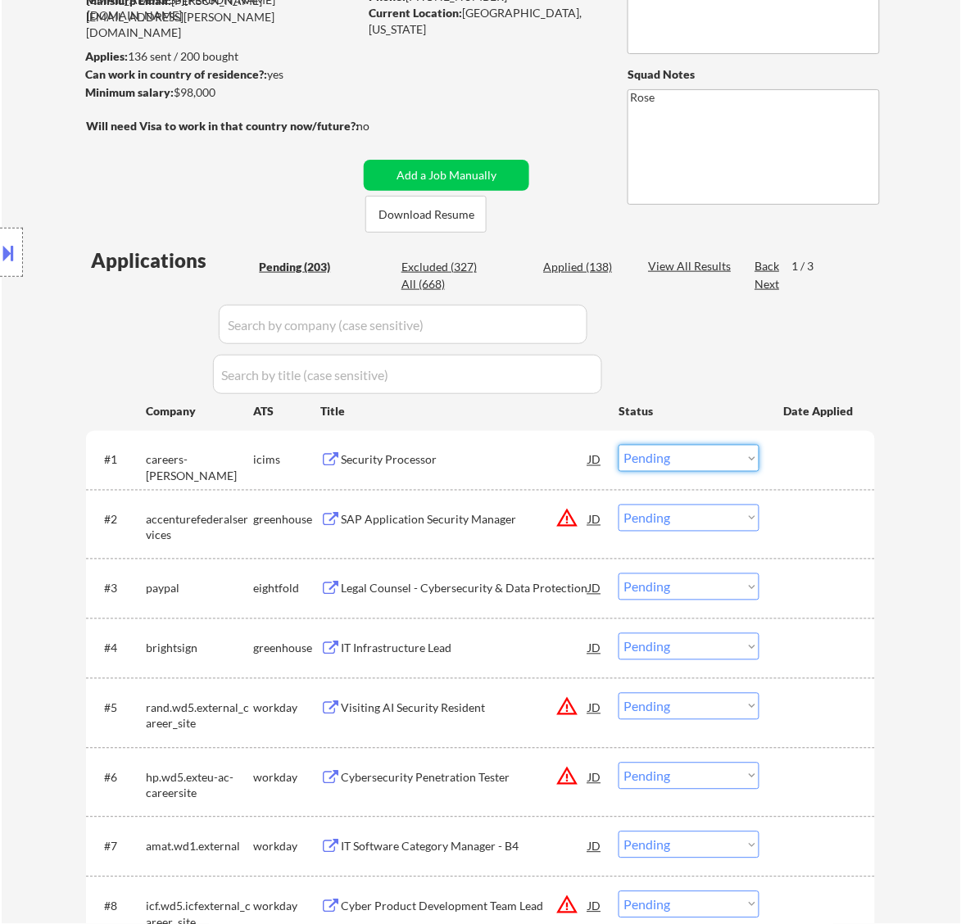
click at [672, 449] on select "Choose an option... Pending Applied Excluded (Questions) Excluded (Expired) Exc…" at bounding box center [689, 458] width 141 height 27
click at [619, 445] on select "Choose an option... Pending Applied Excluded (Questions) Excluded (Expired) Exc…" at bounding box center [689, 458] width 141 height 27
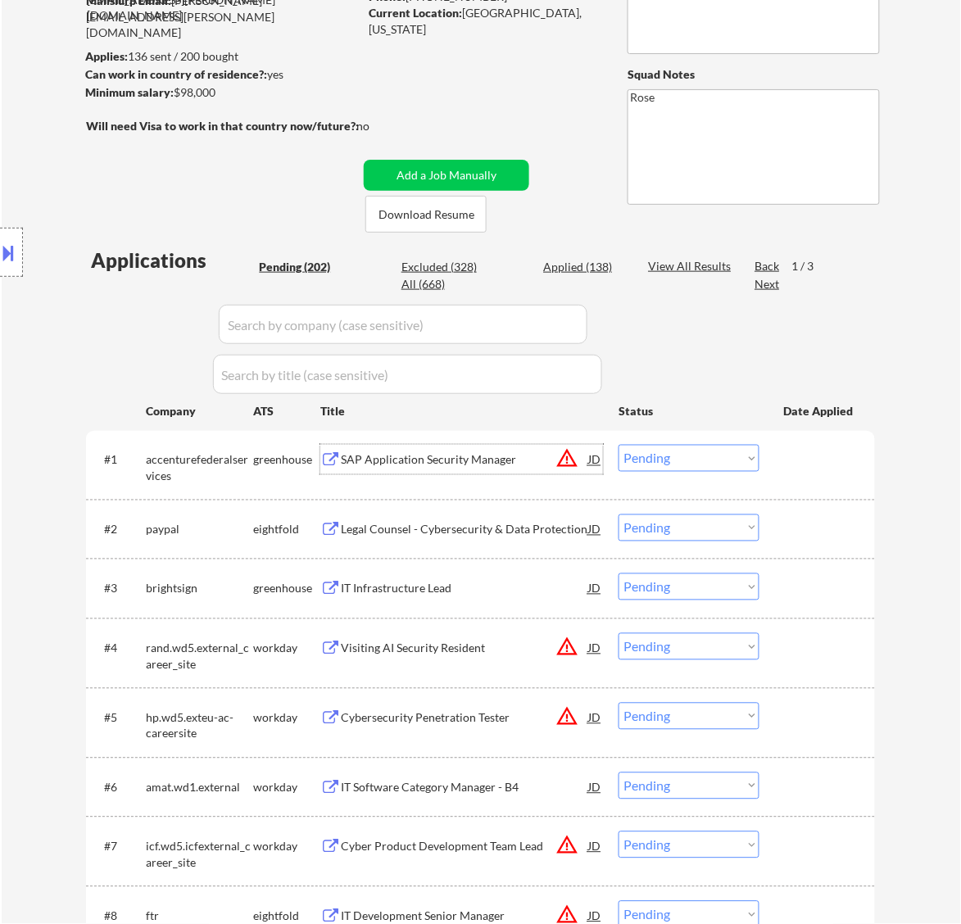
click at [505, 463] on div "SAP Application Security Manager" at bounding box center [464, 460] width 247 height 16
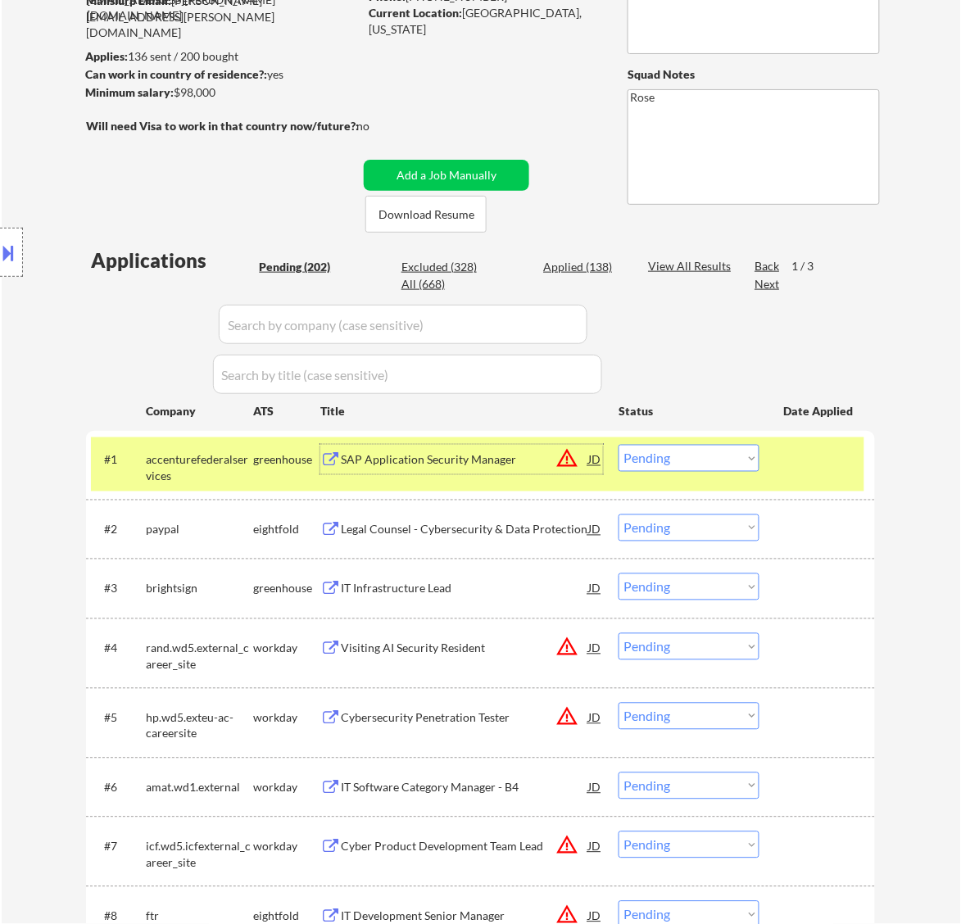
click at [666, 461] on select "Choose an option... Pending Applied Excluded (Questions) Excluded (Expired) Exc…" at bounding box center [689, 458] width 141 height 27
click at [619, 445] on select "Choose an option... Pending Applied Excluded (Questions) Excluded (Expired) Exc…" at bounding box center [689, 458] width 141 height 27
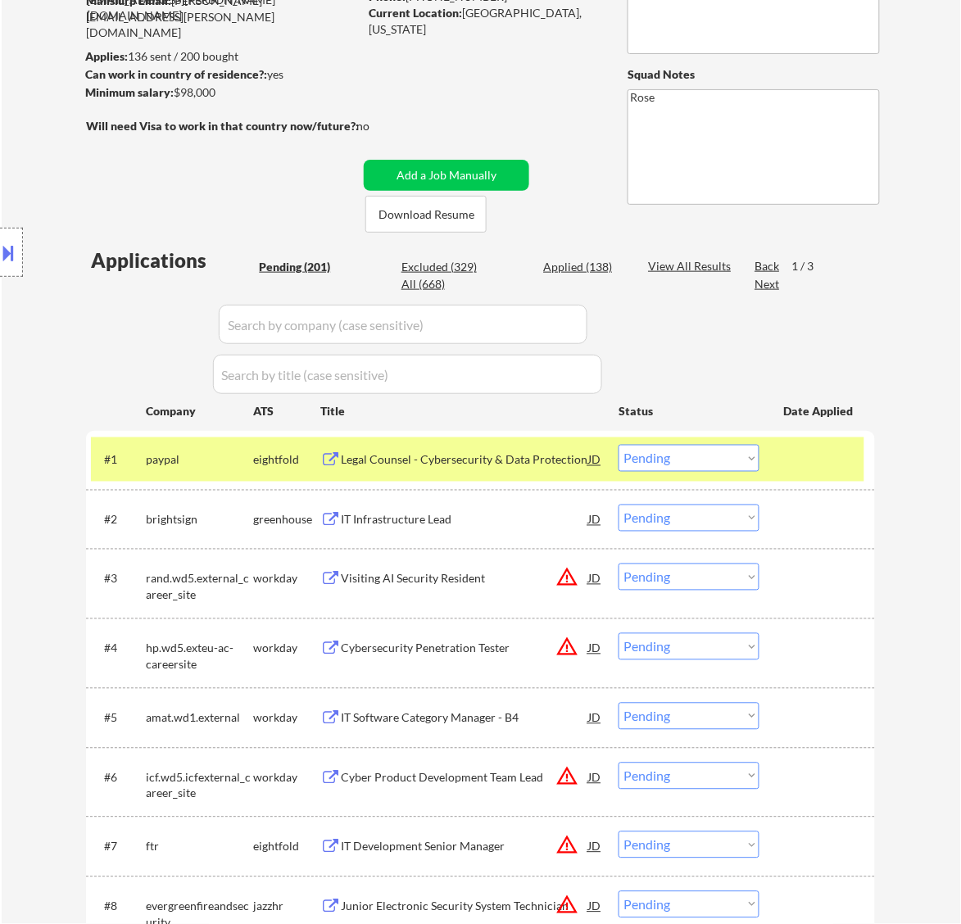
click at [493, 459] on div "Legal Counsel - Cybersecurity & Data Protection" at bounding box center [464, 460] width 247 height 16
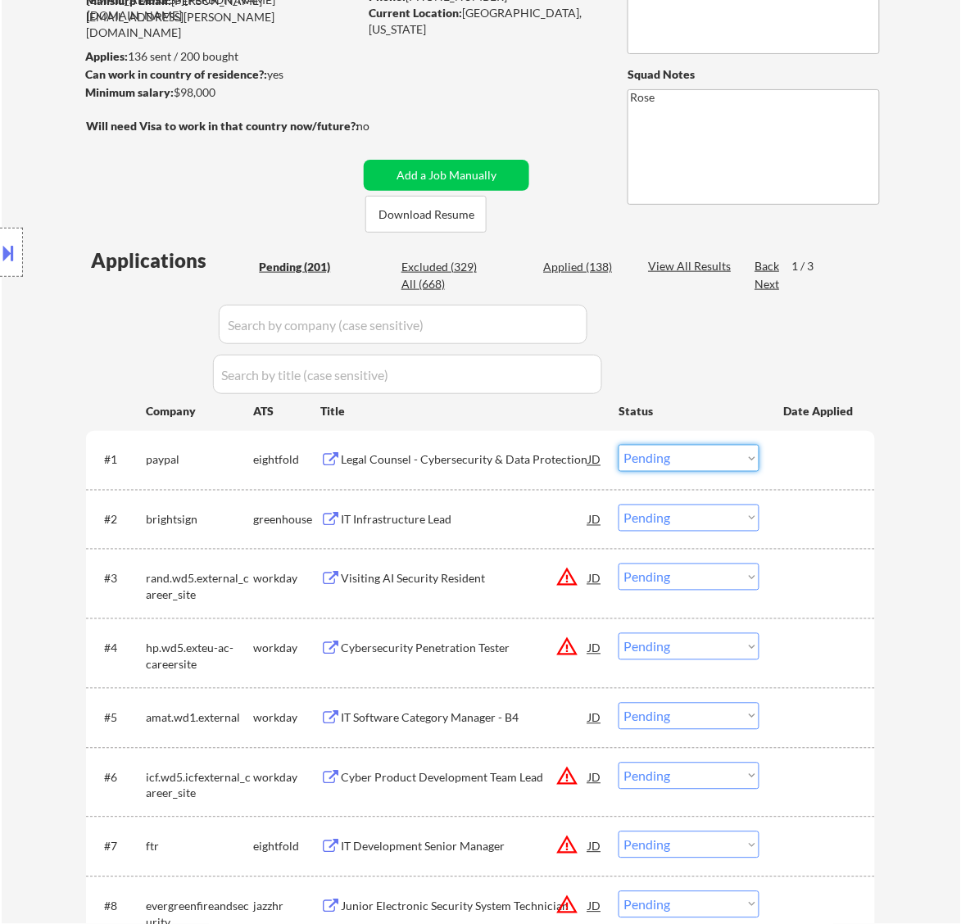
click at [715, 456] on select "Choose an option... Pending Applied Excluded (Questions) Excluded (Expired) Exc…" at bounding box center [689, 458] width 141 height 27
click at [619, 445] on select "Choose an option... Pending Applied Excluded (Questions) Excluded (Expired) Exc…" at bounding box center [689, 458] width 141 height 27
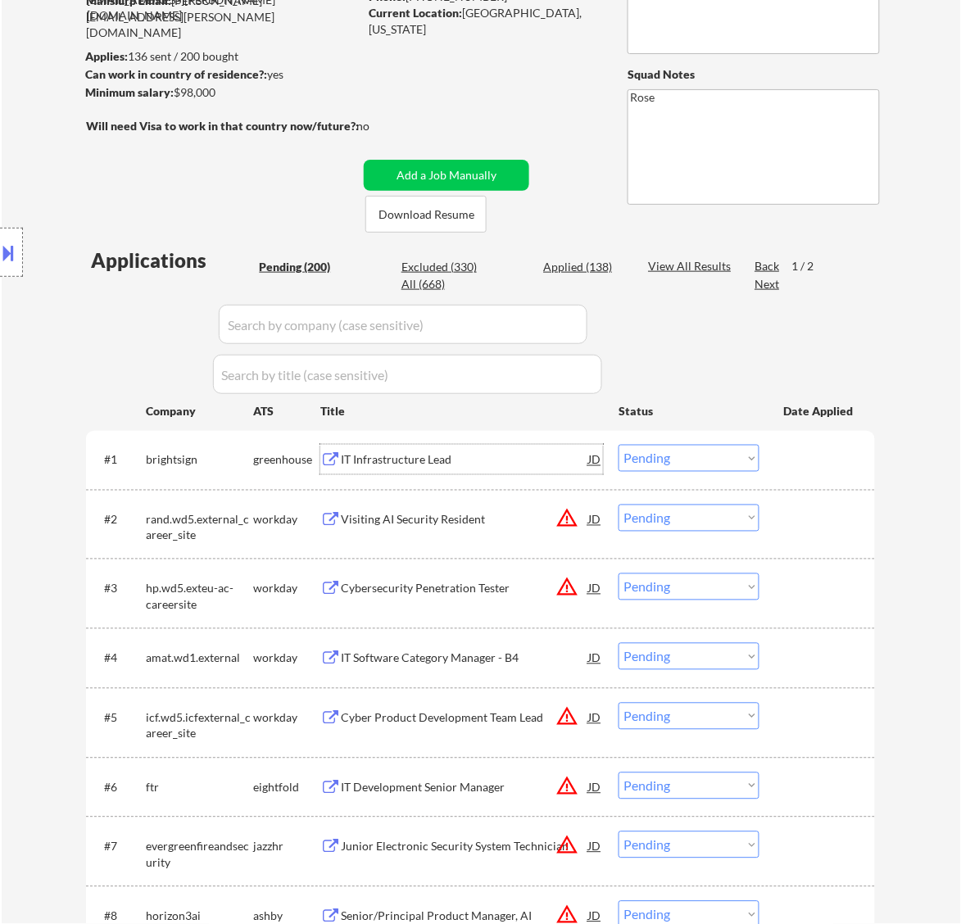
click at [500, 472] on div "IT Infrastructure Lead" at bounding box center [464, 460] width 247 height 30
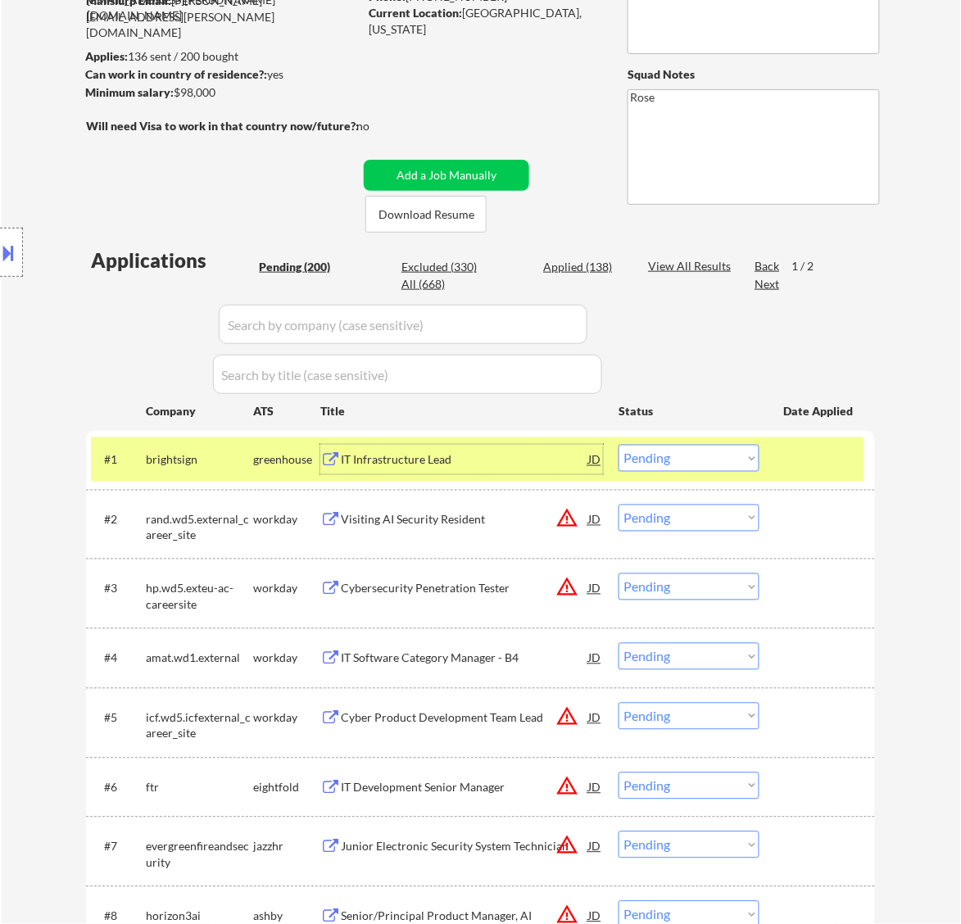
click at [691, 457] on select "Choose an option... Pending Applied Excluded (Questions) Excluded (Expired) Exc…" at bounding box center [689, 458] width 141 height 27
click at [619, 445] on select "Choose an option... Pending Applied Excluded (Questions) Excluded (Expired) Exc…" at bounding box center [689, 458] width 141 height 27
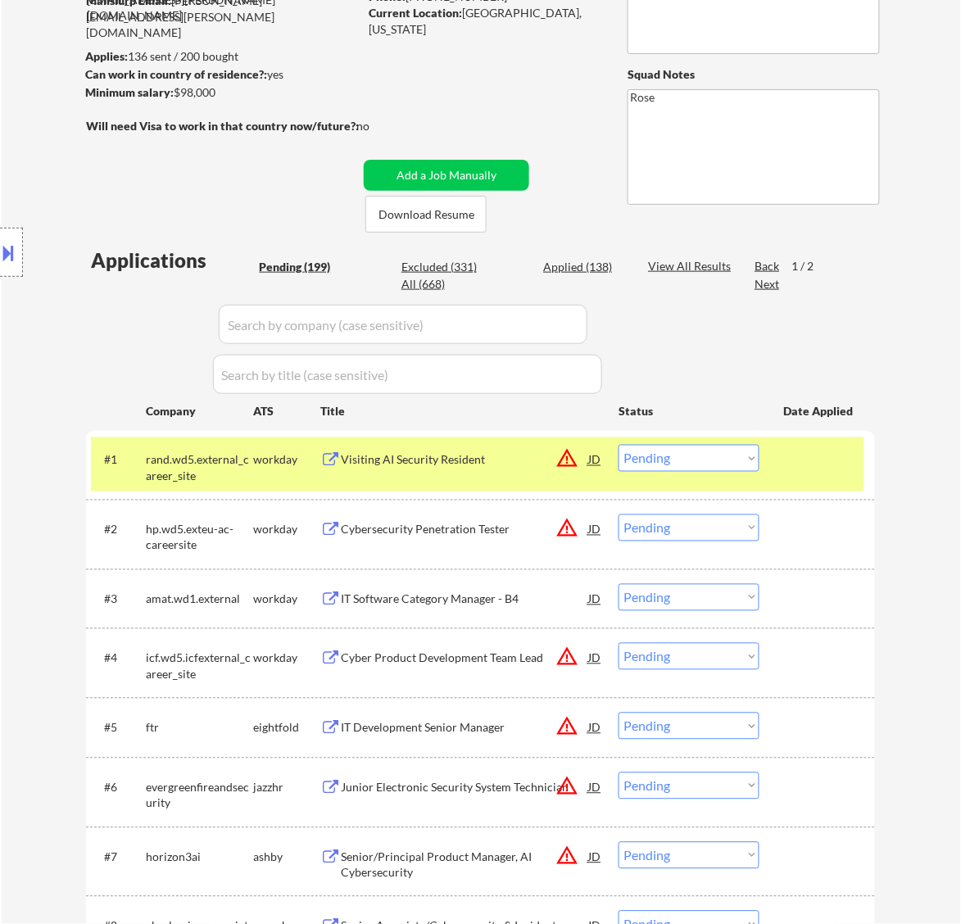
click at [404, 465] on div "Visiting AI Security Resident" at bounding box center [464, 460] width 247 height 16
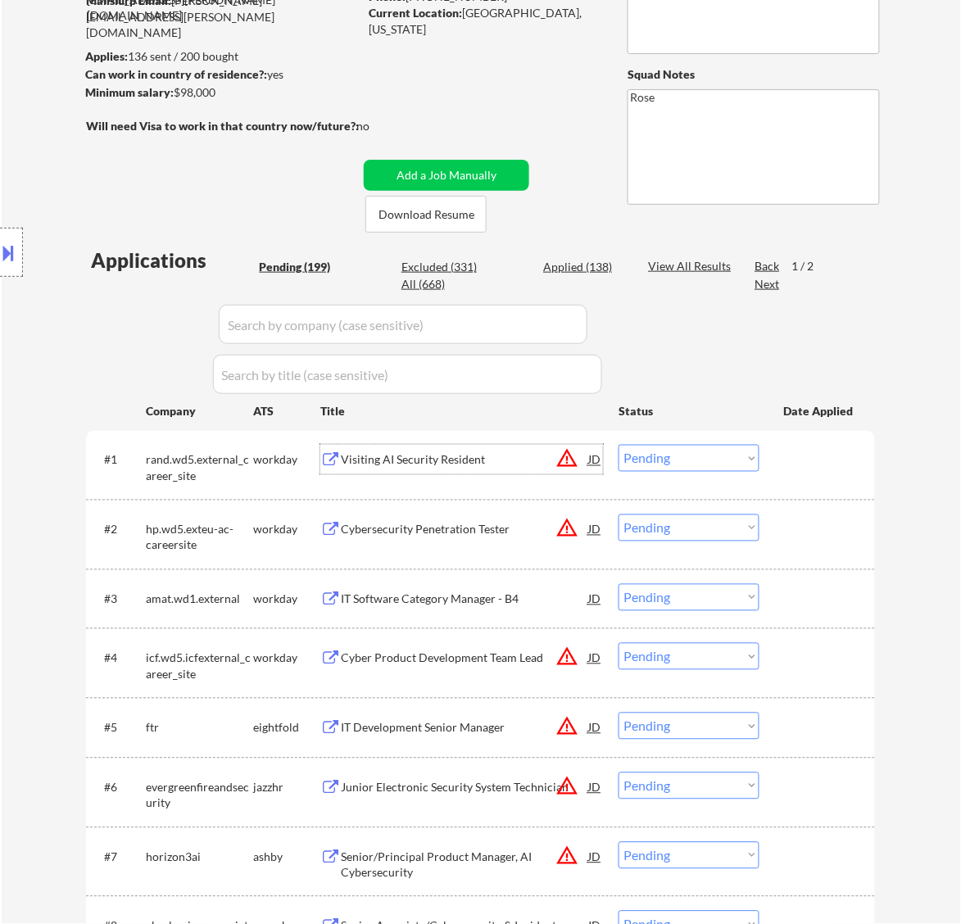
click at [721, 461] on select "Choose an option... Pending Applied Excluded (Questions) Excluded (Expired) Exc…" at bounding box center [689, 458] width 141 height 27
click at [619, 445] on select "Choose an option... Pending Applied Excluded (Questions) Excluded (Expired) Exc…" at bounding box center [689, 458] width 141 height 27
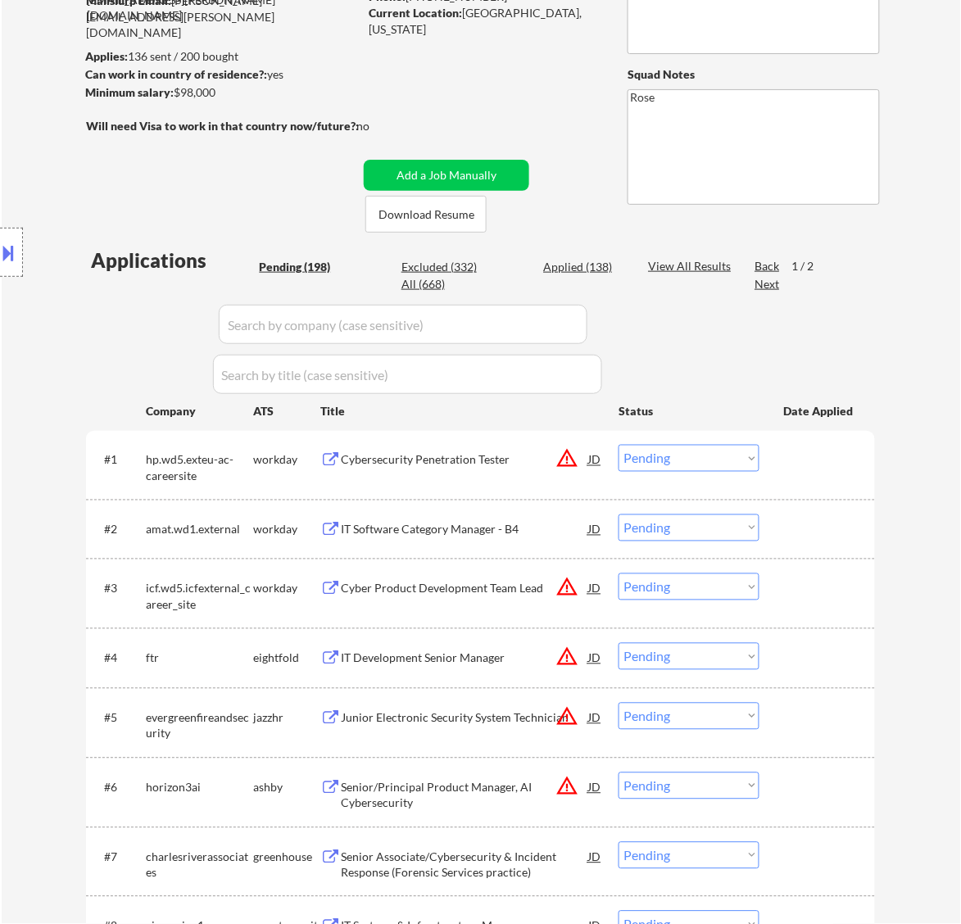
click at [468, 464] on div "Cybersecurity Penetration Tester" at bounding box center [464, 460] width 247 height 16
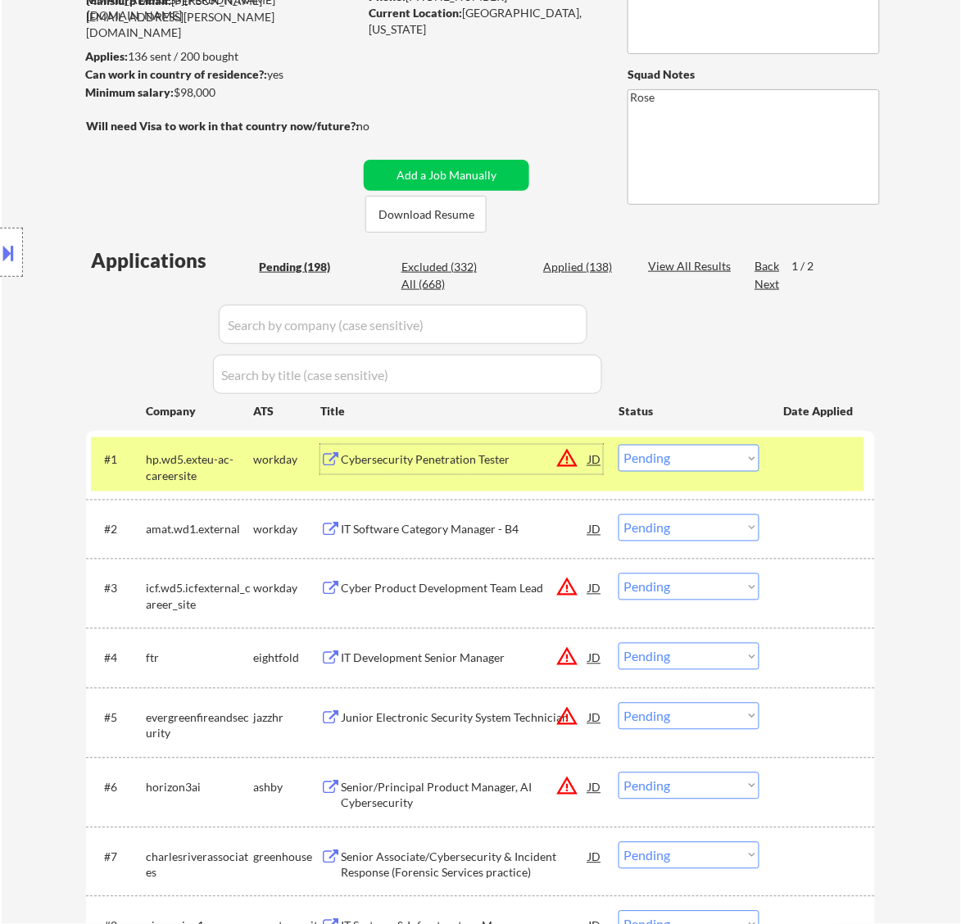
click at [684, 459] on select "Choose an option... Pending Applied Excluded (Questions) Excluded (Expired) Exc…" at bounding box center [689, 458] width 141 height 27
click at [619, 445] on select "Choose an option... Pending Applied Excluded (Questions) Excluded (Expired) Exc…" at bounding box center [689, 458] width 141 height 27
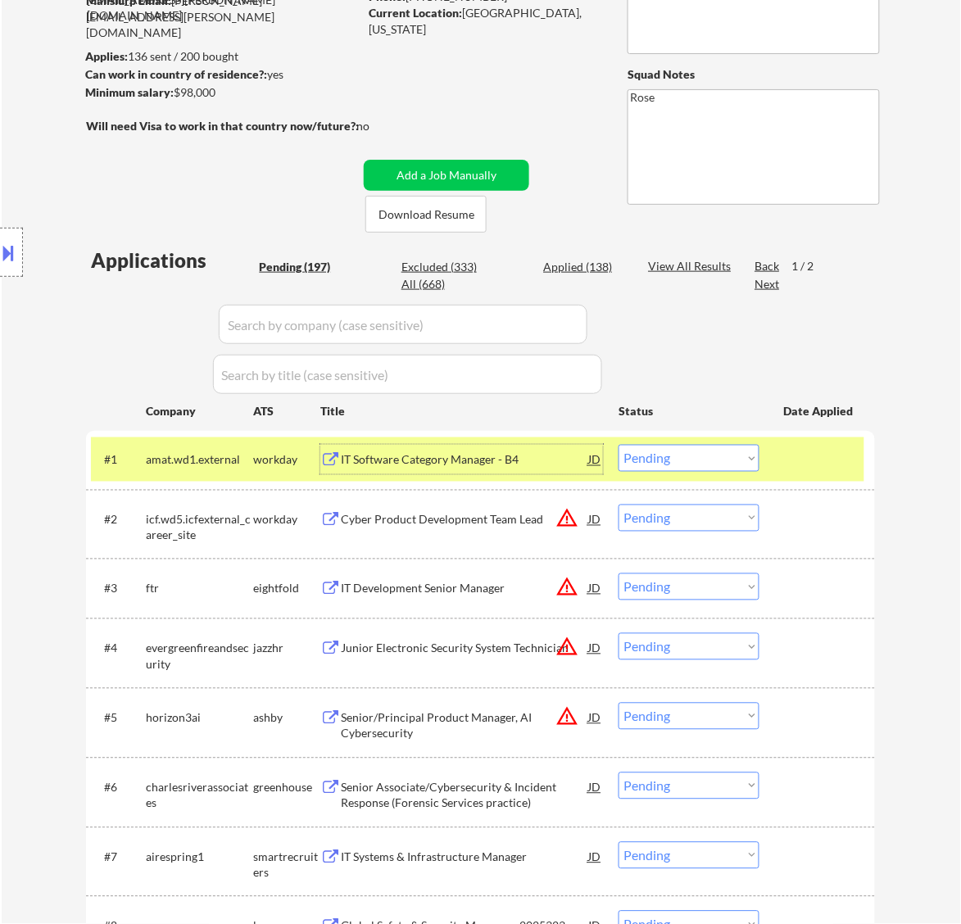
click at [464, 465] on div "IT Software Category Manager - B4" at bounding box center [464, 460] width 247 height 16
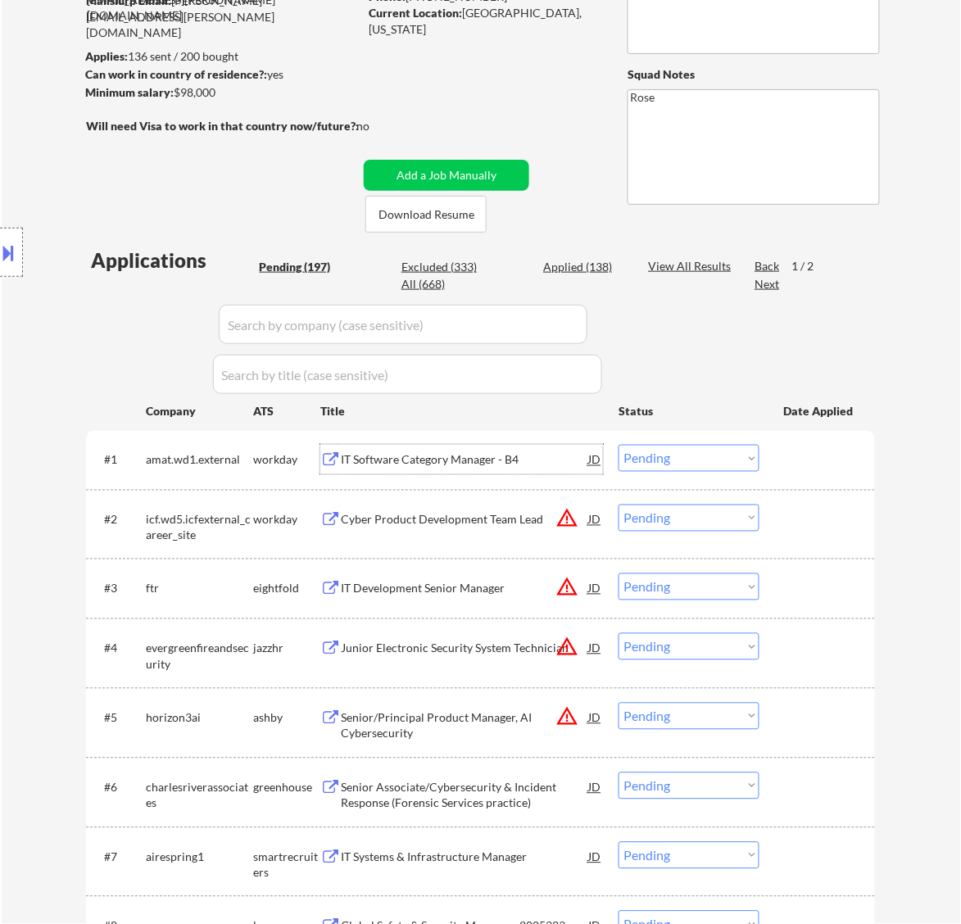
click at [685, 456] on select "Choose an option... Pending Applied Excluded (Questions) Excluded (Expired) Exc…" at bounding box center [689, 458] width 141 height 27
click at [619, 445] on select "Choose an option... Pending Applied Excluded (Questions) Excluded (Expired) Exc…" at bounding box center [689, 458] width 141 height 27
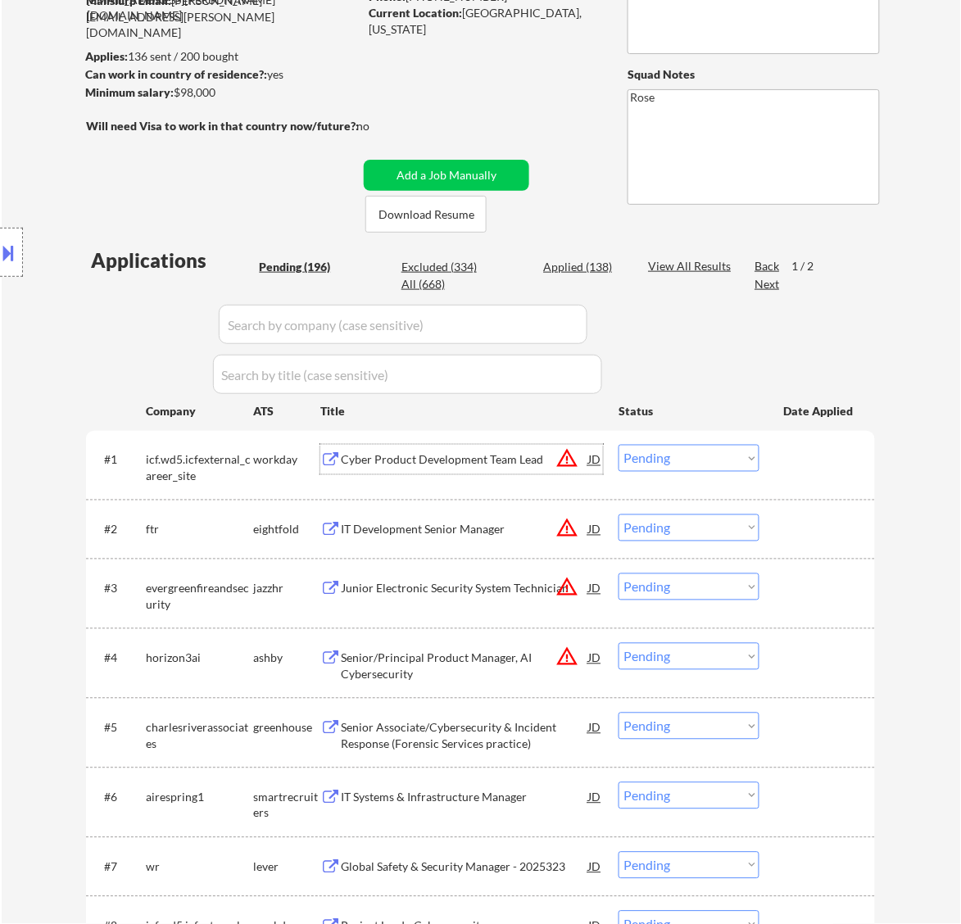
click at [471, 469] on div "Cyber Product Development Team Lead" at bounding box center [464, 460] width 247 height 30
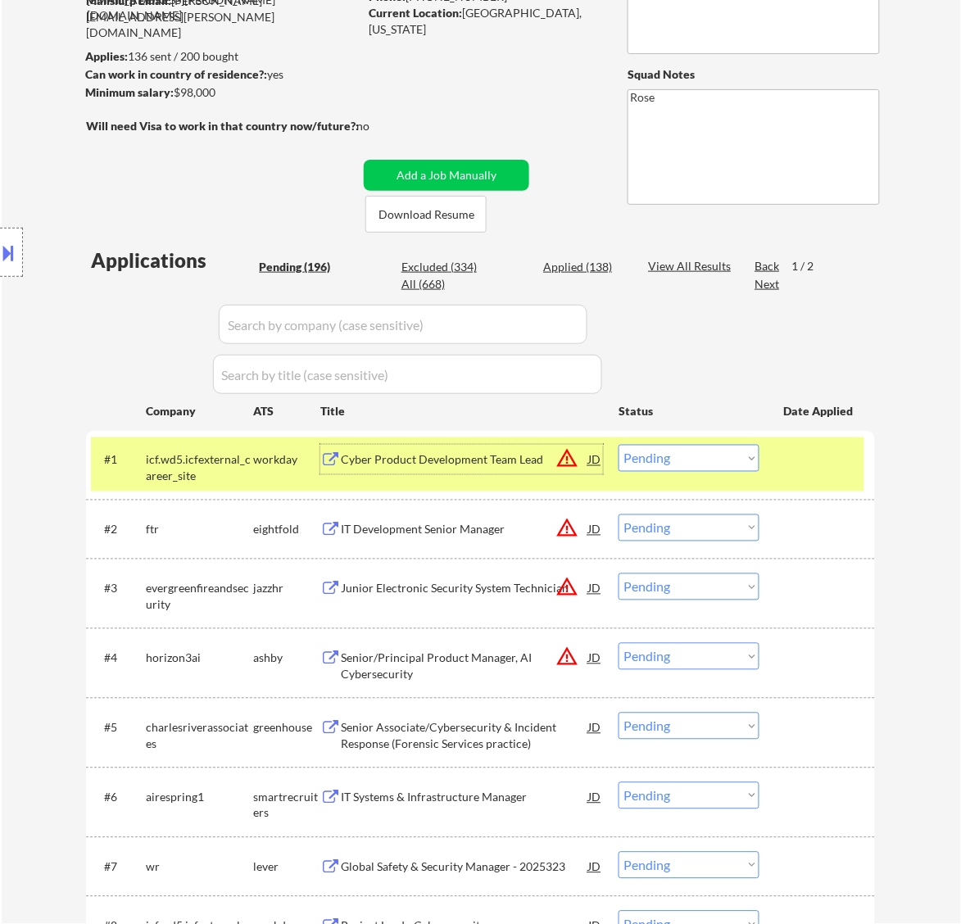
click at [735, 448] on select "Choose an option... Pending Applied Excluded (Questions) Excluded (Expired) Exc…" at bounding box center [689, 458] width 141 height 27
click at [476, 457] on div "Cyber Product Development Team Lead" at bounding box center [464, 460] width 247 height 16
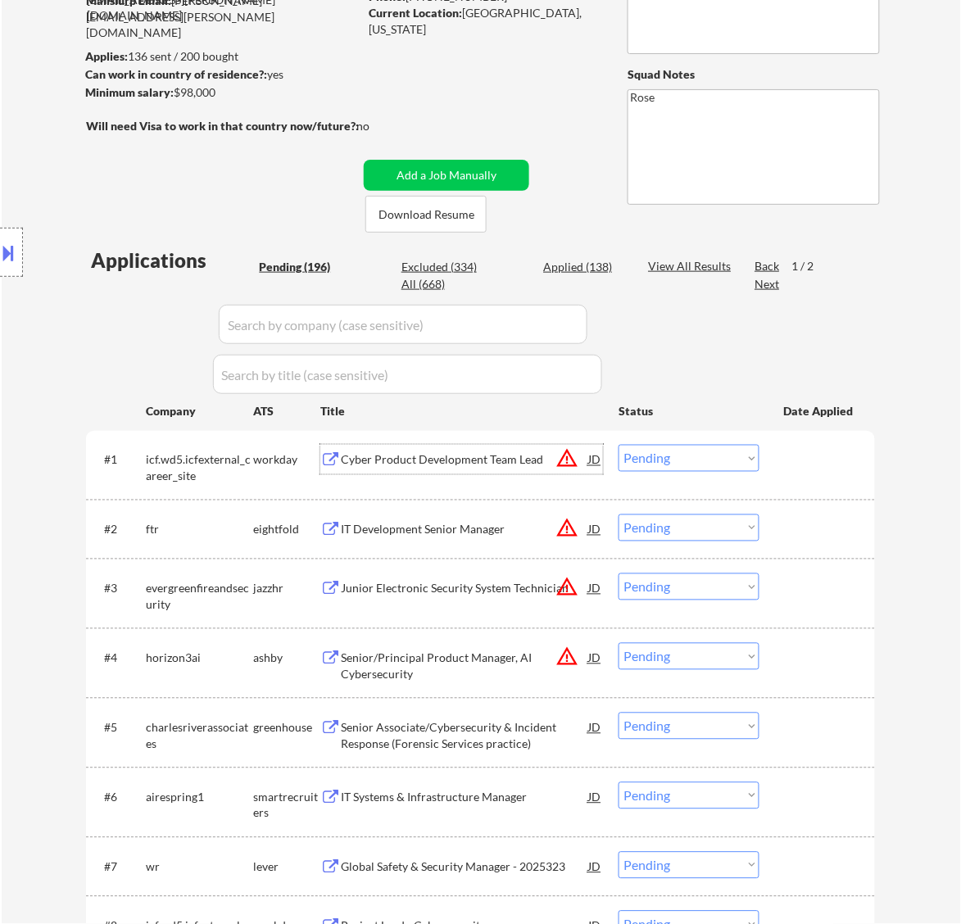
click at [4, 262] on button at bounding box center [9, 252] width 18 height 27
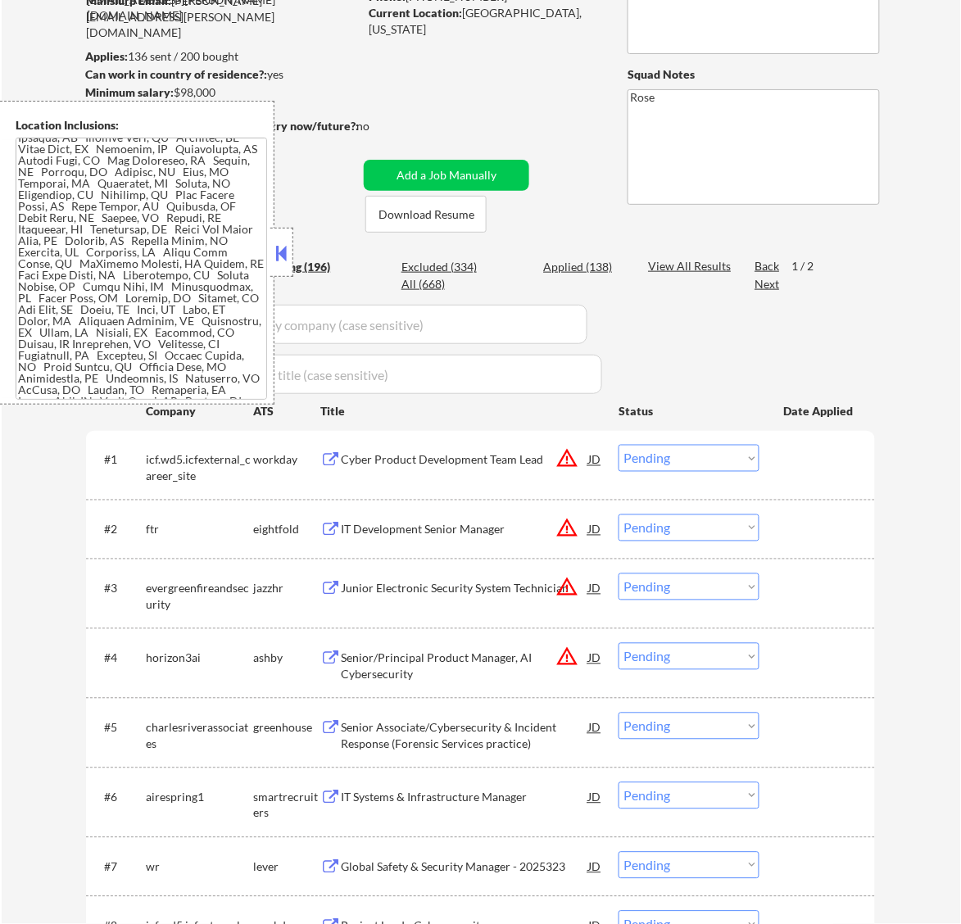
scroll to position [0, 0]
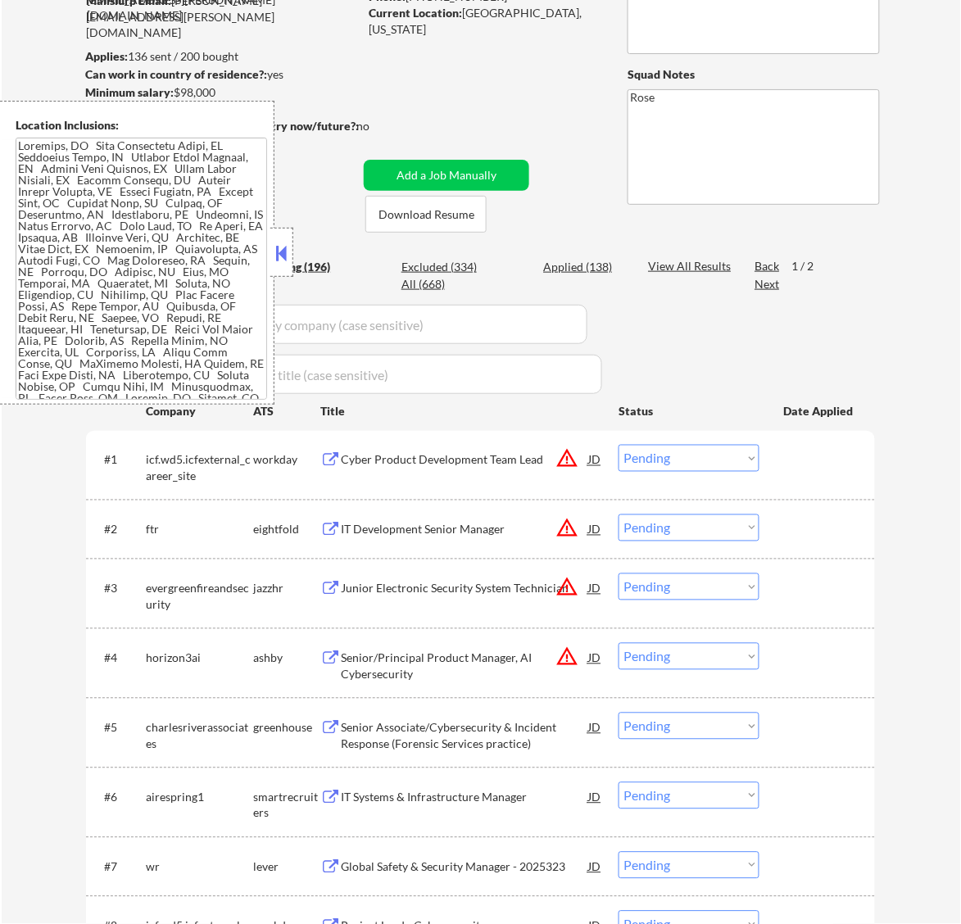
drag, startPoint x: 427, startPoint y: 56, endPoint x: 433, endPoint y: 62, distance: 8.7
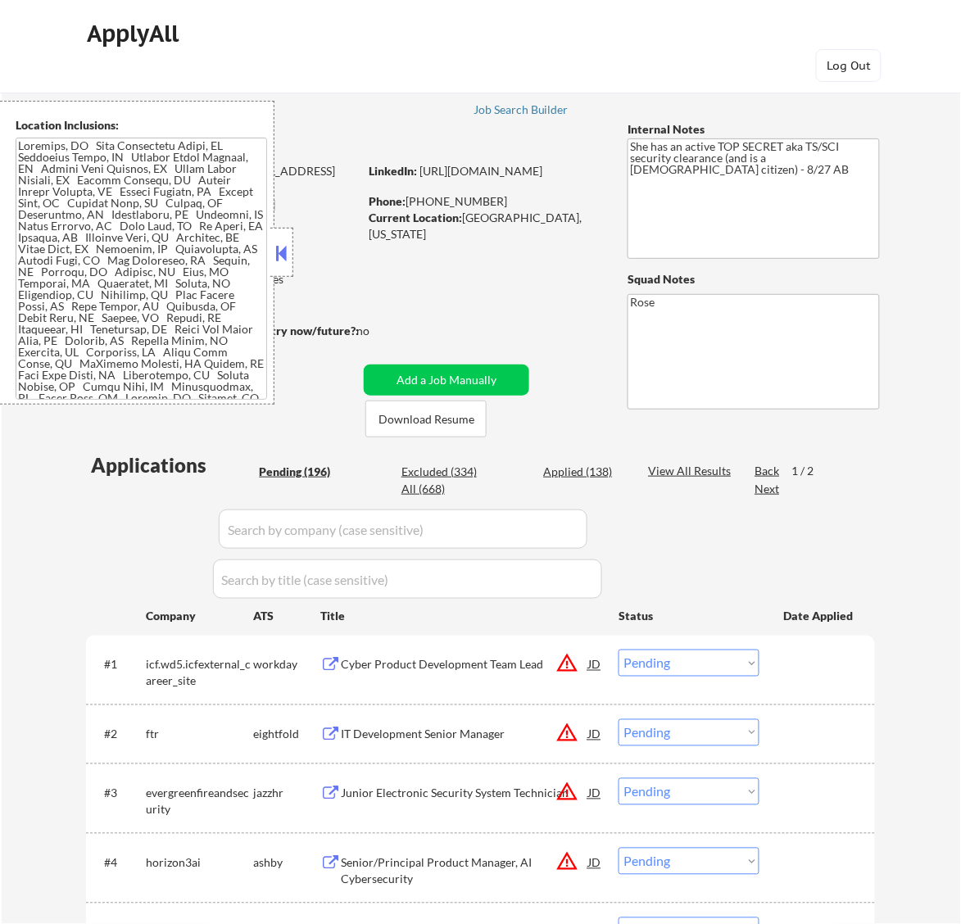
scroll to position [175, 0]
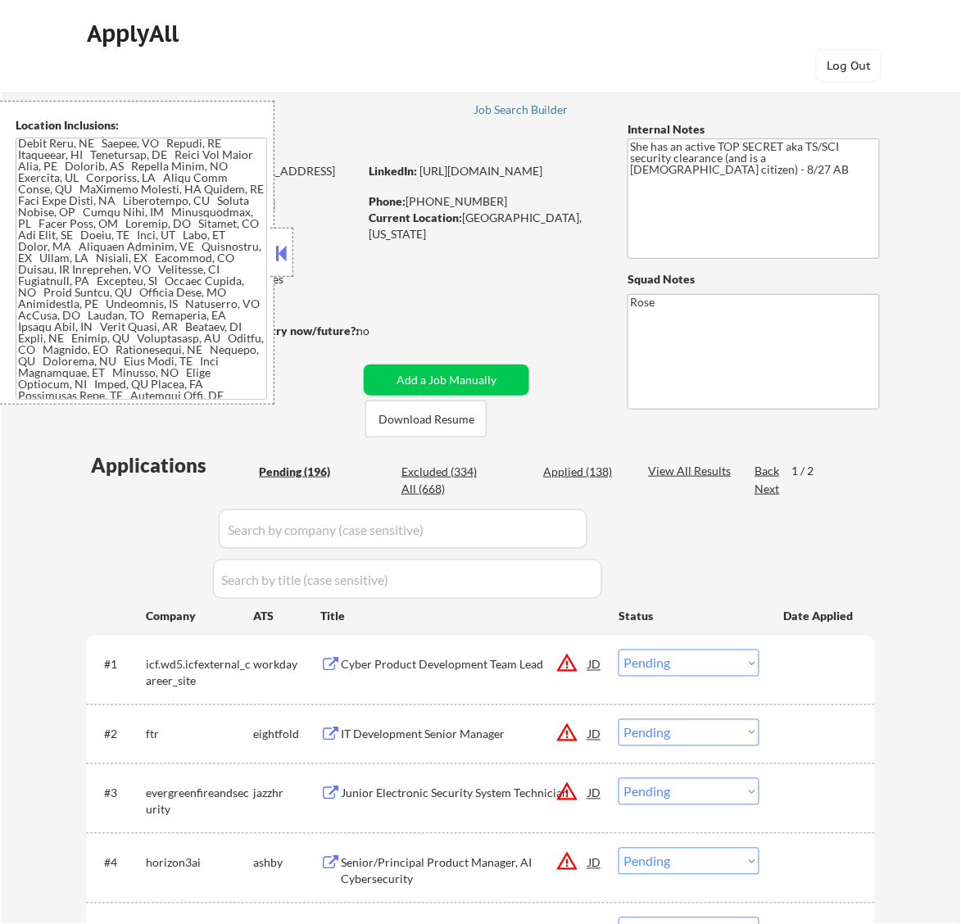
click at [272, 244] on button at bounding box center [281, 253] width 18 height 25
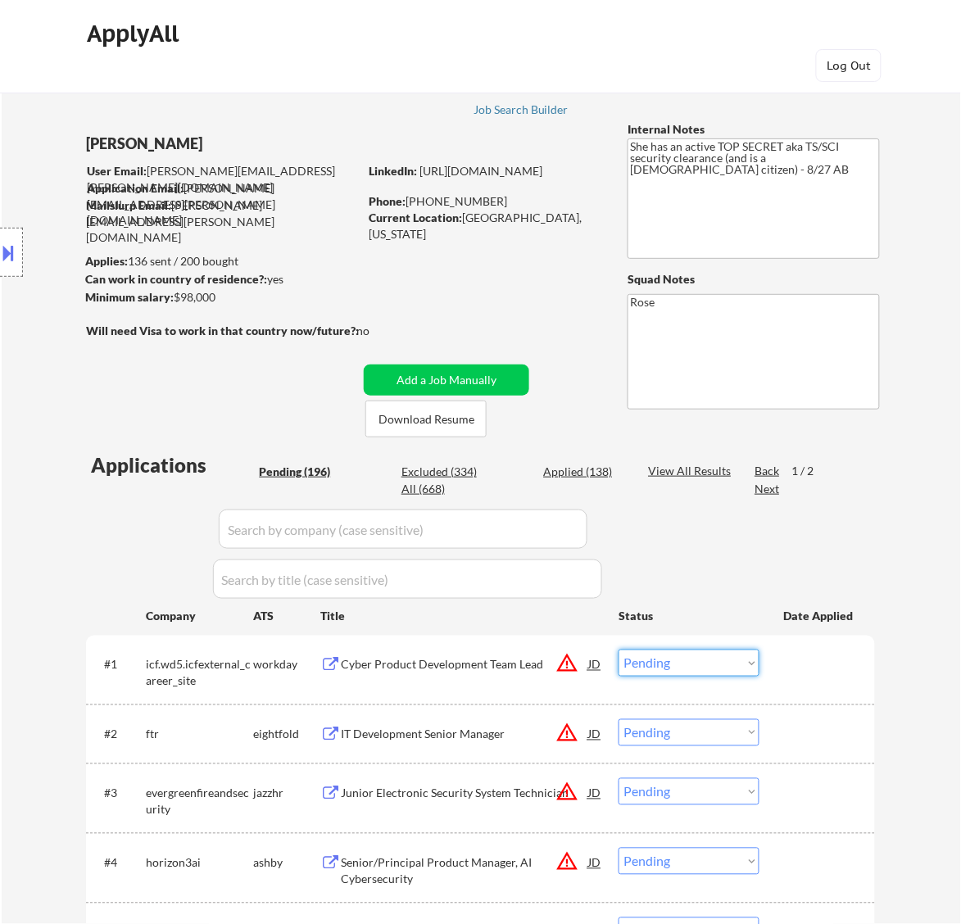
click at [707, 664] on select "Choose an option... Pending Applied Excluded (Questions) Excluded (Expired) Exc…" at bounding box center [689, 663] width 141 height 27
click at [619, 650] on select "Choose an option... Pending Applied Excluded (Questions) Excluded (Expired) Exc…" at bounding box center [689, 663] width 141 height 27
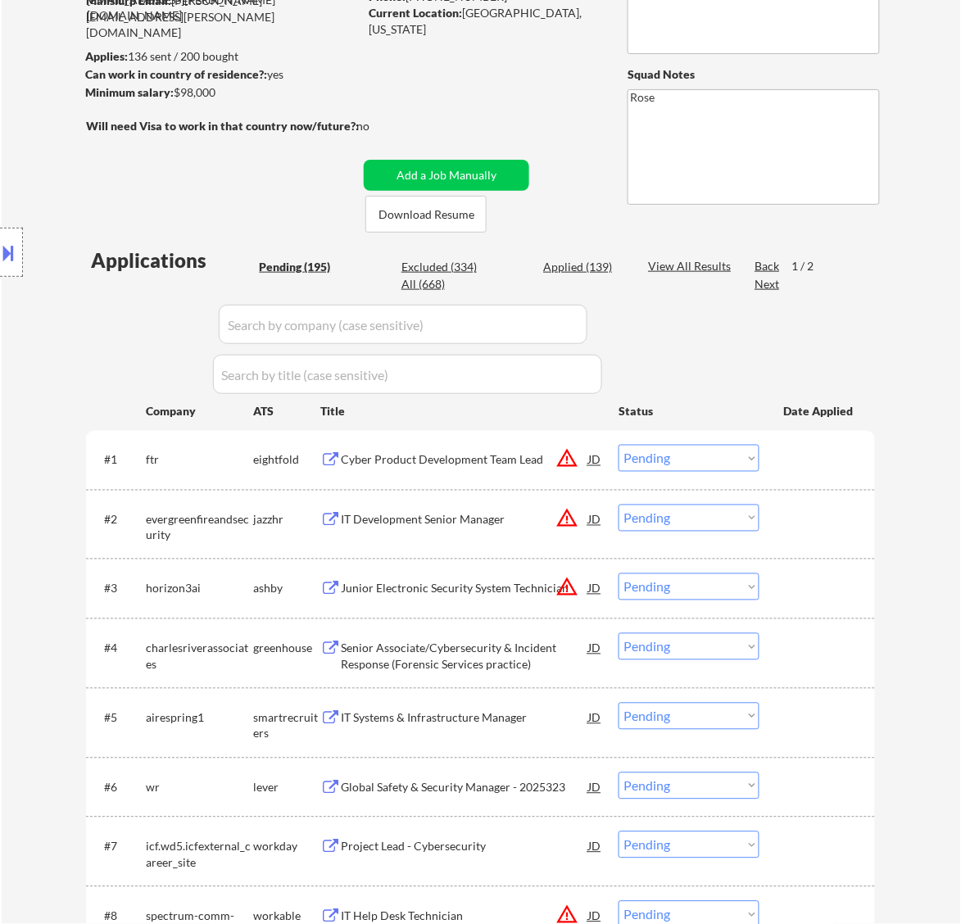
scroll to position [0, 0]
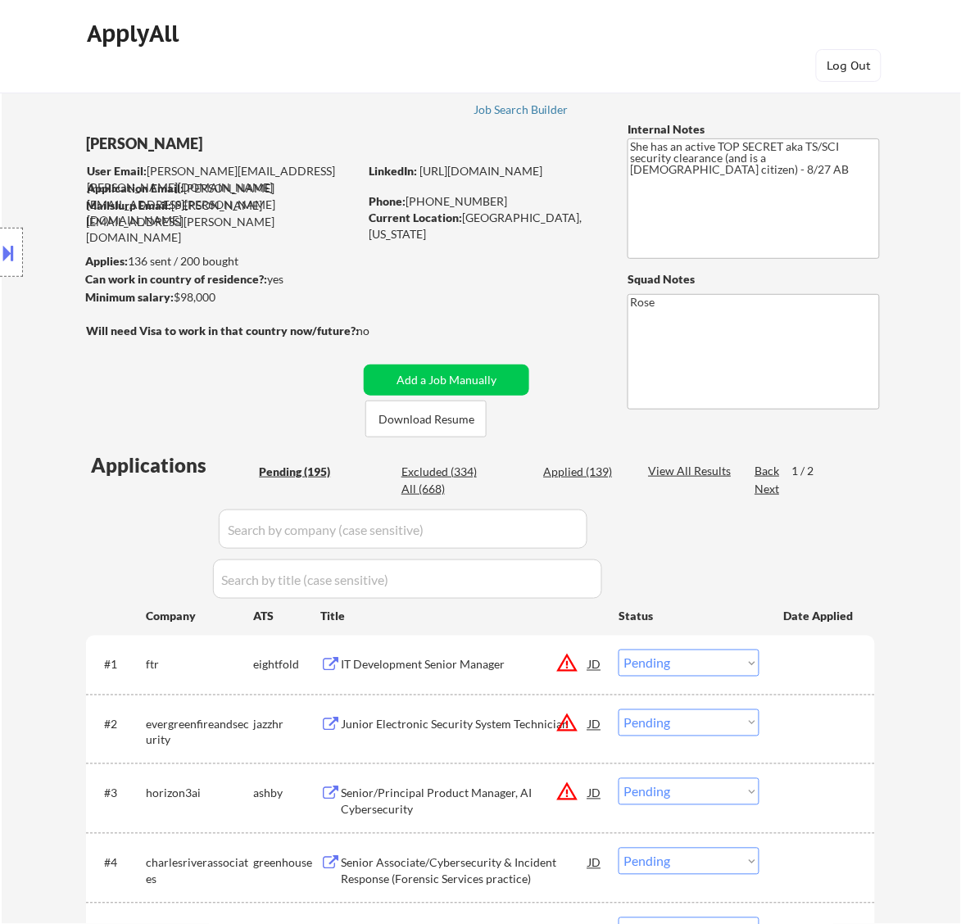
click at [480, 662] on div "IT Development Senior Manager" at bounding box center [464, 665] width 247 height 16
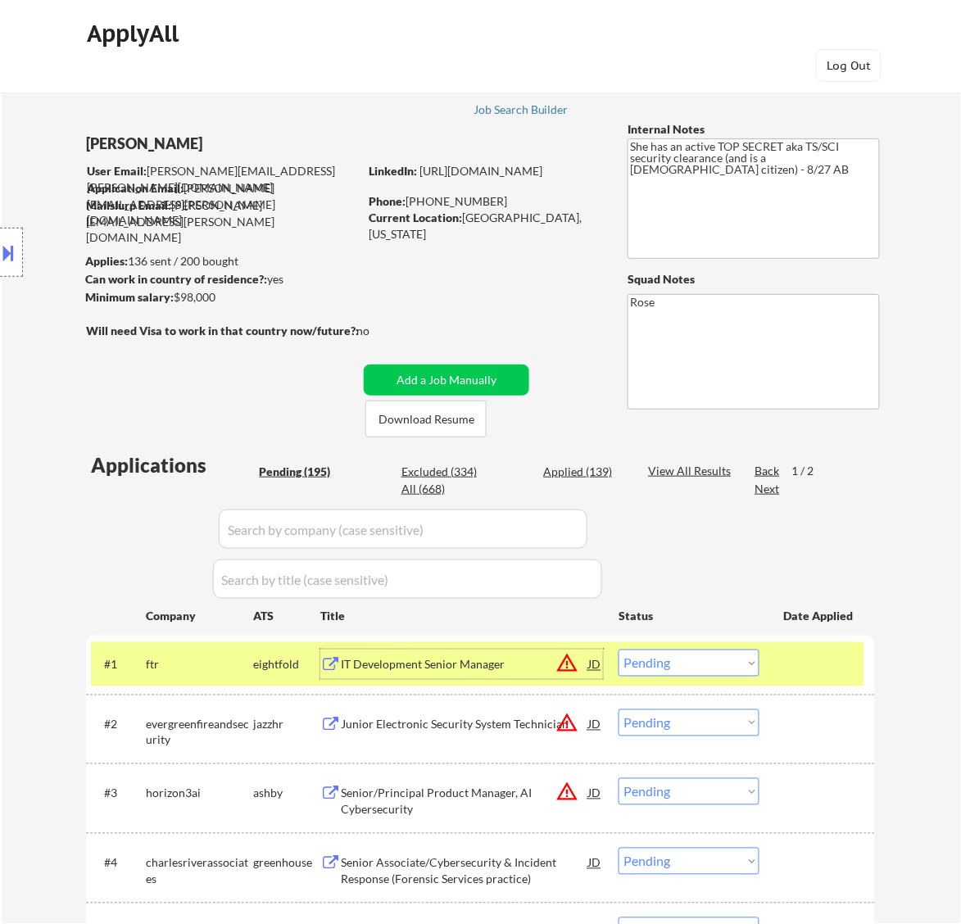
click at [689, 656] on select "Choose an option... Pending Applied Excluded (Questions) Excluded (Expired) Exc…" at bounding box center [689, 663] width 141 height 27
click at [619, 650] on select "Choose an option... Pending Applied Excluded (Questions) Excluded (Expired) Exc…" at bounding box center [689, 663] width 141 height 27
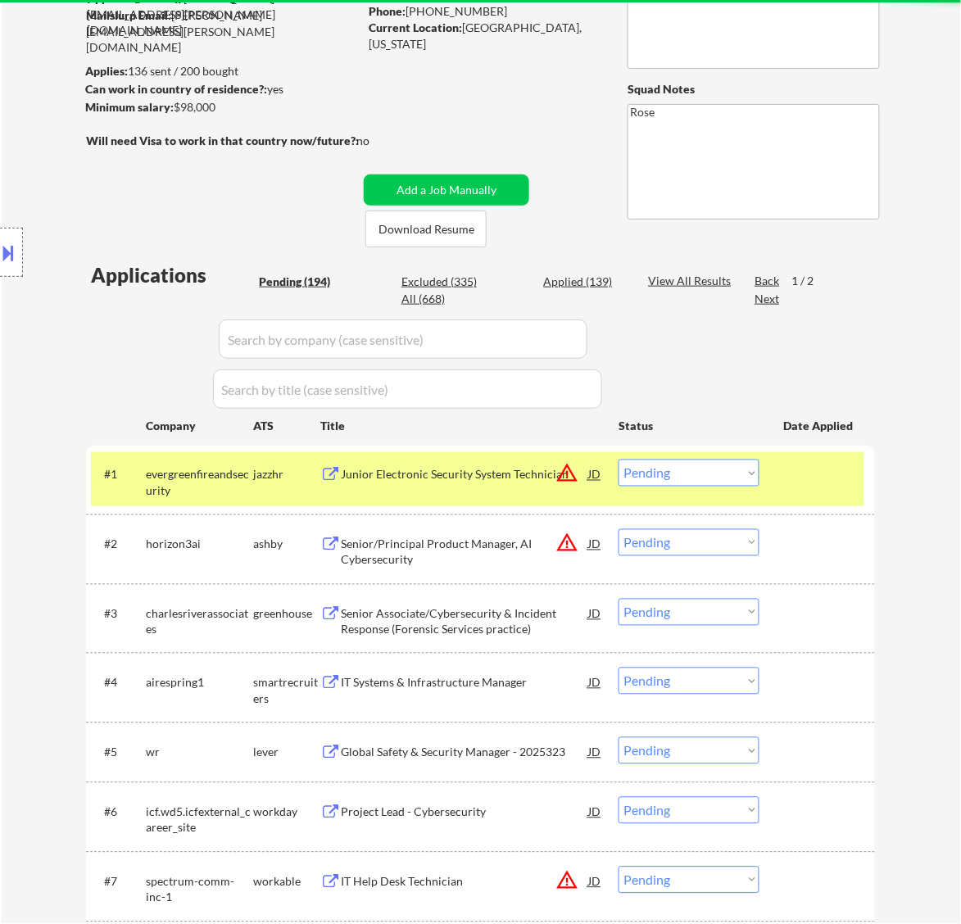
scroll to position [307, 0]
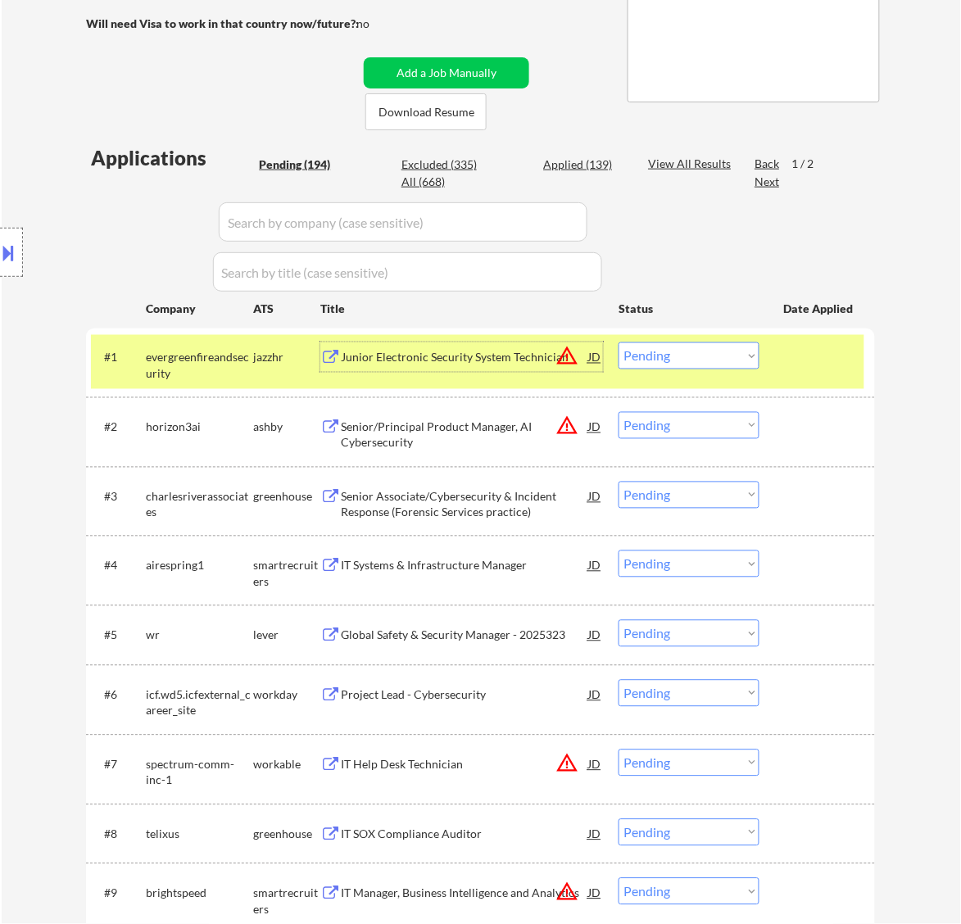
click at [533, 370] on div "Junior Electronic Security System Technician" at bounding box center [464, 358] width 247 height 30
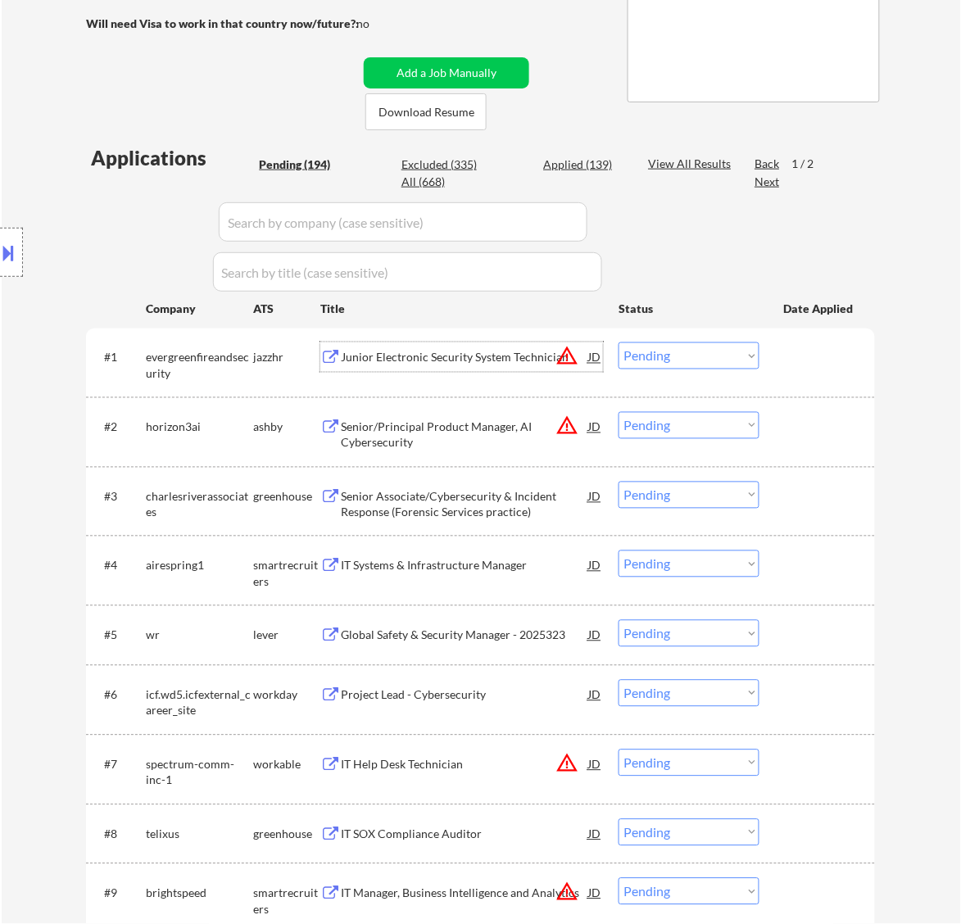
click at [677, 359] on select "Choose an option... Pending Applied Excluded (Questions) Excluded (Expired) Exc…" at bounding box center [689, 356] width 141 height 27
click at [619, 343] on select "Choose an option... Pending Applied Excluded (Questions) Excluded (Expired) Exc…" at bounding box center [689, 356] width 141 height 27
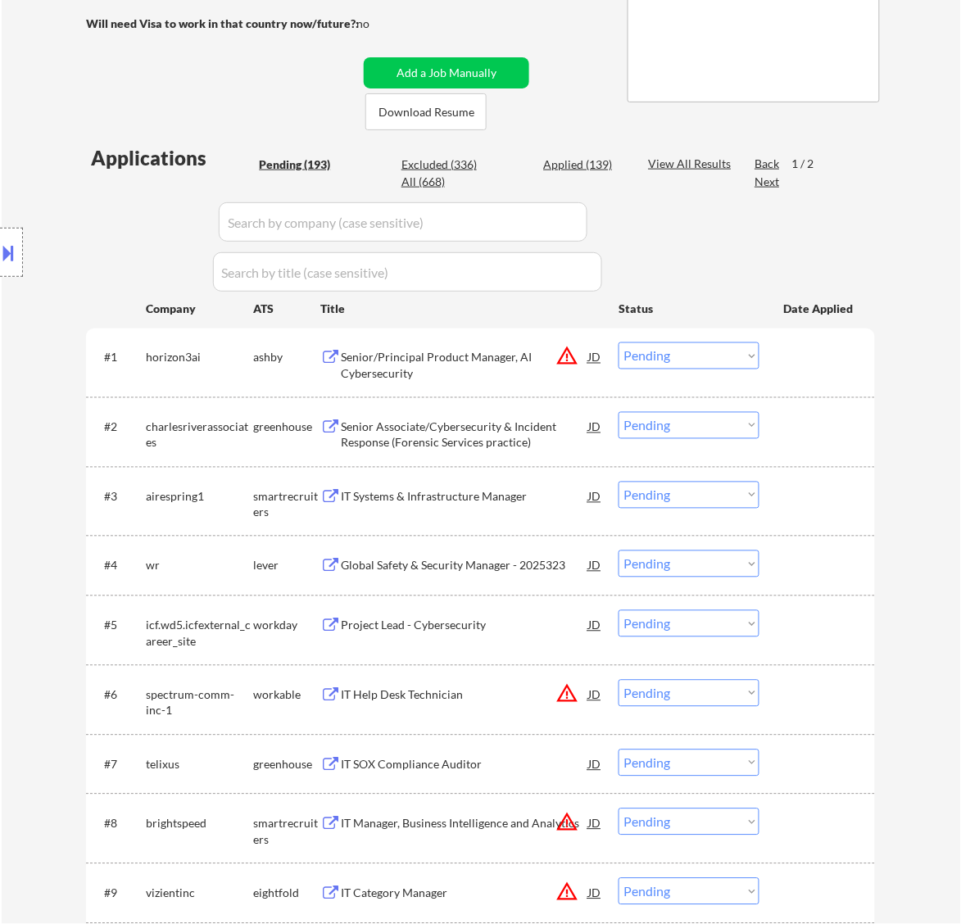
click at [524, 358] on div "Senior/Principal Product Manager, AI Cybersecurity" at bounding box center [464, 366] width 247 height 32
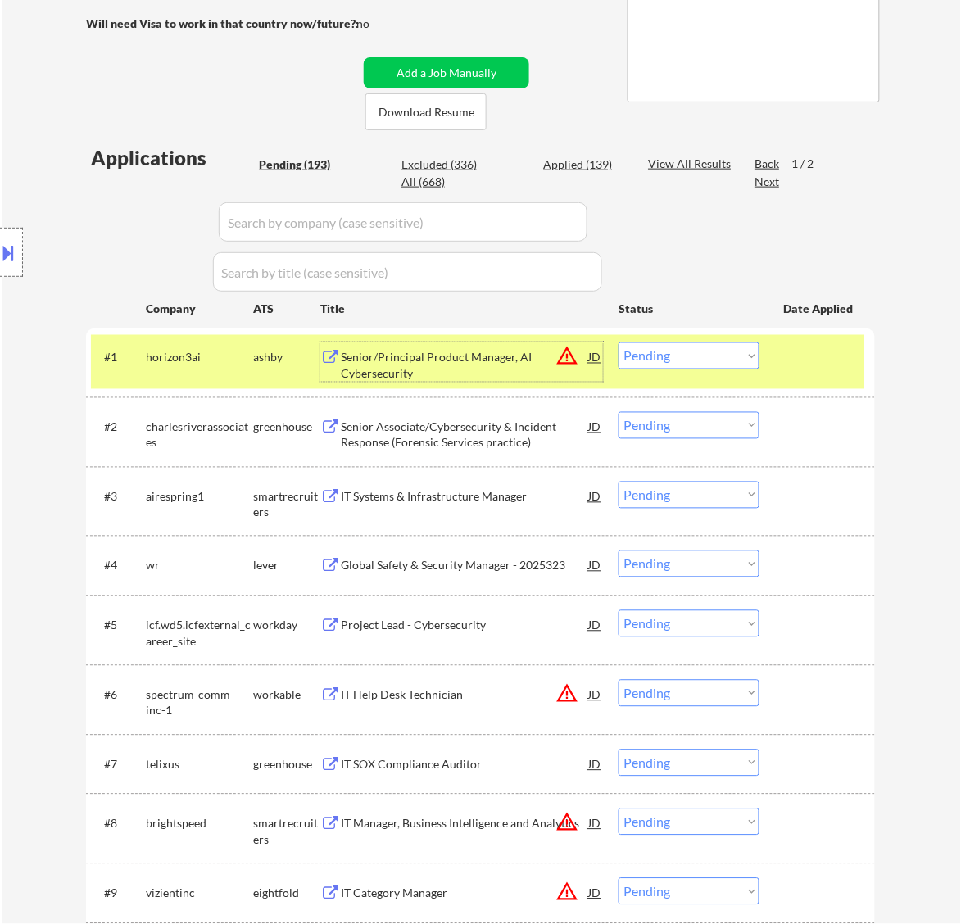
click at [670, 353] on select "Choose an option... Pending Applied Excluded (Questions) Excluded (Expired) Exc…" at bounding box center [689, 356] width 141 height 27
click at [619, 343] on select "Choose an option... Pending Applied Excluded (Questions) Excluded (Expired) Exc…" at bounding box center [689, 356] width 141 height 27
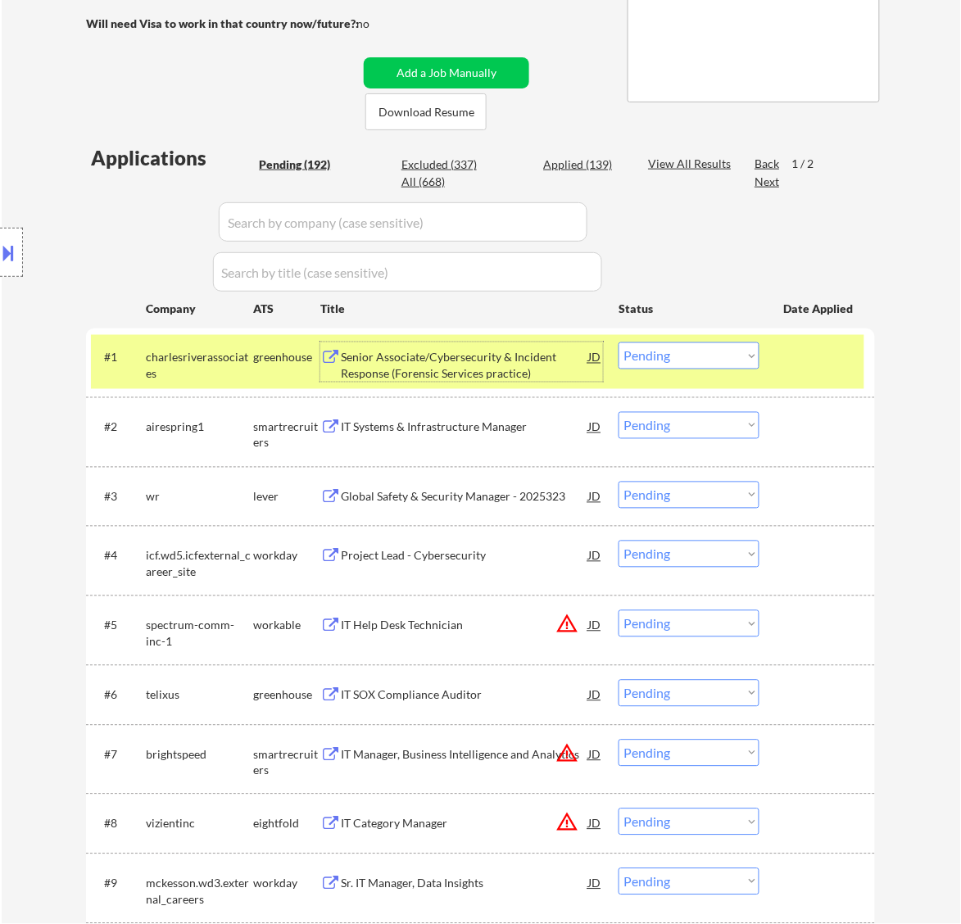
click at [516, 357] on div "Senior Associate/Cybersecurity & Incident Response (Forensic Services practice)" at bounding box center [464, 366] width 247 height 32
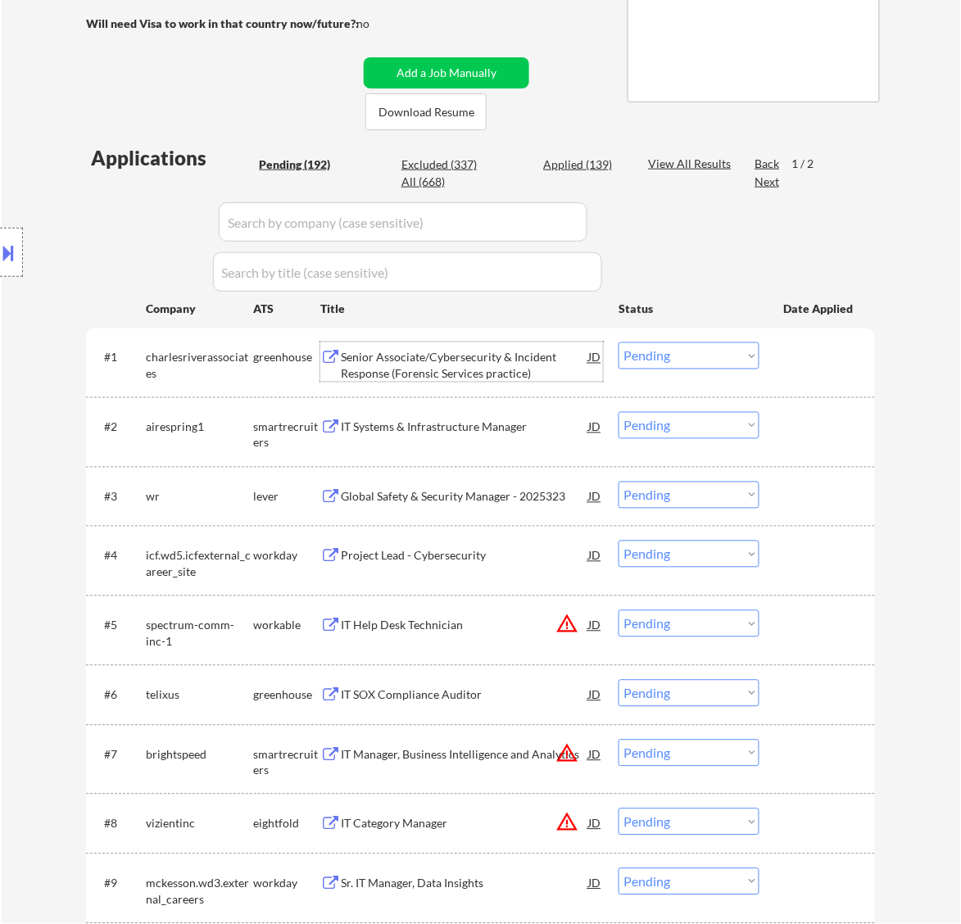
click at [690, 361] on select "Choose an option... Pending Applied Excluded (Questions) Excluded (Expired) Exc…" at bounding box center [689, 356] width 141 height 27
click at [619, 343] on select "Choose an option... Pending Applied Excluded (Questions) Excluded (Expired) Exc…" at bounding box center [689, 356] width 141 height 27
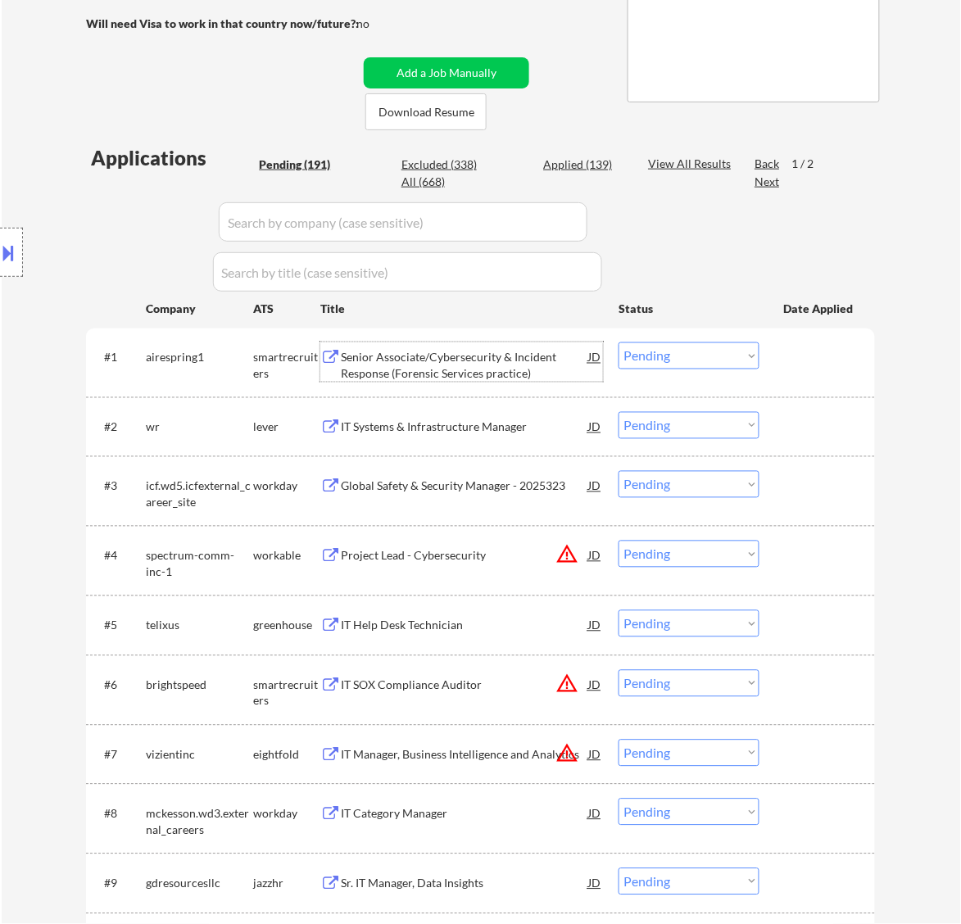
click at [426, 359] on div "Senior Associate/Cybersecurity & Incident Response (Forensic Services practice)" at bounding box center [464, 366] width 247 height 32
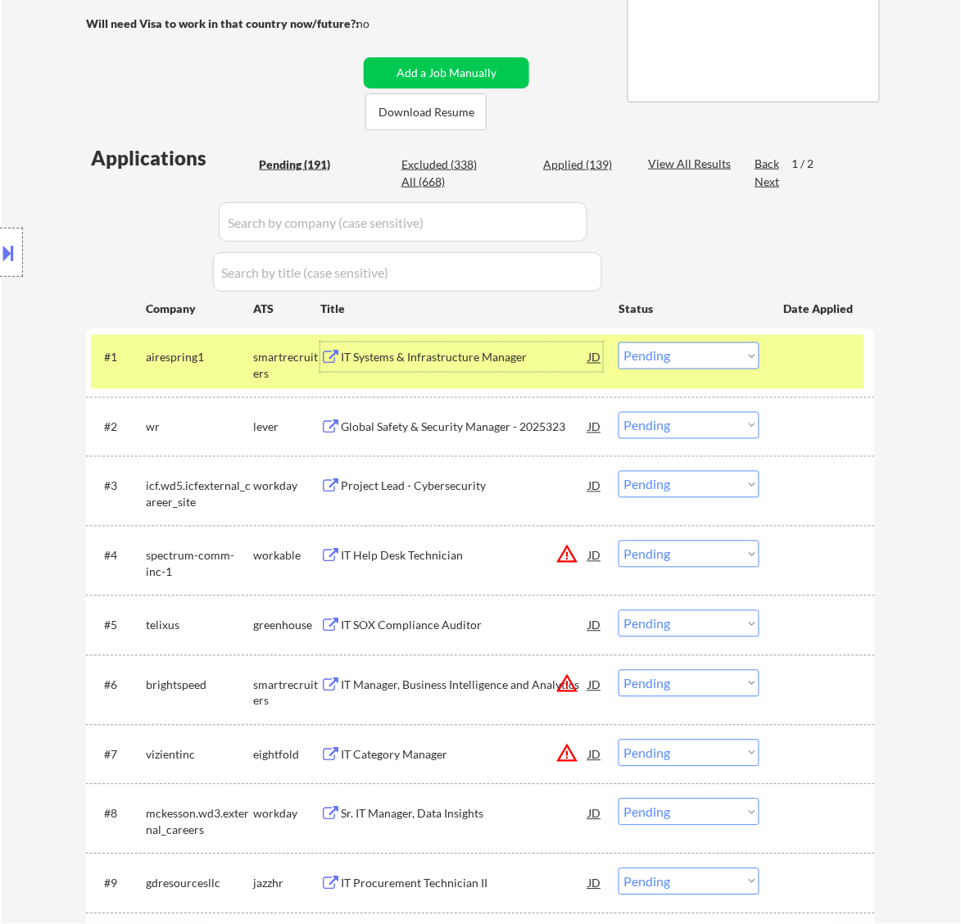
click at [721, 356] on select "Choose an option... Pending Applied Excluded (Questions) Excluded (Expired) Exc…" at bounding box center [689, 356] width 141 height 27
click at [619, 343] on select "Choose an option... Pending Applied Excluded (Questions) Excluded (Expired) Exc…" at bounding box center [689, 356] width 141 height 27
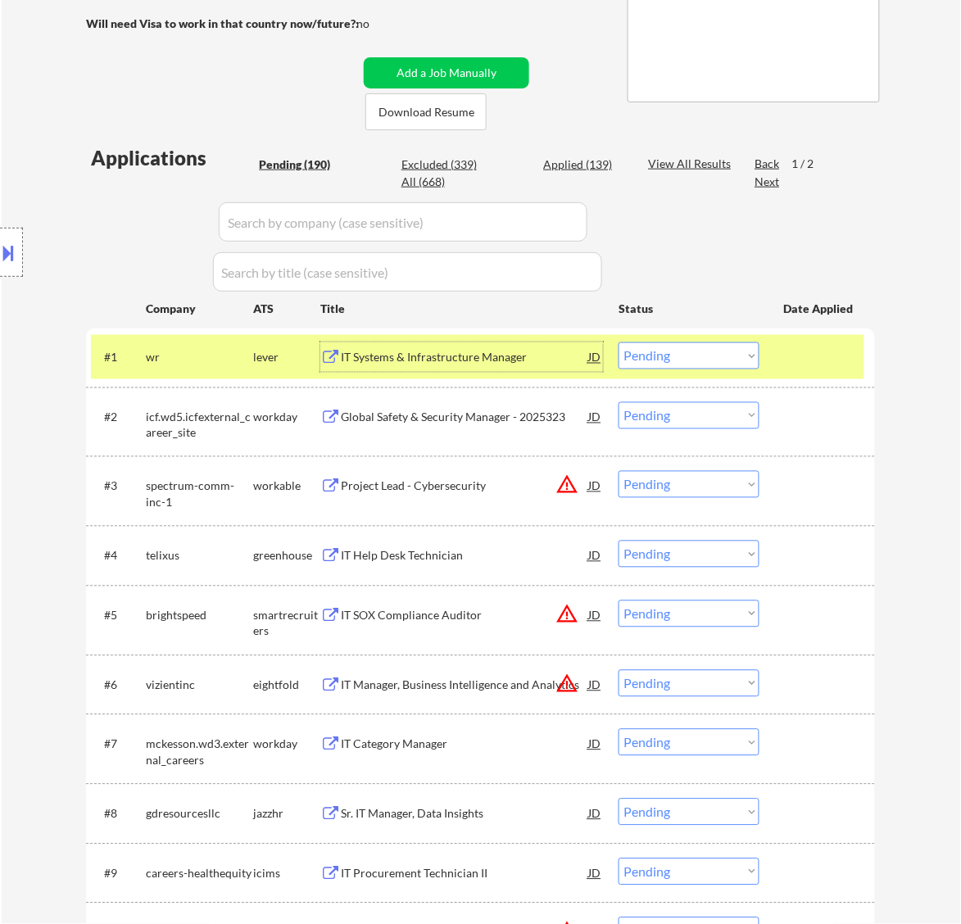
click at [506, 361] on div "IT Systems & Infrastructure Manager" at bounding box center [464, 358] width 247 height 16
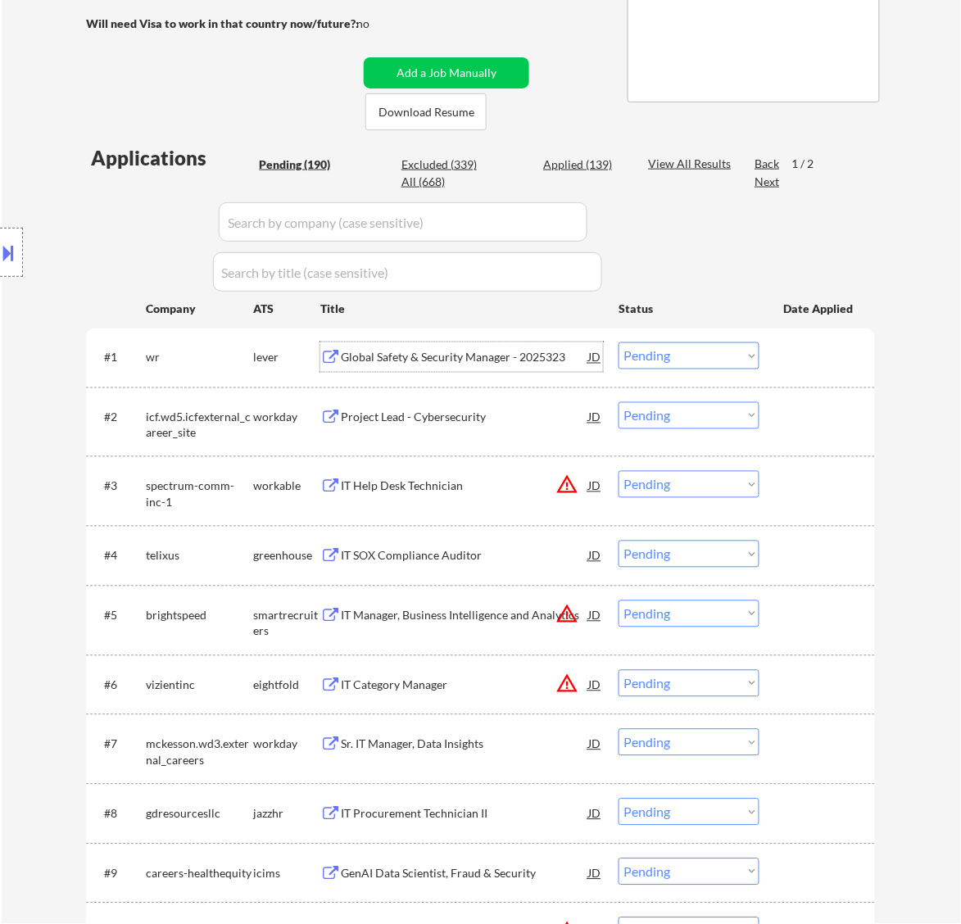
click at [726, 365] on select "Choose an option... Pending Applied Excluded (Questions) Excluded (Expired) Exc…" at bounding box center [689, 356] width 141 height 27
click at [619, 343] on select "Choose an option... Pending Applied Excluded (Questions) Excluded (Expired) Exc…" at bounding box center [689, 356] width 141 height 27
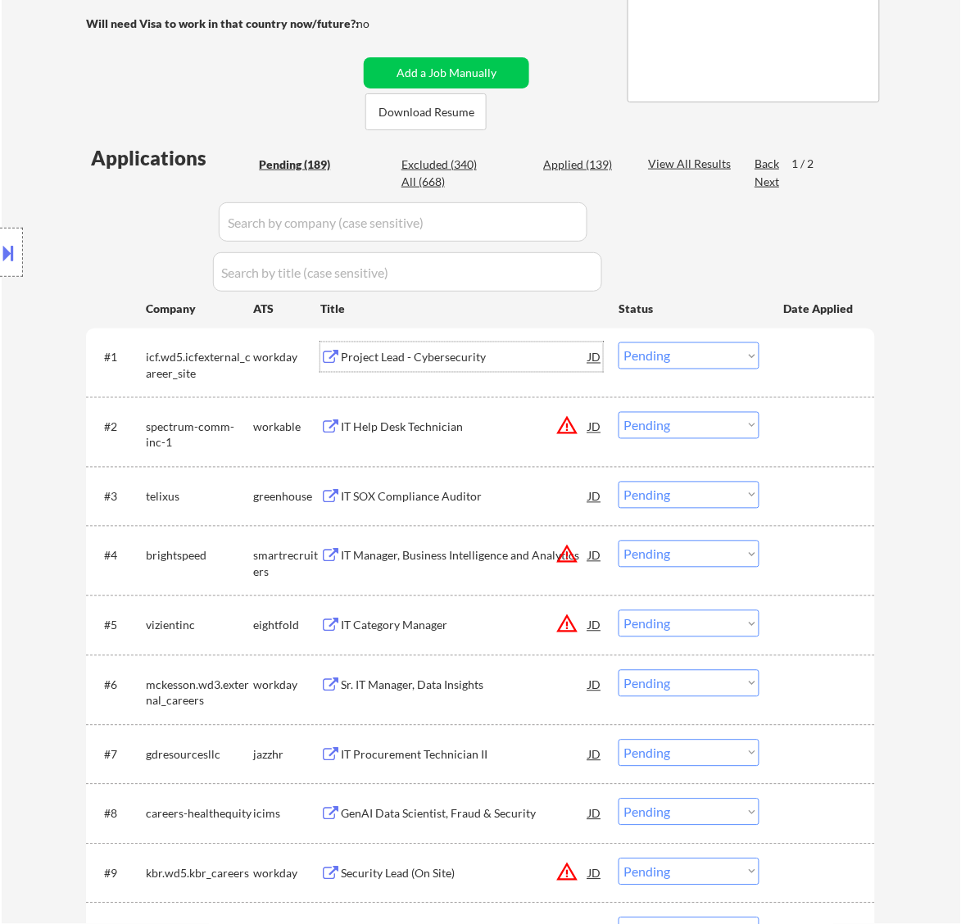
click at [525, 363] on div "Project Lead - Cybersecurity" at bounding box center [464, 358] width 247 height 16
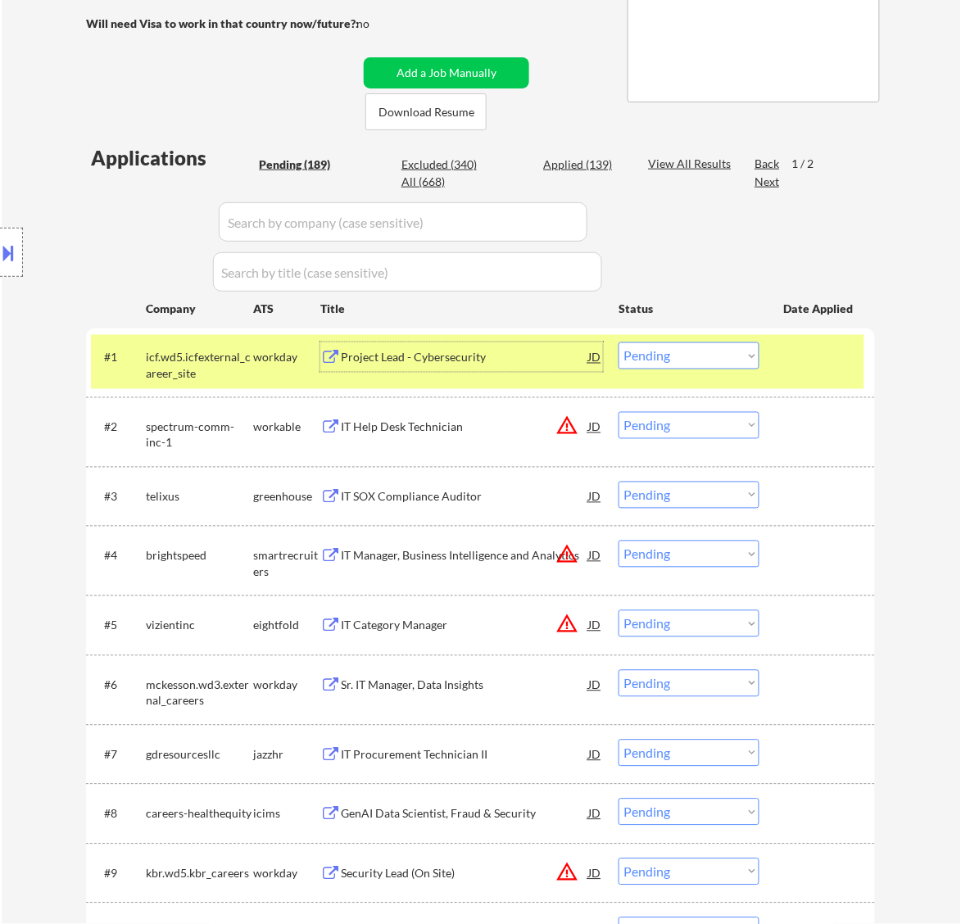
click at [639, 358] on select "Choose an option... Pending Applied Excluded (Questions) Excluded (Expired) Exc…" at bounding box center [689, 356] width 141 height 27
click at [619, 343] on select "Choose an option... Pending Applied Excluded (Questions) Excluded (Expired) Exc…" at bounding box center [689, 356] width 141 height 27
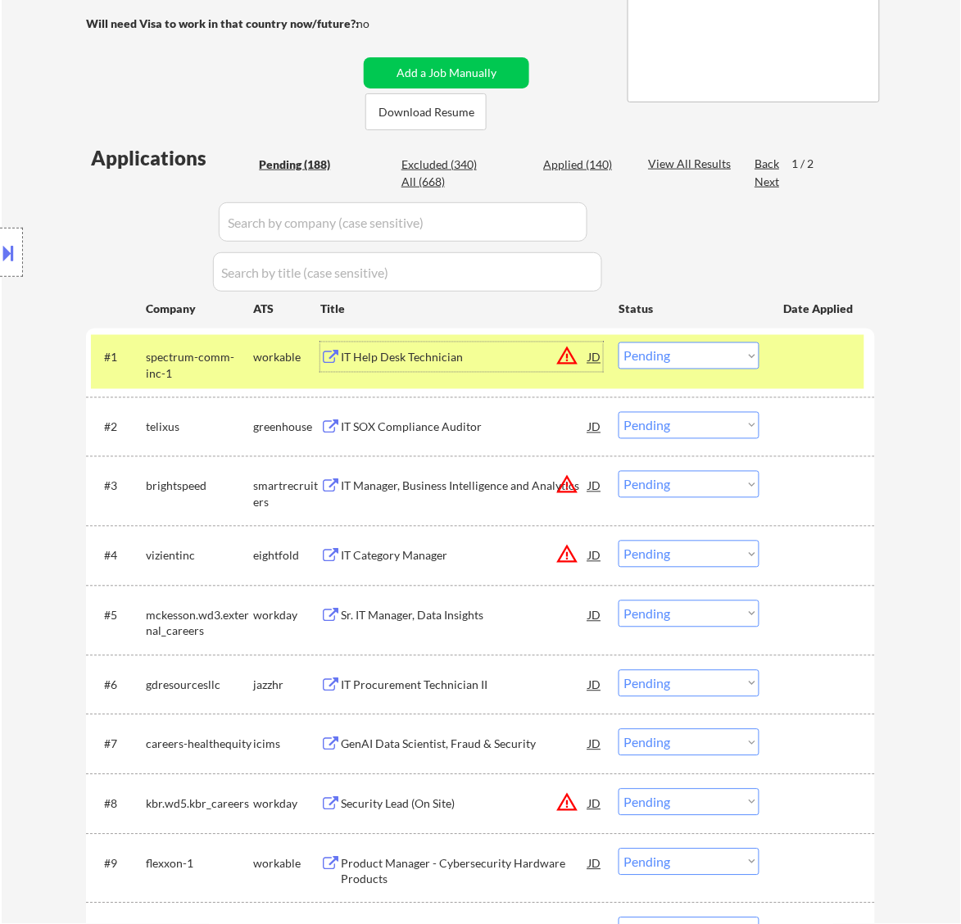
click at [506, 356] on div "IT Help Desk Technician" at bounding box center [464, 358] width 247 height 16
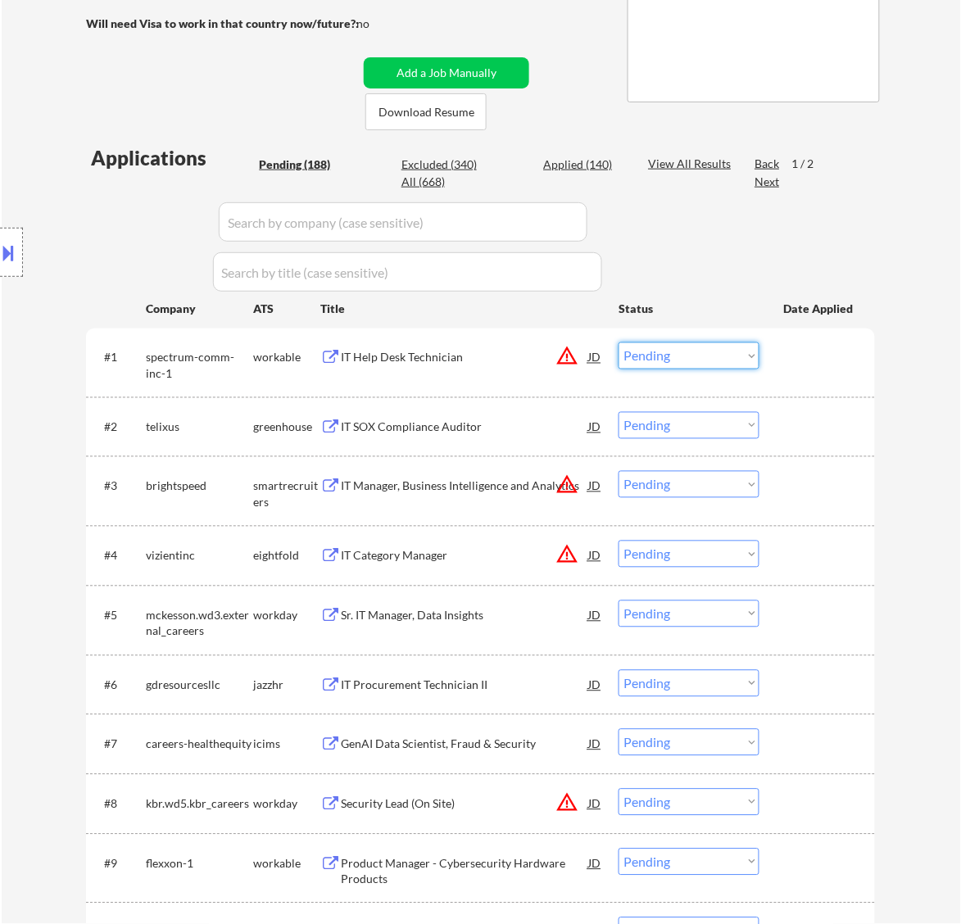
click at [664, 355] on select "Choose an option... Pending Applied Excluded (Questions) Excluded (Expired) Exc…" at bounding box center [689, 356] width 141 height 27
click at [619, 343] on select "Choose an option... Pending Applied Excluded (Questions) Excluded (Expired) Exc…" at bounding box center [689, 356] width 141 height 27
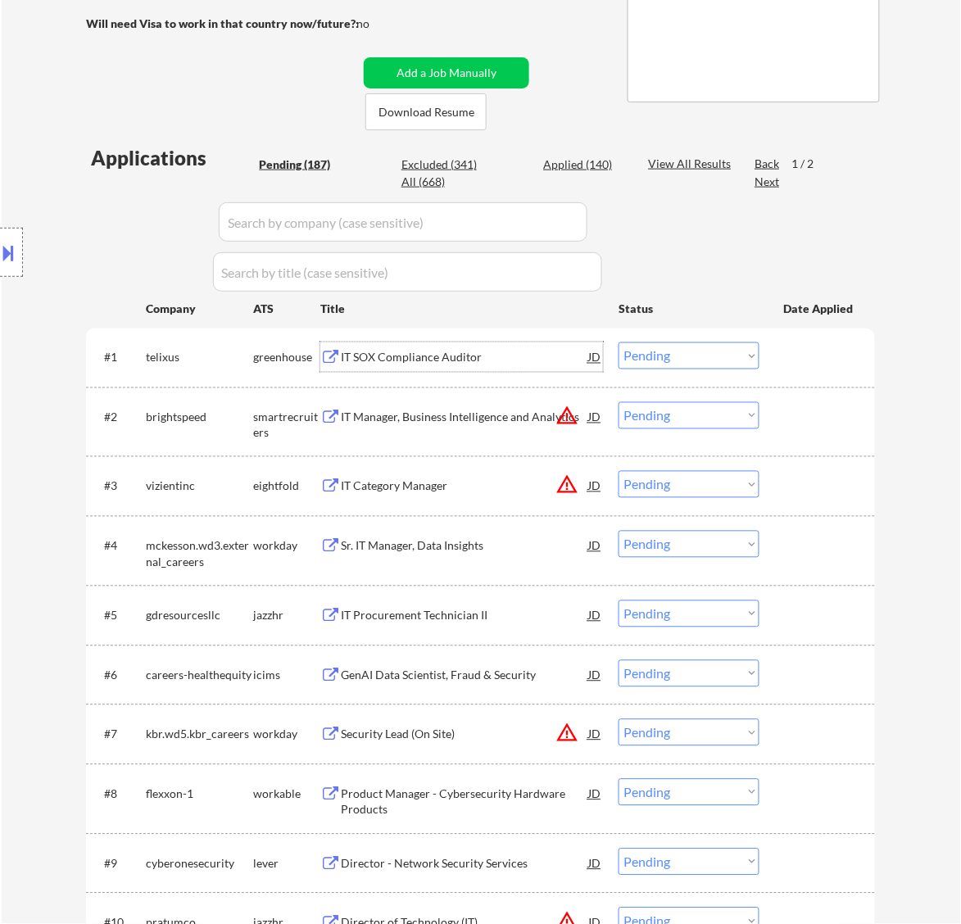
click at [473, 357] on div "IT SOX Compliance Auditor" at bounding box center [464, 358] width 247 height 16
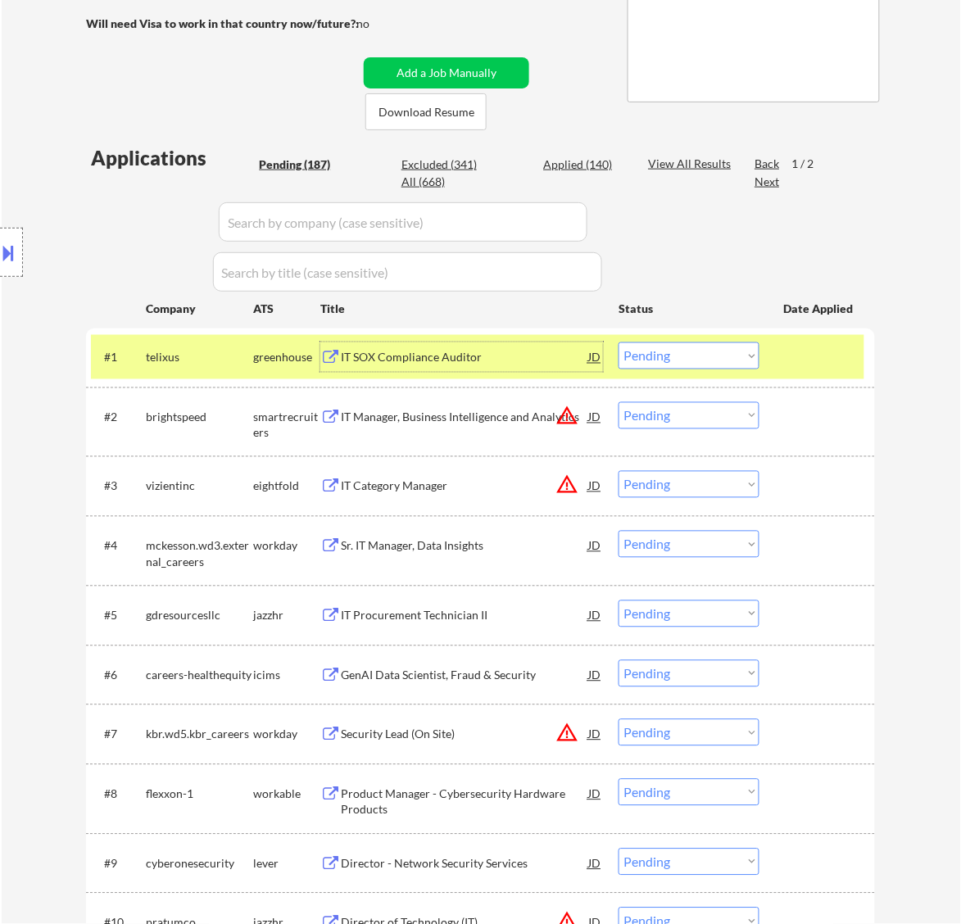
drag, startPoint x: 739, startPoint y: 353, endPoint x: 748, endPoint y: 367, distance: 16.6
click at [739, 352] on select "Choose an option... Pending Applied Excluded (Questions) Excluded (Expired) Exc…" at bounding box center [689, 356] width 141 height 27
click at [619, 343] on select "Choose an option... Pending Applied Excluded (Questions) Excluded (Expired) Exc…" at bounding box center [689, 356] width 141 height 27
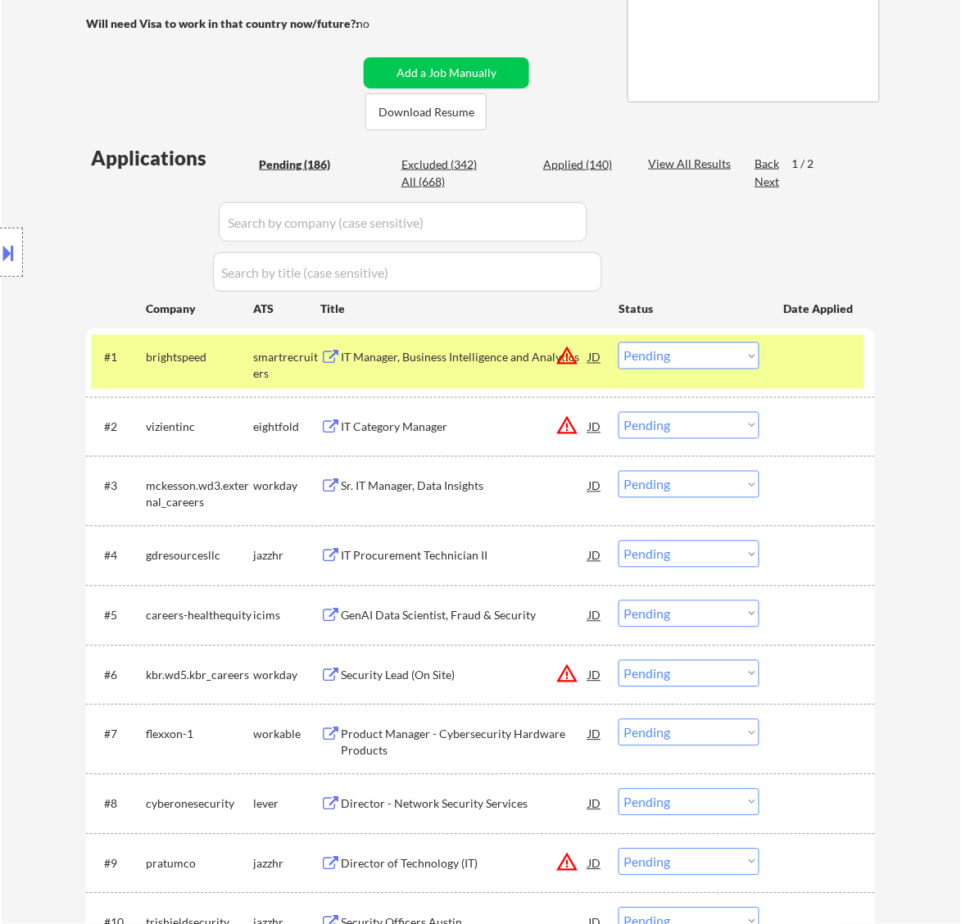
click at [389, 362] on div "IT Manager, Business Intelligence and Analytics" at bounding box center [464, 358] width 247 height 16
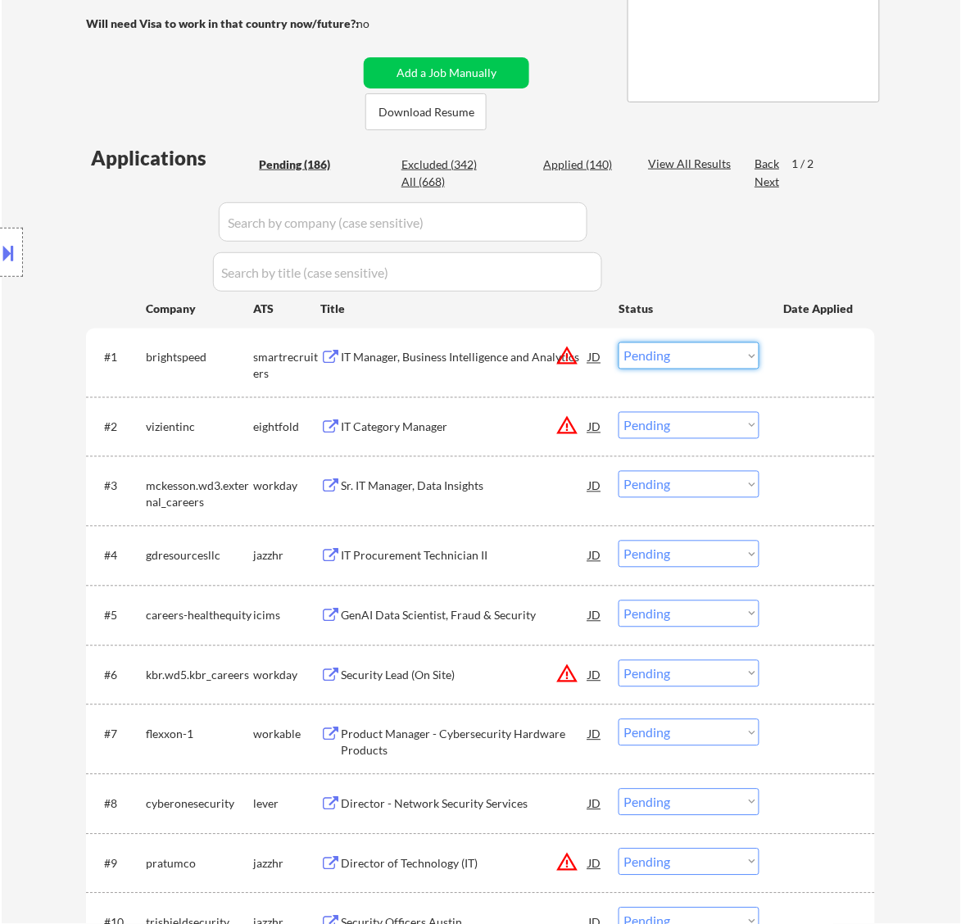
click at [683, 347] on select "Choose an option... Pending Applied Excluded (Questions) Excluded (Expired) Exc…" at bounding box center [689, 356] width 141 height 27
click at [619, 343] on select "Choose an option... Pending Applied Excluded (Questions) Excluded (Expired) Exc…" at bounding box center [689, 356] width 141 height 27
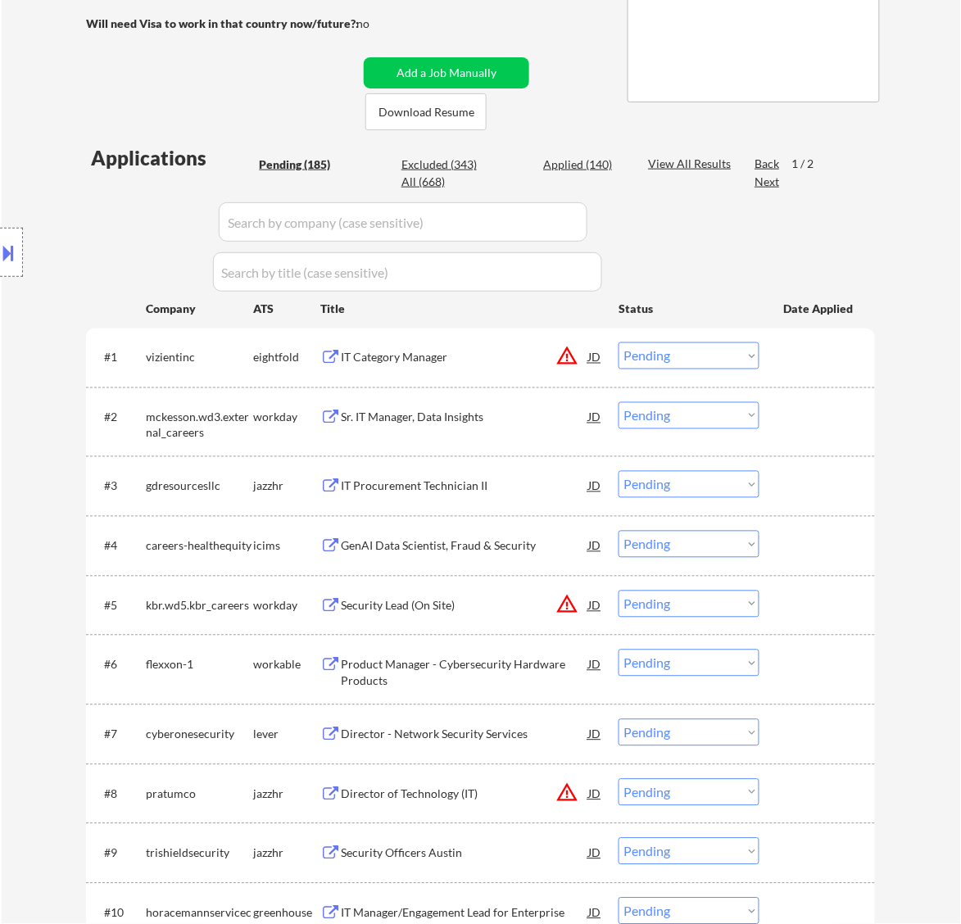
click at [527, 345] on div "IT Category Manager" at bounding box center [464, 358] width 247 height 30
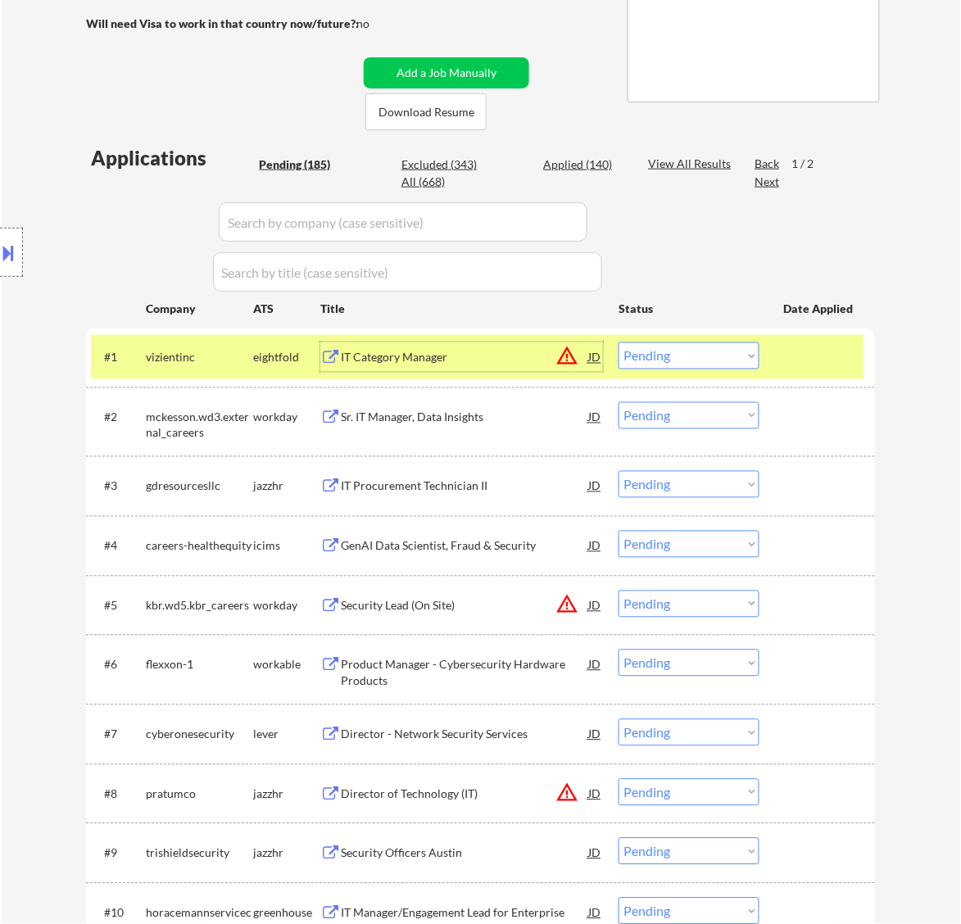
drag, startPoint x: 650, startPoint y: 348, endPoint x: 664, endPoint y: 351, distance: 14.1
click at [652, 348] on select "Choose an option... Pending Applied Excluded (Questions) Excluded (Expired) Exc…" at bounding box center [689, 356] width 141 height 27
click at [619, 343] on select "Choose an option... Pending Applied Excluded (Questions) Excluded (Expired) Exc…" at bounding box center [689, 356] width 141 height 27
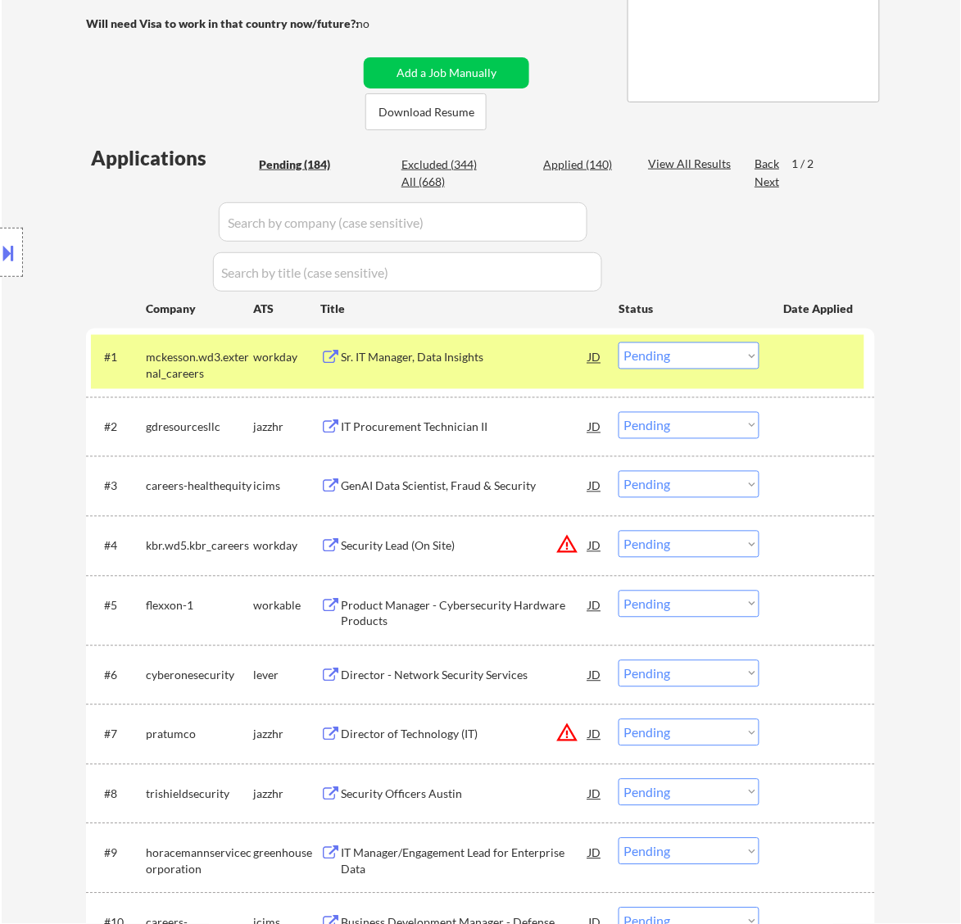
click at [533, 365] on div "Sr. IT Manager, Data Insights" at bounding box center [464, 358] width 247 height 16
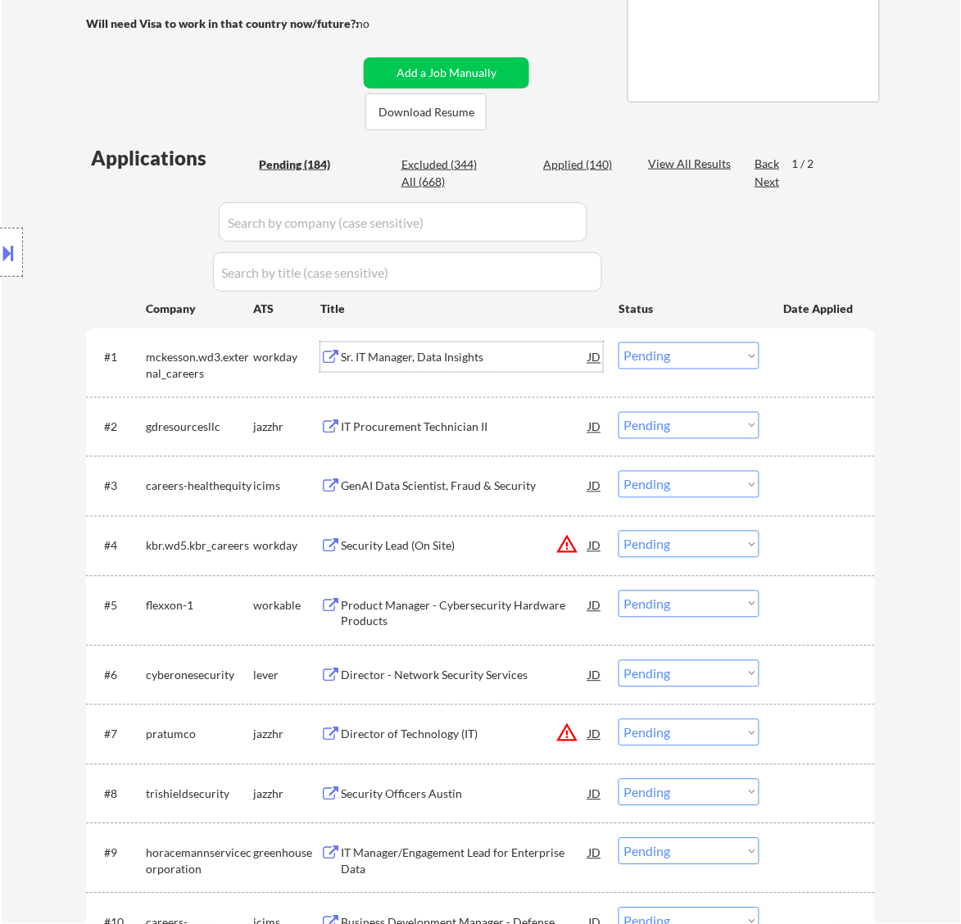
click at [682, 350] on select "Choose an option... Pending Applied Excluded (Questions) Excluded (Expired) Exc…" at bounding box center [689, 356] width 141 height 27
click at [619, 343] on select "Choose an option... Pending Applied Excluded (Questions) Excluded (Expired) Exc…" at bounding box center [689, 356] width 141 height 27
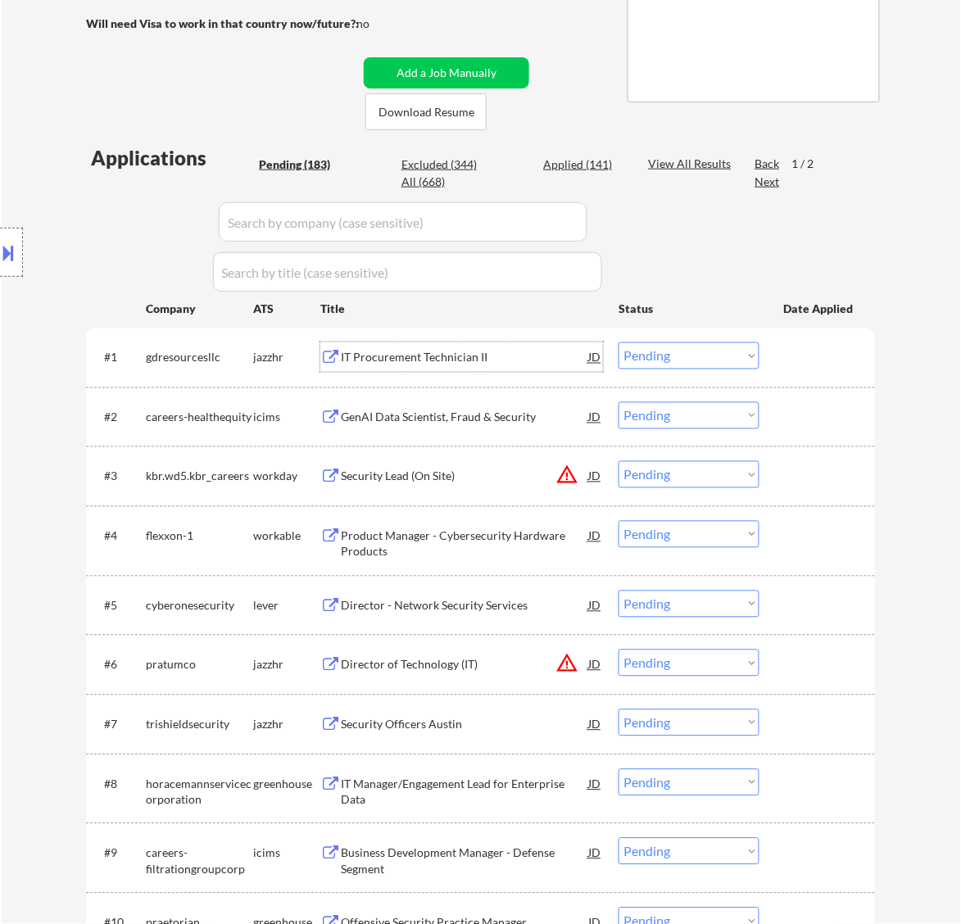
click at [489, 351] on div "IT Procurement Technician II" at bounding box center [464, 358] width 247 height 16
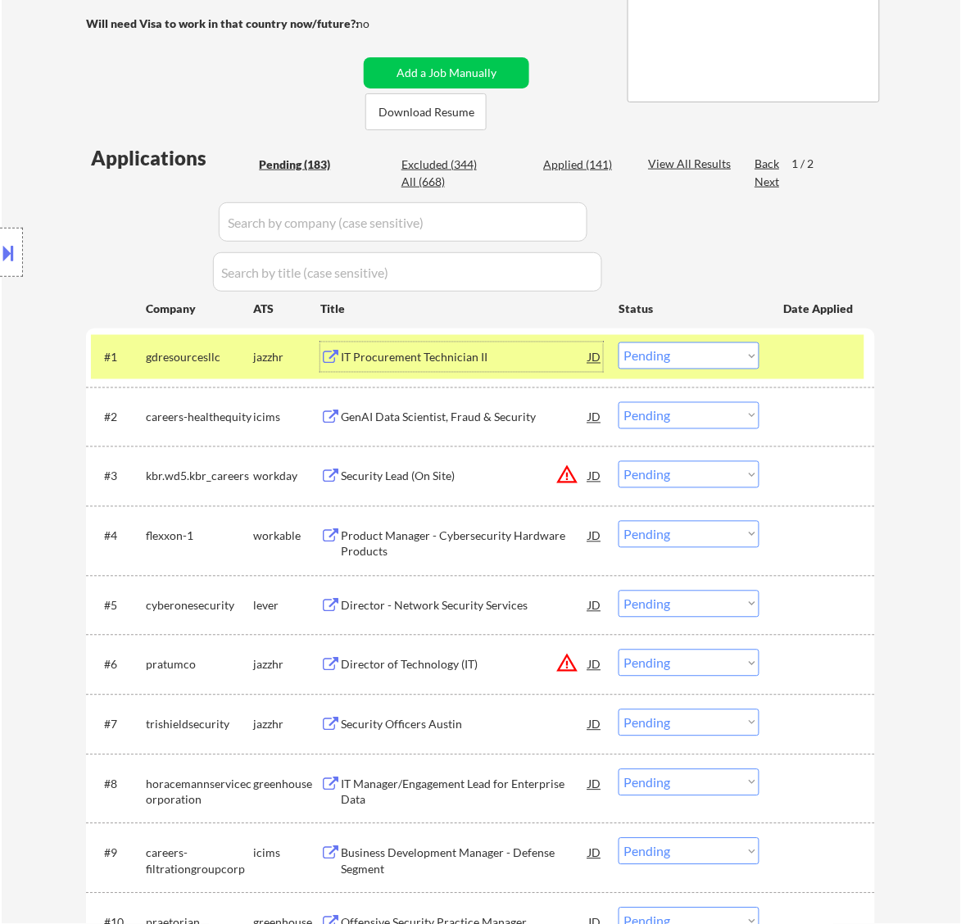
click at [697, 346] on select "Choose an option... Pending Applied Excluded (Questions) Excluded (Expired) Exc…" at bounding box center [689, 356] width 141 height 27
click at [619, 343] on select "Choose an option... Pending Applied Excluded (Questions) Excluded (Expired) Exc…" at bounding box center [689, 356] width 141 height 27
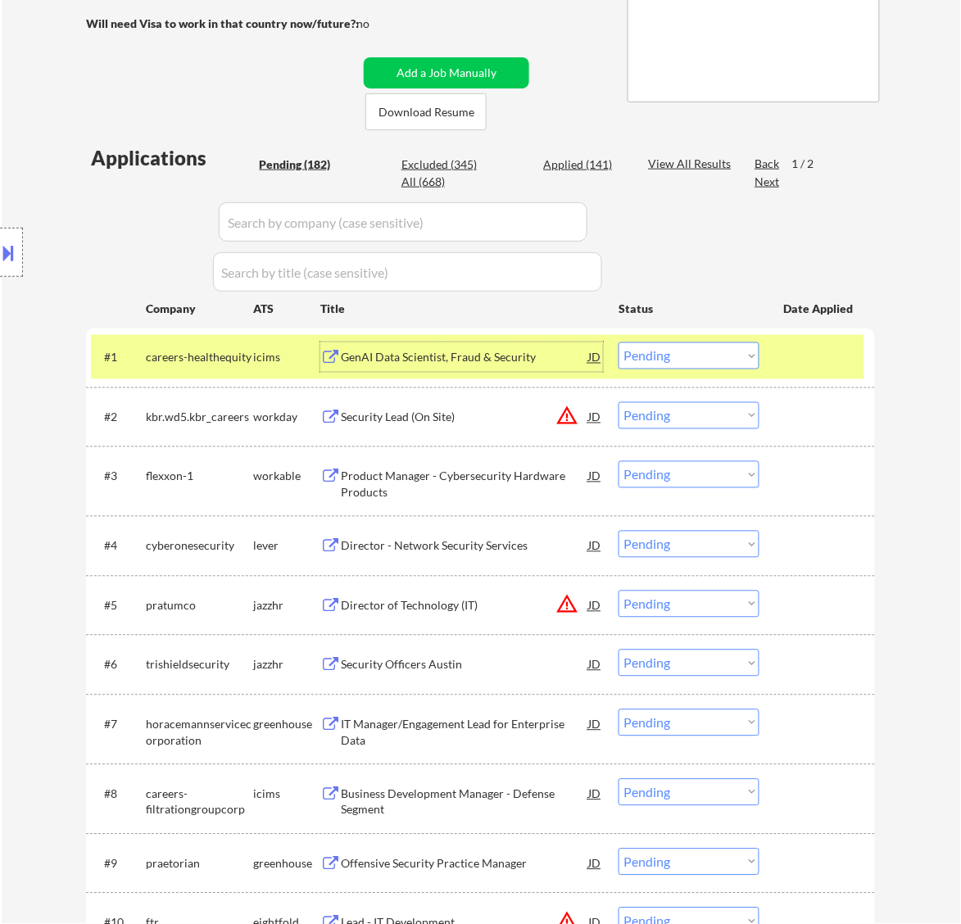
click at [525, 370] on div "GenAI Data Scientist, Fraud & Security" at bounding box center [464, 358] width 247 height 30
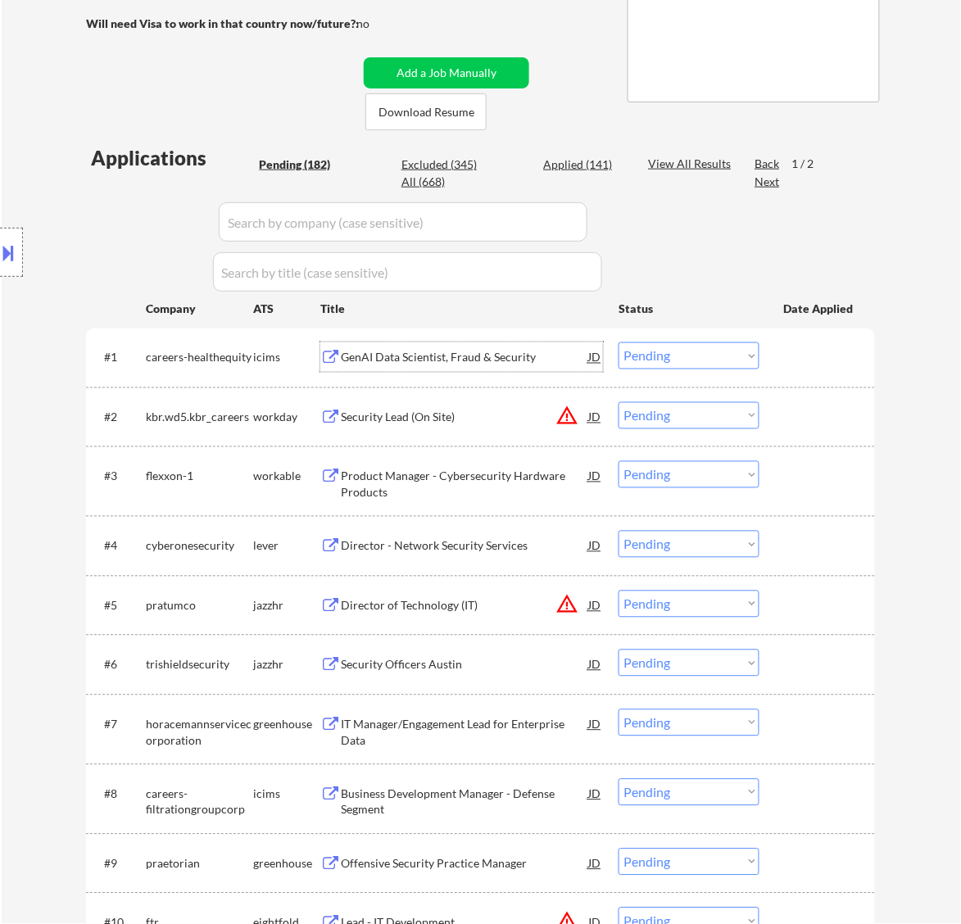
click at [718, 361] on select "Choose an option... Pending Applied Excluded (Questions) Excluded (Expired) Exc…" at bounding box center [689, 356] width 141 height 27
click at [619, 343] on select "Choose an option... Pending Applied Excluded (Questions) Excluded (Expired) Exc…" at bounding box center [689, 356] width 141 height 27
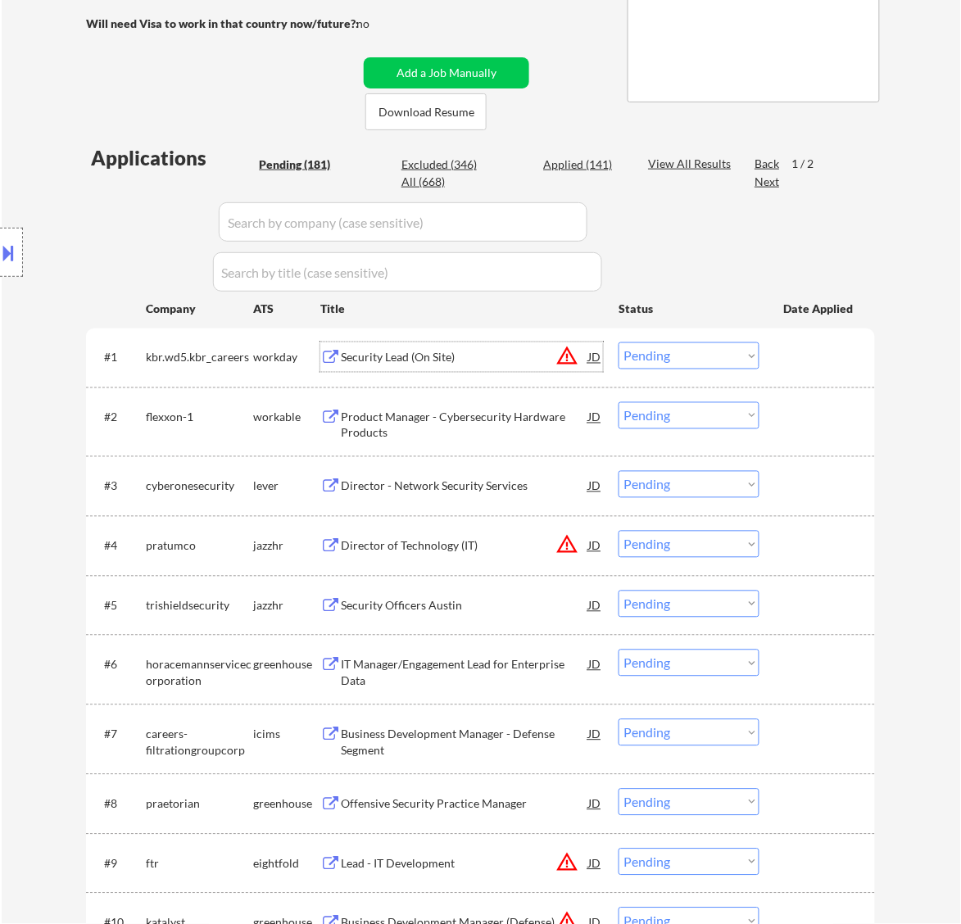
click at [529, 354] on div "Security Lead (On Site)" at bounding box center [464, 358] width 247 height 16
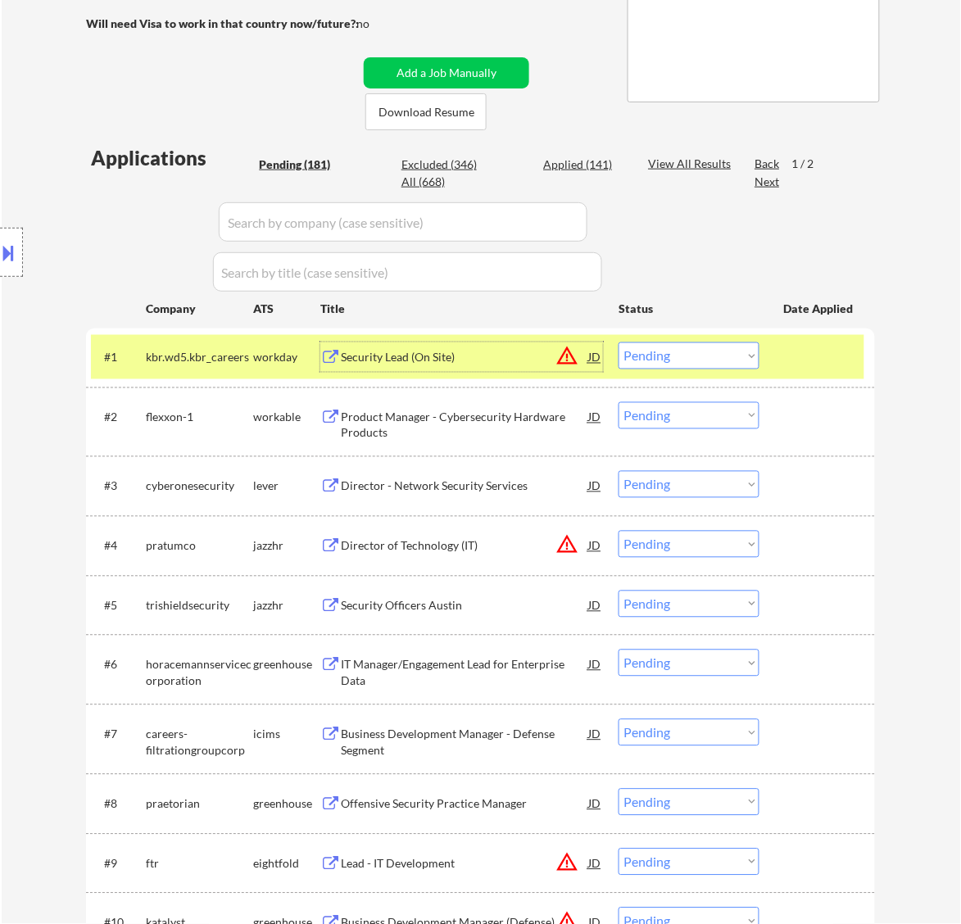
click at [645, 358] on select "Choose an option... Pending Applied Excluded (Questions) Excluded (Expired) Exc…" at bounding box center [689, 356] width 141 height 27
click at [619, 343] on select "Choose an option... Pending Applied Excluded (Questions) Excluded (Expired) Exc…" at bounding box center [689, 356] width 141 height 27
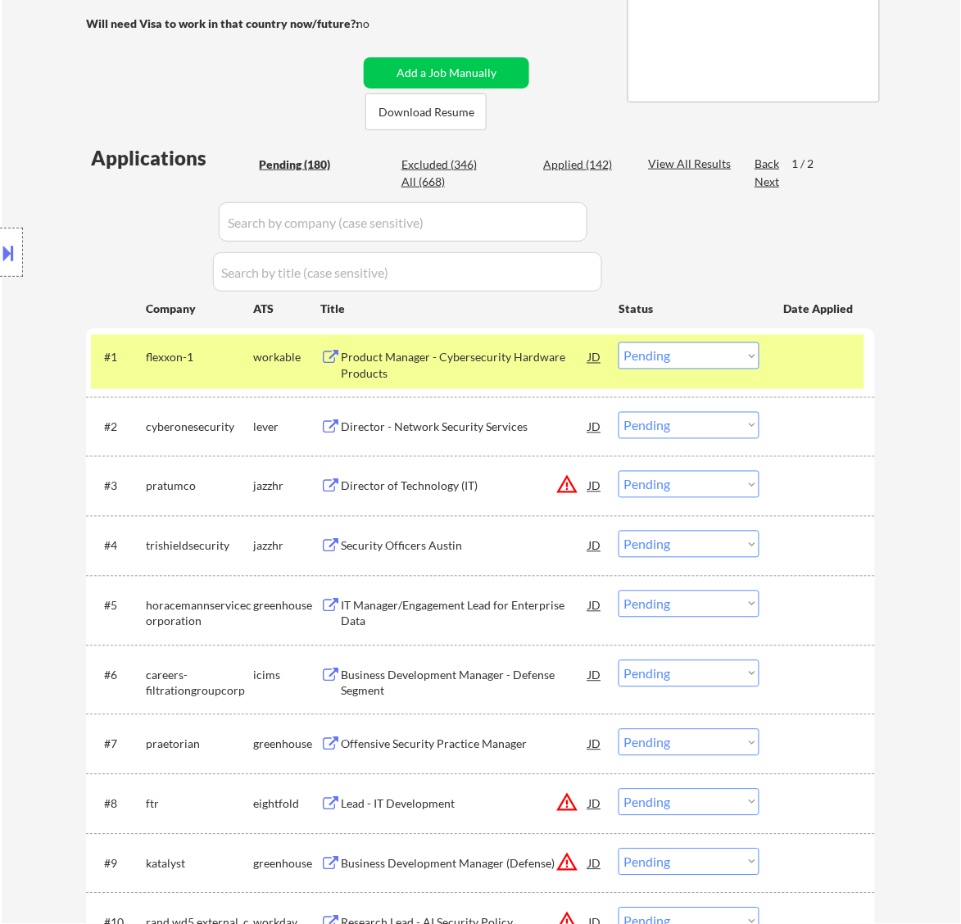
click at [534, 358] on div "Product Manager - Cybersecurity Hardware Products" at bounding box center [464, 366] width 247 height 32
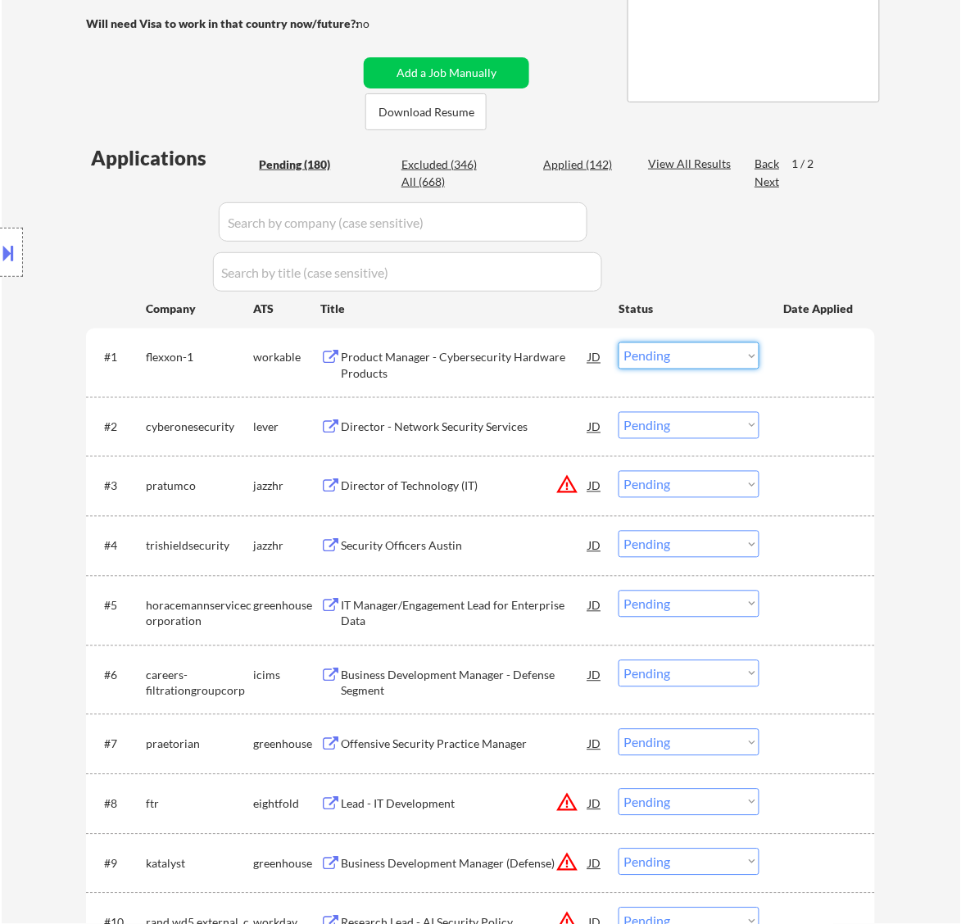
click at [734, 354] on select "Choose an option... Pending Applied Excluded (Questions) Excluded (Expired) Exc…" at bounding box center [689, 356] width 141 height 27
click at [619, 343] on select "Choose an option... Pending Applied Excluded (Questions) Excluded (Expired) Exc…" at bounding box center [689, 356] width 141 height 27
select select ""pending""
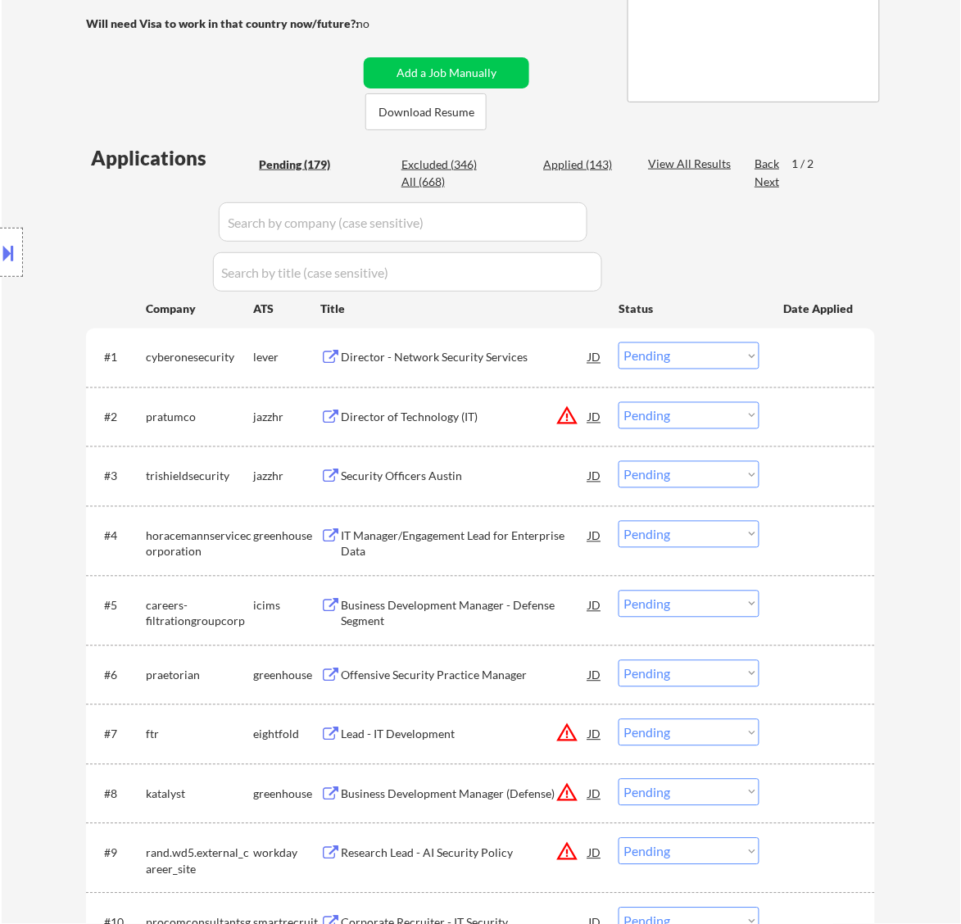
click at [508, 356] on div "Director - Network Security Services" at bounding box center [464, 358] width 247 height 16
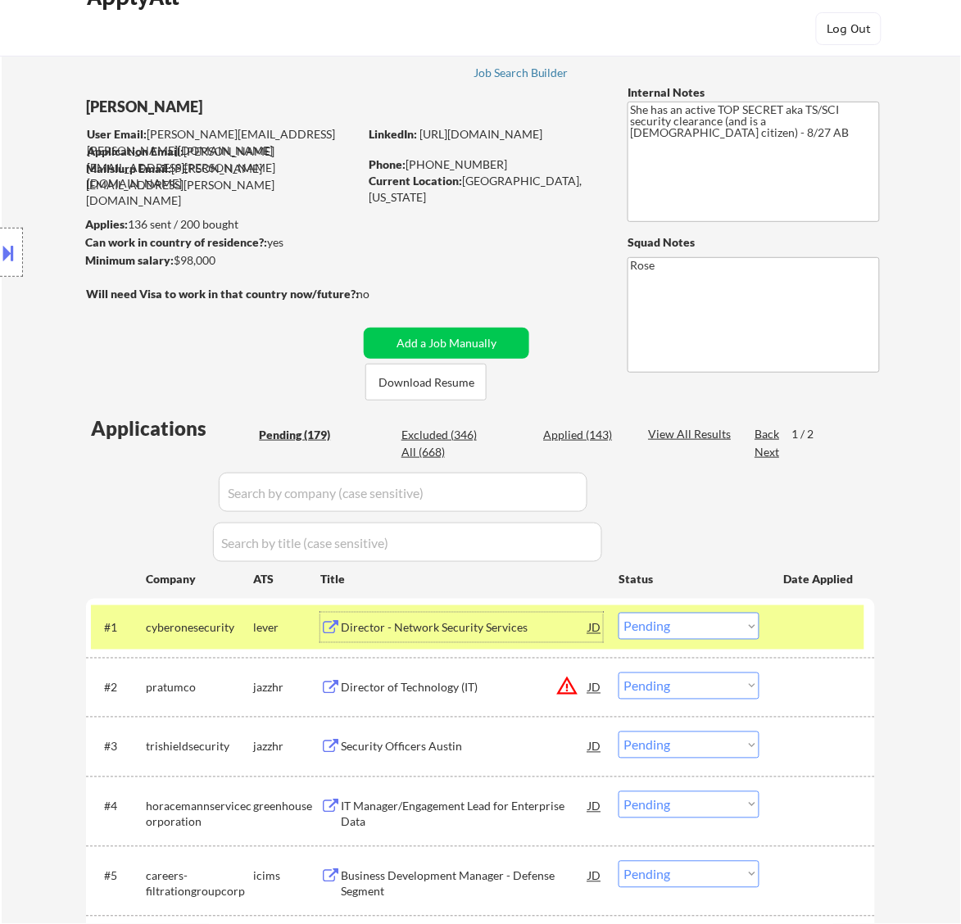
scroll to position [0, 0]
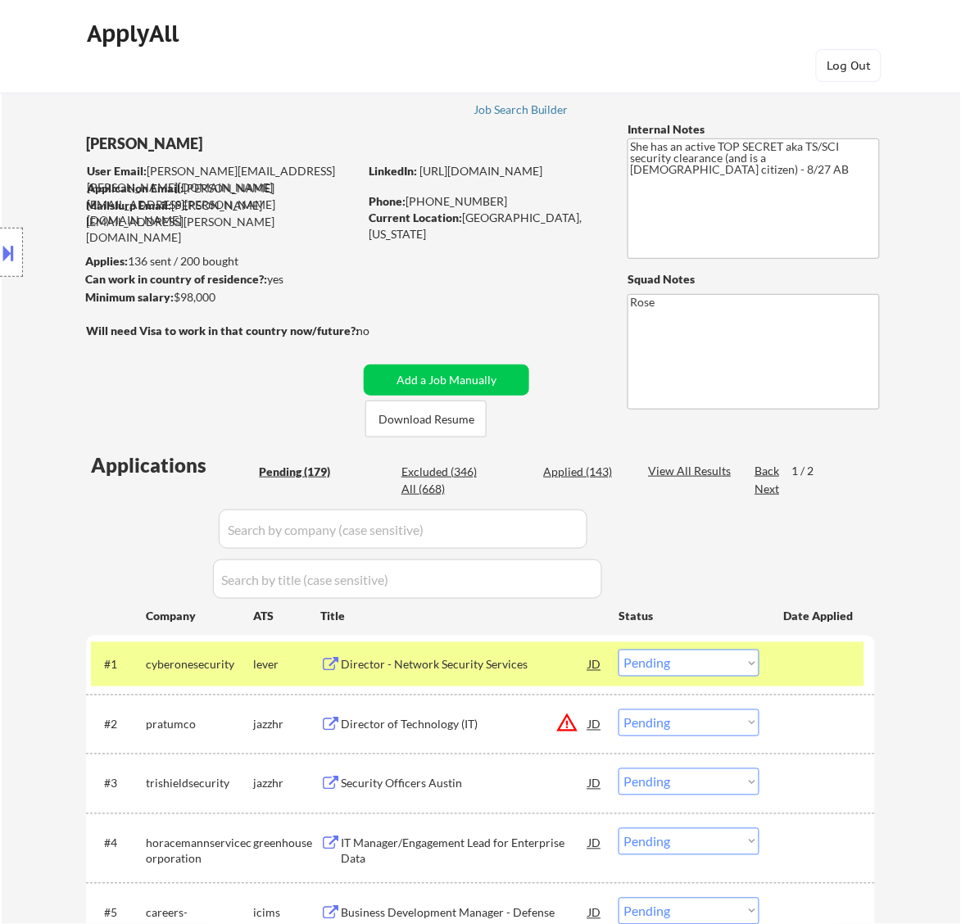
click at [6, 263] on button at bounding box center [9, 252] width 18 height 27
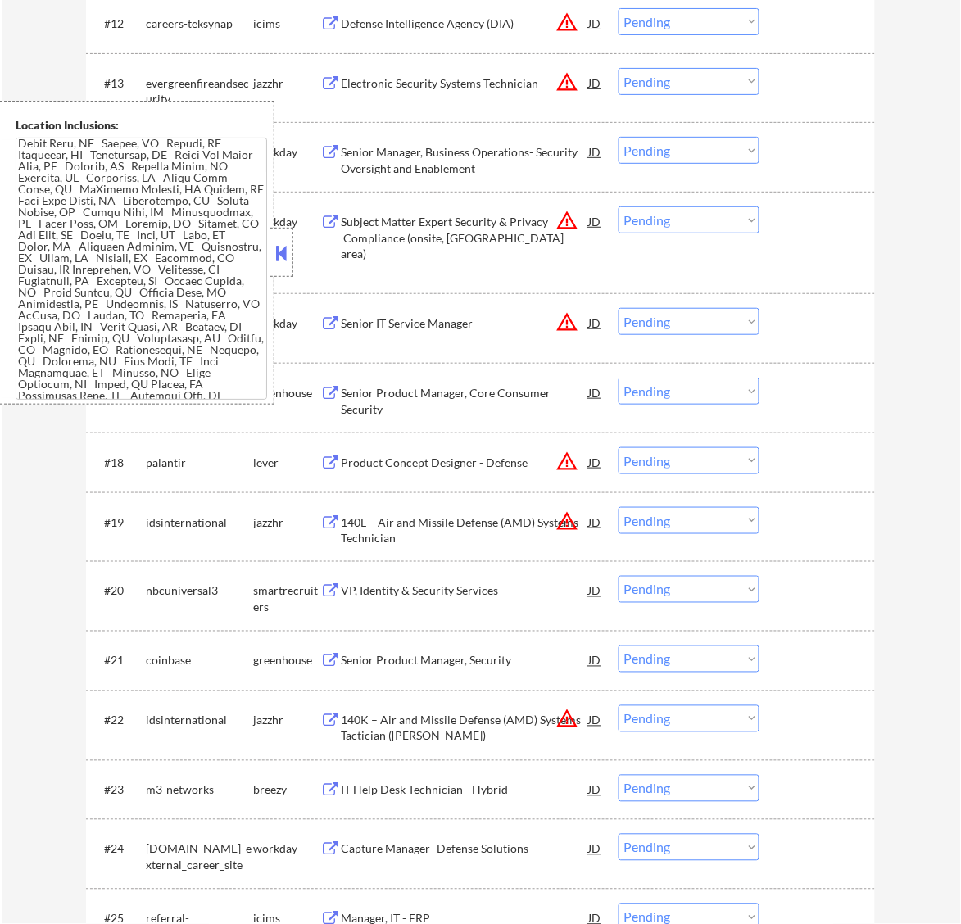
scroll to position [305, 0]
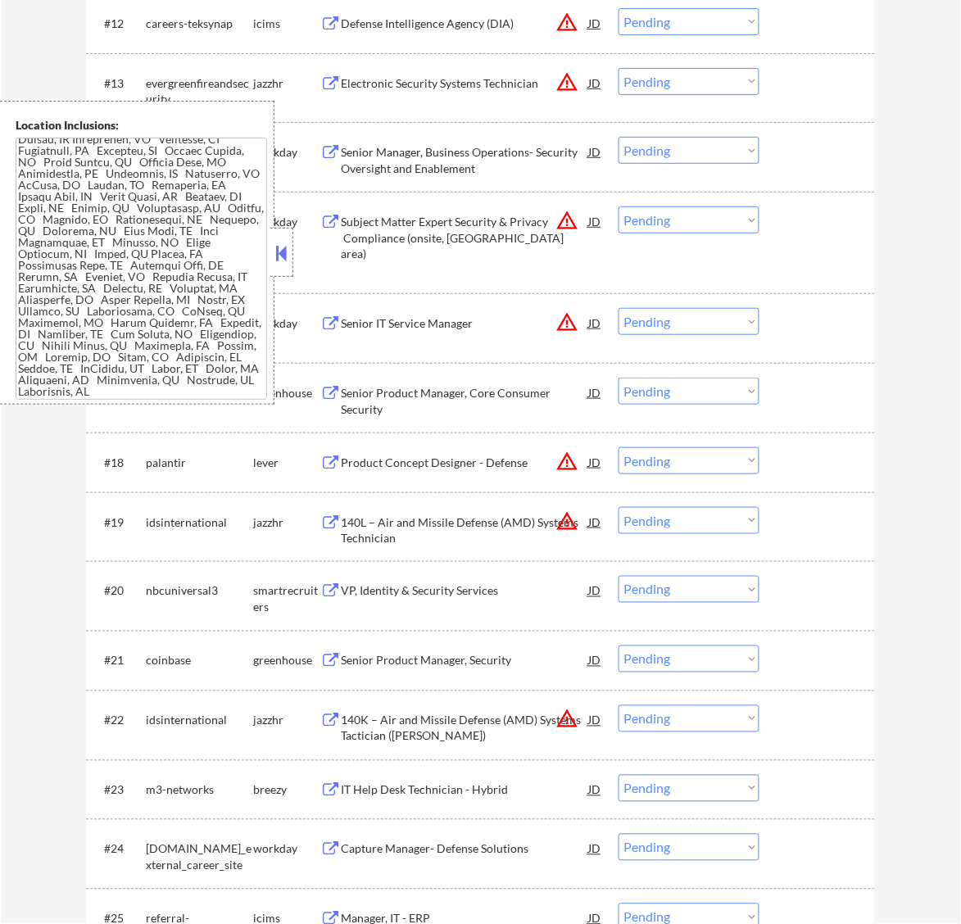
click at [277, 251] on button at bounding box center [281, 253] width 18 height 25
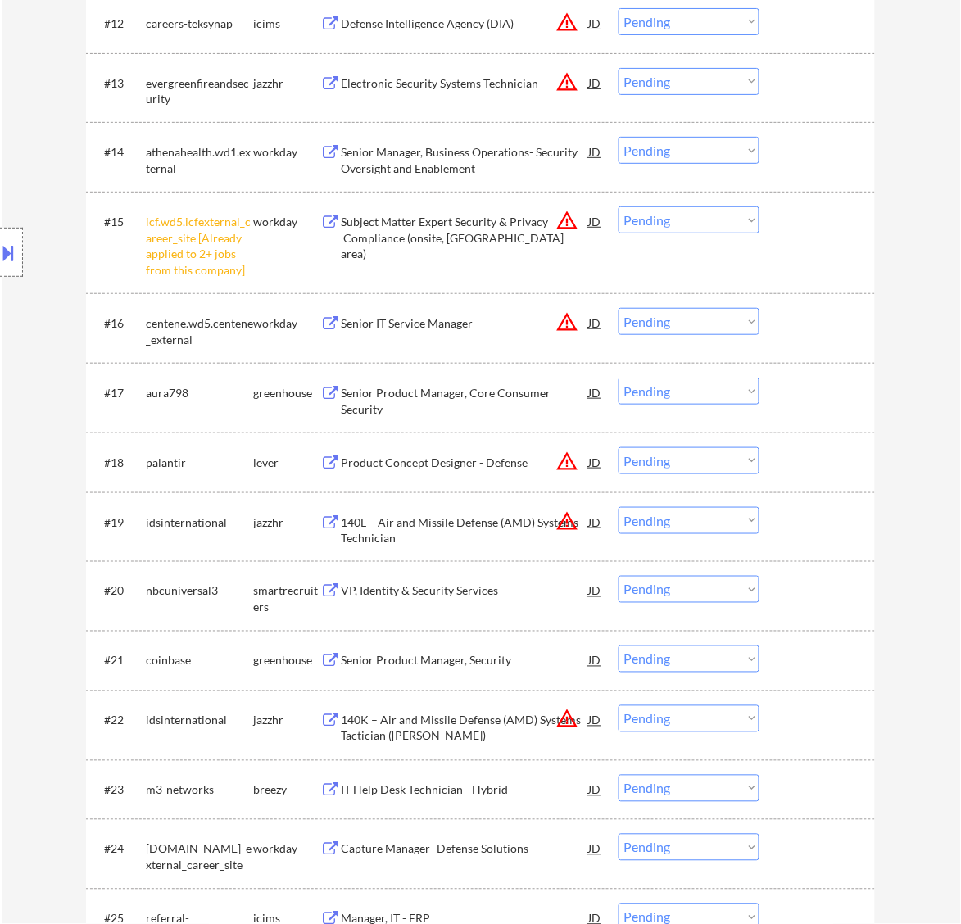
drag, startPoint x: 648, startPoint y: 222, endPoint x: 656, endPoint y: 226, distance: 8.4
click at [648, 222] on select "Choose an option... Pending Applied Excluded (Questions) Excluded (Expired) Exc…" at bounding box center [689, 220] width 141 height 27
click at [619, 207] on select "Choose an option... Pending Applied Excluded (Questions) Excluded (Expired) Exc…" at bounding box center [689, 220] width 141 height 27
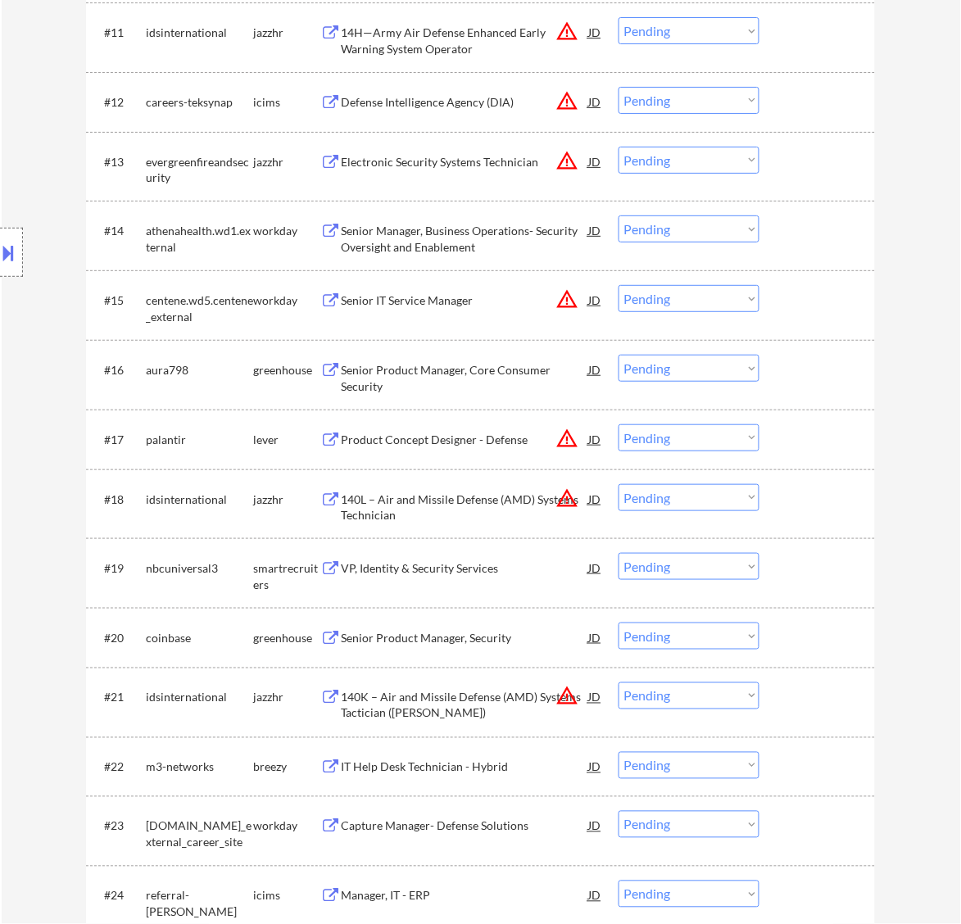
scroll to position [1142, 0]
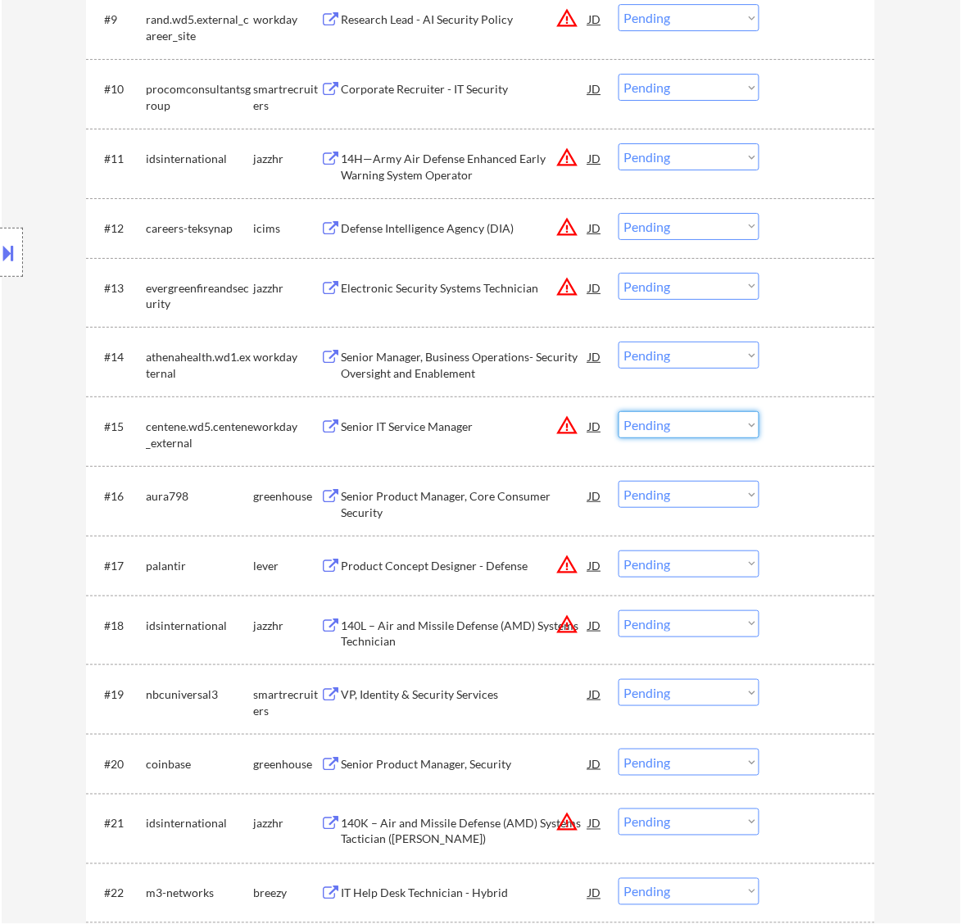
click at [686, 414] on select "Choose an option... Pending Applied Excluded (Questions) Excluded (Expired) Exc…" at bounding box center [689, 424] width 141 height 27
click at [619, 411] on select "Choose an option... Pending Applied Excluded (Questions) Excluded (Expired) Exc…" at bounding box center [689, 424] width 141 height 27
select select ""pending""
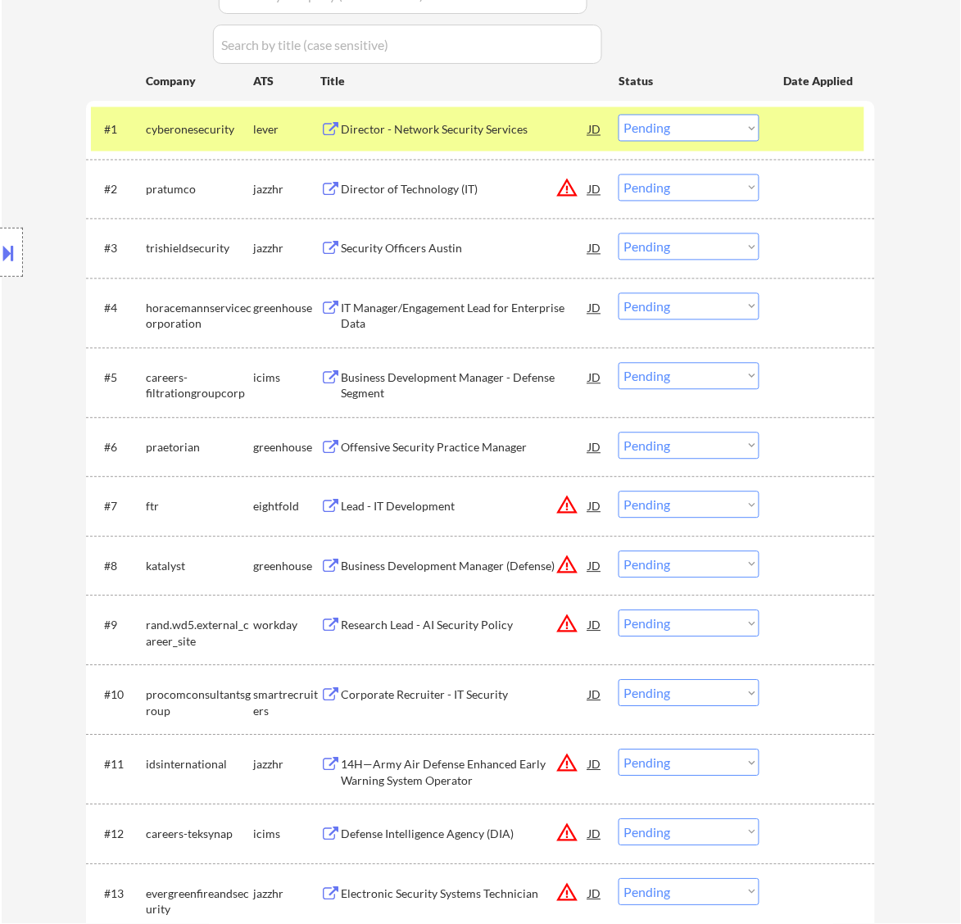
scroll to position [322, 0]
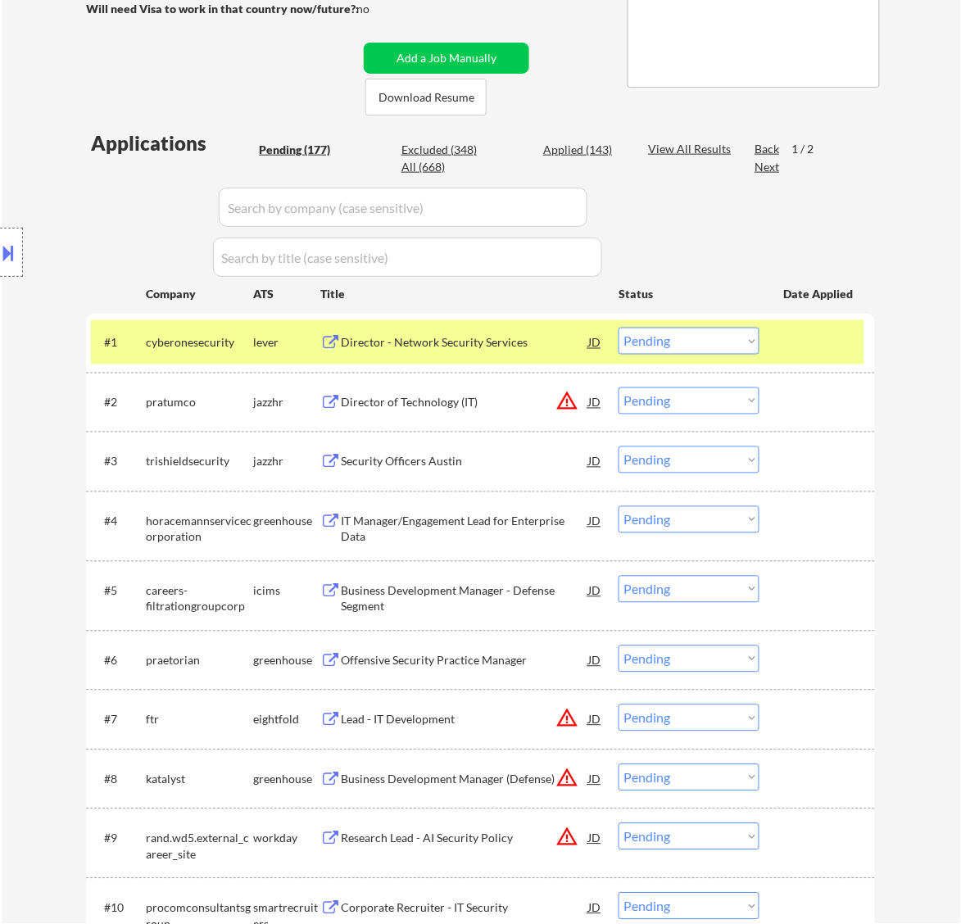
click at [501, 346] on div "Director - Network Security Services" at bounding box center [464, 343] width 247 height 16
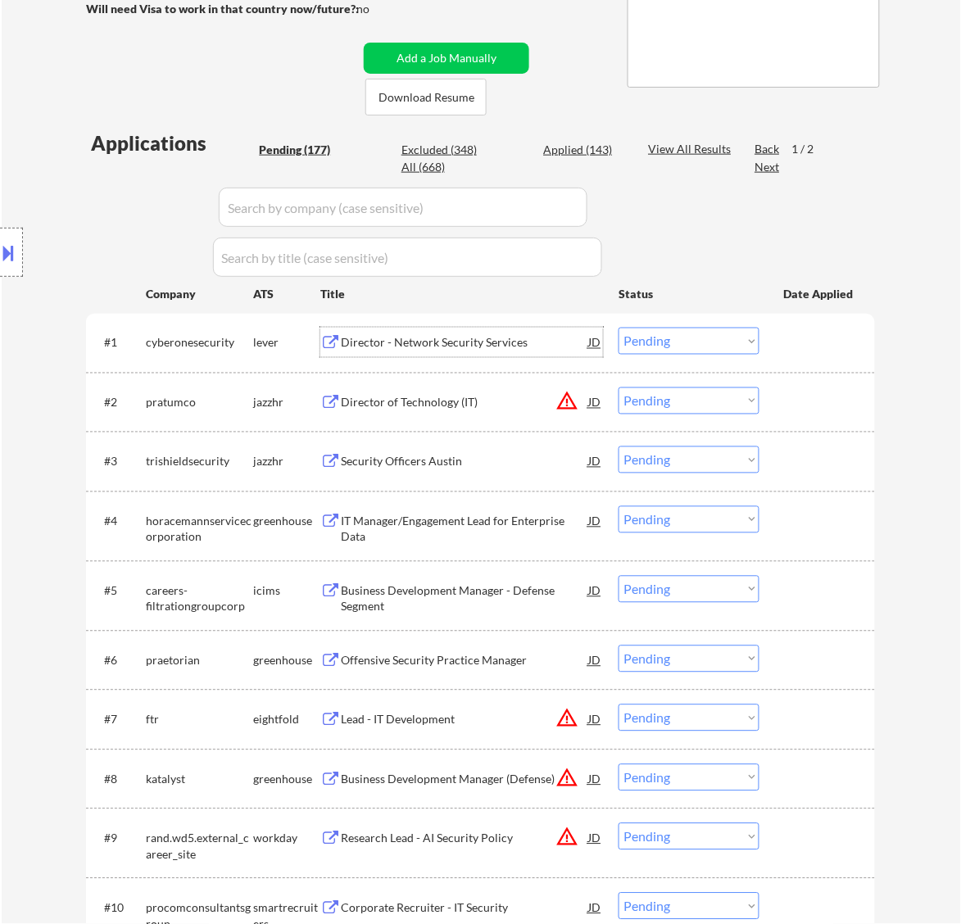
click at [732, 337] on select "Choose an option... Pending Applied Excluded (Questions) Excluded (Expired) Exc…" at bounding box center [689, 341] width 141 height 27
click at [619, 328] on select "Choose an option... Pending Applied Excluded (Questions) Excluded (Expired) Exc…" at bounding box center [689, 341] width 141 height 27
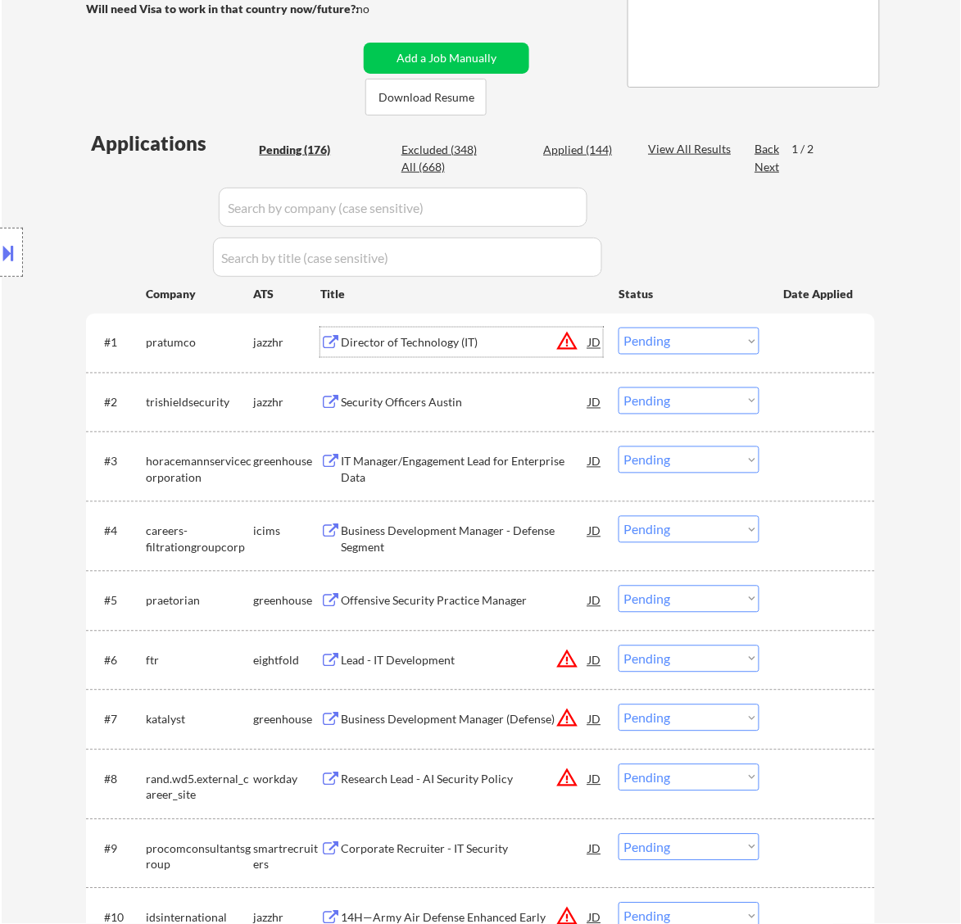
click at [488, 354] on div "Director of Technology (IT)" at bounding box center [464, 343] width 247 height 30
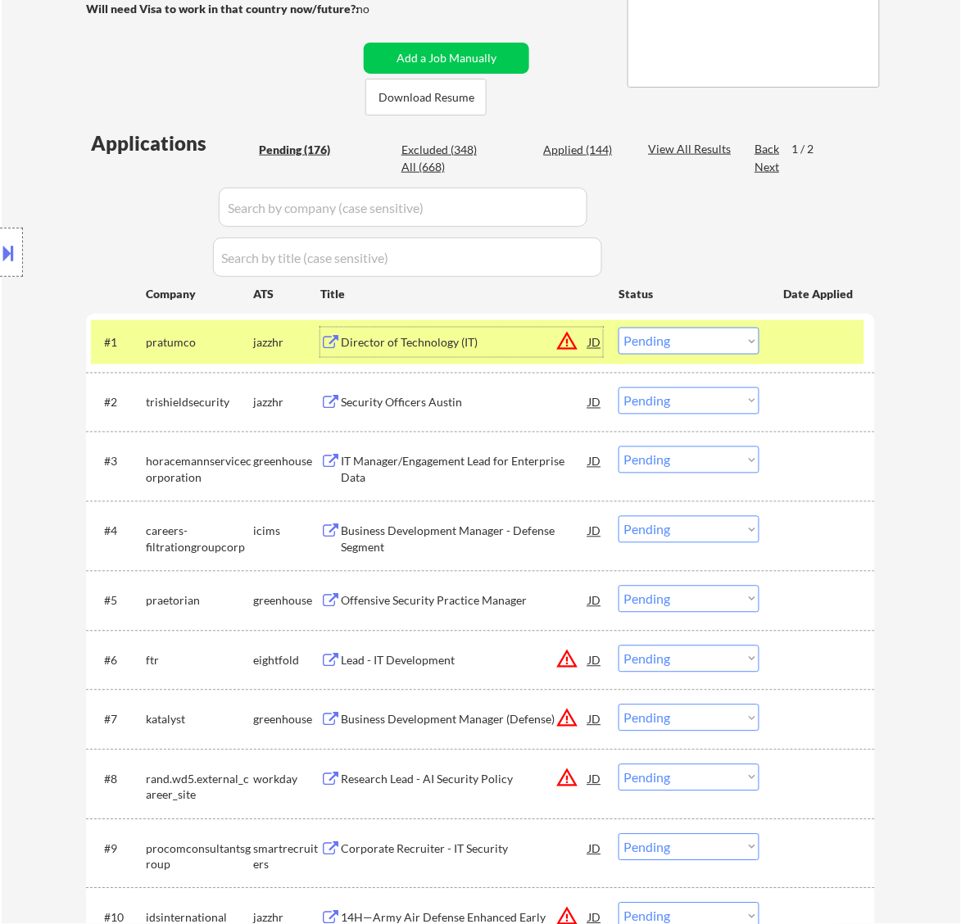
click at [687, 340] on select "Choose an option... Pending Applied Excluded (Questions) Excluded (Expired) Exc…" at bounding box center [689, 341] width 141 height 27
click at [619, 328] on select "Choose an option... Pending Applied Excluded (Questions) Excluded (Expired) Exc…" at bounding box center [689, 341] width 141 height 27
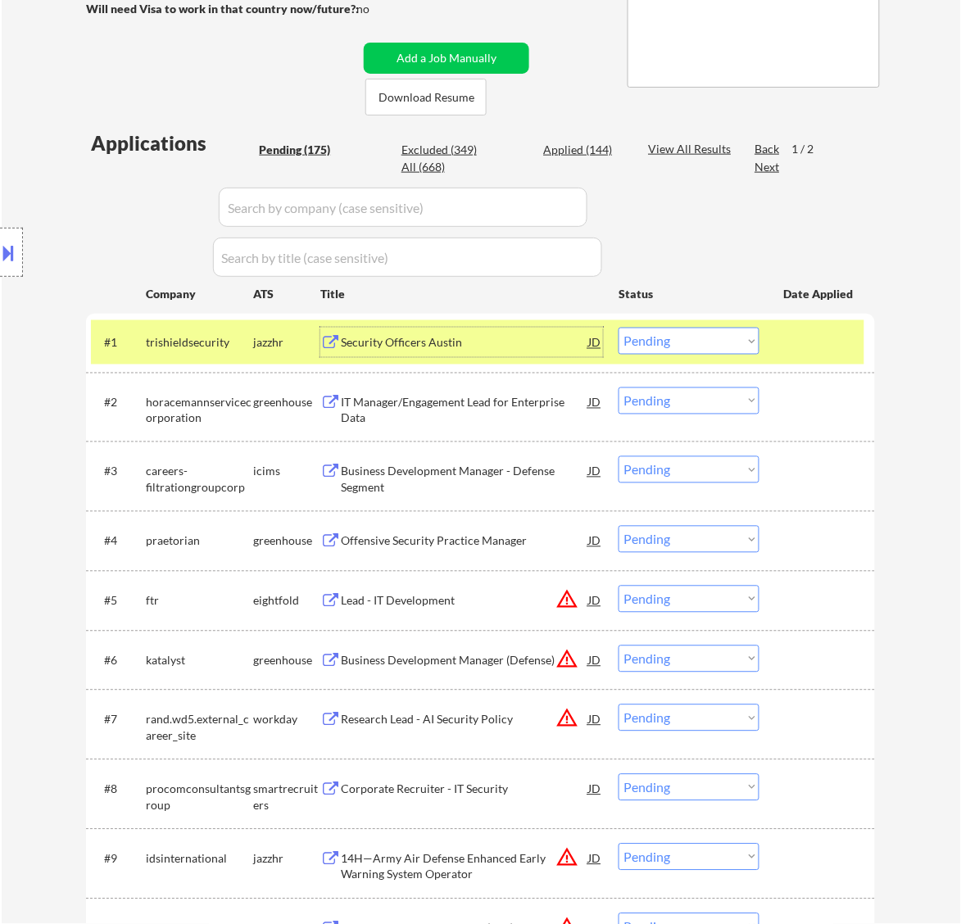
click at [506, 353] on div "Security Officers Austin" at bounding box center [464, 343] width 247 height 30
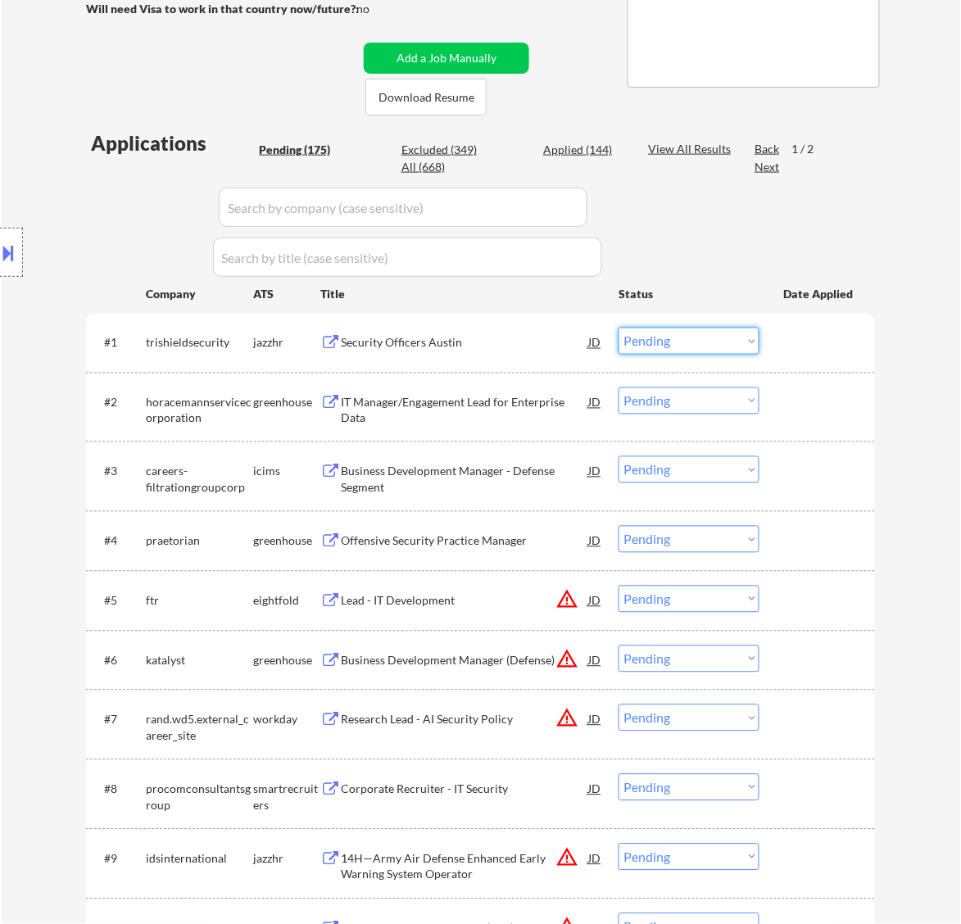
click at [697, 343] on select "Choose an option... Pending Applied Excluded (Questions) Excluded (Expired) Exc…" at bounding box center [689, 341] width 141 height 27
click at [619, 328] on select "Choose an option... Pending Applied Excluded (Questions) Excluded (Expired) Exc…" at bounding box center [689, 341] width 141 height 27
select select ""pending""
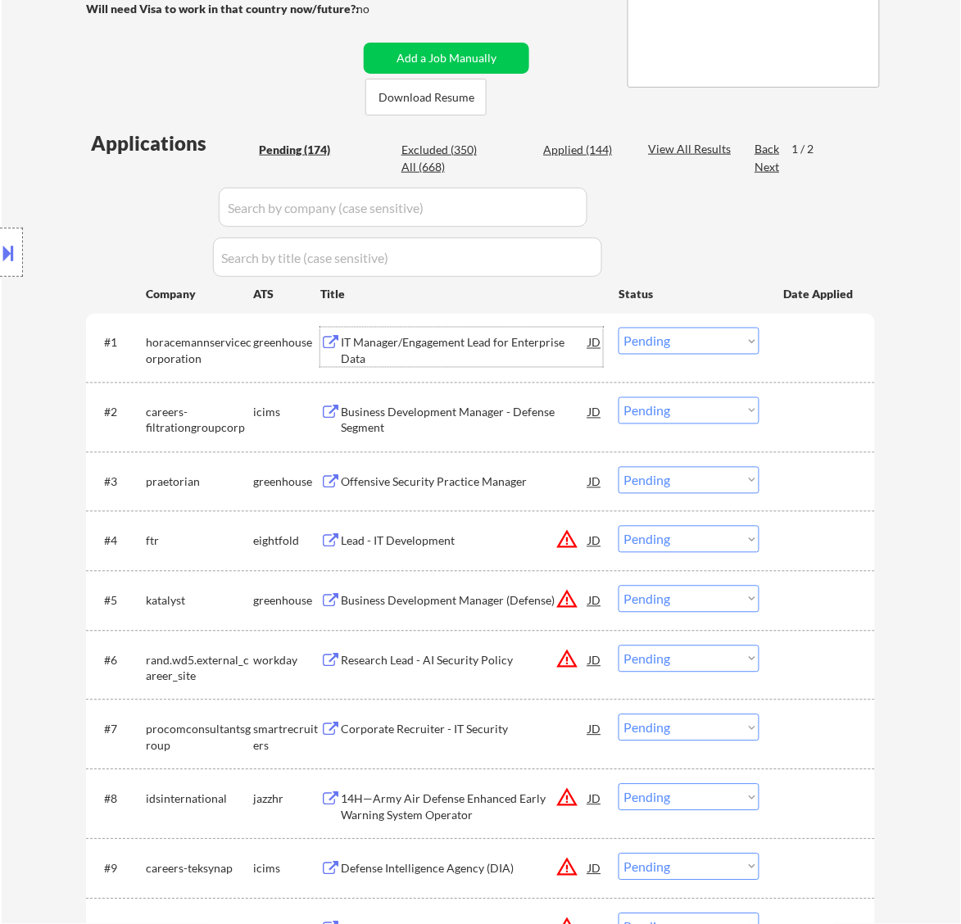
click at [472, 341] on div "IT Manager/Engagement Lead for Enterprise Data" at bounding box center [464, 351] width 247 height 32
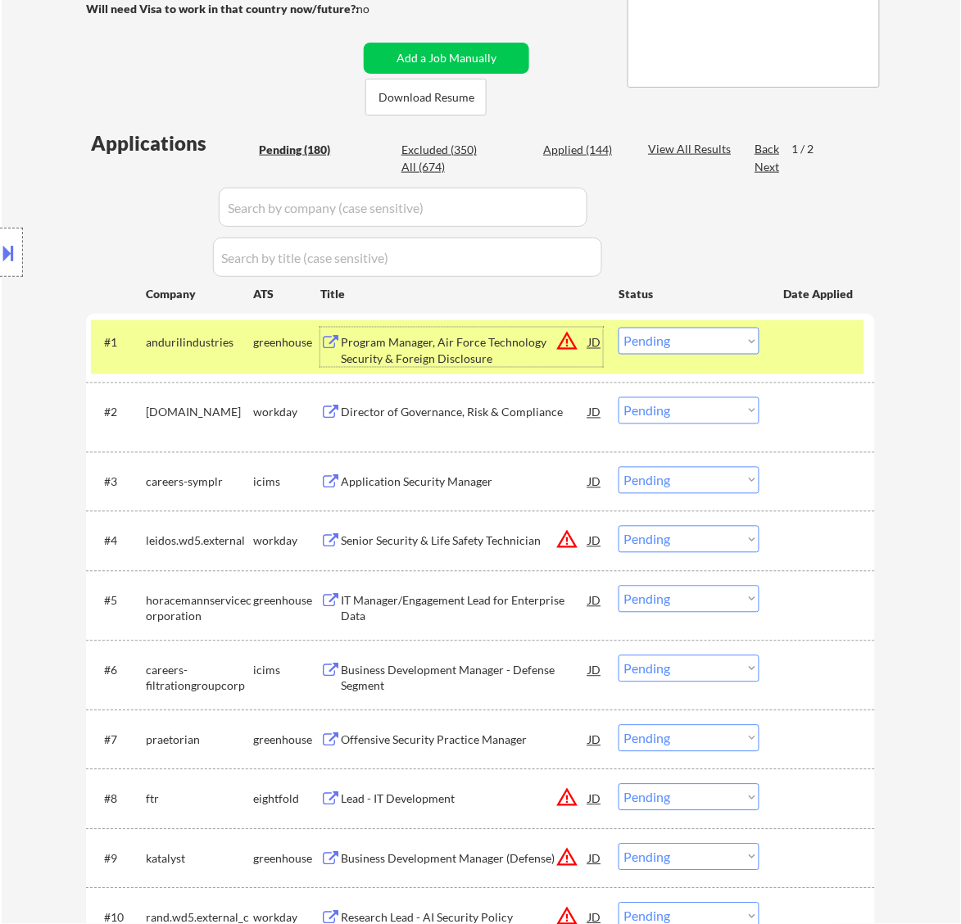
click at [14, 261] on button at bounding box center [9, 252] width 18 height 27
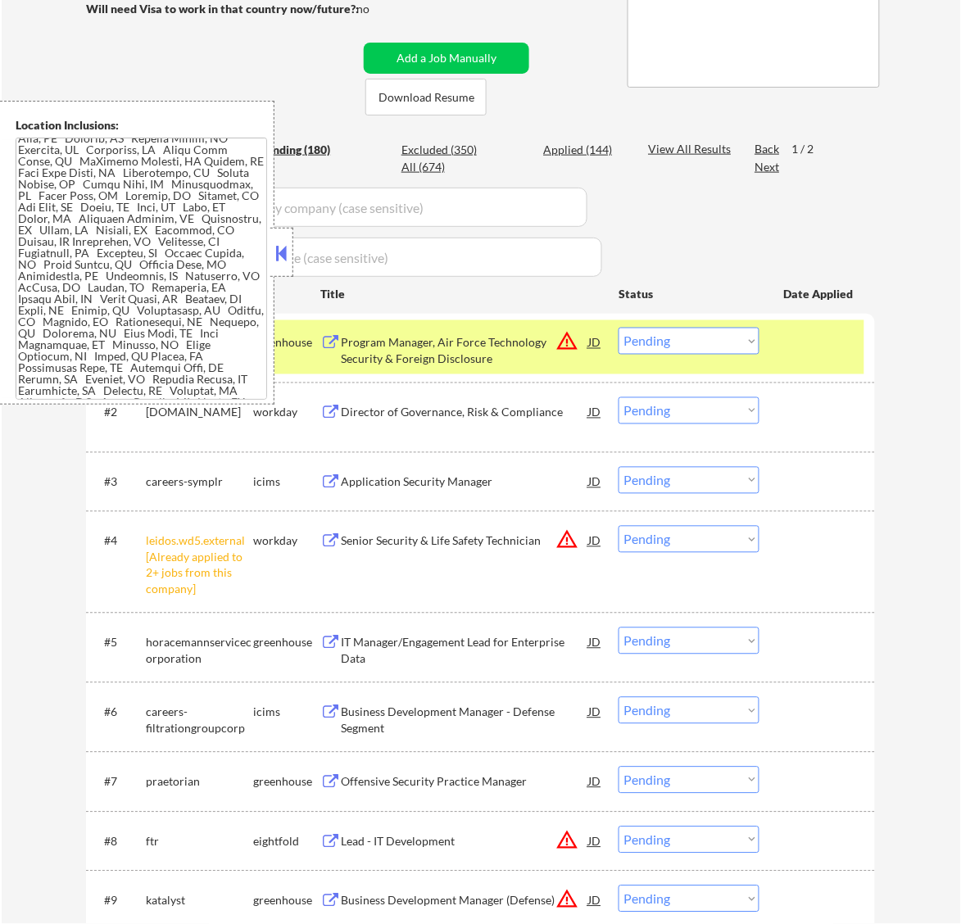
scroll to position [100, 0]
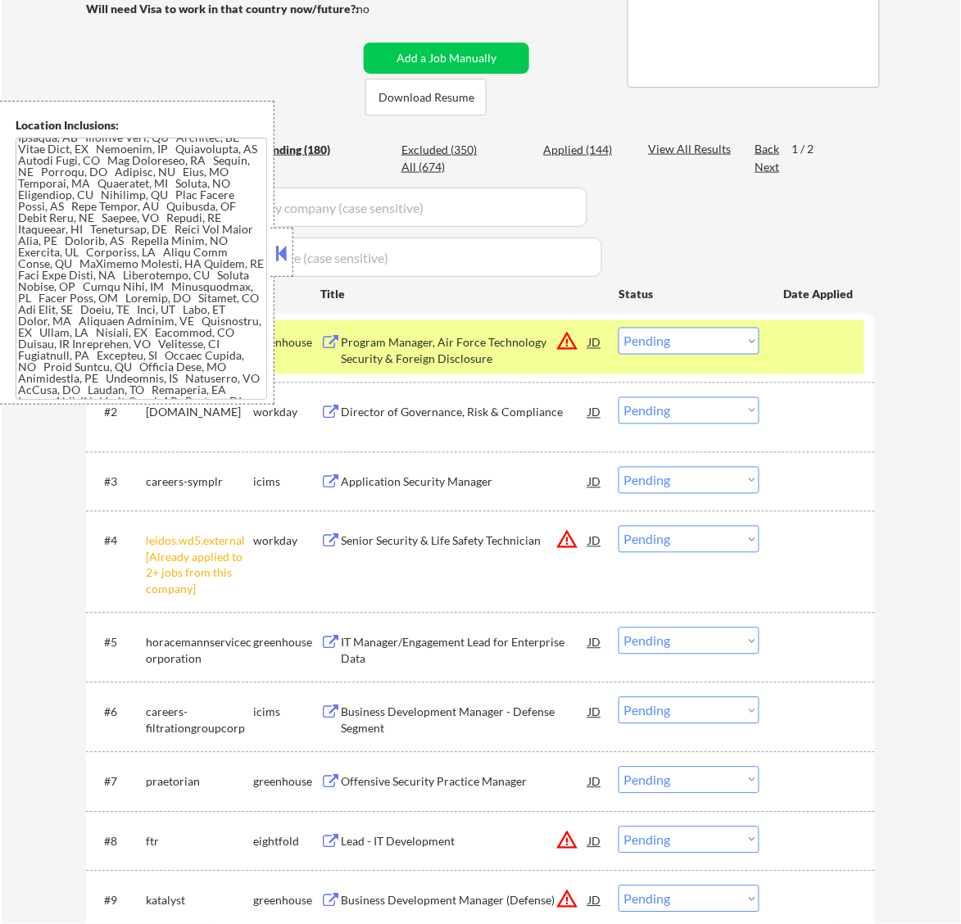
select select ""pending""
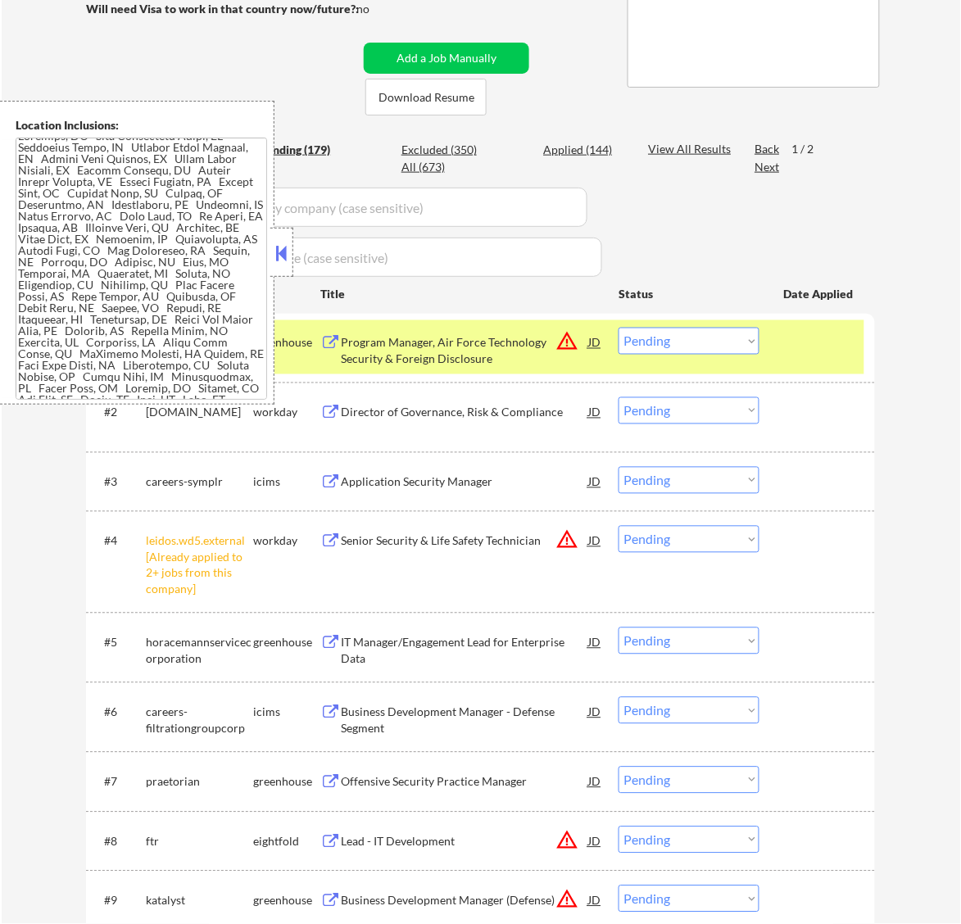
select select ""PLACEHOLDER_1427118222253""
select select ""pending""
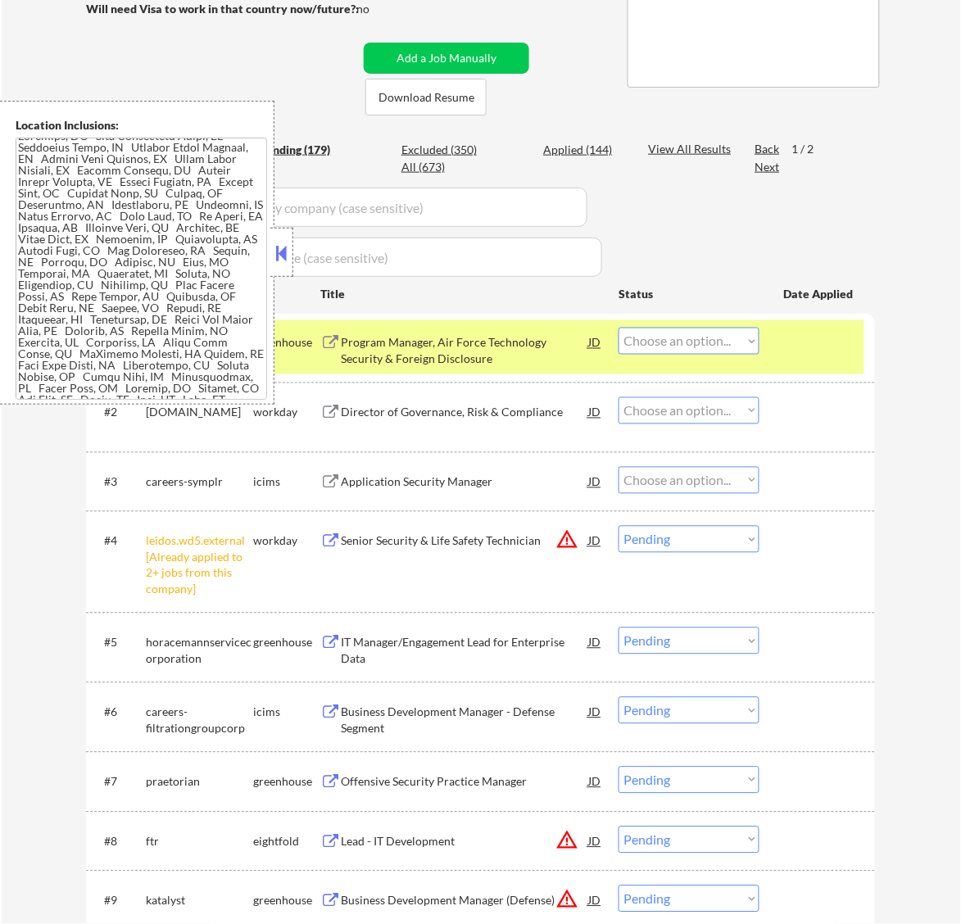
select select ""pending""
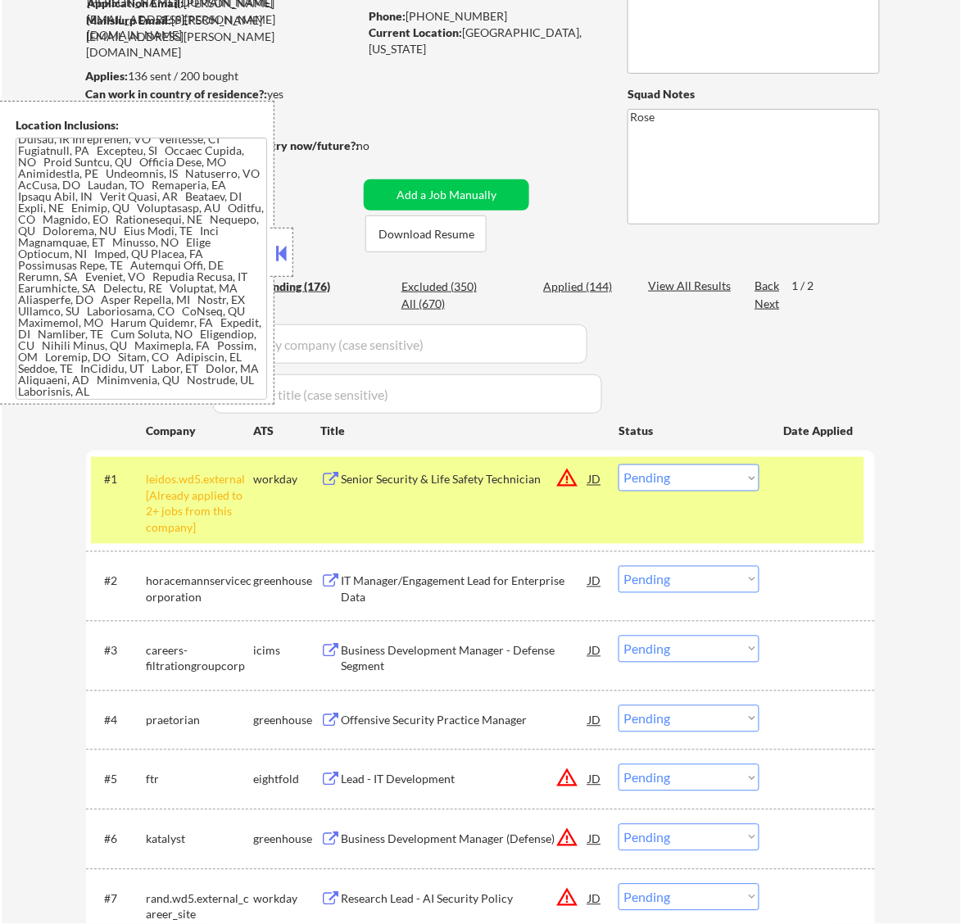
scroll to position [220, 0]
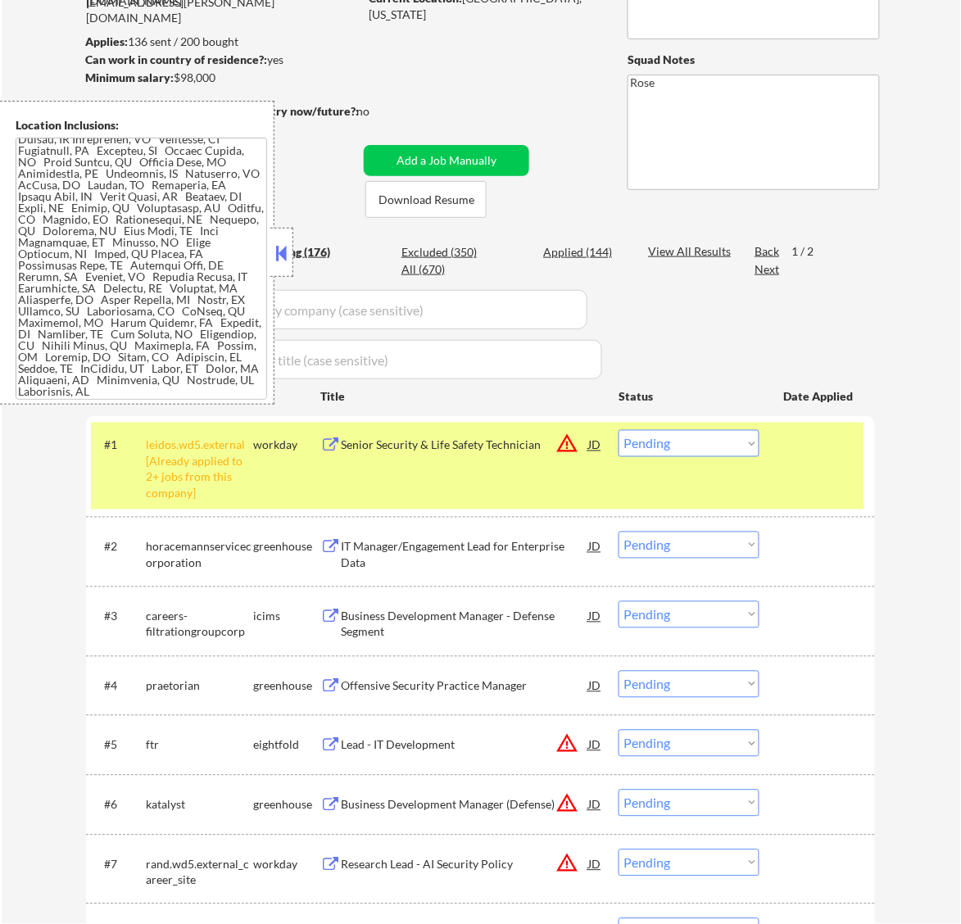
click at [284, 243] on button at bounding box center [281, 253] width 18 height 25
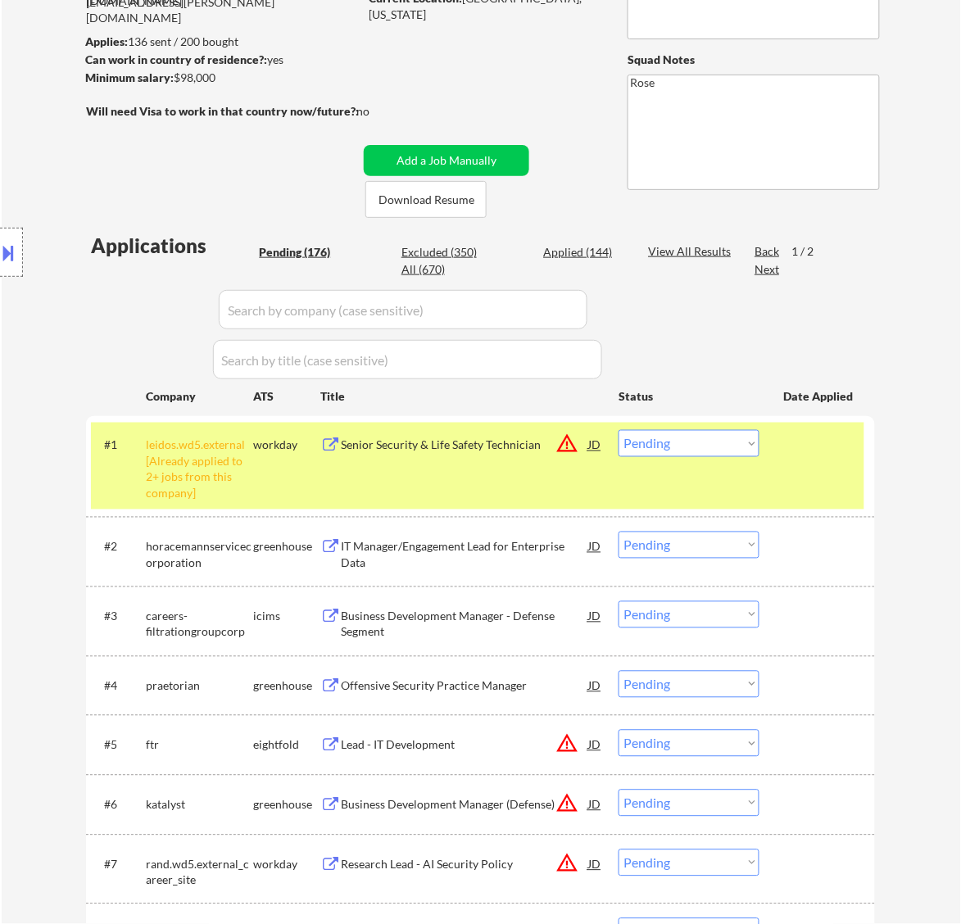
click at [738, 447] on select "Choose an option... Pending Applied Excluded (Questions) Excluded (Expired) Exc…" at bounding box center [689, 443] width 141 height 27
click at [619, 430] on select "Choose an option... Pending Applied Excluded (Questions) Excluded (Expired) Exc…" at bounding box center [689, 443] width 141 height 27
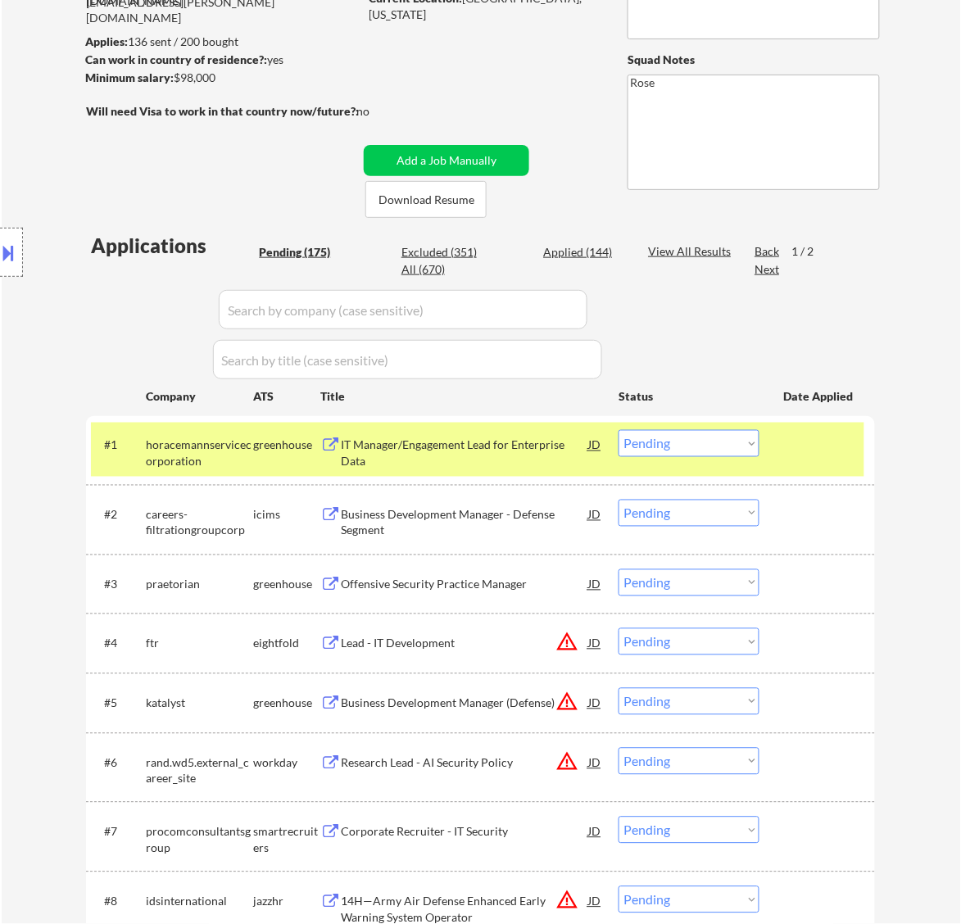
click at [717, 436] on select "Choose an option... Pending Applied Excluded (Questions) Excluded (Expired) Exc…" at bounding box center [689, 443] width 141 height 27
click at [619, 430] on select "Choose an option... Pending Applied Excluded (Questions) Excluded (Expired) Exc…" at bounding box center [689, 443] width 141 height 27
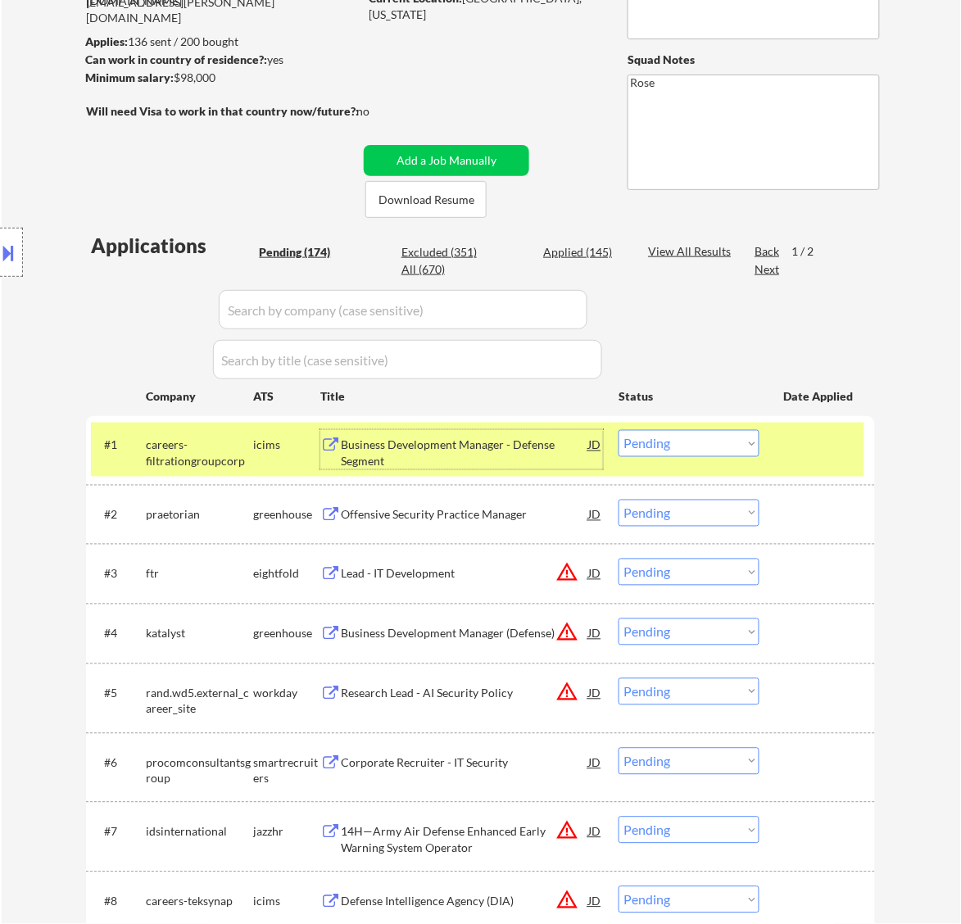
click at [453, 445] on div "Business Development Manager - Defense Segment" at bounding box center [464, 454] width 247 height 32
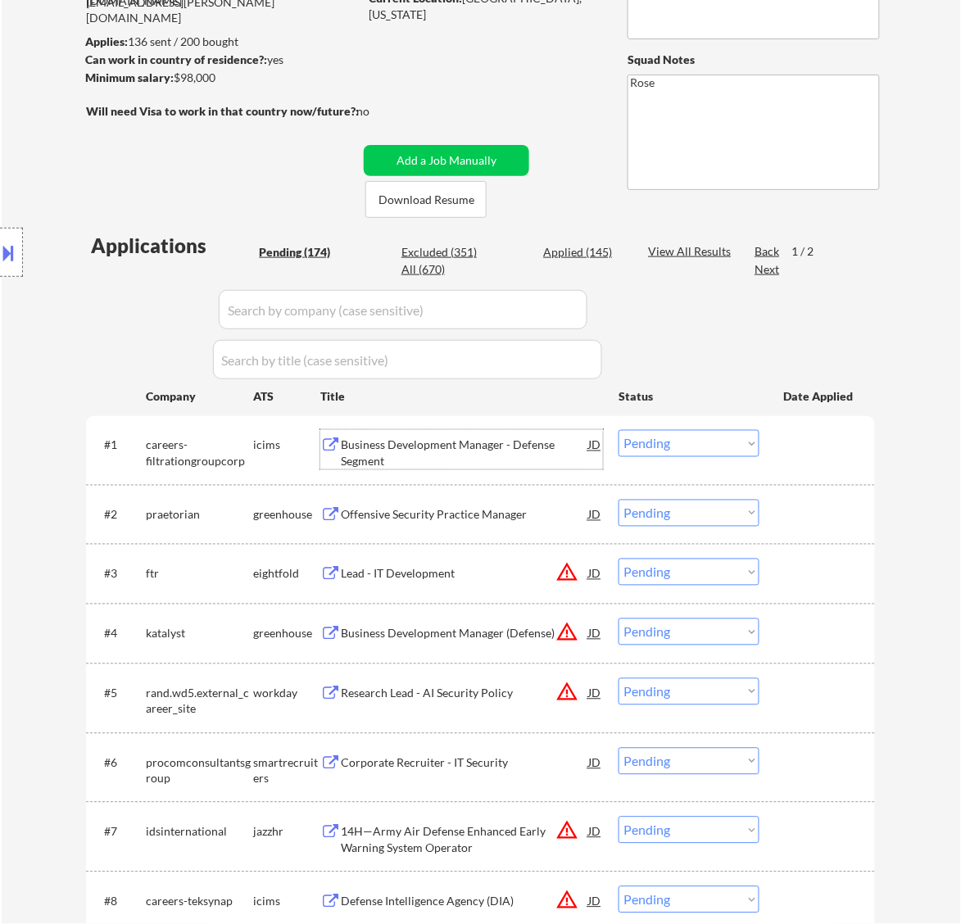
click at [728, 440] on select "Choose an option... Pending Applied Excluded (Questions) Excluded (Expired) Exc…" at bounding box center [689, 443] width 141 height 27
click at [619, 430] on select "Choose an option... Pending Applied Excluded (Questions) Excluded (Expired) Exc…" at bounding box center [689, 443] width 141 height 27
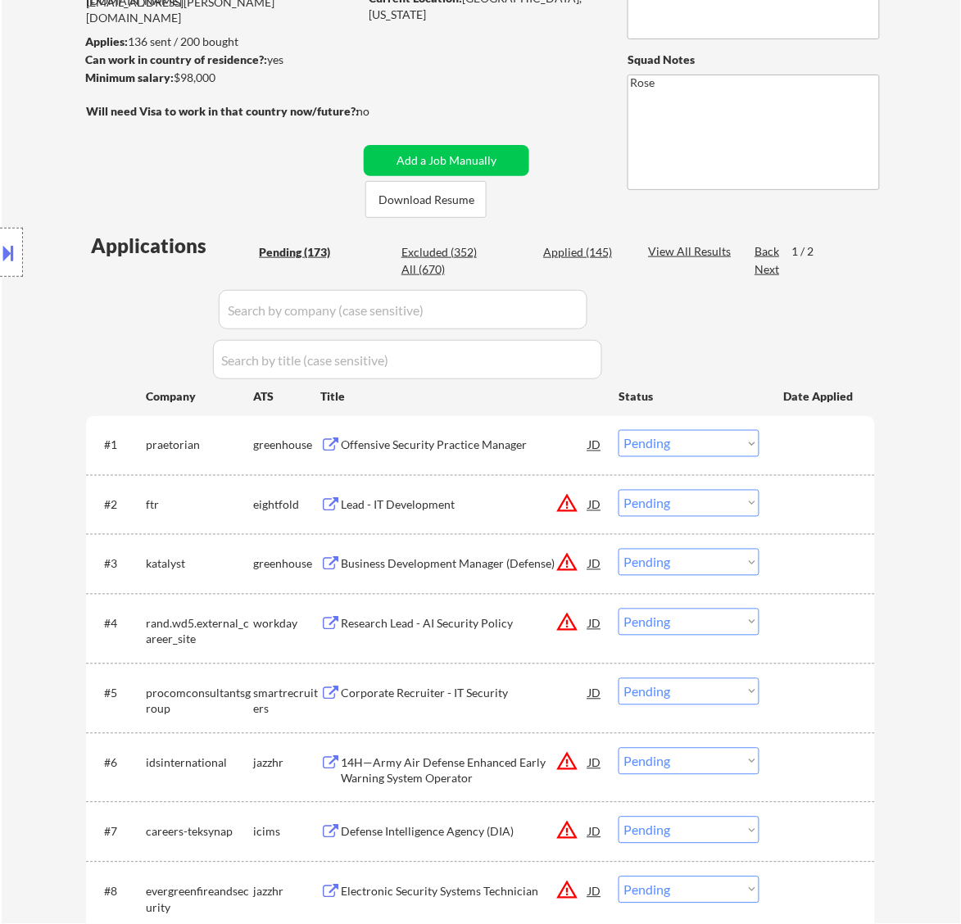
click at [493, 438] on div "Offensive Security Practice Manager" at bounding box center [464, 446] width 247 height 16
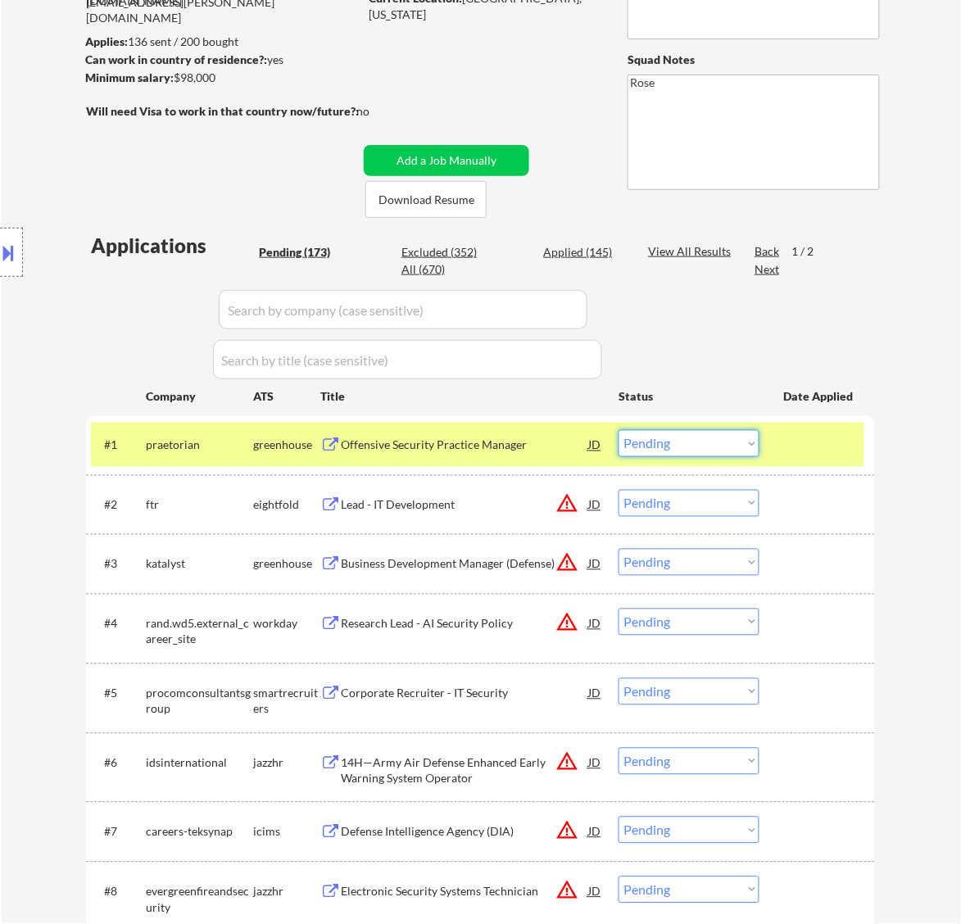
click at [669, 445] on select "Choose an option... Pending Applied Excluded (Questions) Excluded (Expired) Exc…" at bounding box center [689, 443] width 141 height 27
click at [619, 430] on select "Choose an option... Pending Applied Excluded (Questions) Excluded (Expired) Exc…" at bounding box center [689, 443] width 141 height 27
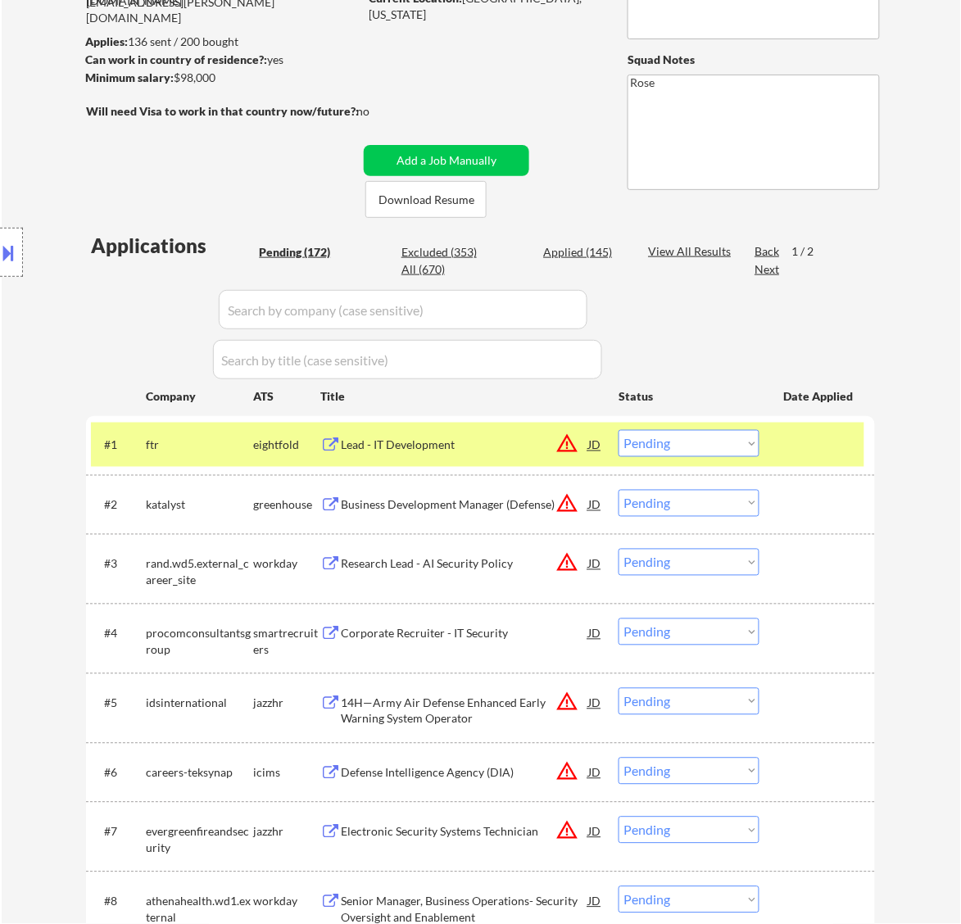
click at [496, 438] on div "Lead - IT Development" at bounding box center [464, 446] width 247 height 16
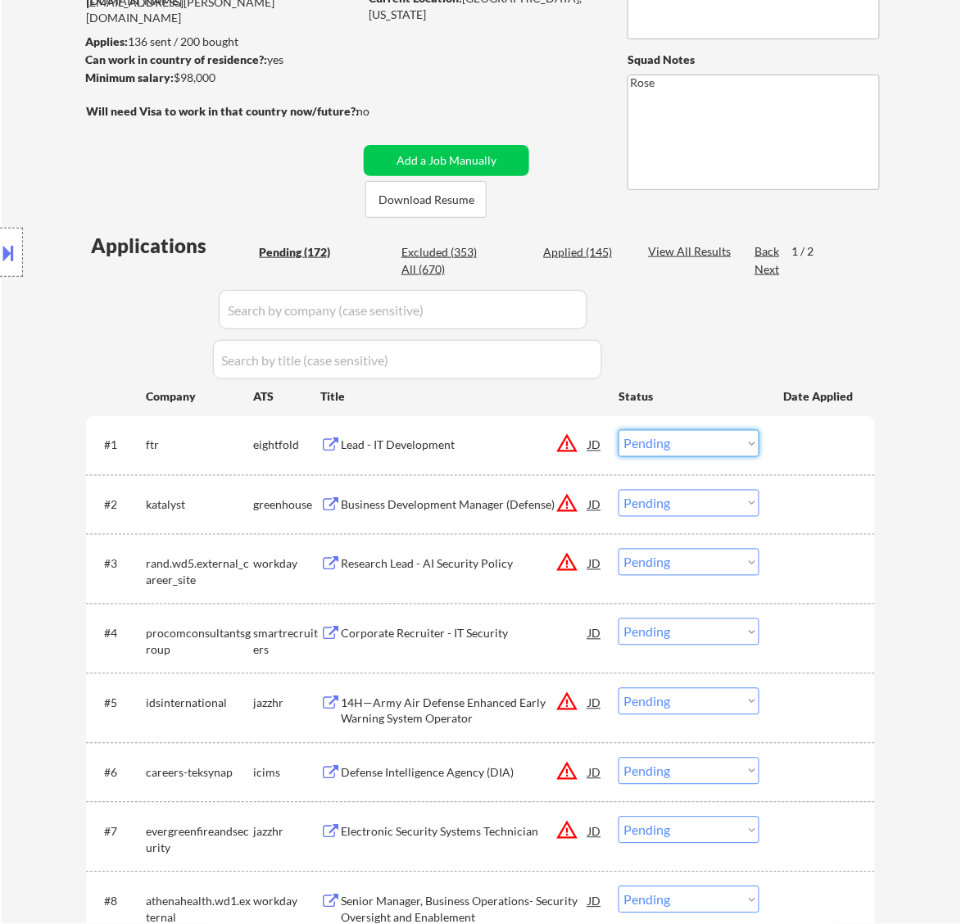
drag, startPoint x: 673, startPoint y: 431, endPoint x: 674, endPoint y: 439, distance: 8.2
click at [674, 433] on select "Choose an option... Pending Applied Excluded (Questions) Excluded (Expired) Exc…" at bounding box center [689, 443] width 141 height 27
click at [619, 430] on select "Choose an option... Pending Applied Excluded (Questions) Excluded (Expired) Exc…" at bounding box center [689, 443] width 141 height 27
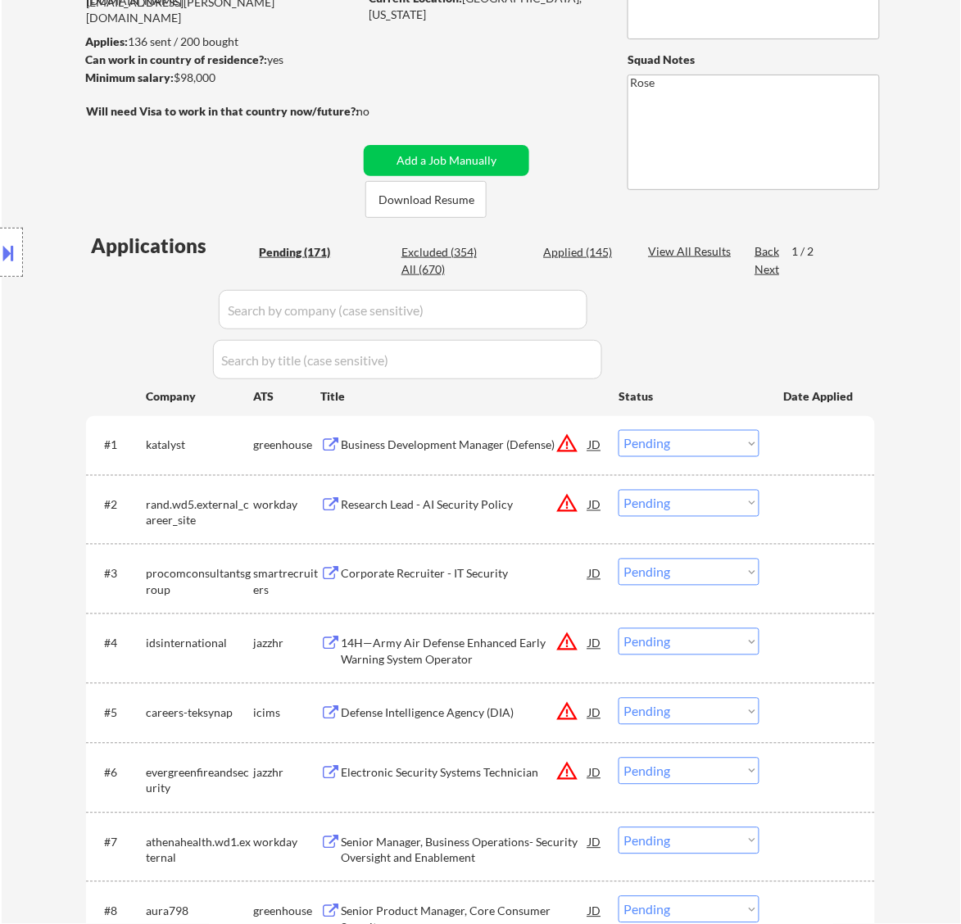
click at [455, 252] on div "Excluded (354)" at bounding box center [443, 252] width 82 height 16
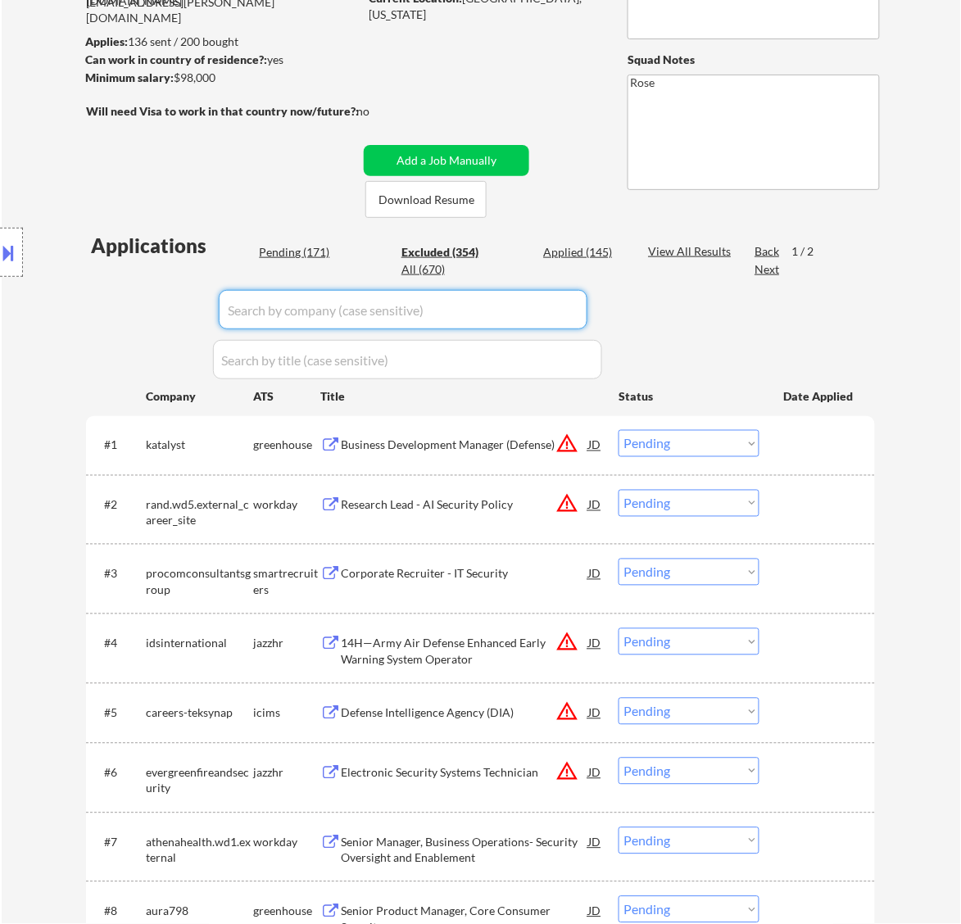
click at [500, 297] on input "input" at bounding box center [403, 309] width 369 height 39
select select ""excluded""
select select ""excluded__expired_""
select select ""excluded__bad_match_""
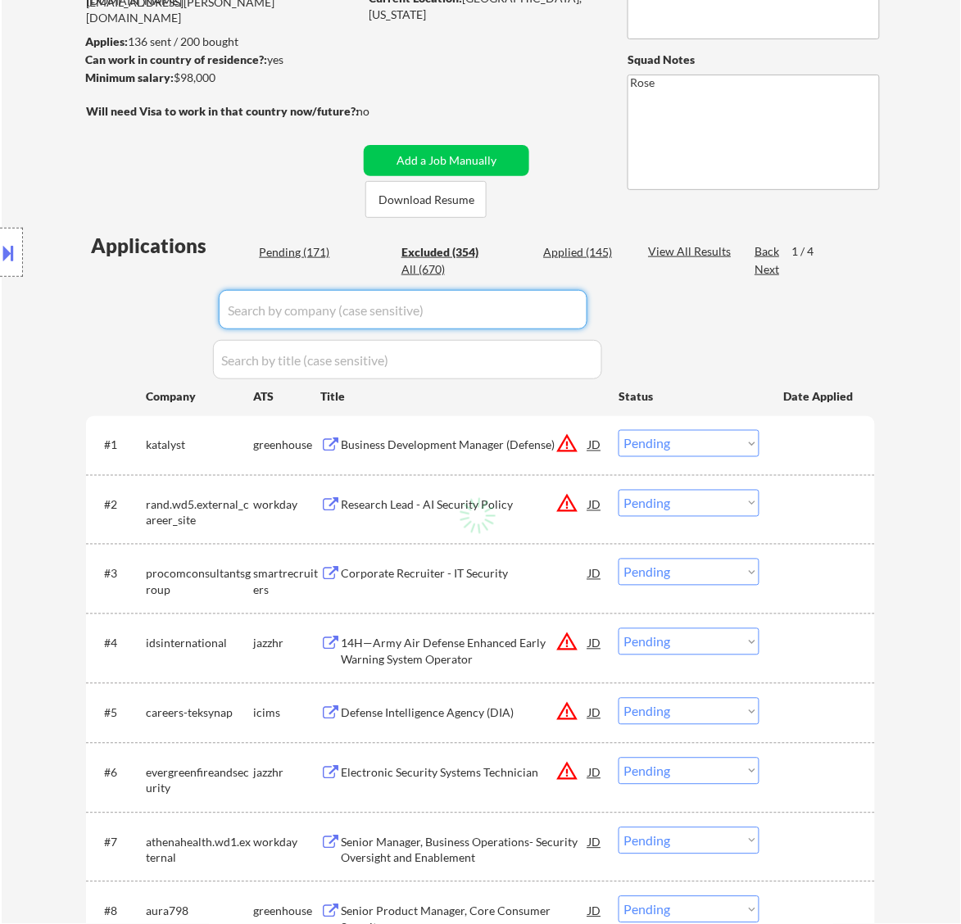
select select ""excluded__other_""
select select ""excluded__bad_match_""
select select ""excluded""
select select ""excluded__expired_""
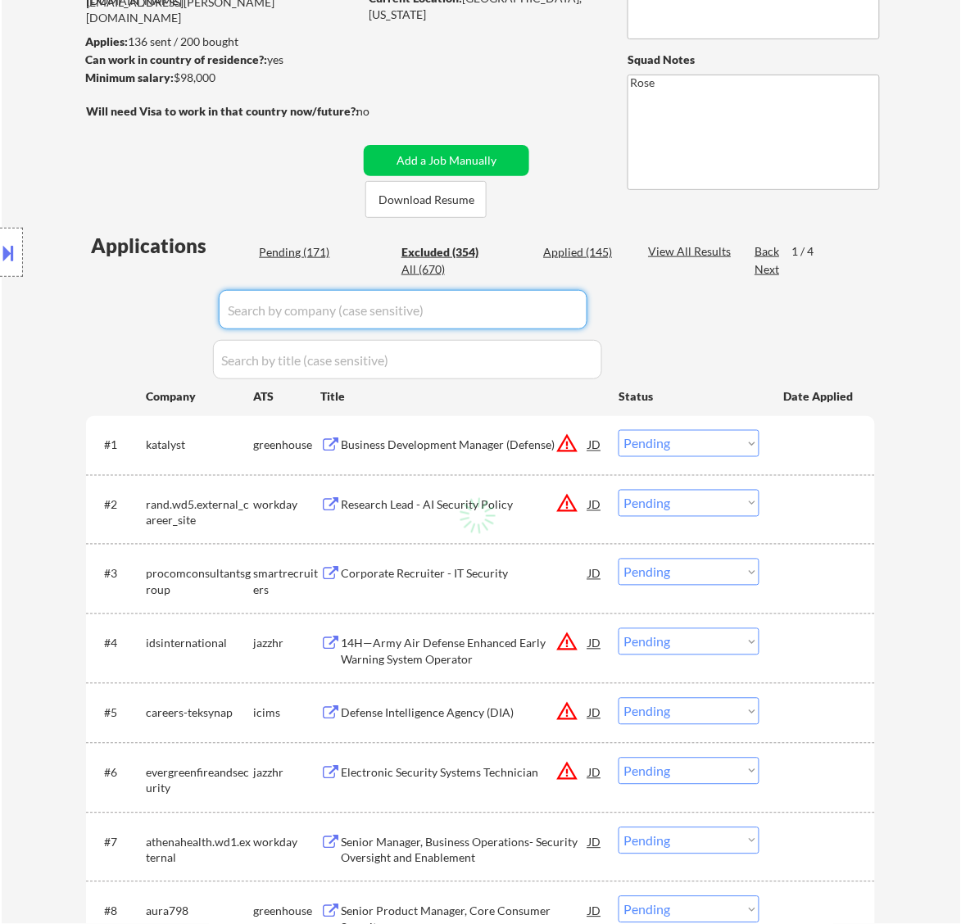
select select ""excluded__bad_match_""
select select ""excluded""
select select ""excluded__expired_""
select select ""excluded""
select select ""excluded__expired_""
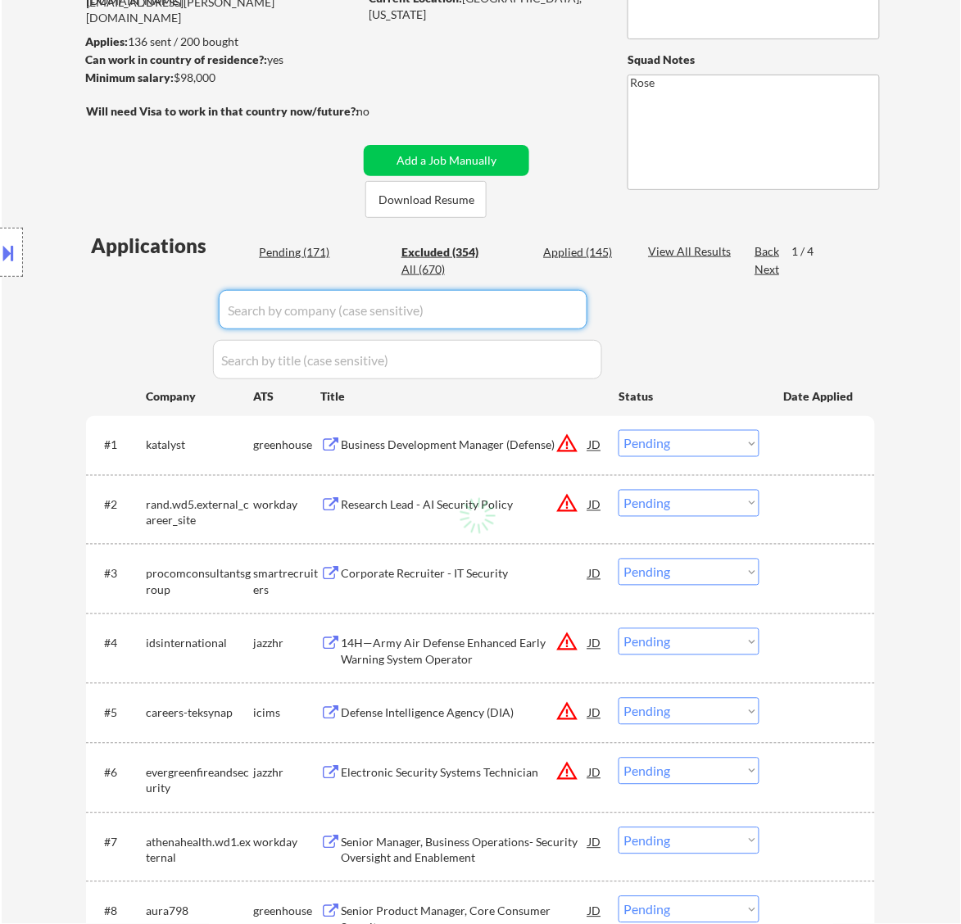
select select ""excluded__expired_""
select select ""excluded""
select select ""excluded__expired_""
select select ""excluded""
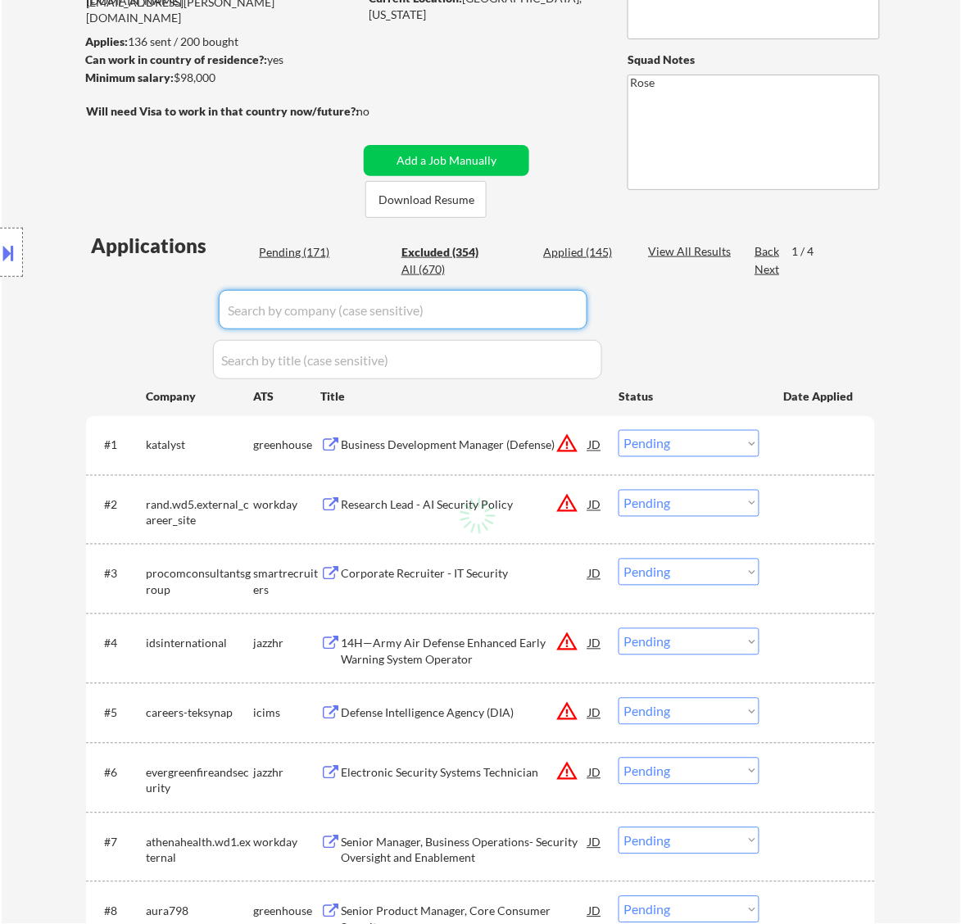
select select ""excluded__bad_match_""
select select ""excluded__other_""
select select ""excluded""
select select ""excluded__bad_match_""
select select ""excluded__expired_""
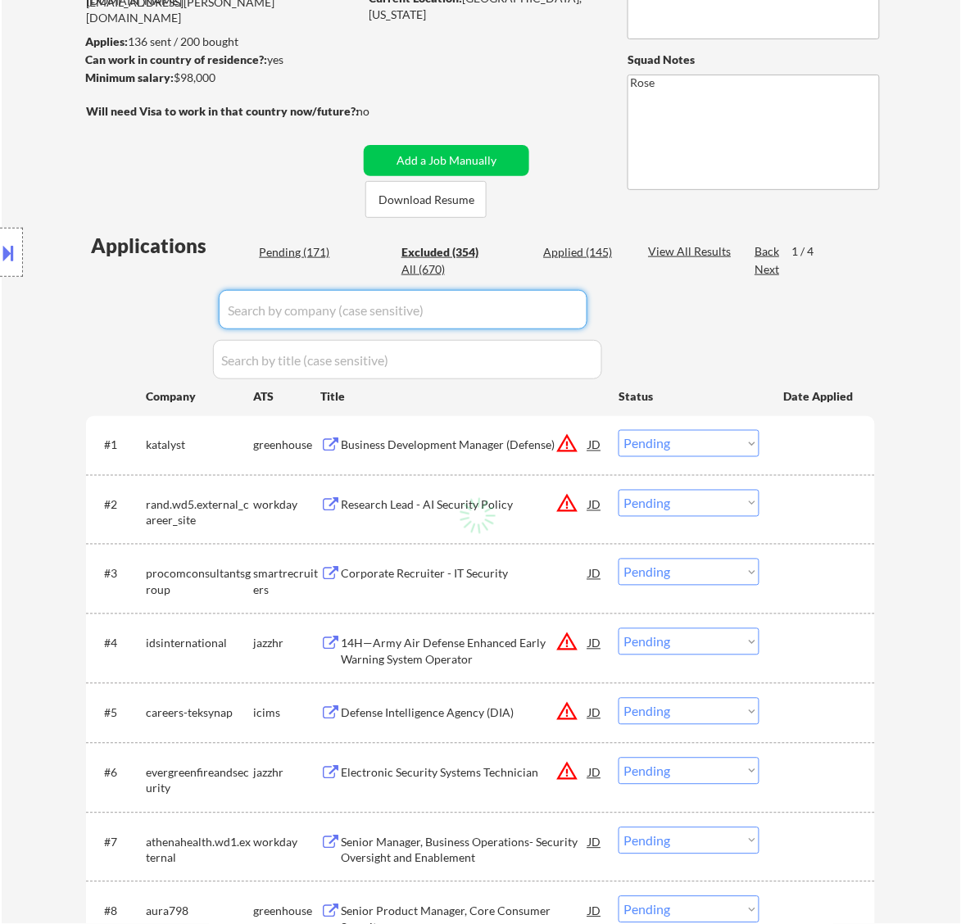
select select ""excluded__expired_""
select select ""excluded__other_""
select select ""excluded__expired_""
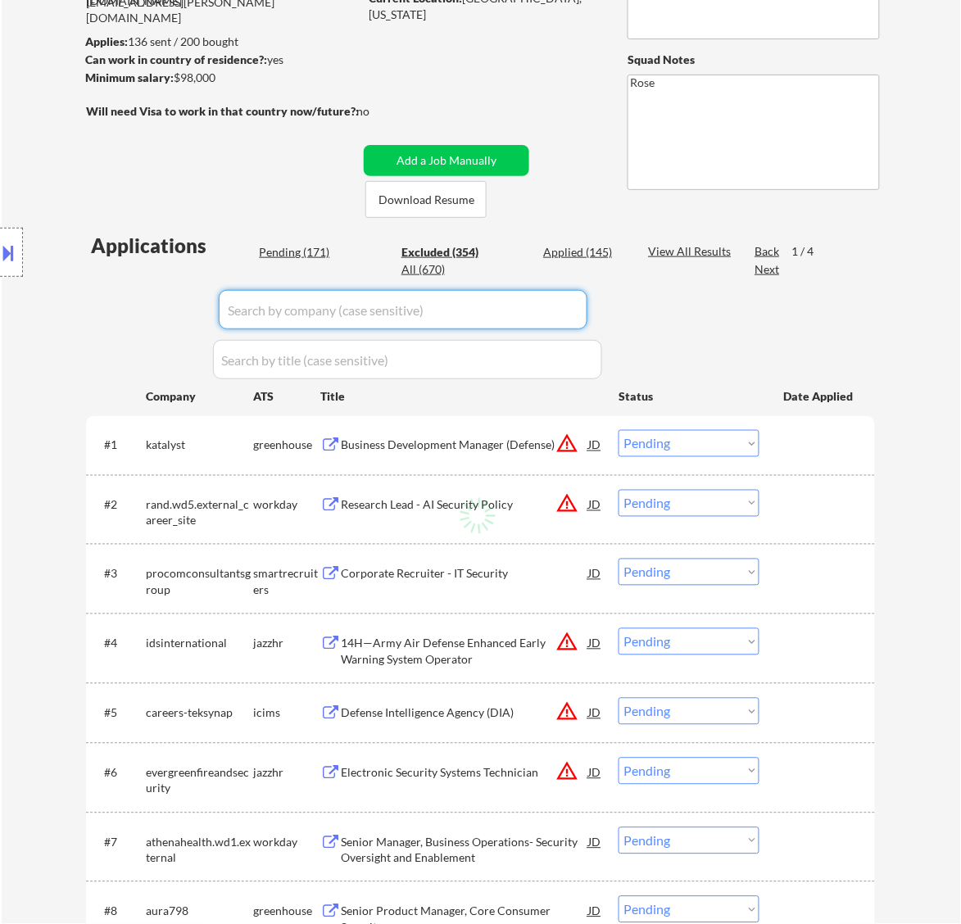
select select ""excluded__expired_""
select select ""excluded__location_""
select select ""excluded__expired_""
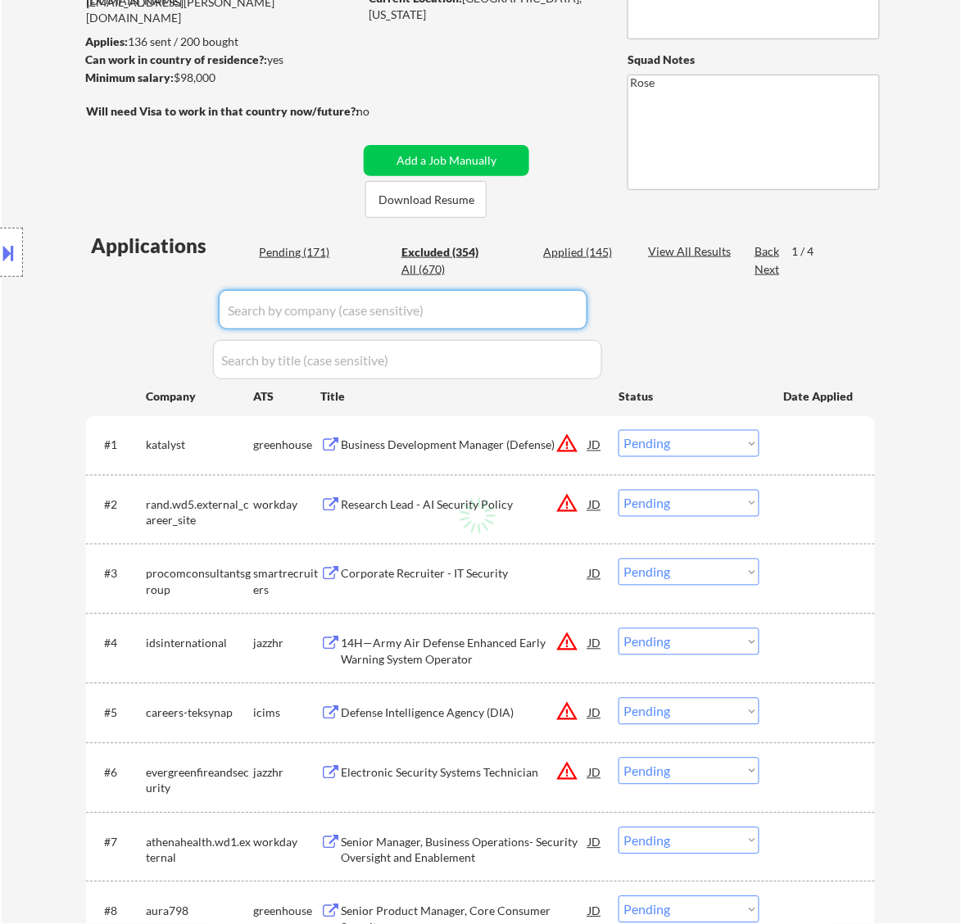
select select ""excluded__bad_match_""
select select ""excluded__expired_""
select select ""excluded__bad_match_""
select select ""excluded__expired_""
select select ""excluded__bad_match_""
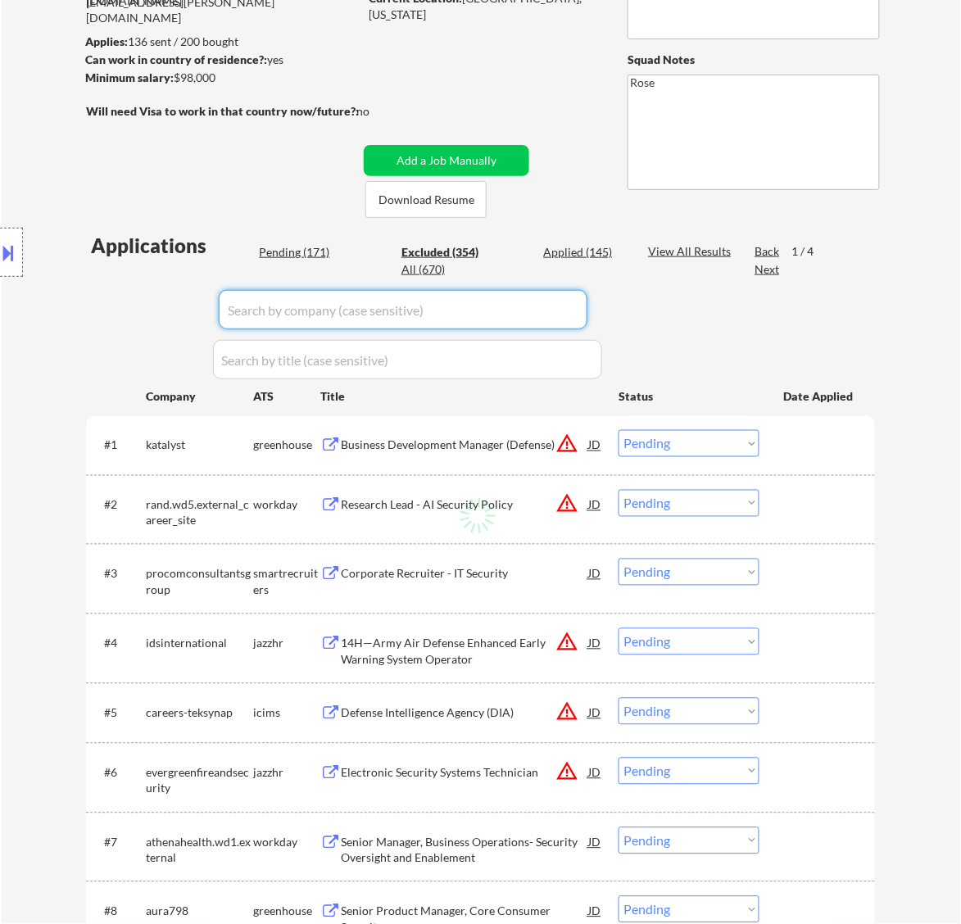
select select ""excluded""
select select ""excluded__expired_""
select select ""excluded__other_""
select select ""excluded__bad_match_""
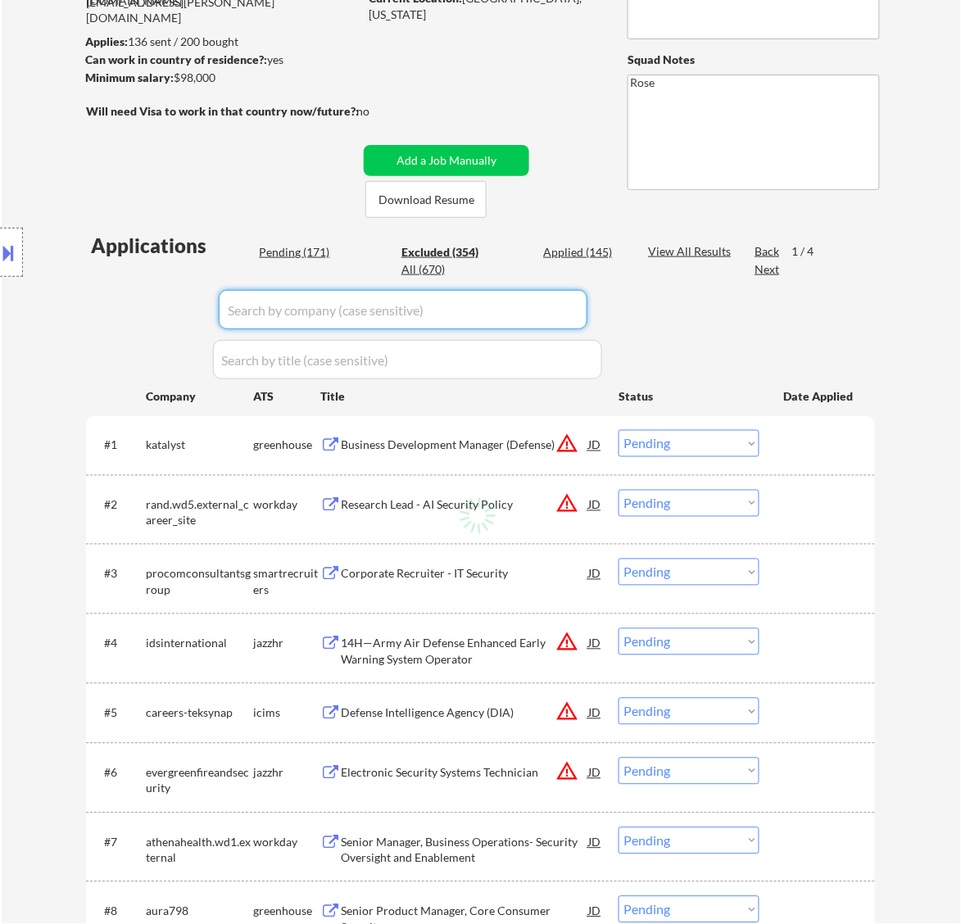
select select ""excluded__expired_""
select select ""excluded__bad_match_""
select select ""excluded__other_""
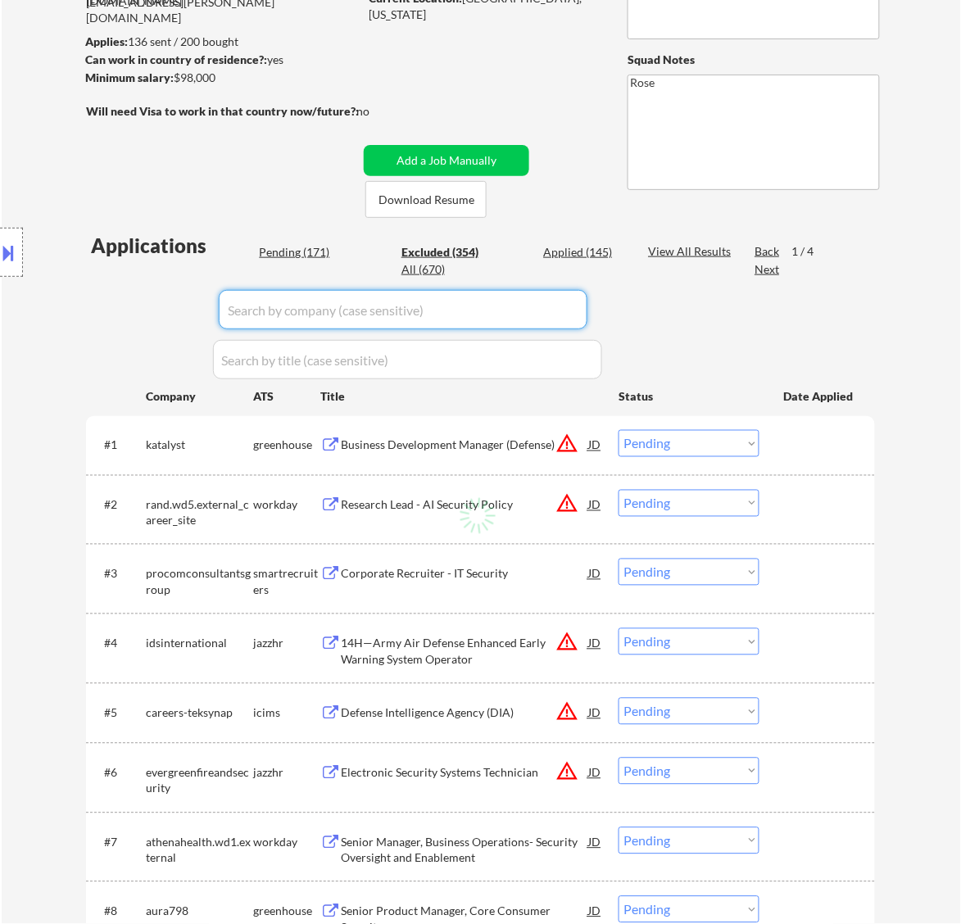
select select ""excluded__expired_""
select select ""excluded__other_""
select select ""excluded__bad_match_""
select select ""excluded__expired_""
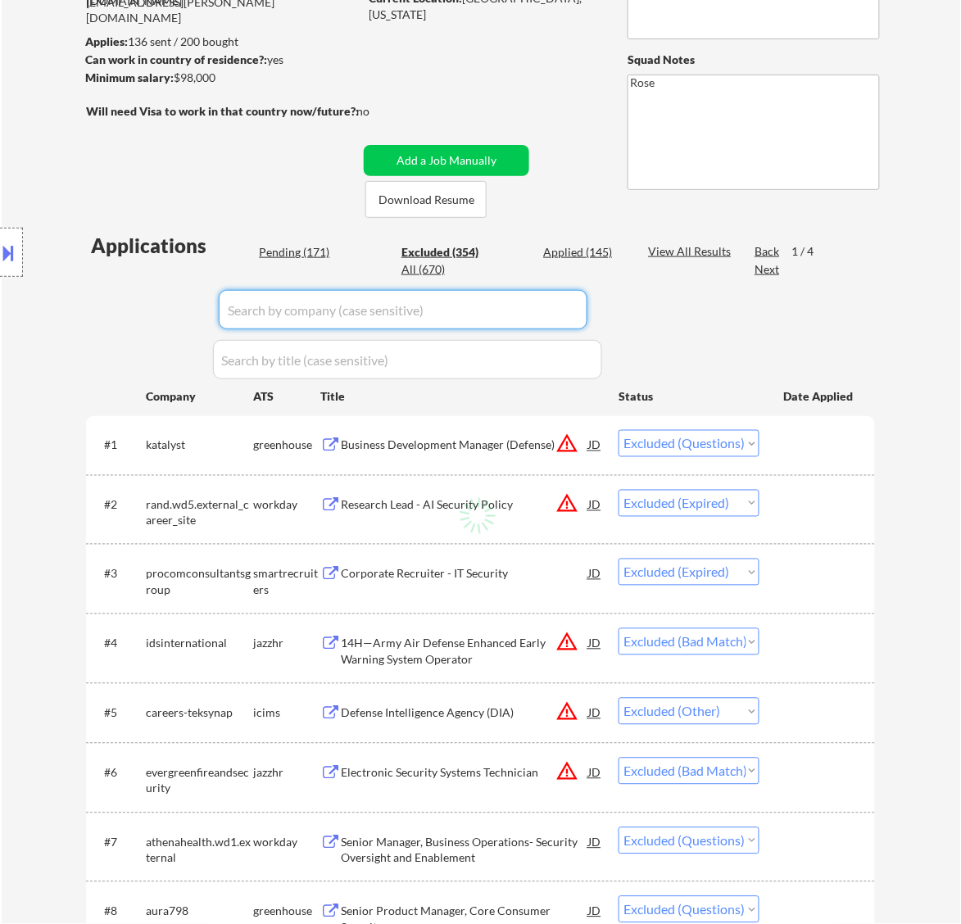
select select ""excluded__expired_""
select select ""excluded__bad_match_""
select select ""excluded""
select select ""excluded__expired_""
select select ""excluded__bad_match_""
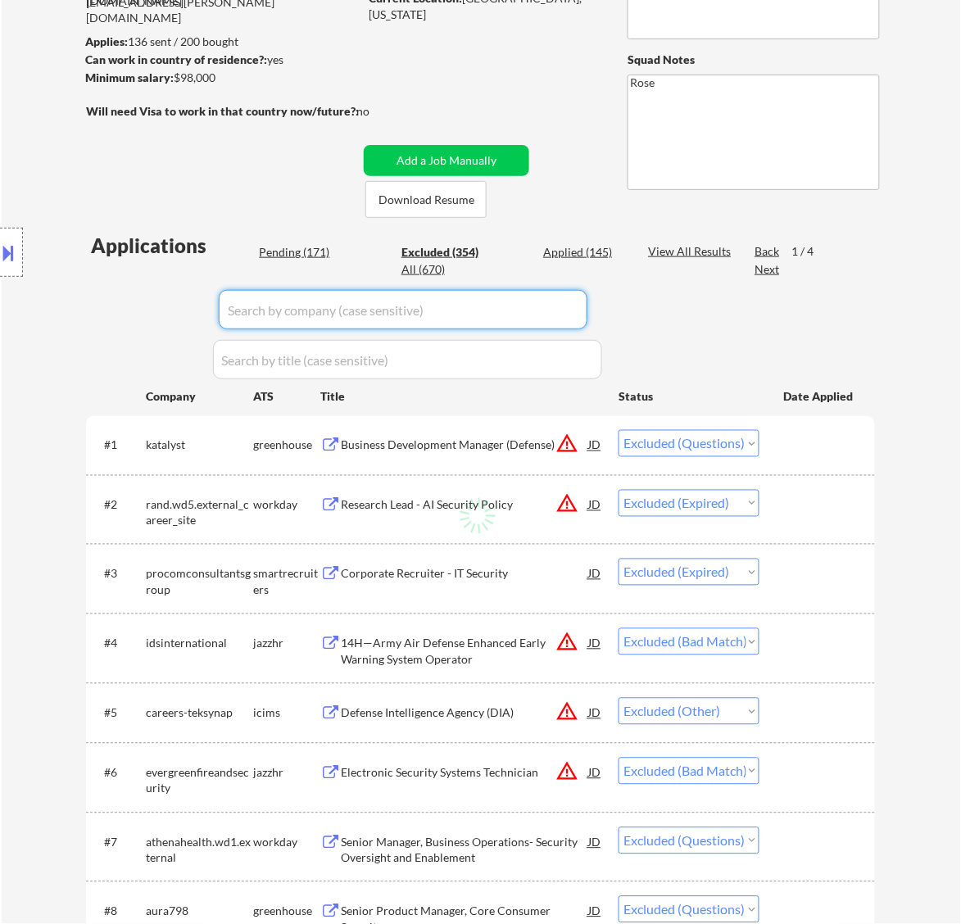
select select ""excluded__expired_""
select select ""excluded__bad_match_""
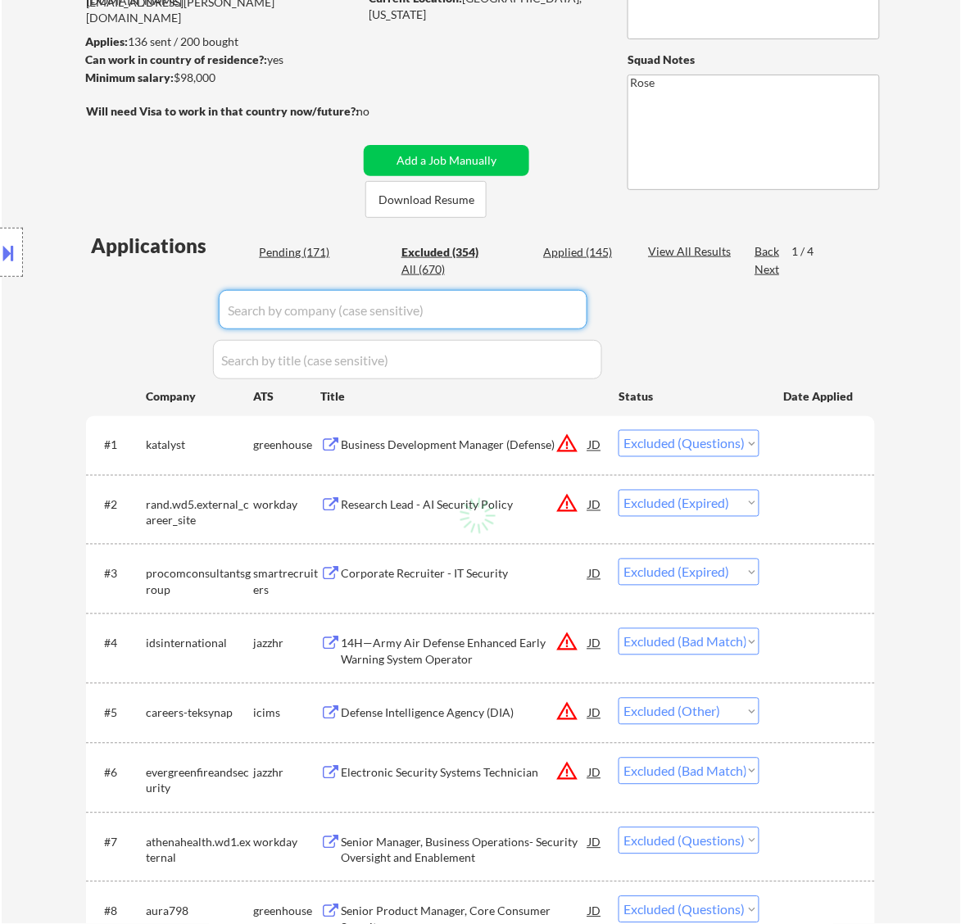
select select ""excluded__location_""
select select ""excluded""
select select ""excluded__expired_""
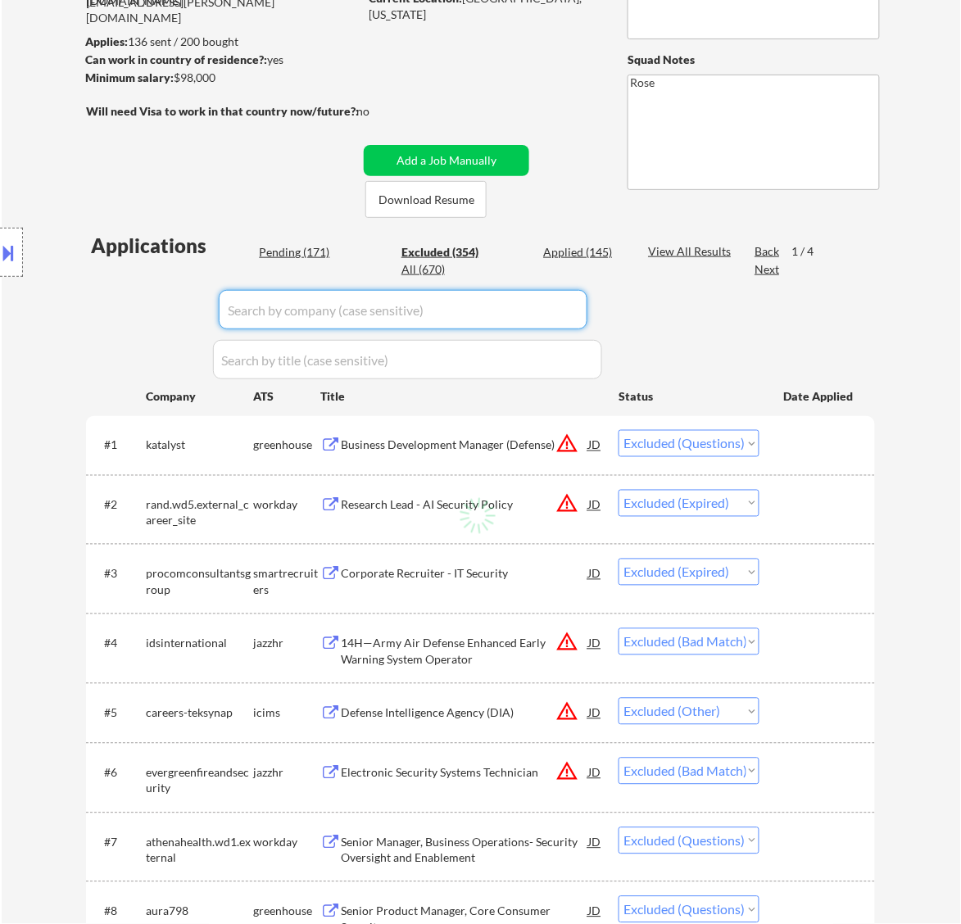
select select ""excluded""
select select ""excluded__bad_match_""
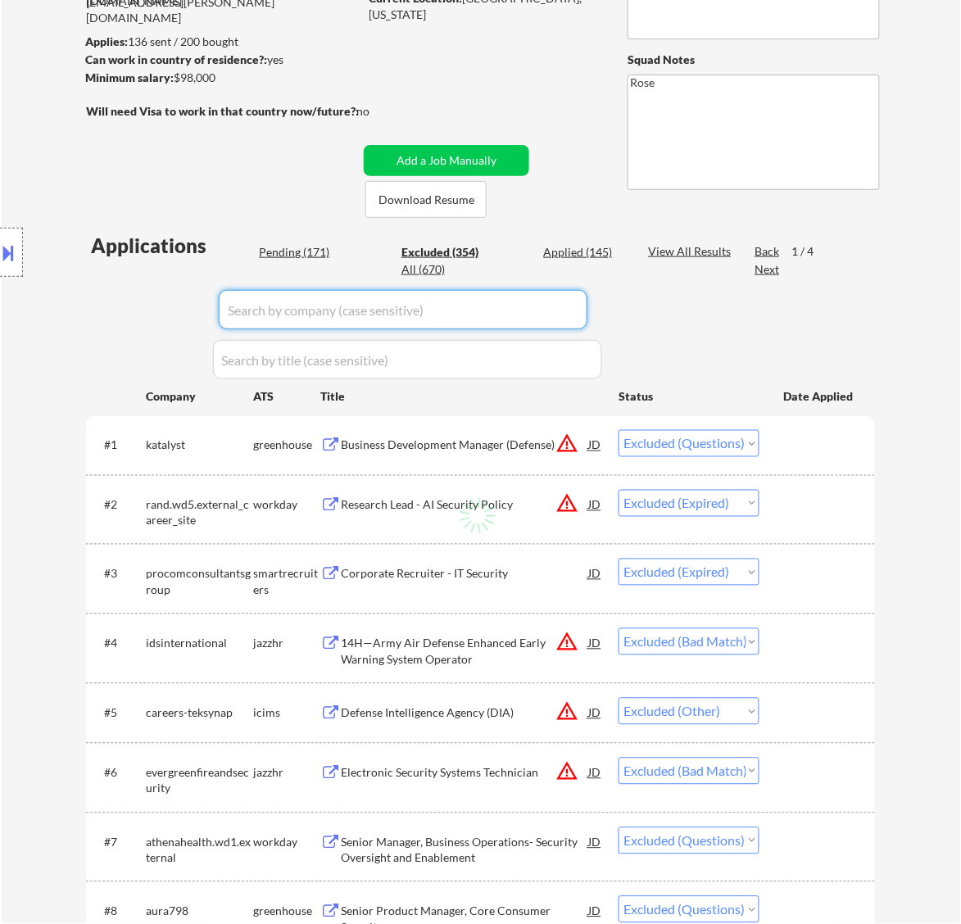
select select ""excluded__bad_match_""
select select ""excluded__expired_""
select select ""excluded__bad_match_""
select select ""excluded__expired_""
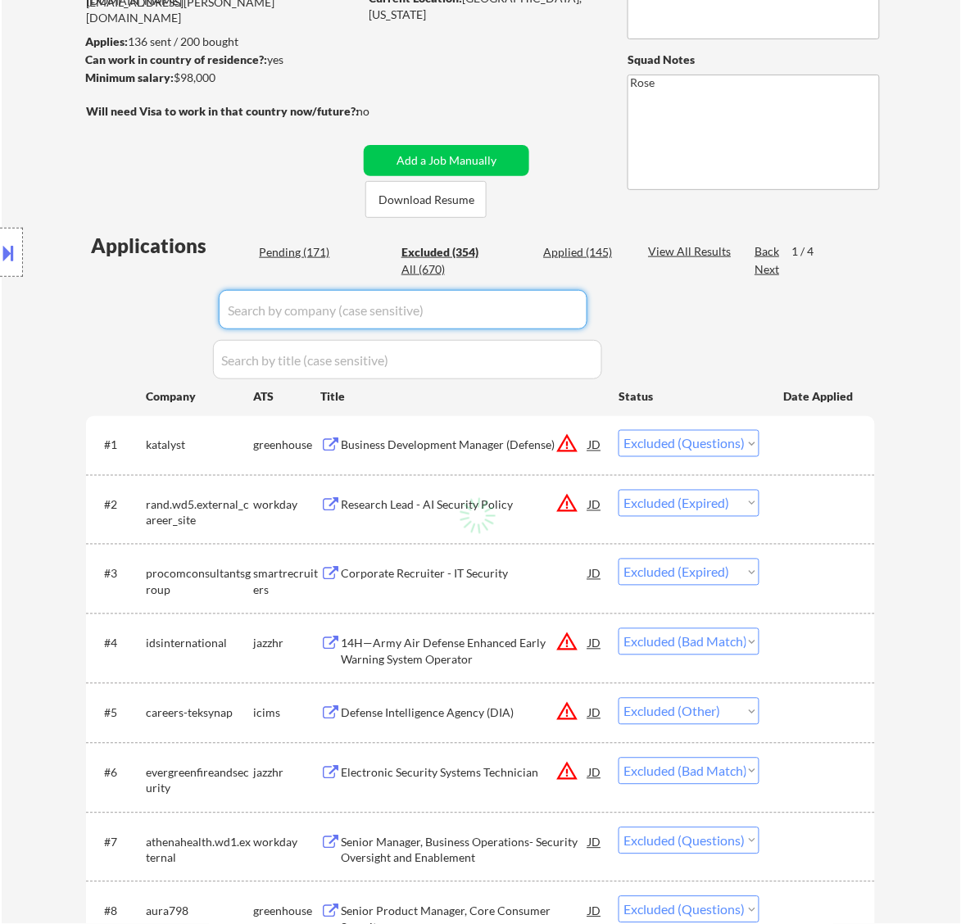
select select ""excluded__expired_""
select select ""excluded__bad_match_""
select select ""excluded__expired_""
select select ""excluded""
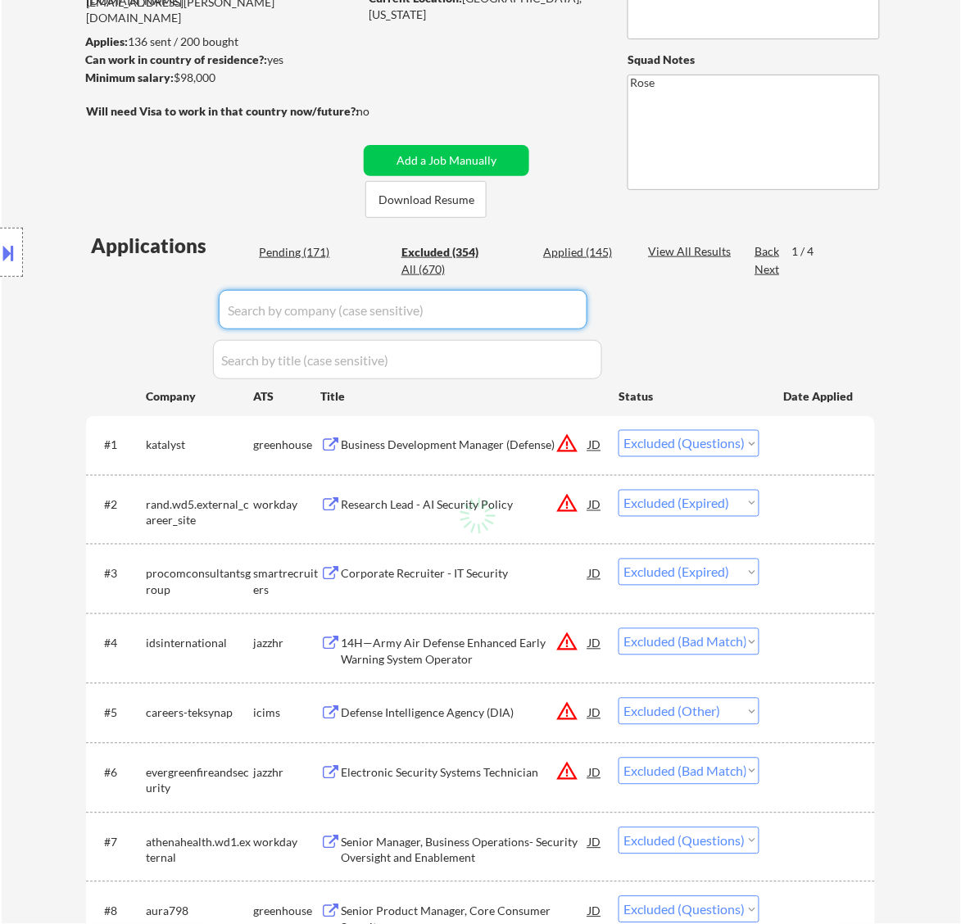
select select ""excluded__expired_""
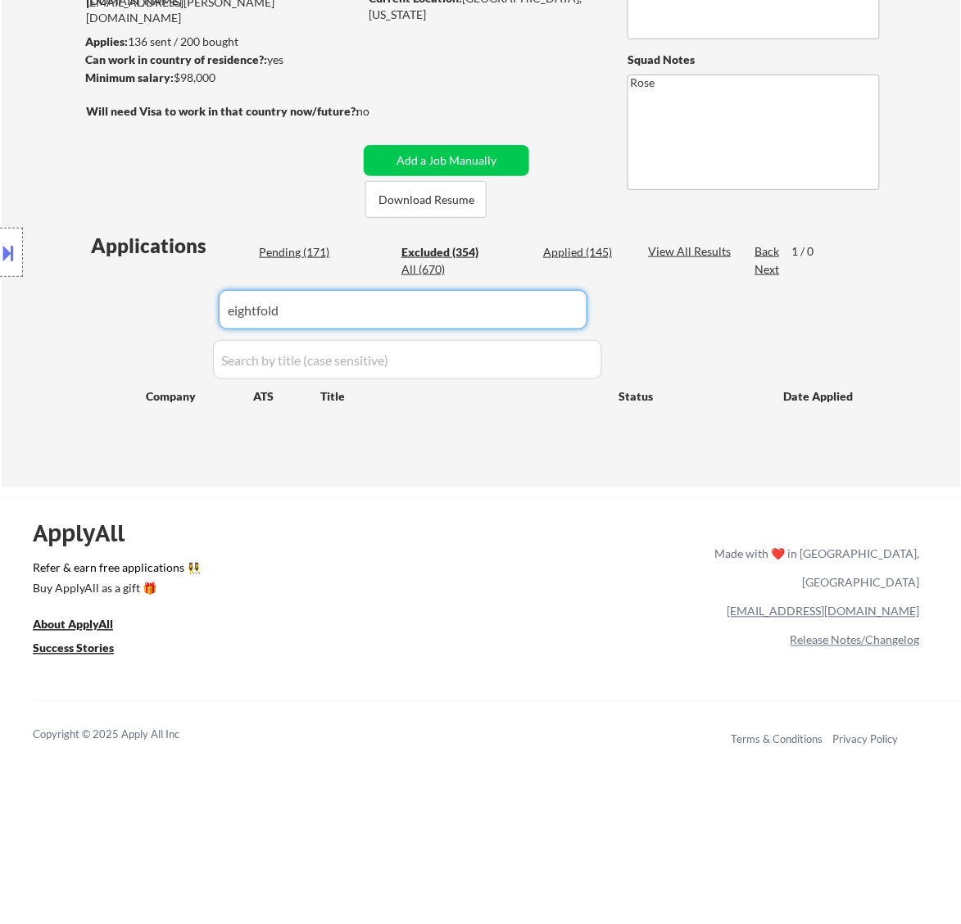
drag, startPoint x: 406, startPoint y: 312, endPoint x: 129, endPoint y: 325, distance: 277.3
click at [131, 325] on body "← Return to /applysquad Mailslurp Inbox Job Search Builder [PERSON_NAME] User E…" at bounding box center [480, 242] width 961 height 924
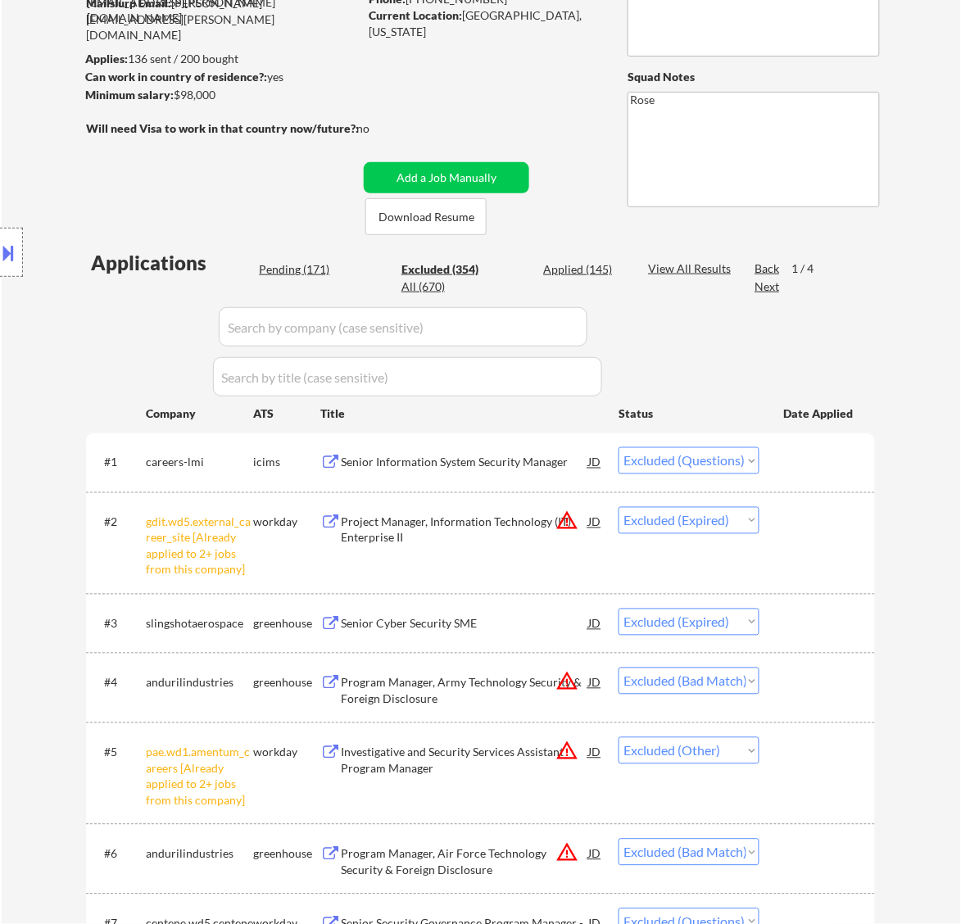
scroll to position [0, 0]
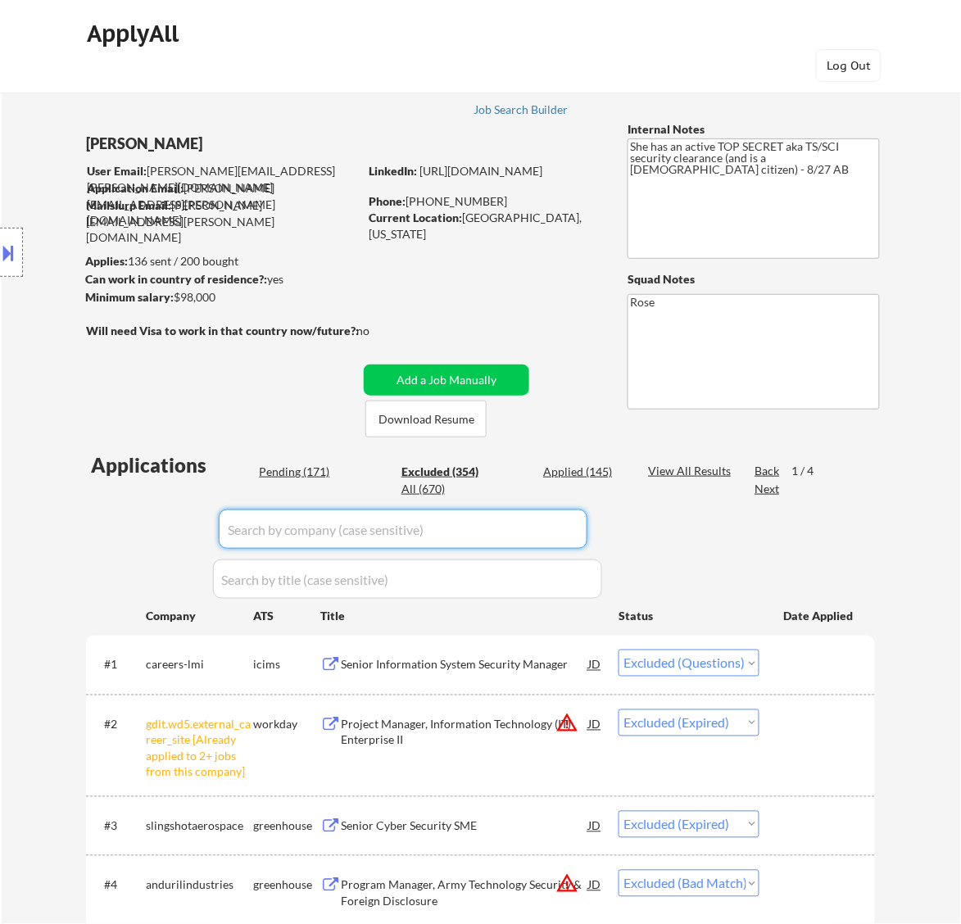
click at [314, 538] on input "input" at bounding box center [403, 529] width 369 height 39
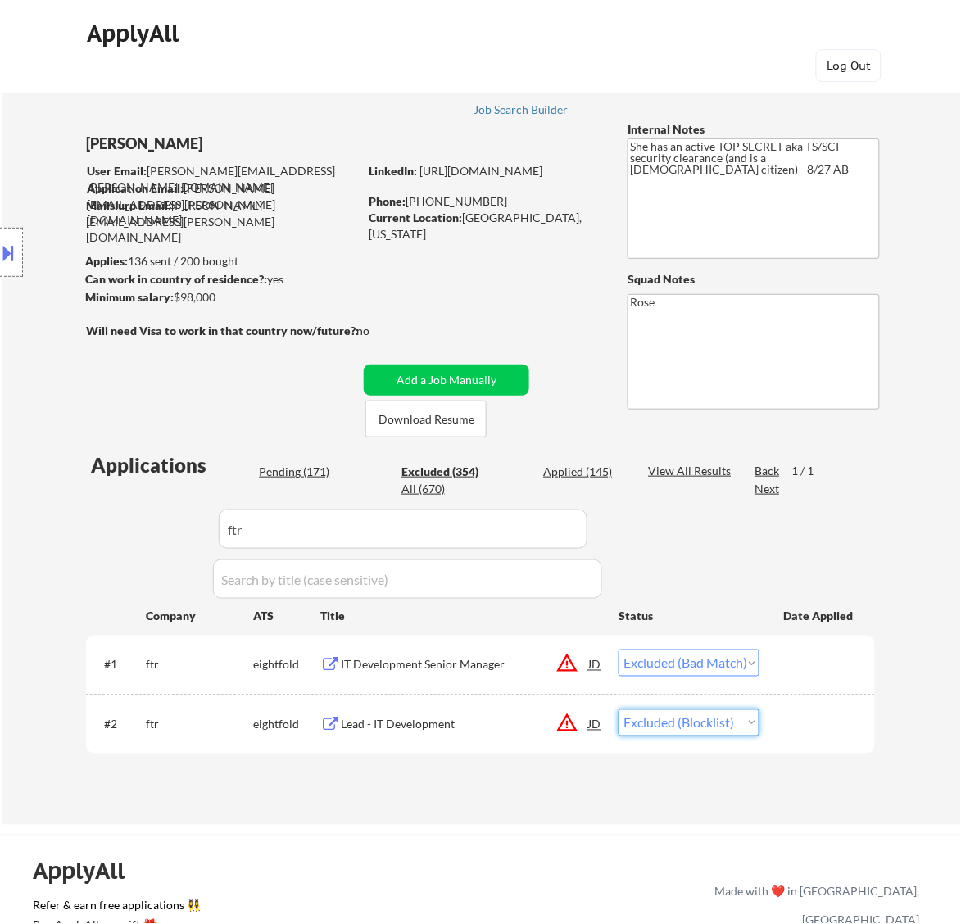
click at [706, 723] on select "Choose an option... Pending Applied Excluded (Questions) Excluded (Expired) Exc…" at bounding box center [689, 723] width 141 height 27
click at [619, 710] on select "Choose an option... Pending Applied Excluded (Questions) Excluded (Expired) Exc…" at bounding box center [689, 723] width 141 height 27
drag, startPoint x: 407, startPoint y: 527, endPoint x: 87, endPoint y: 531, distance: 320.5
click at [87, 531] on div "Applications Pending (171) Excluded (354) Applied (145) All (670) View All Resu…" at bounding box center [480, 623] width 789 height 343
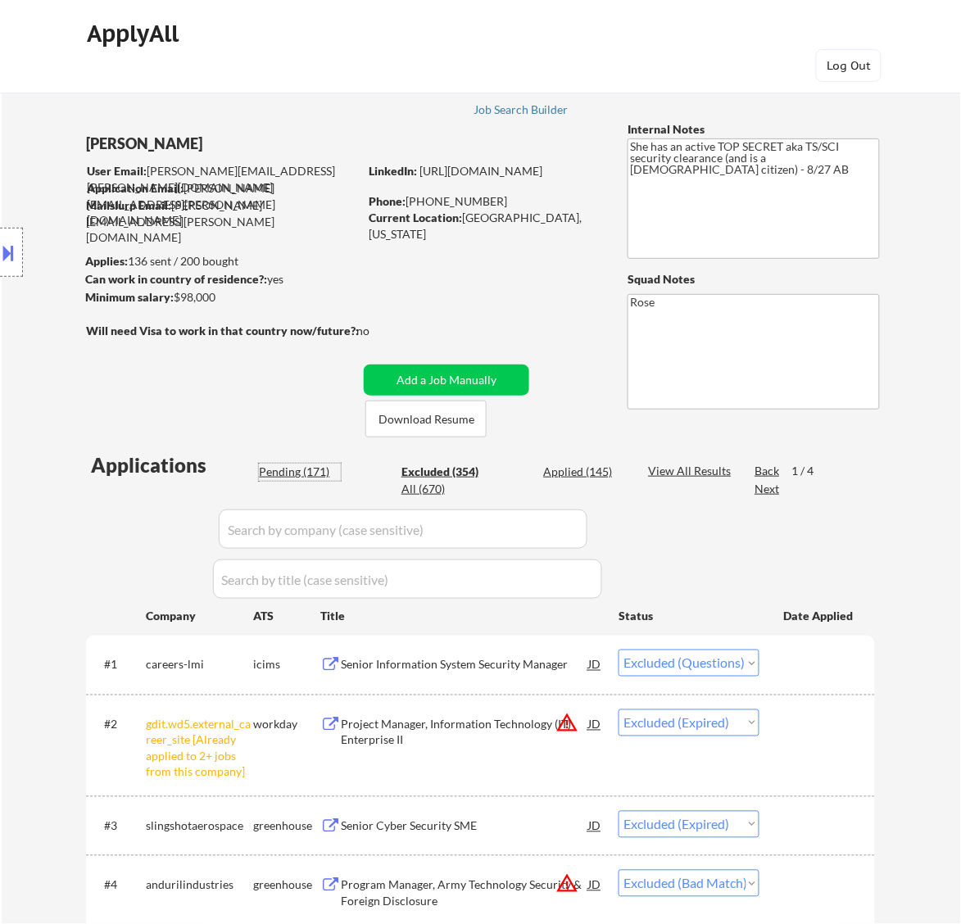
click at [299, 473] on div "Pending (171)" at bounding box center [300, 472] width 82 height 16
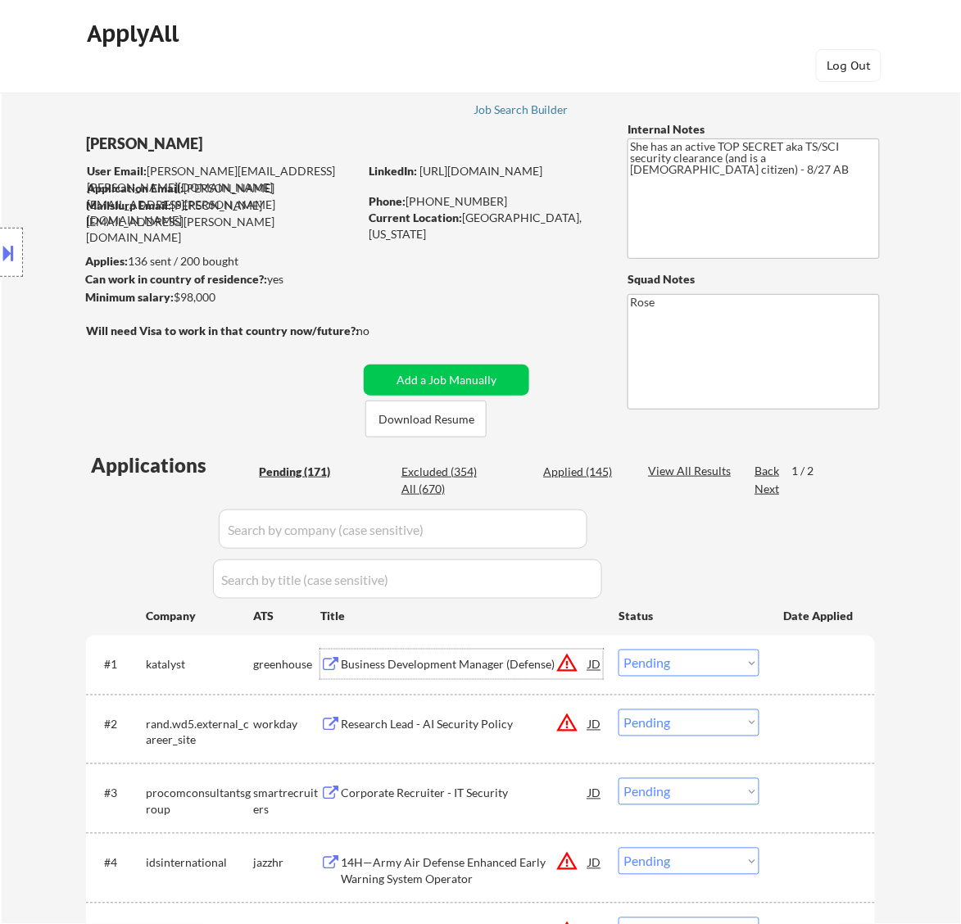
click at [538, 664] on div "Business Development Manager (Defense)" at bounding box center [464, 665] width 247 height 16
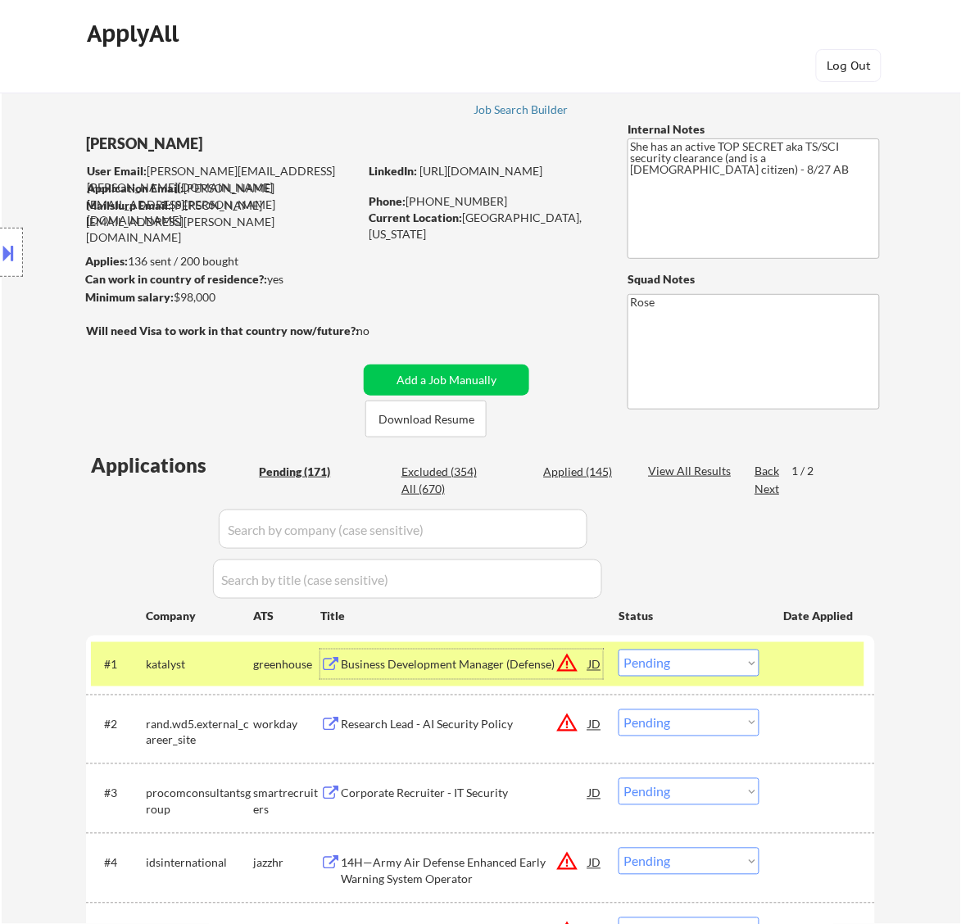
click at [678, 666] on select "Choose an option... Pending Applied Excluded (Questions) Excluded (Expired) Exc…" at bounding box center [689, 663] width 141 height 27
click at [619, 650] on select "Choose an option... Pending Applied Excluded (Questions) Excluded (Expired) Exc…" at bounding box center [689, 663] width 141 height 27
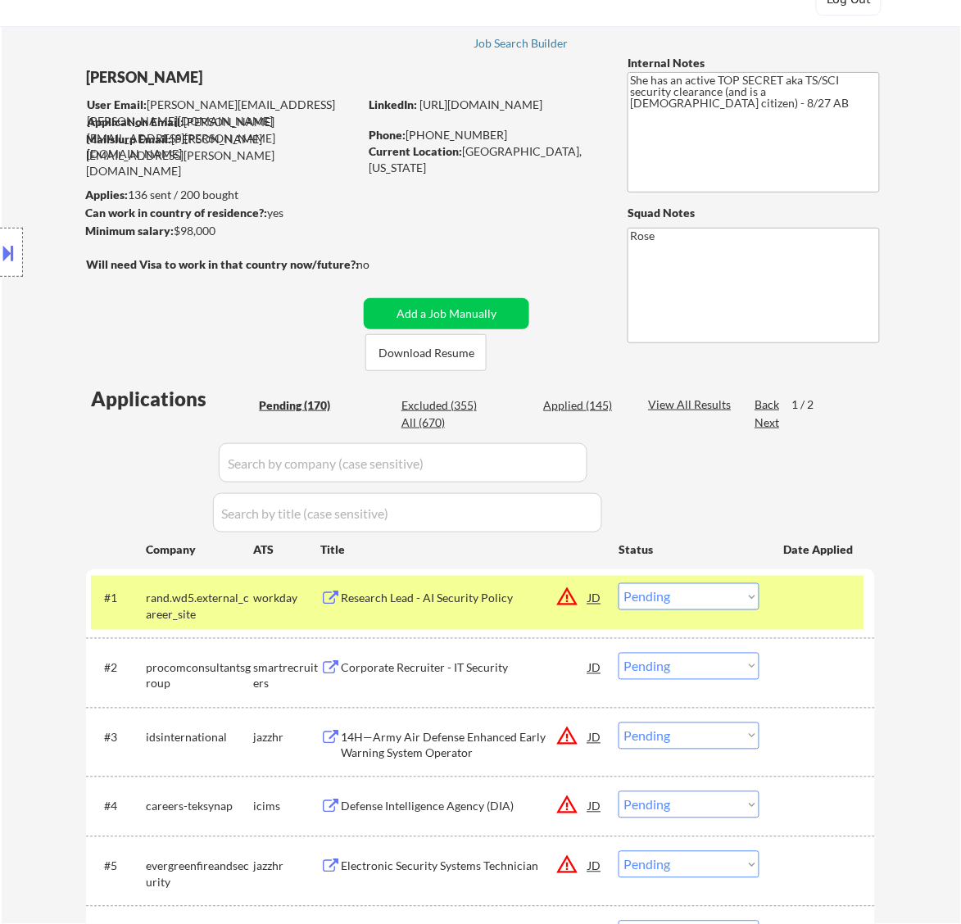
scroll to position [102, 0]
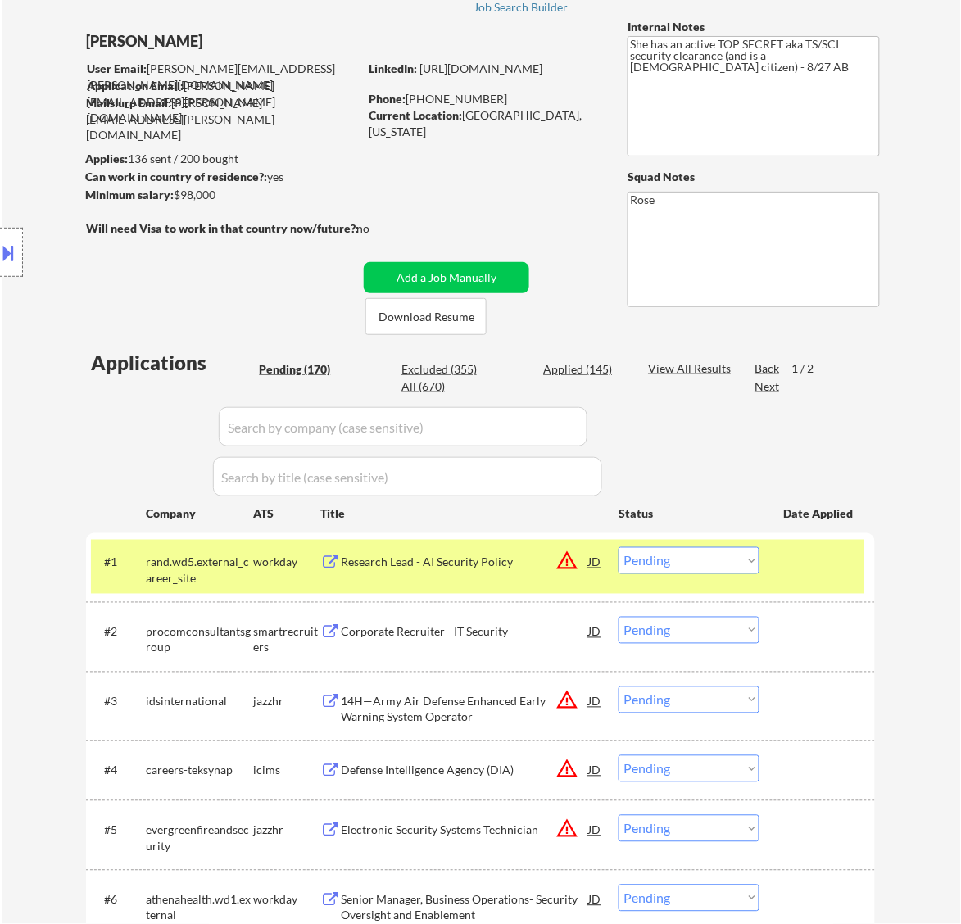
click at [518, 564] on div "Research Lead - AI Security Policy" at bounding box center [464, 563] width 247 height 16
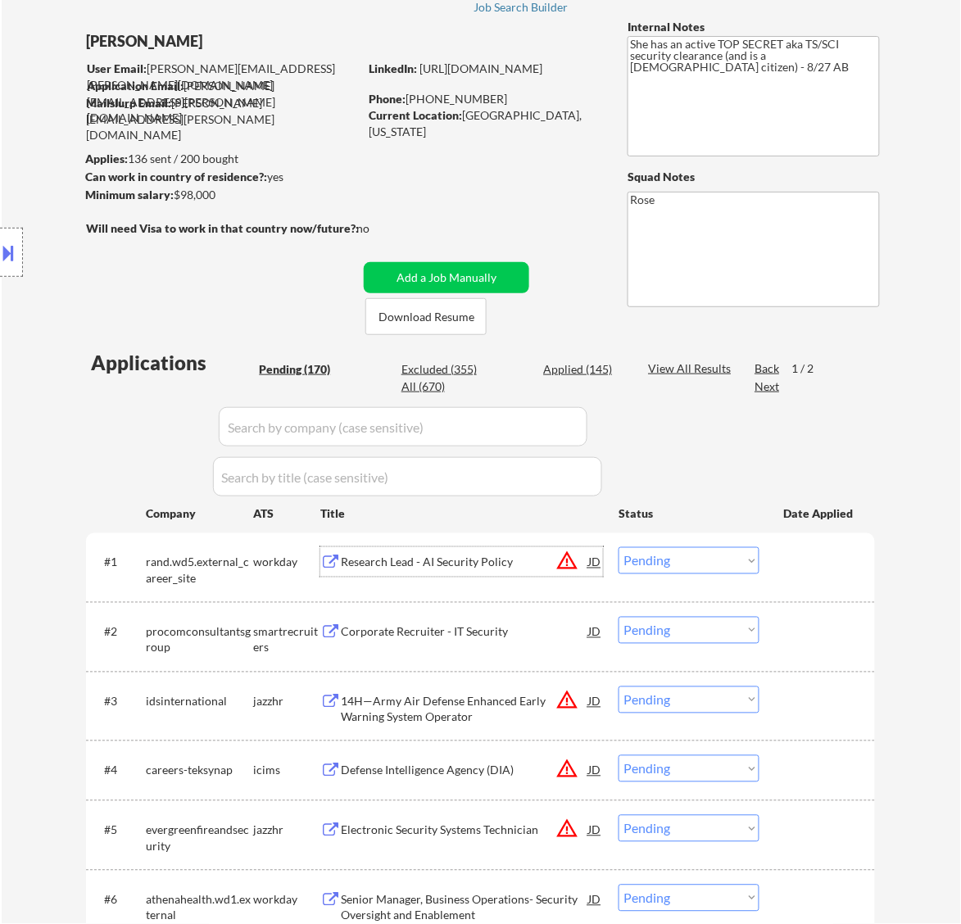
click at [699, 551] on select "Choose an option... Pending Applied Excluded (Questions) Excluded (Expired) Exc…" at bounding box center [689, 560] width 141 height 27
click at [619, 547] on select "Choose an option... Pending Applied Excluded (Questions) Excluded (Expired) Exc…" at bounding box center [689, 560] width 141 height 27
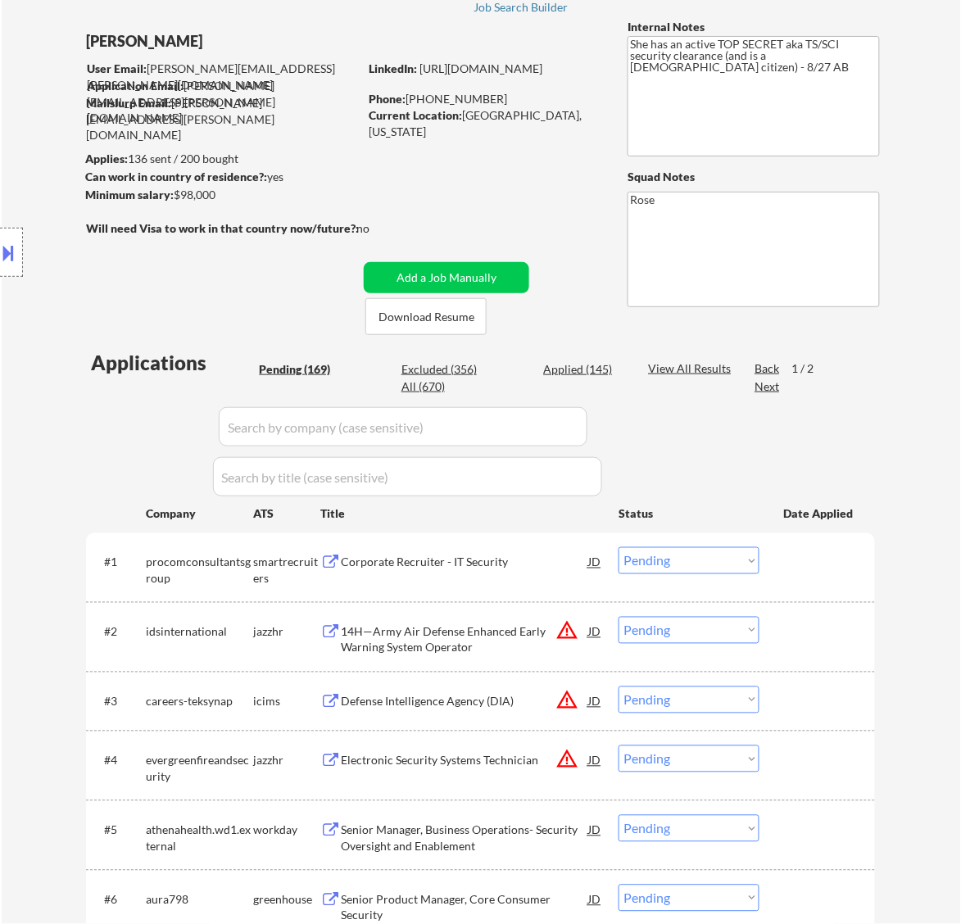
click at [510, 560] on div "Corporate Recruiter - IT Security" at bounding box center [464, 563] width 247 height 16
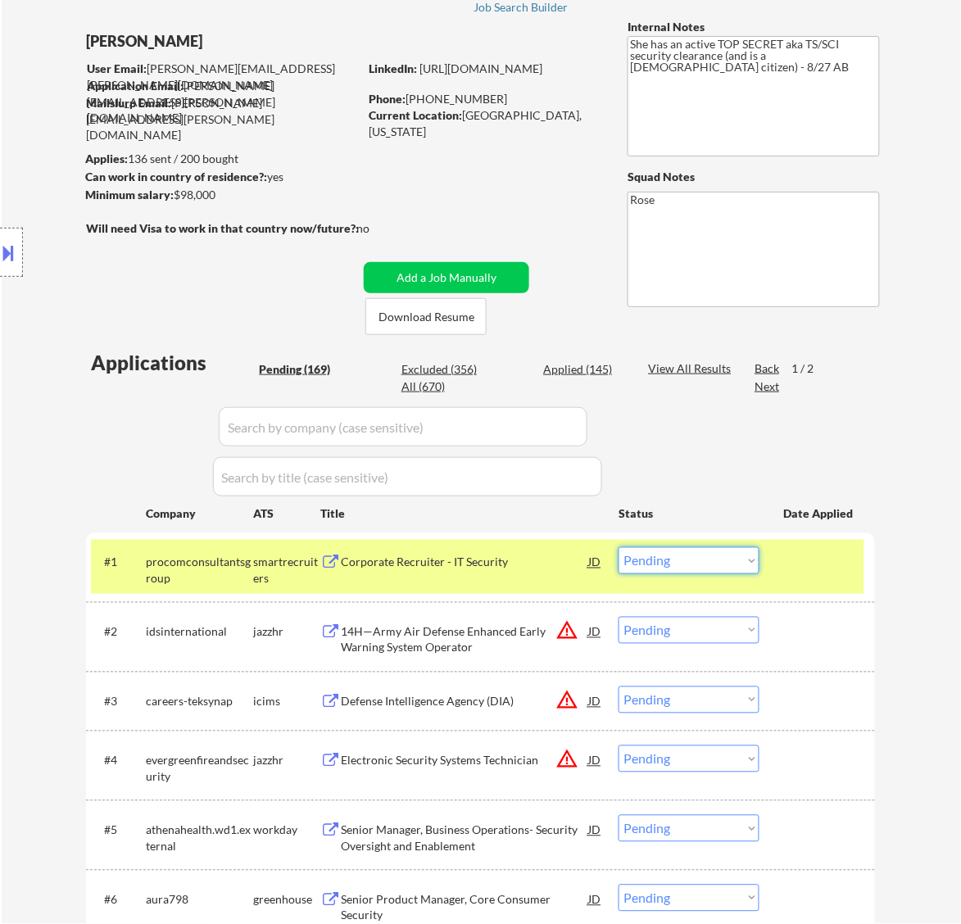
click at [686, 563] on select "Choose an option... Pending Applied Excluded (Questions) Excluded (Expired) Exc…" at bounding box center [689, 560] width 141 height 27
click at [619, 547] on select "Choose an option... Pending Applied Excluded (Questions) Excluded (Expired) Exc…" at bounding box center [689, 560] width 141 height 27
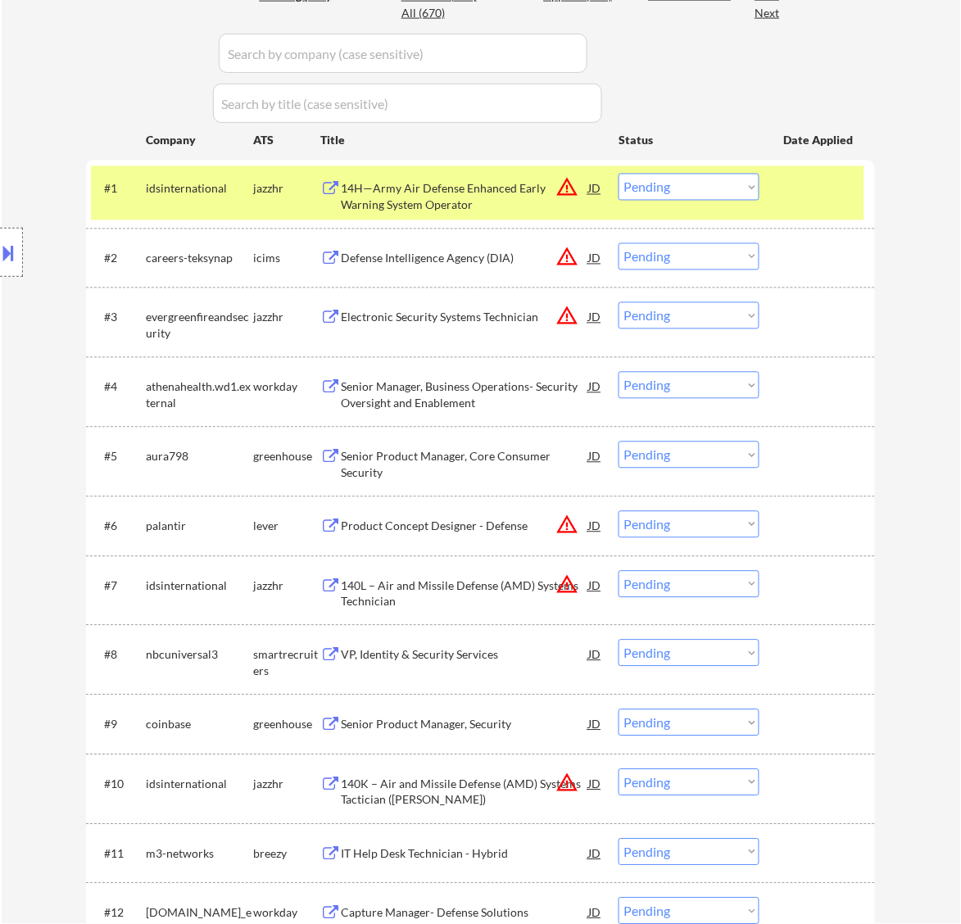
scroll to position [512, 0]
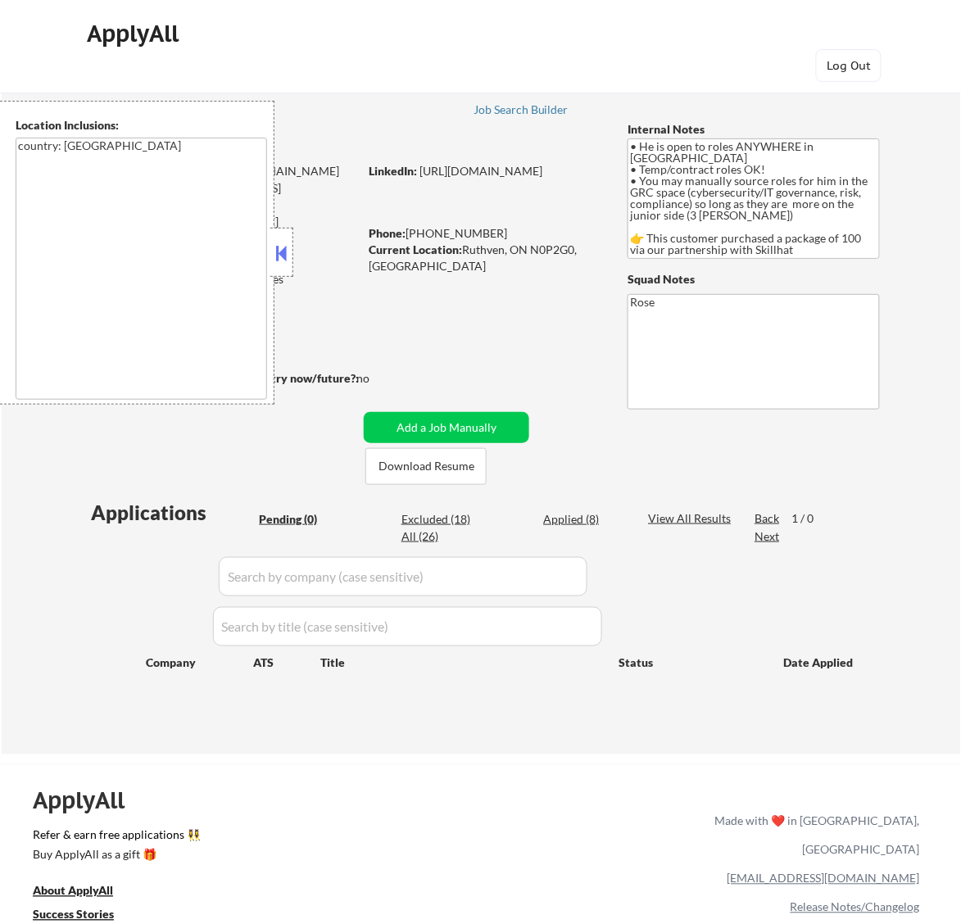
click at [288, 252] on button at bounding box center [281, 253] width 18 height 25
